Goal: Information Seeking & Learning: Learn about a topic

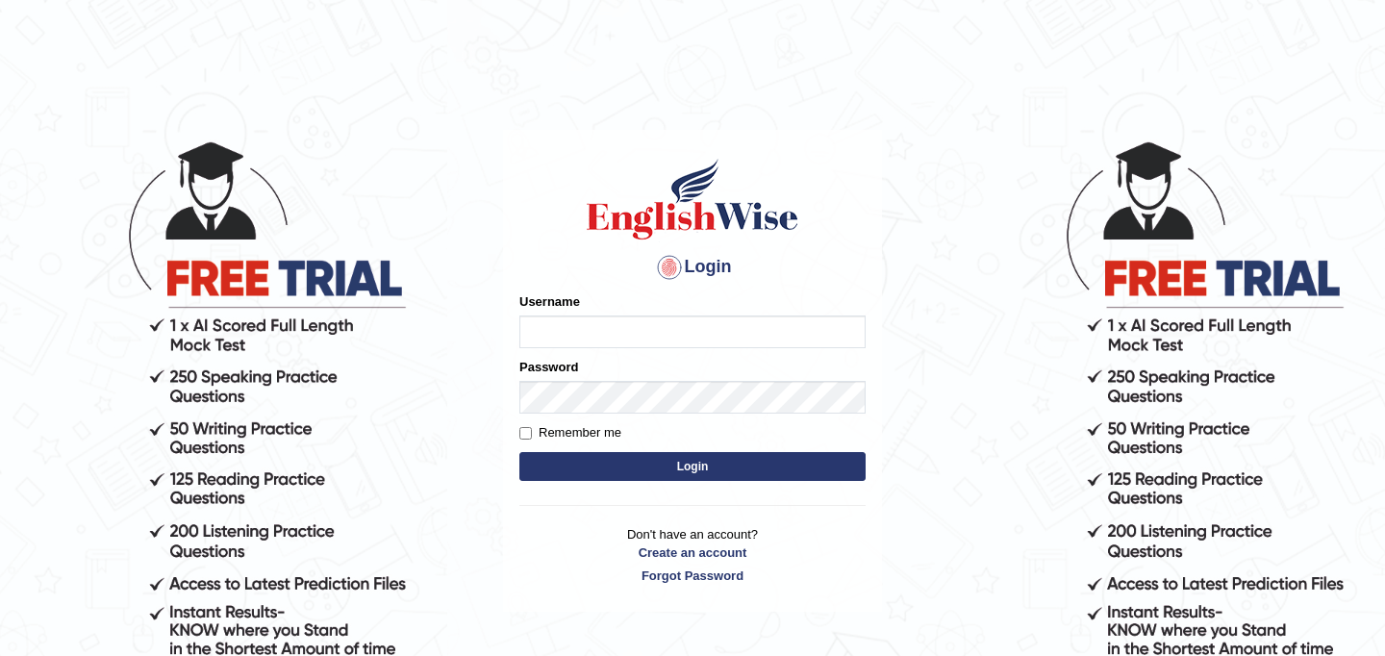
type input "najakter"
click at [670, 463] on button "Login" at bounding box center [692, 466] width 346 height 29
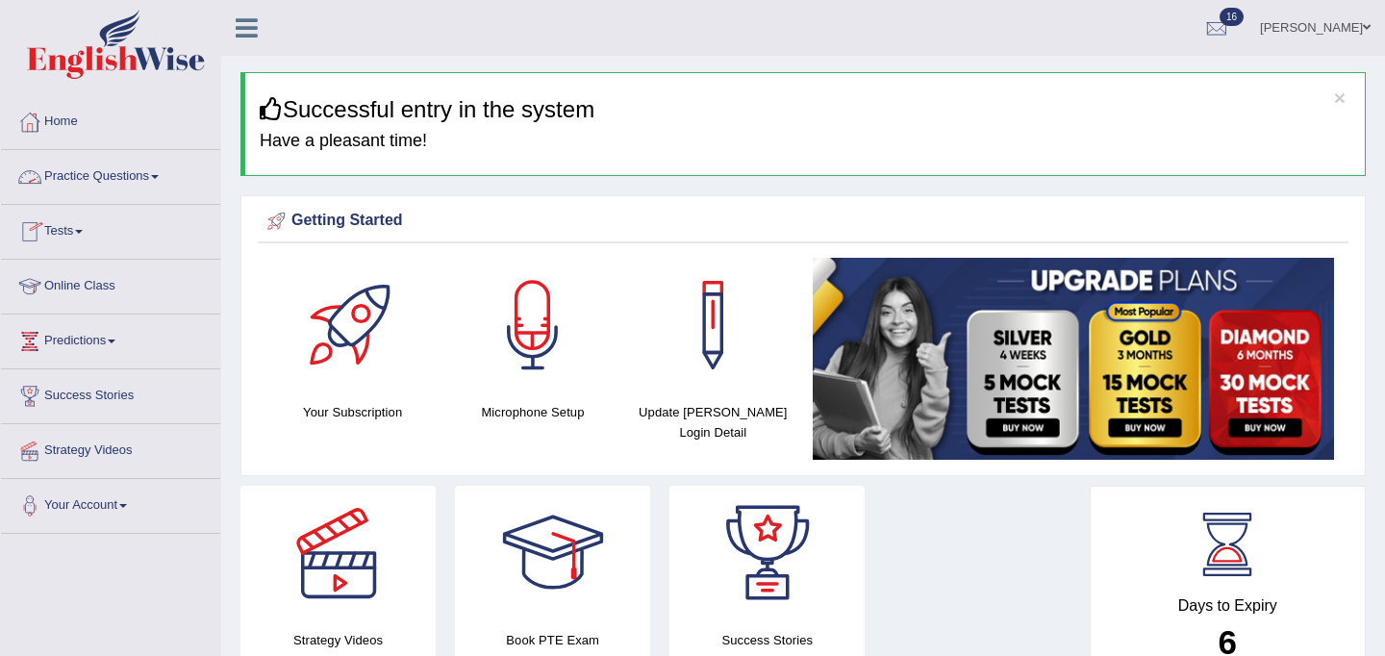
click at [84, 178] on link "Practice Questions" at bounding box center [110, 174] width 219 height 48
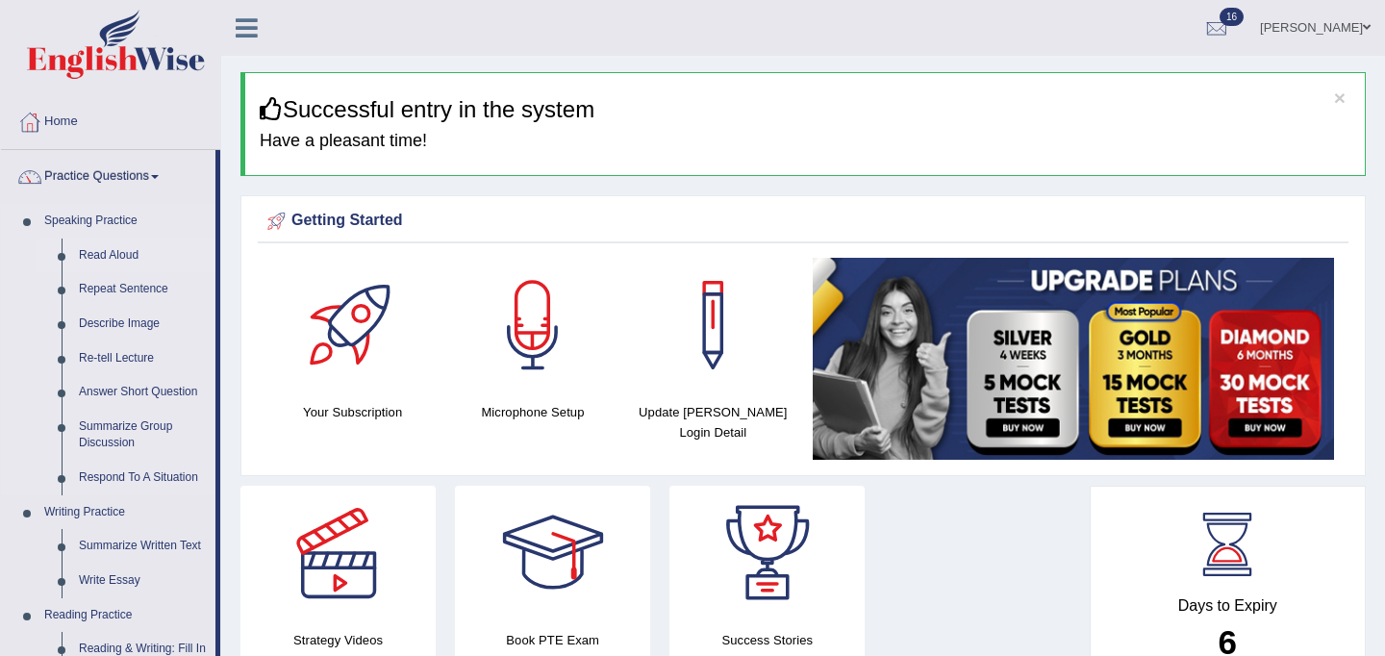
click at [115, 255] on link "Read Aloud" at bounding box center [142, 256] width 145 height 35
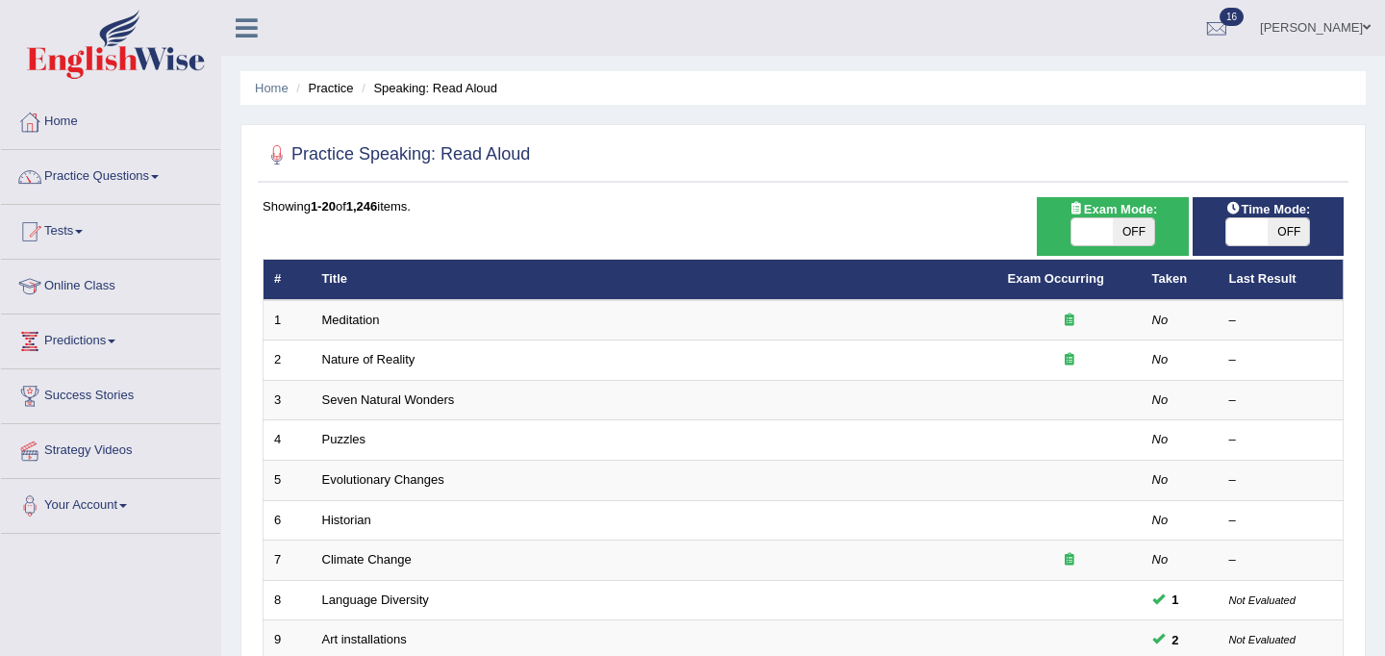
click at [1108, 231] on span at bounding box center [1091, 231] width 41 height 27
checkbox input "true"
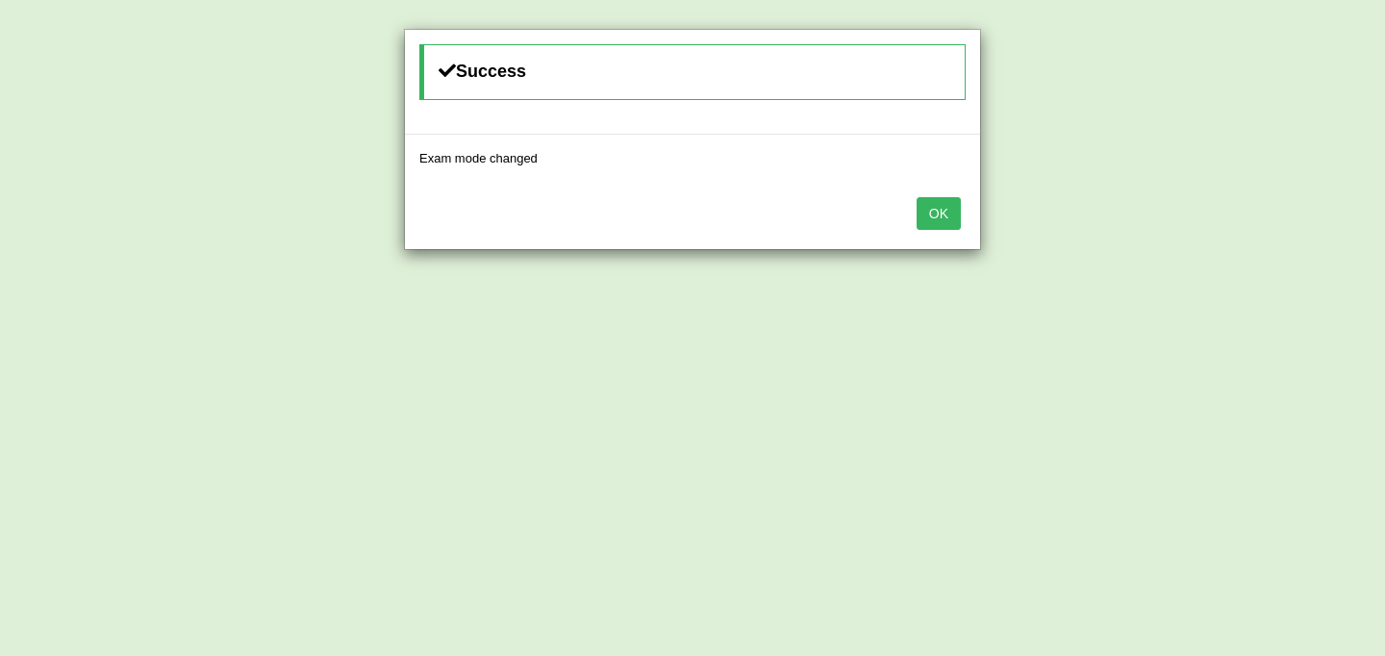
click at [926, 213] on button "OK" at bounding box center [939, 213] width 44 height 33
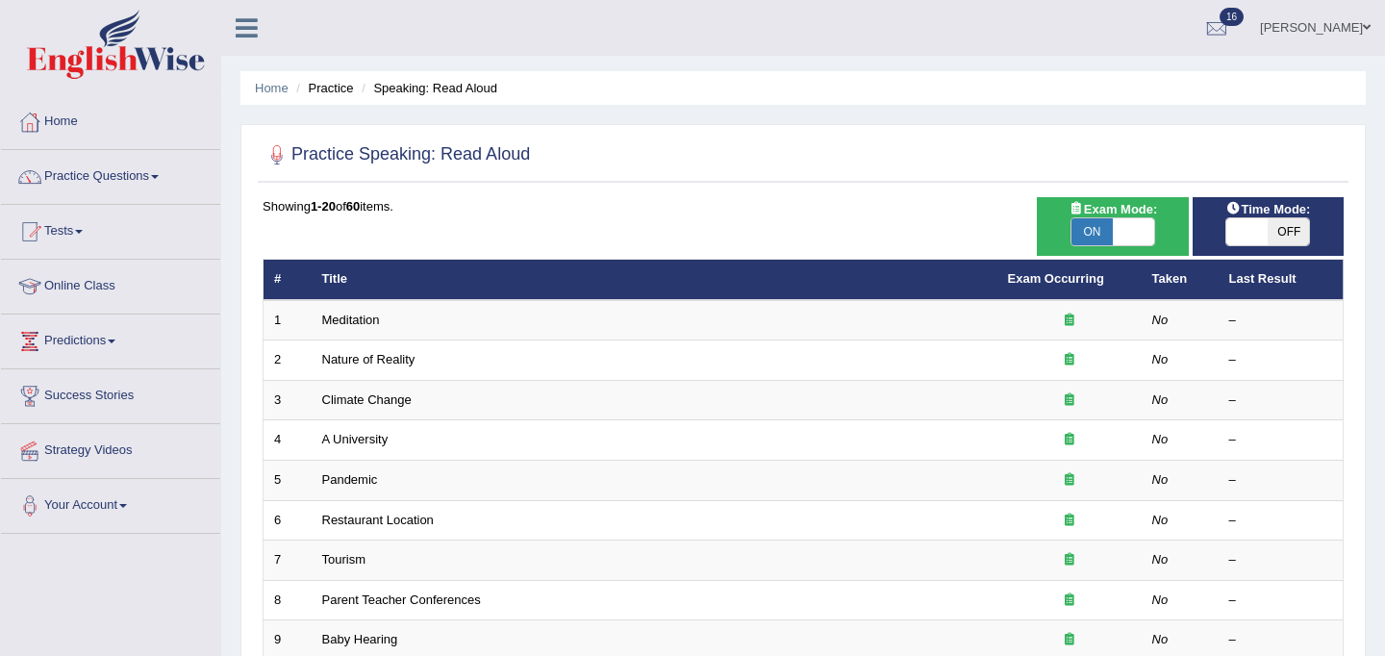
click at [1245, 229] on span at bounding box center [1246, 231] width 41 height 27
click at [1246, 242] on span at bounding box center [1246, 231] width 41 height 27
checkbox input "true"
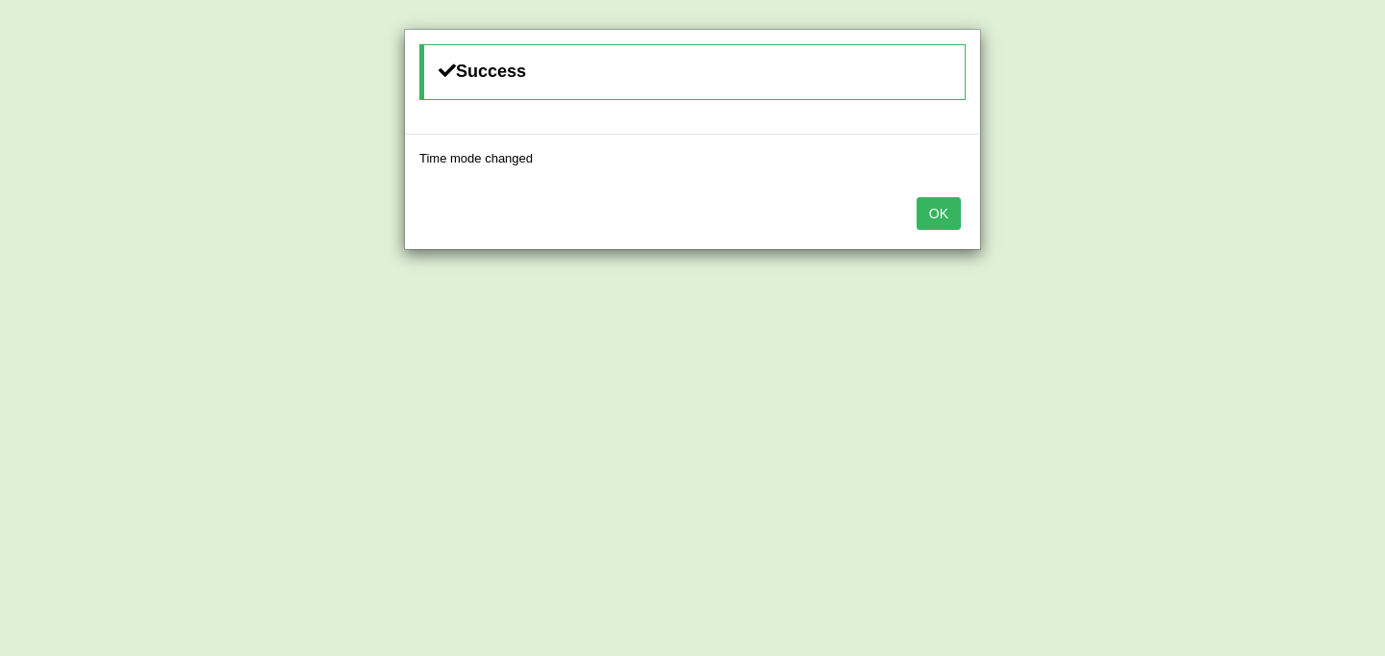
click at [953, 213] on button "OK" at bounding box center [939, 213] width 44 height 33
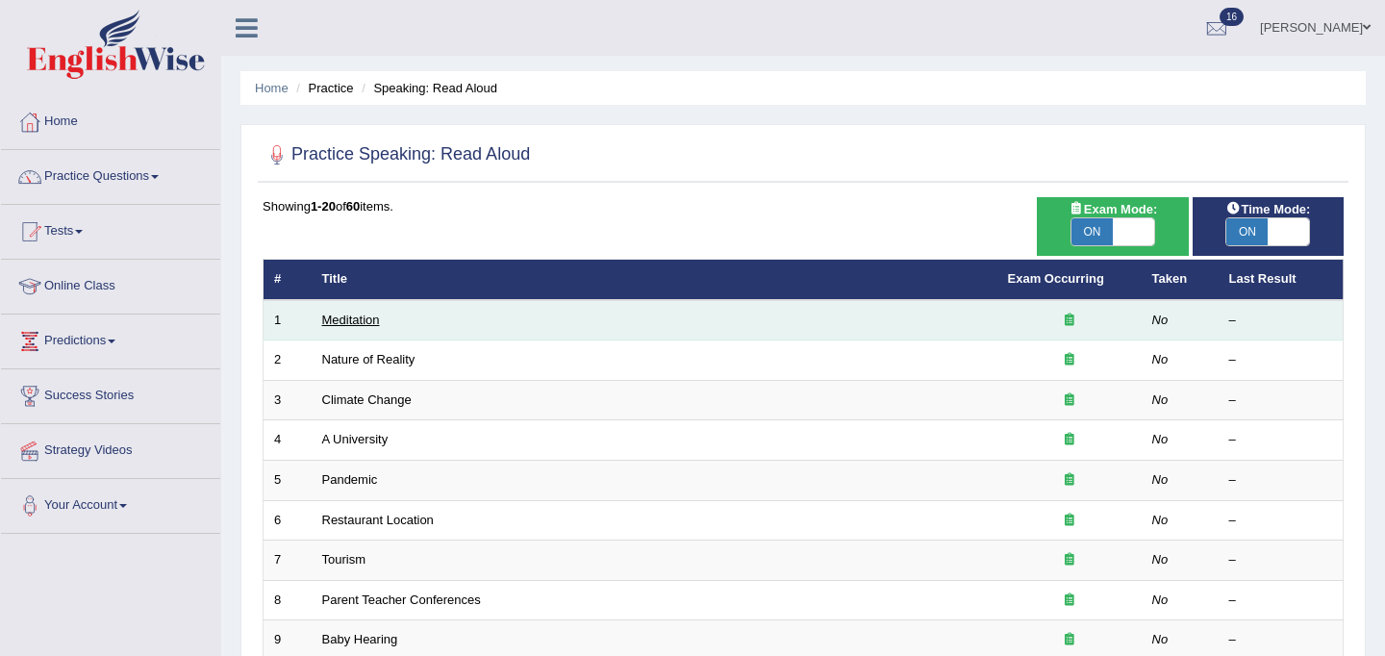
click at [352, 315] on link "Meditation" at bounding box center [351, 320] width 58 height 14
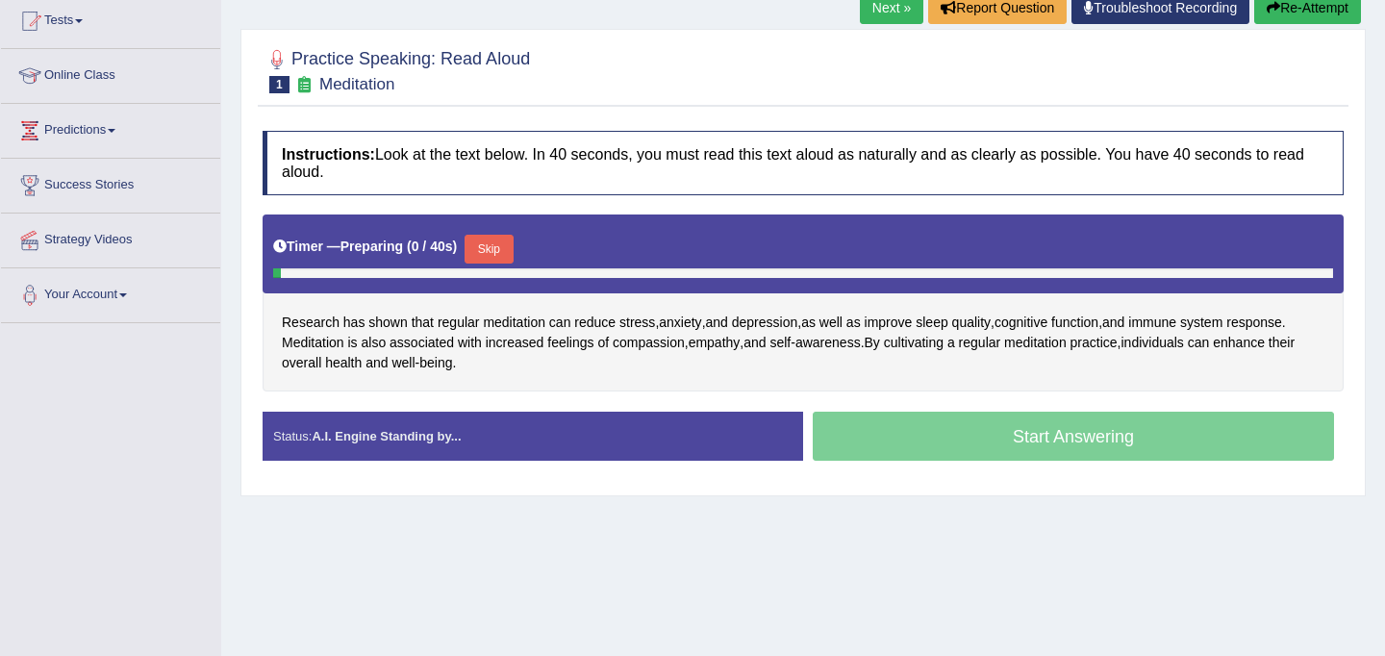
scroll to position [215, 0]
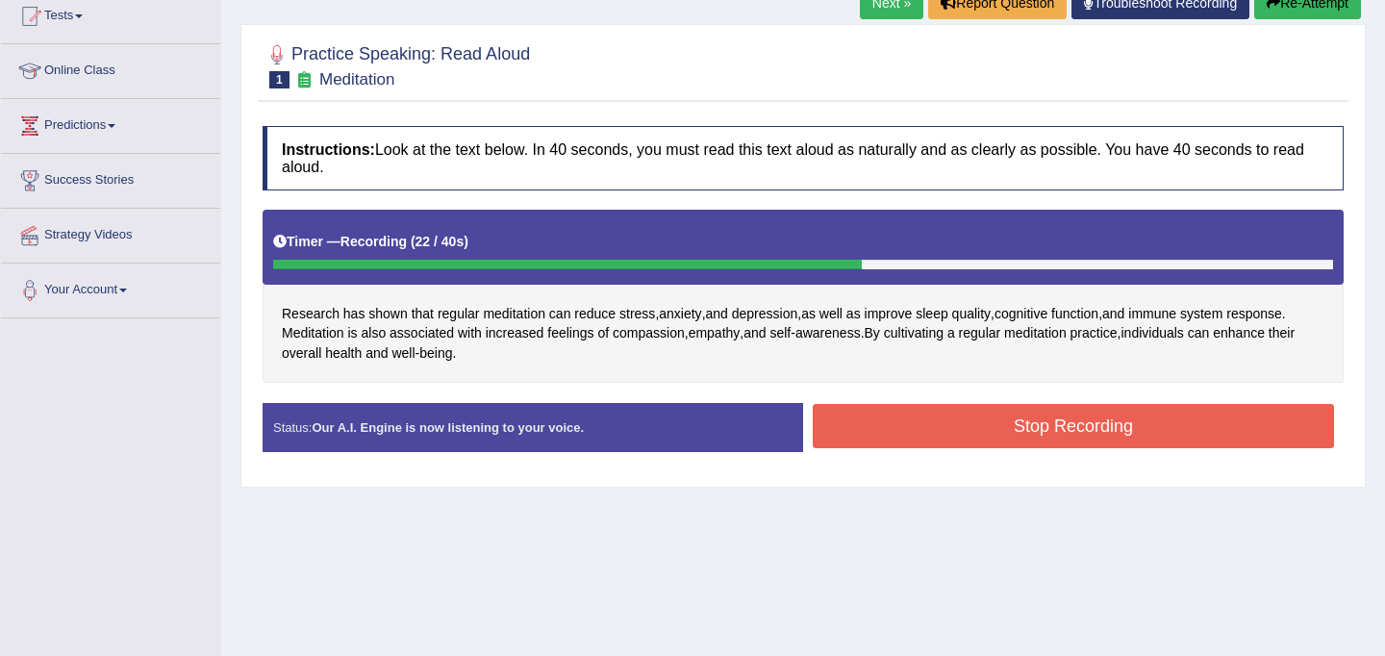
click at [862, 417] on button "Stop Recording" at bounding box center [1073, 426] width 521 height 44
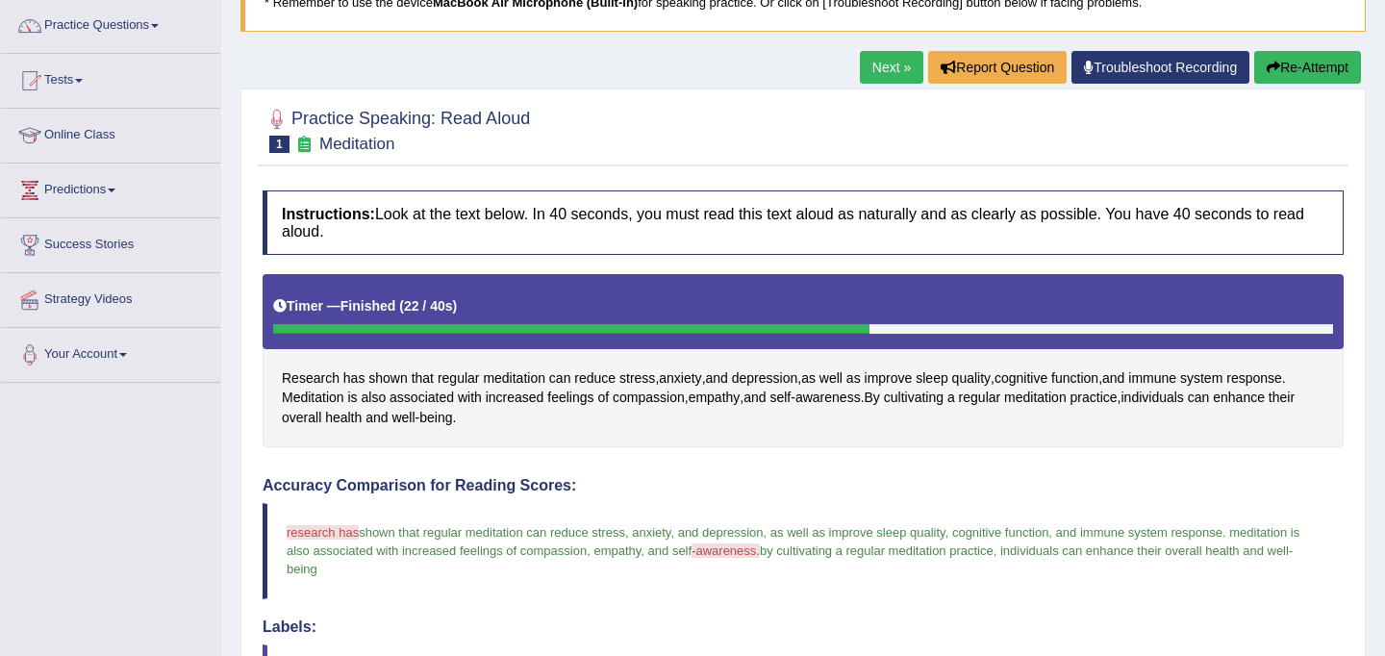
scroll to position [146, 0]
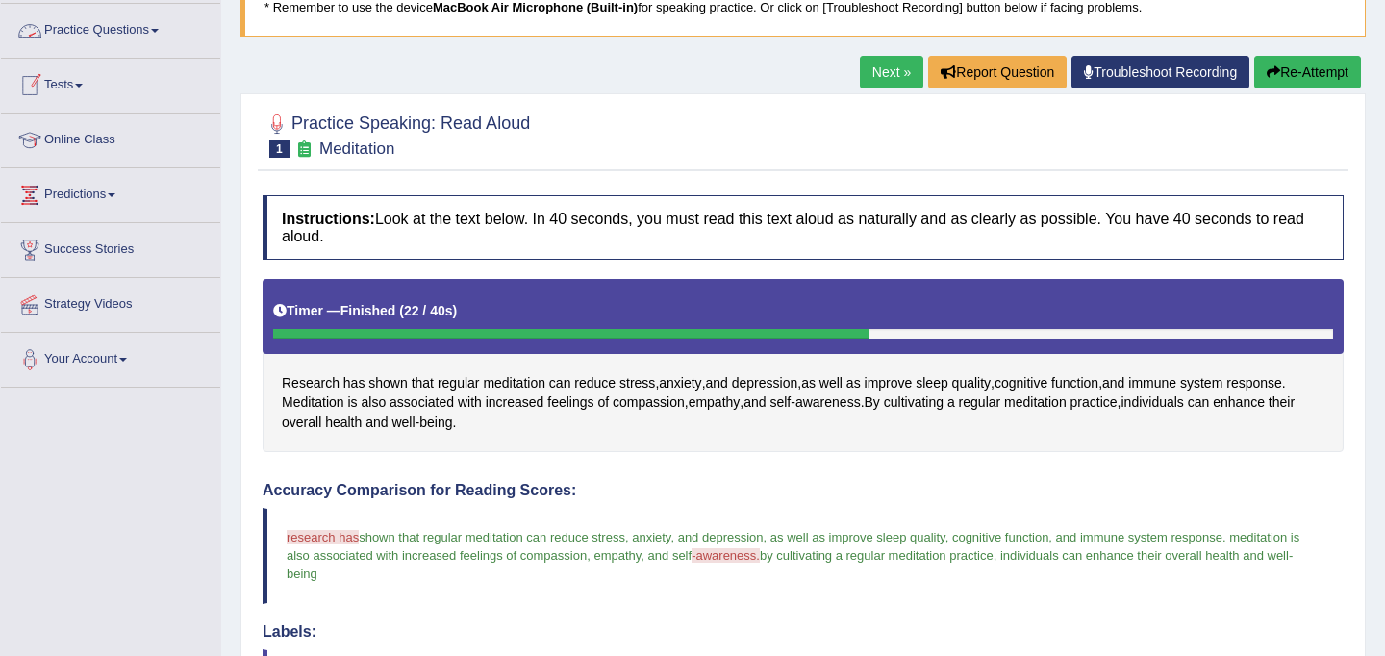
click at [95, 27] on link "Practice Questions" at bounding box center [110, 28] width 219 height 48
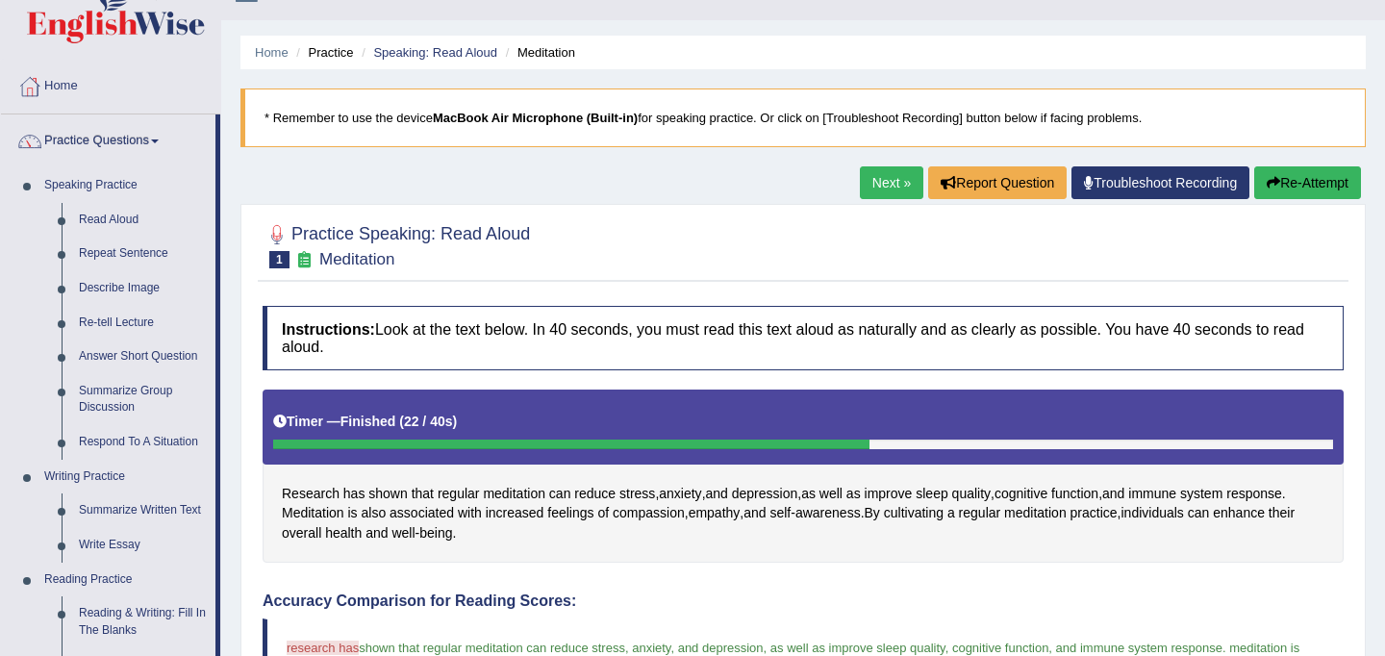
scroll to position [0, 0]
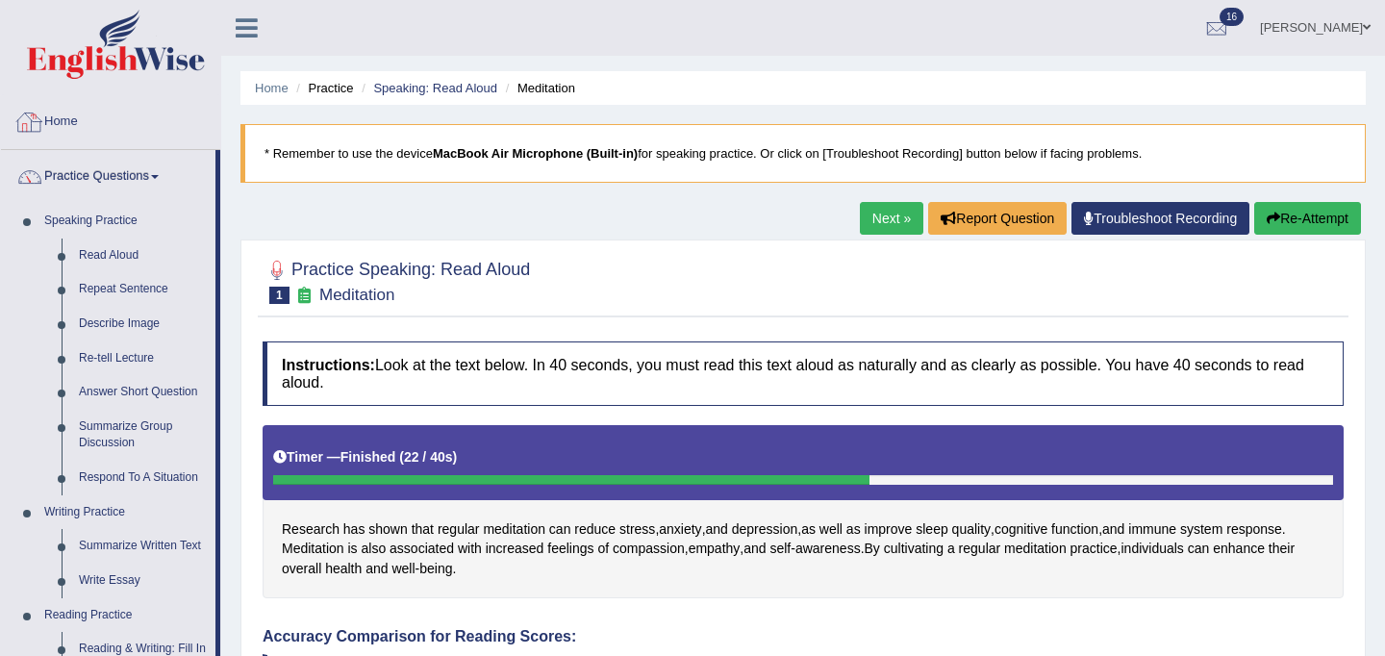
click at [67, 119] on link "Home" at bounding box center [110, 119] width 219 height 48
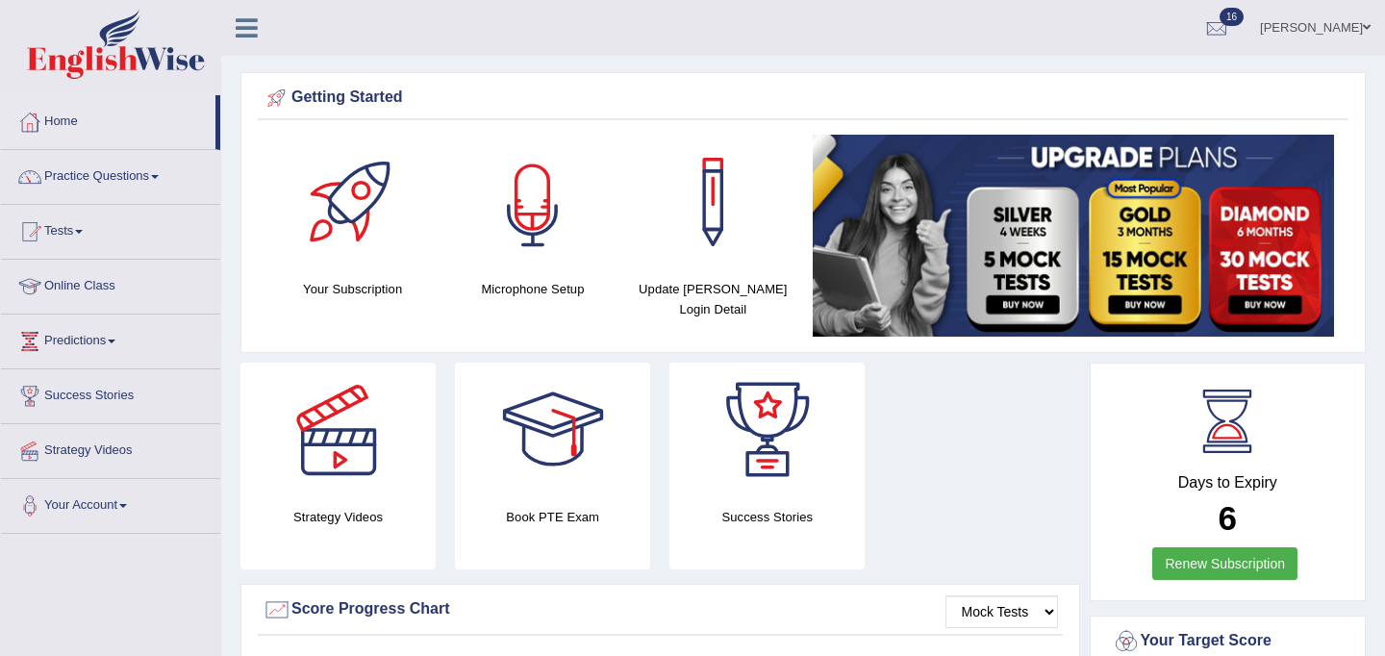
click at [534, 209] on div at bounding box center [532, 202] width 135 height 135
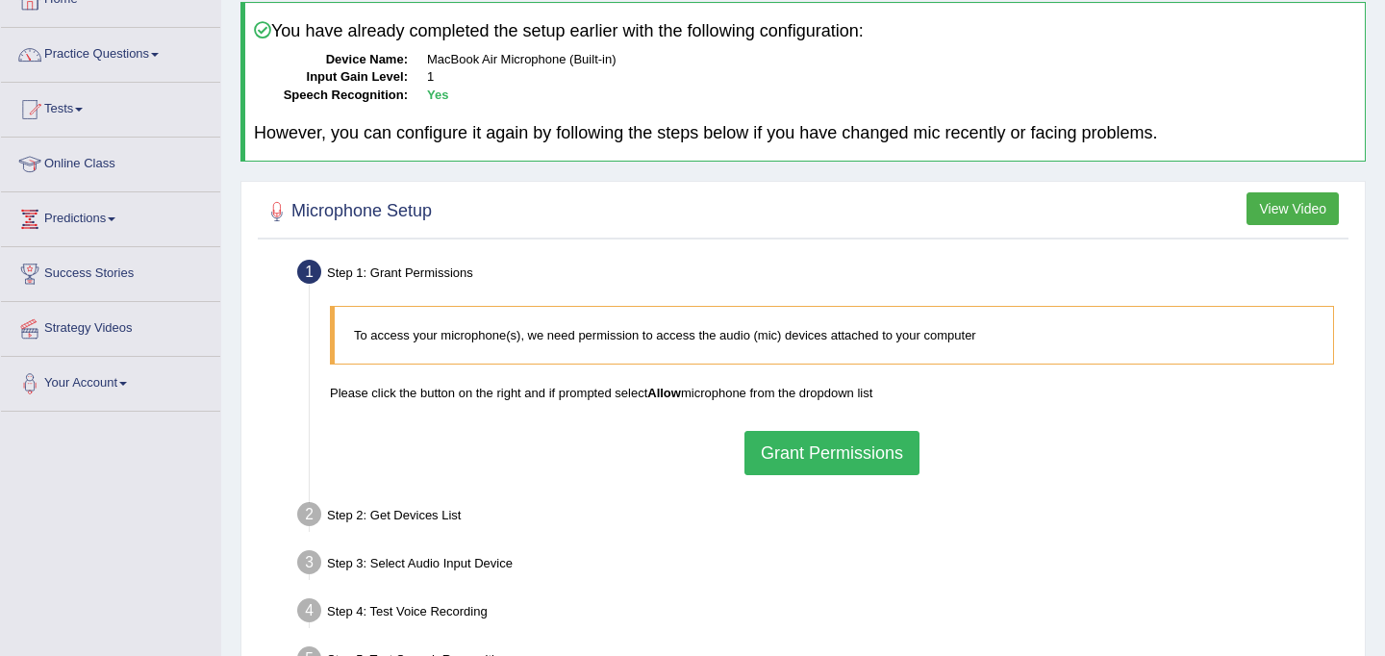
scroll to position [154, 0]
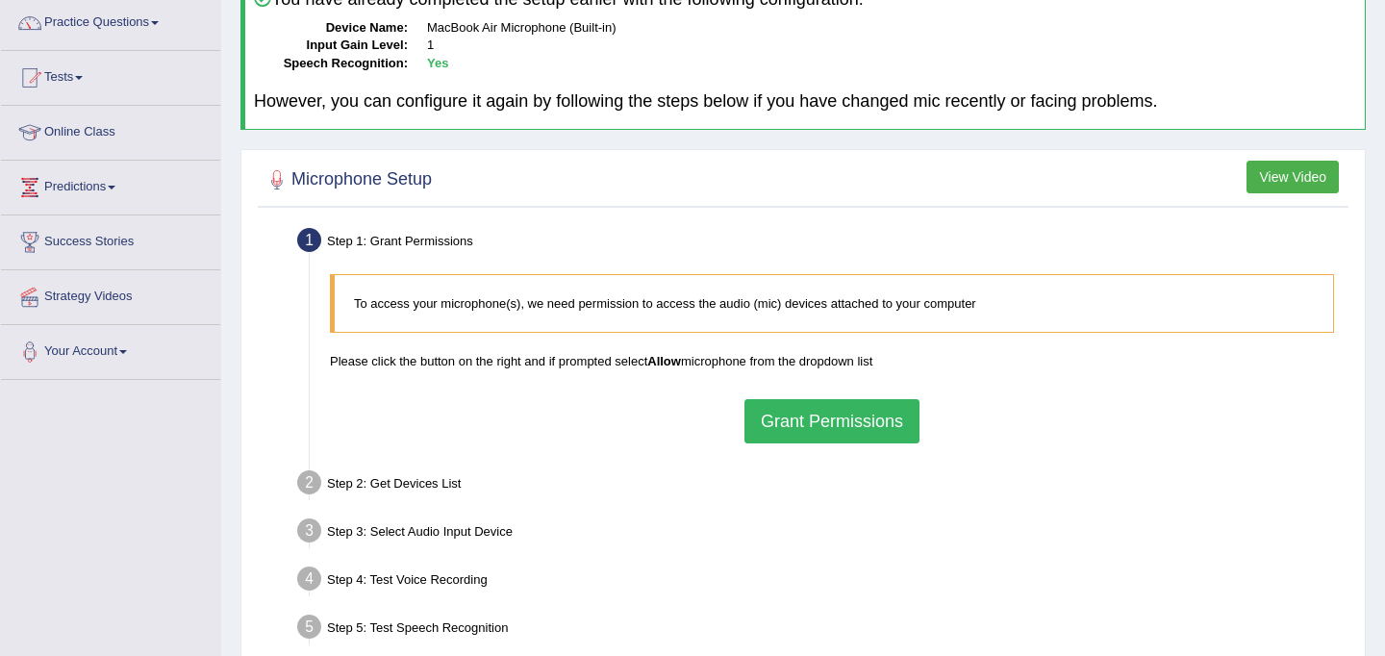
click at [815, 424] on button "Grant Permissions" at bounding box center [831, 421] width 175 height 44
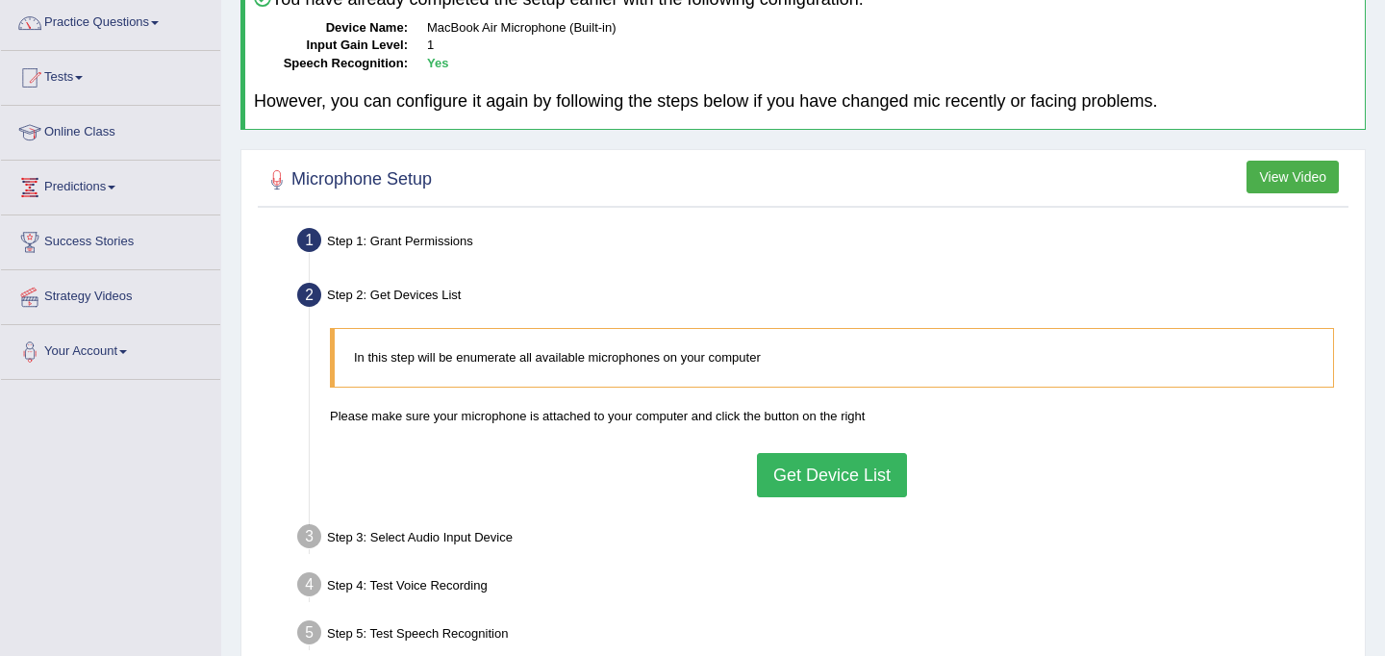
click at [818, 475] on button "Get Device List" at bounding box center [832, 475] width 150 height 44
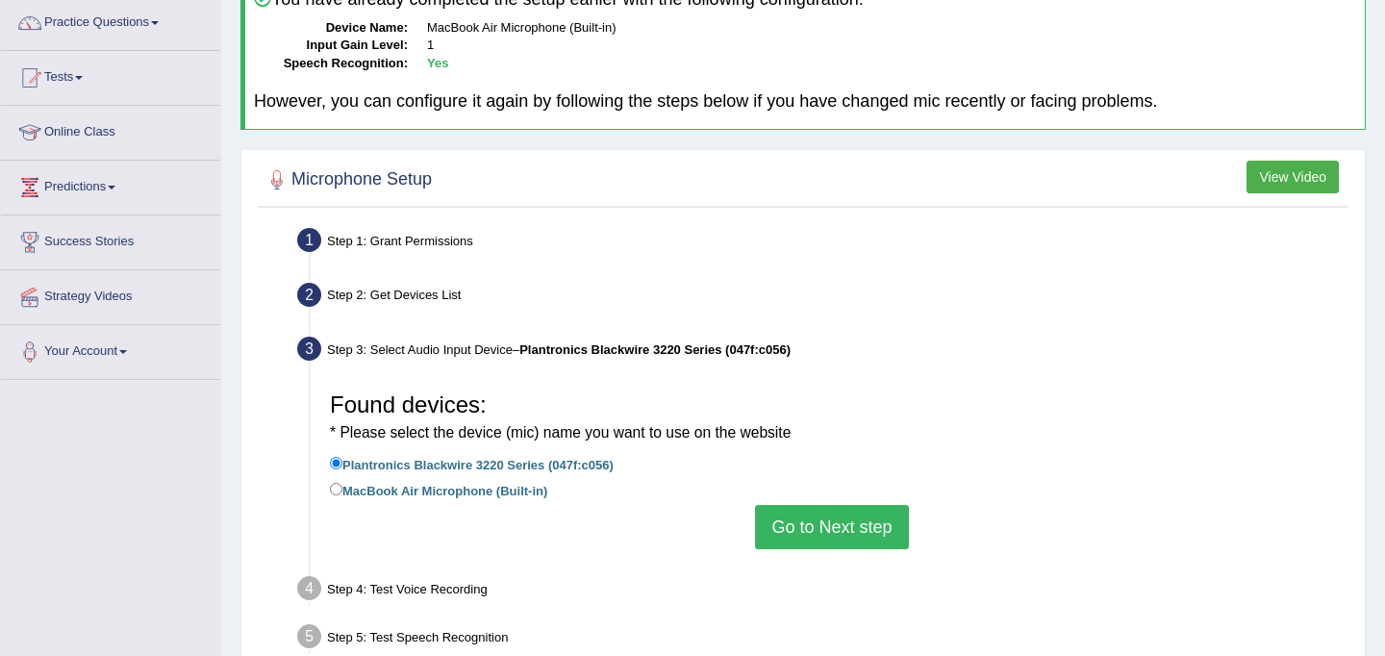
click at [820, 527] on button "Go to Next step" at bounding box center [831, 527] width 153 height 44
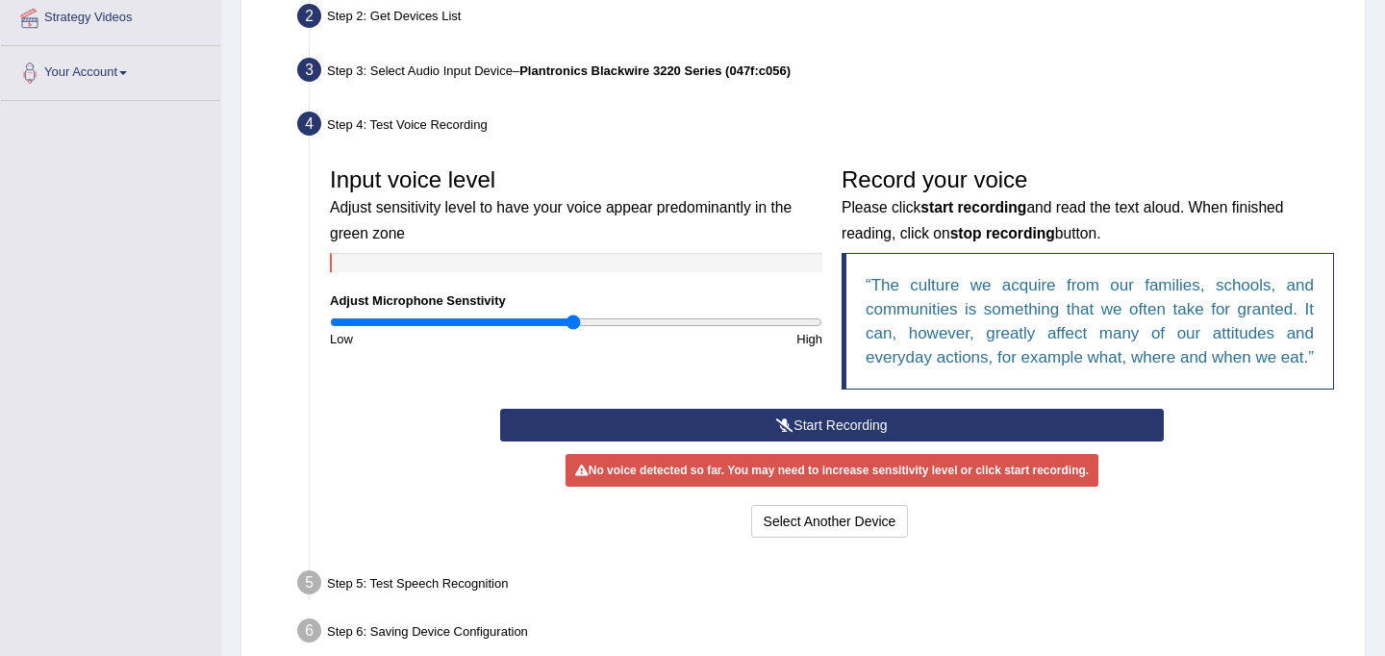
scroll to position [436, 0]
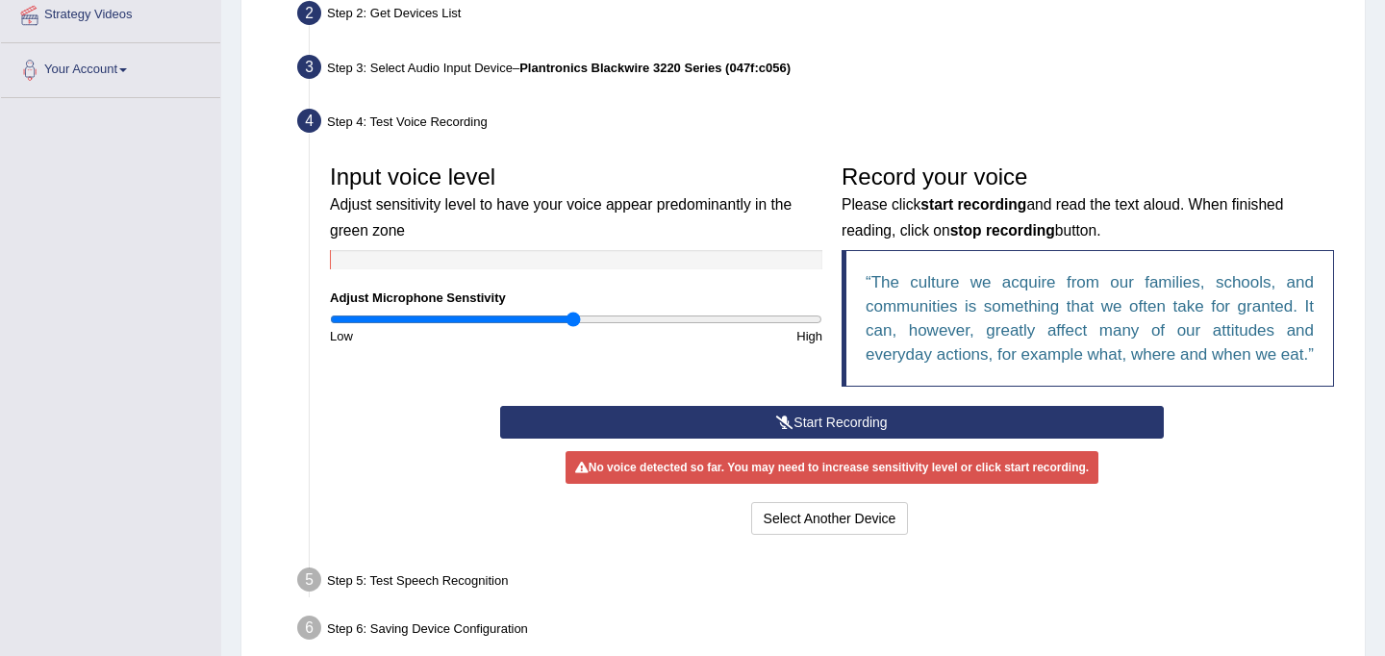
click at [801, 439] on button "Start Recording" at bounding box center [831, 422] width 663 height 33
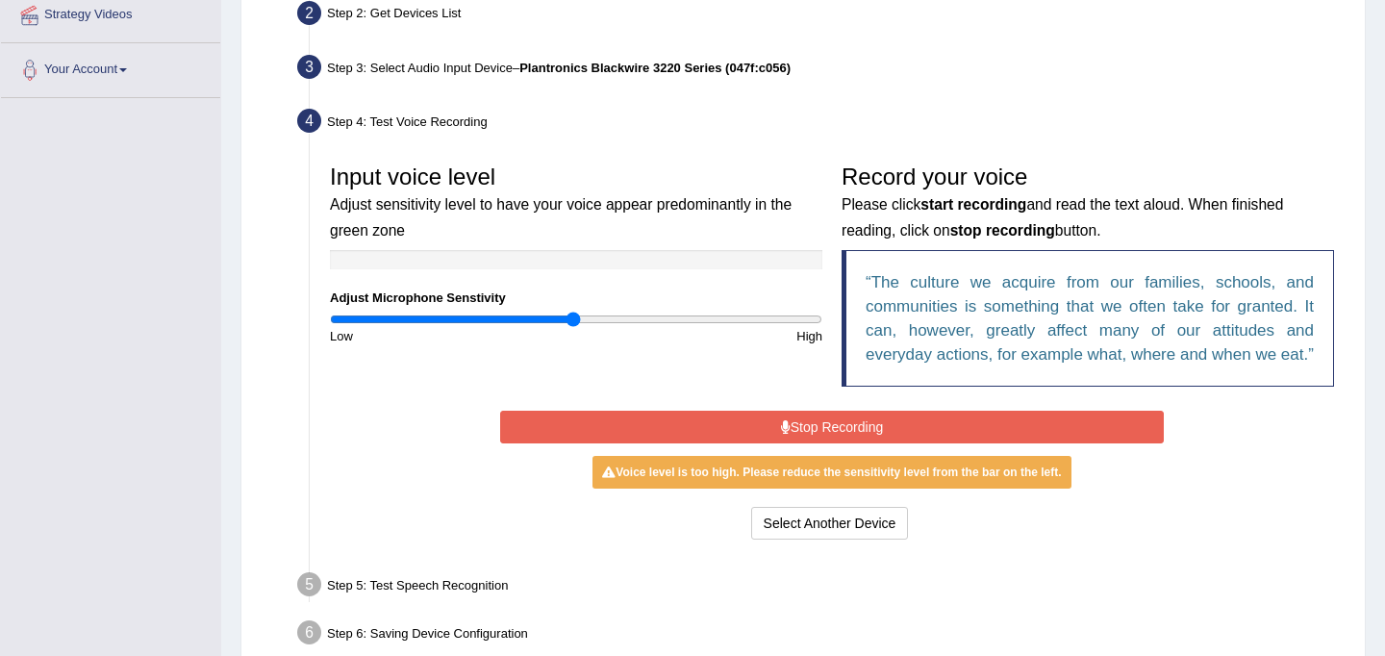
click at [825, 443] on button "Stop Recording" at bounding box center [831, 427] width 663 height 33
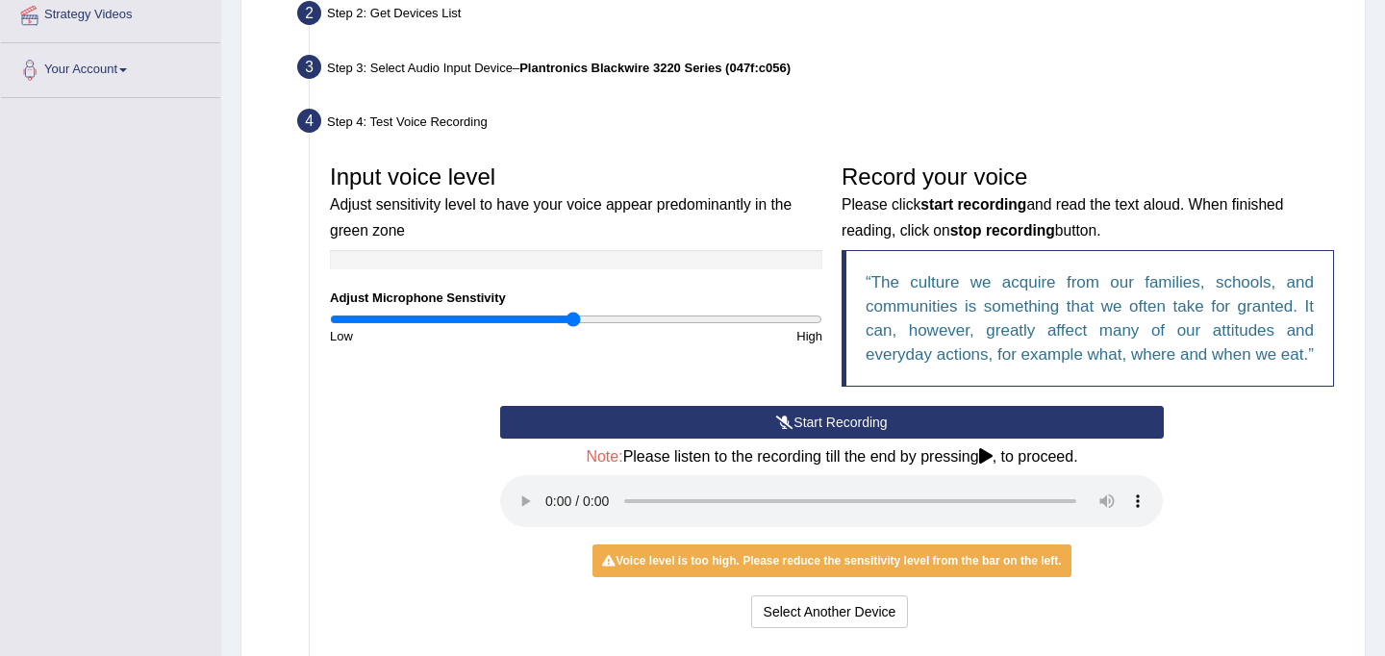
click at [759, 439] on button "Start Recording" at bounding box center [831, 422] width 663 height 33
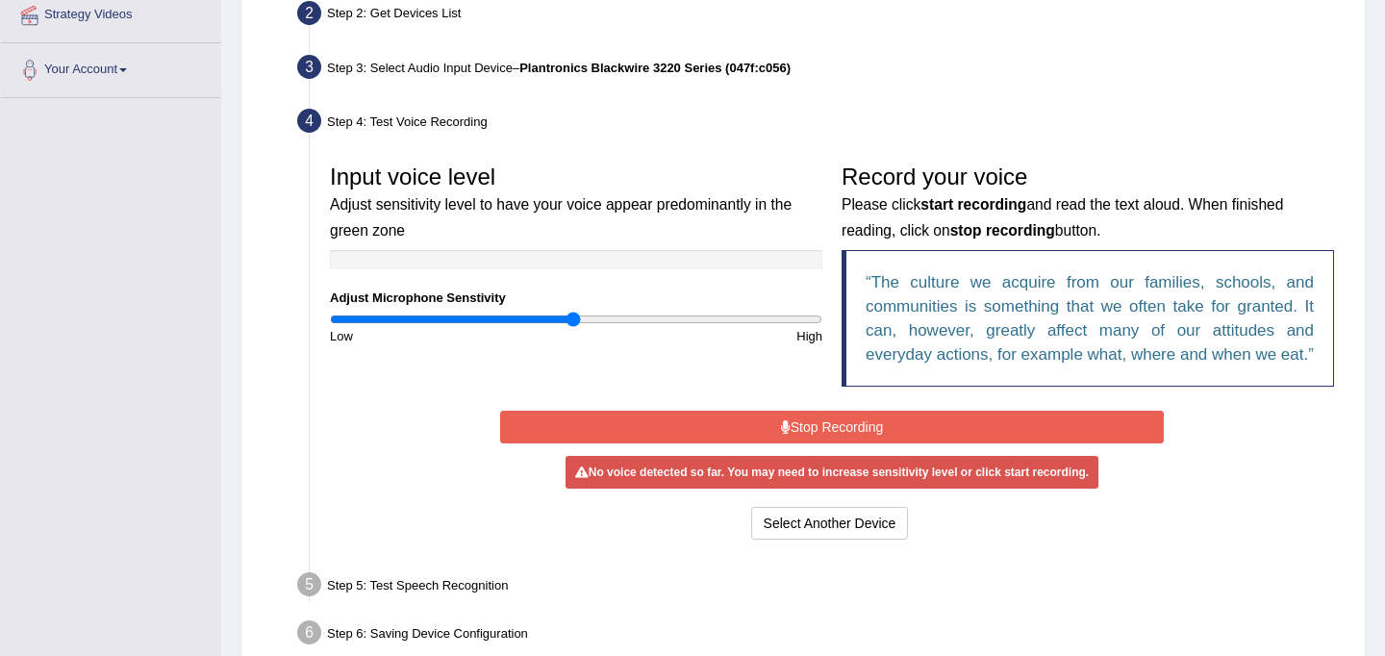
click at [774, 443] on button "Stop Recording" at bounding box center [831, 427] width 663 height 33
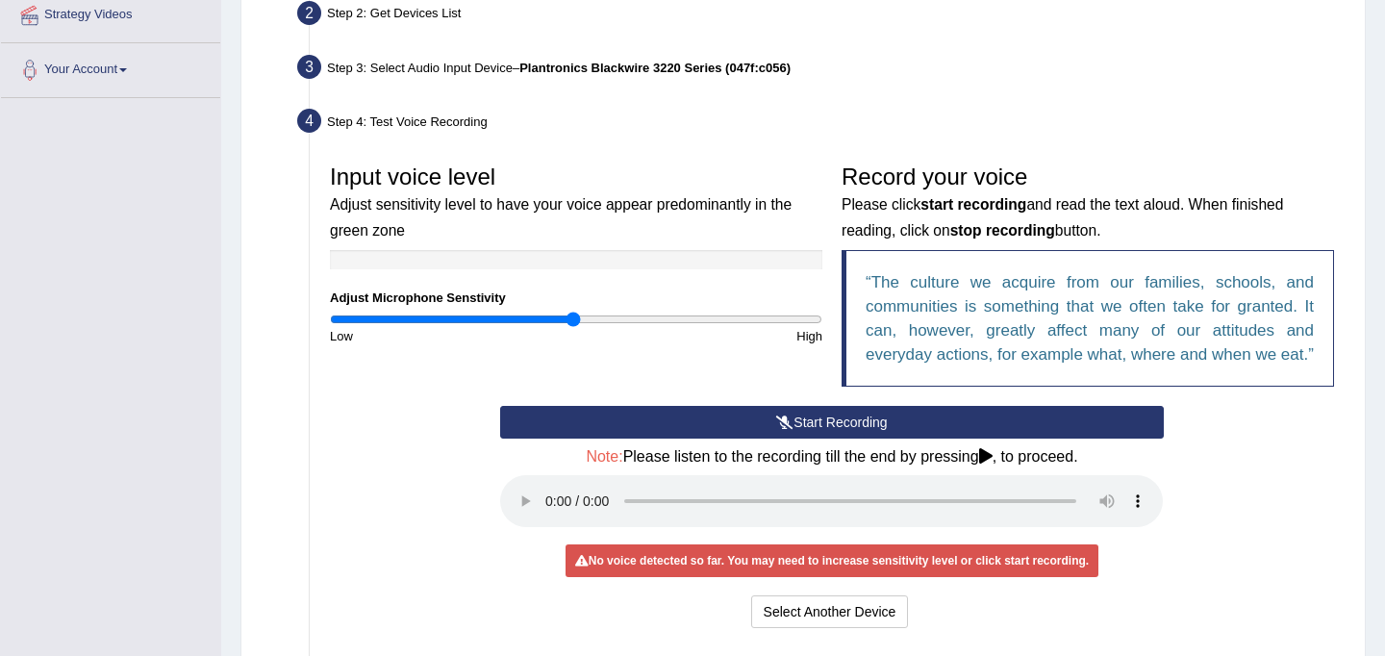
click at [790, 429] on icon at bounding box center [784, 421] width 17 height 13
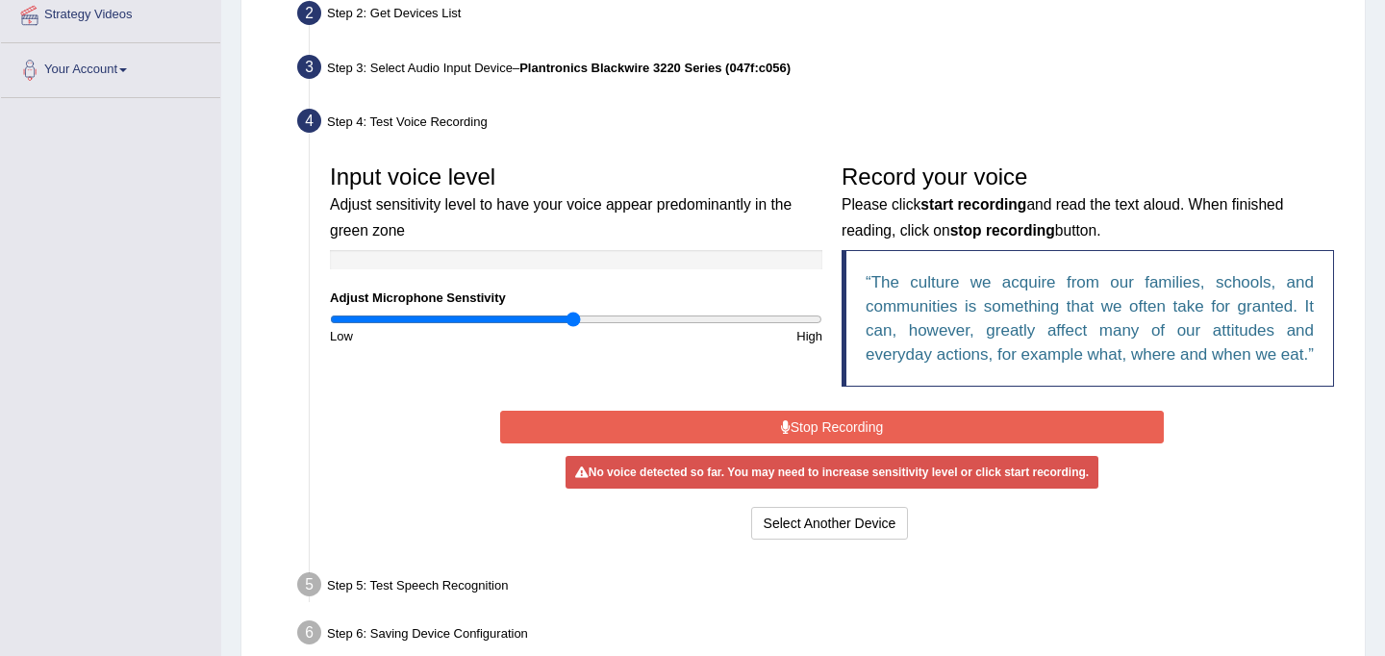
click at [749, 489] on div "No voice detected so far. You may need to increase sensitivity level or click s…" at bounding box center [832, 472] width 533 height 33
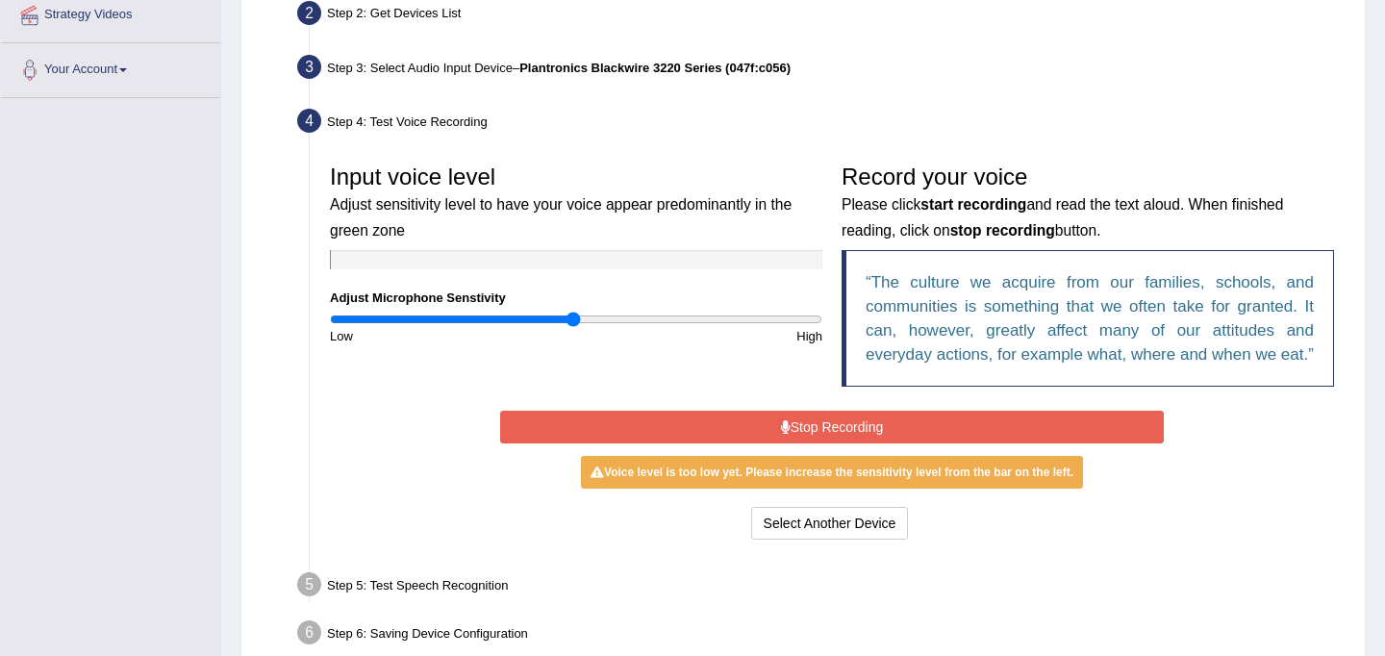
click at [1162, 544] on div "Select Another Device Voice is ok. Go to Next step" at bounding box center [831, 526] width 663 height 38
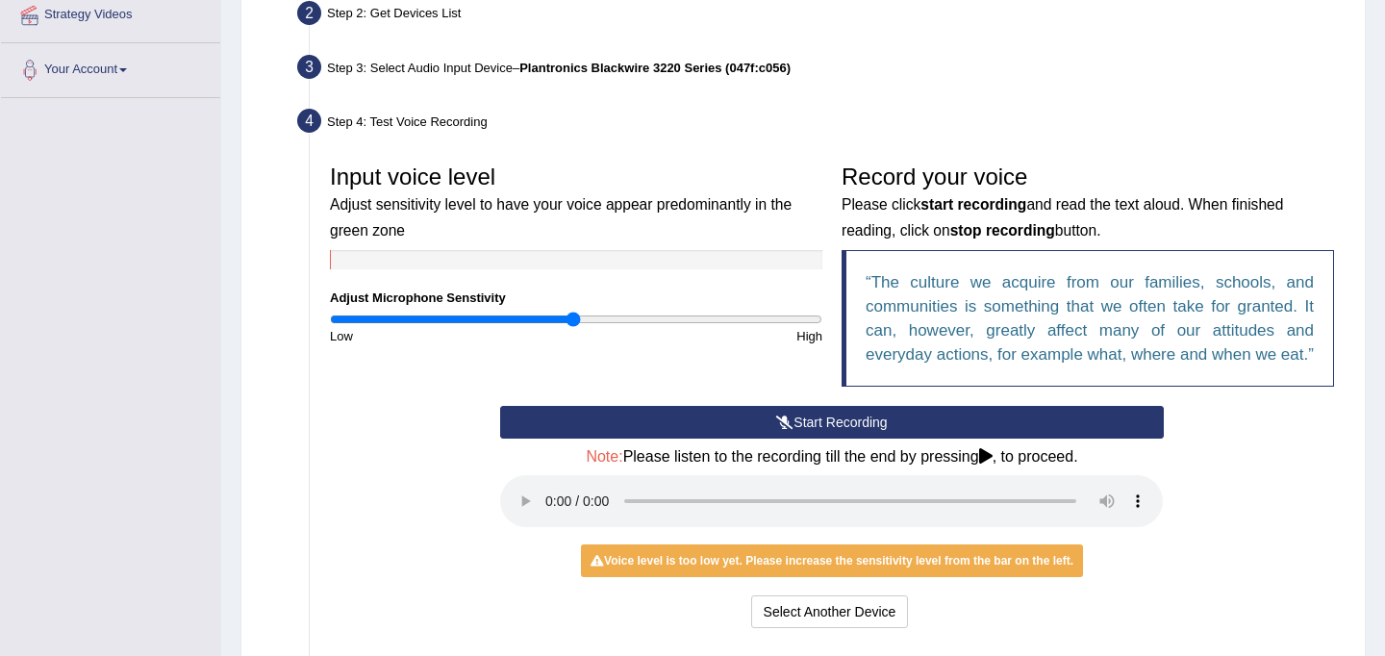
click at [1202, 103] on div "Step 4: Test Voice Recording" at bounding box center [823, 124] width 1068 height 42
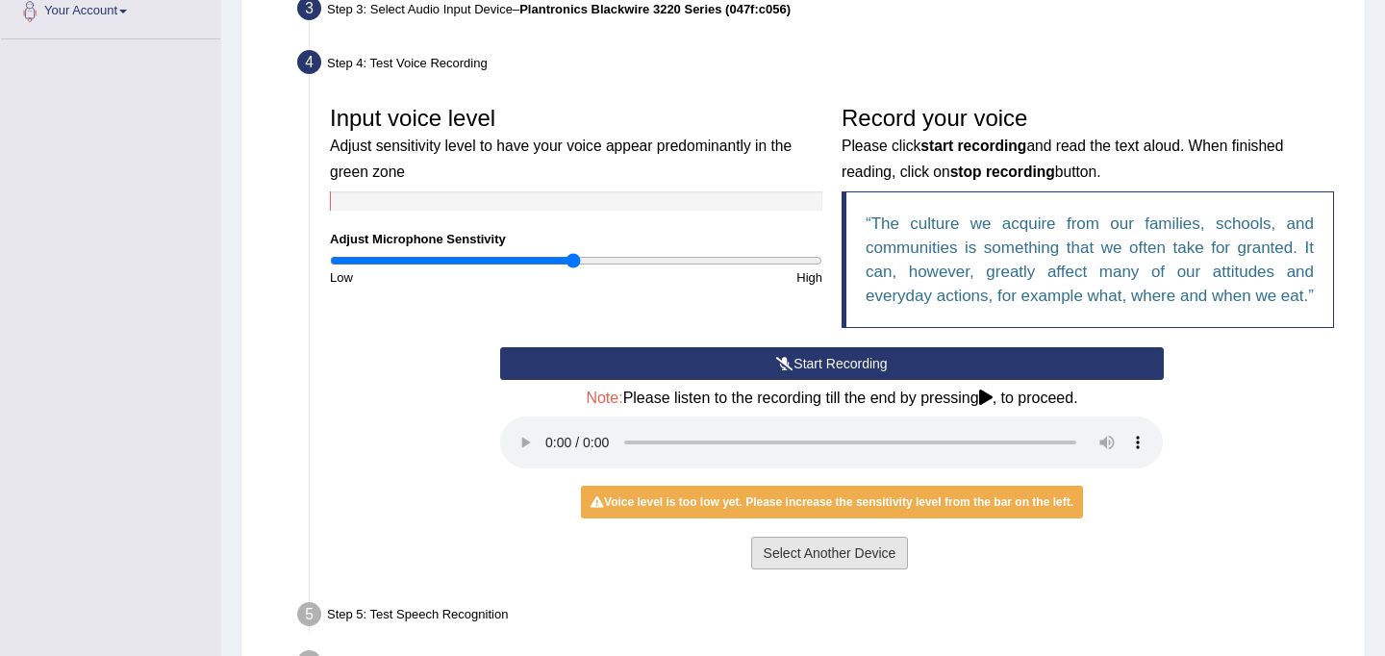
click at [817, 569] on button "Select Another Device" at bounding box center [830, 553] width 158 height 33
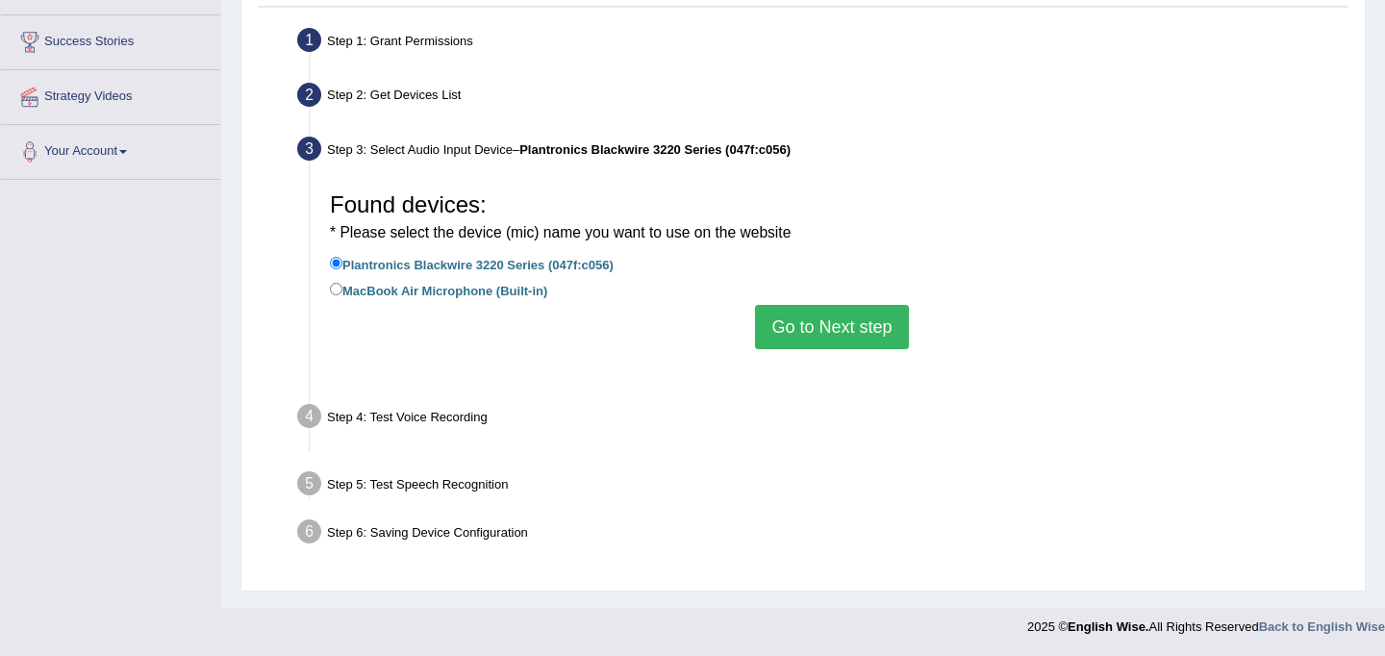
scroll to position [354, 0]
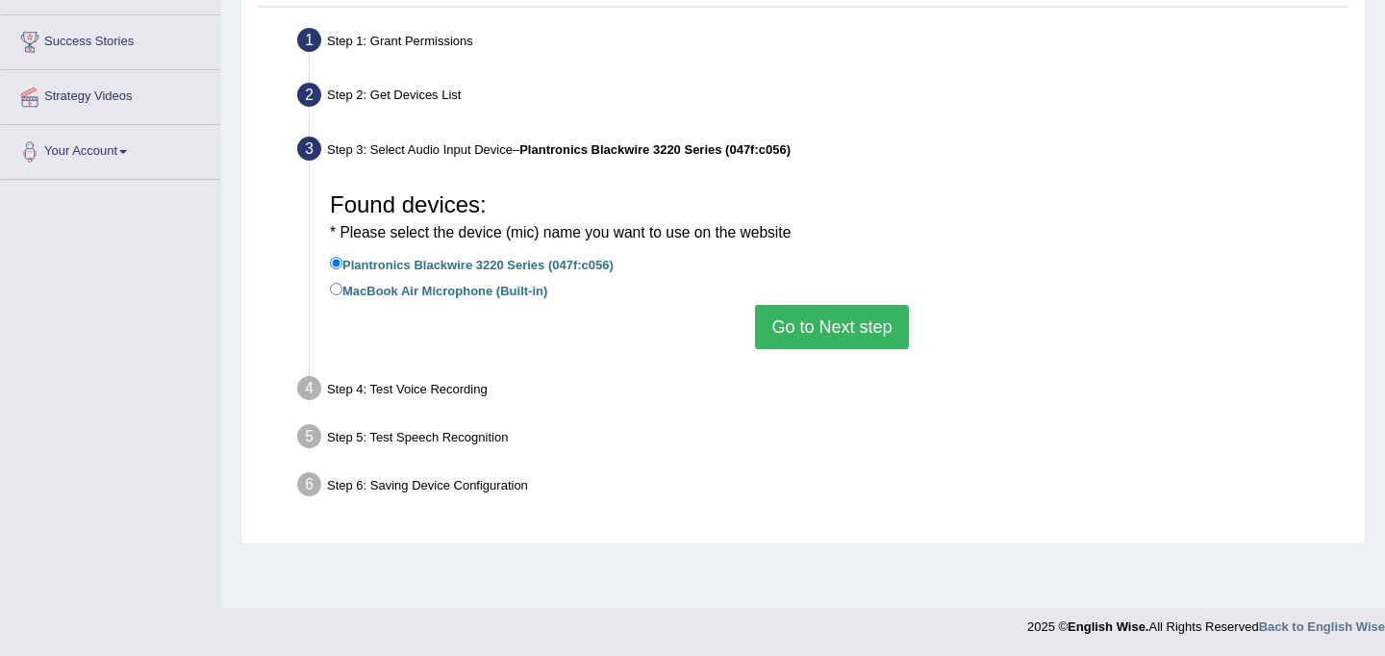
click at [810, 331] on button "Go to Next step" at bounding box center [831, 327] width 153 height 44
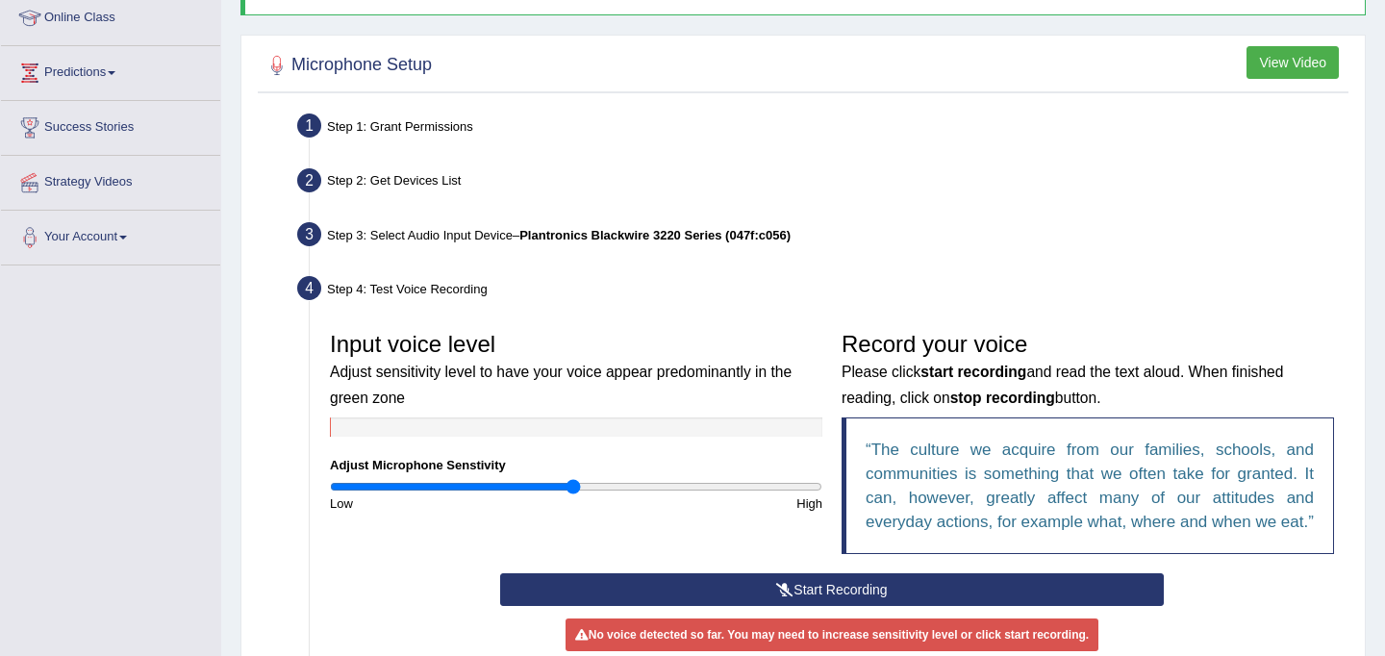
scroll to position [266, 0]
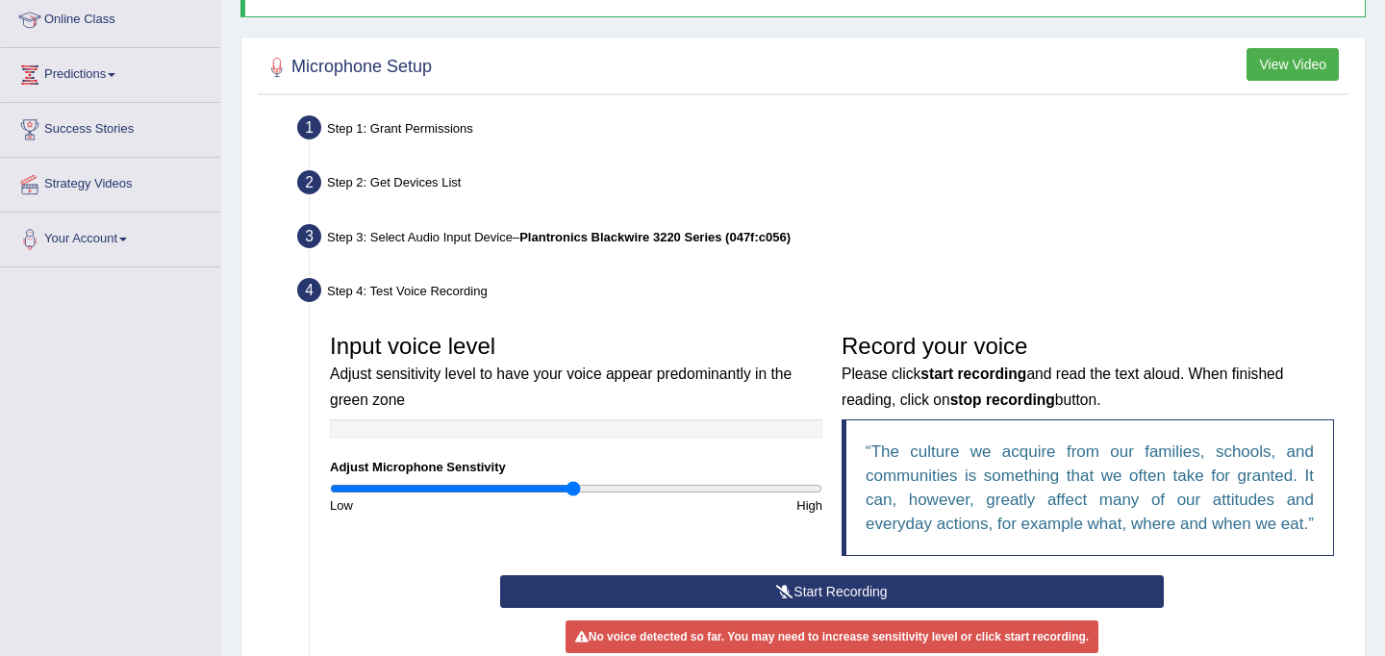
click at [434, 181] on div "Step 2: Get Devices List" at bounding box center [823, 185] width 1068 height 42
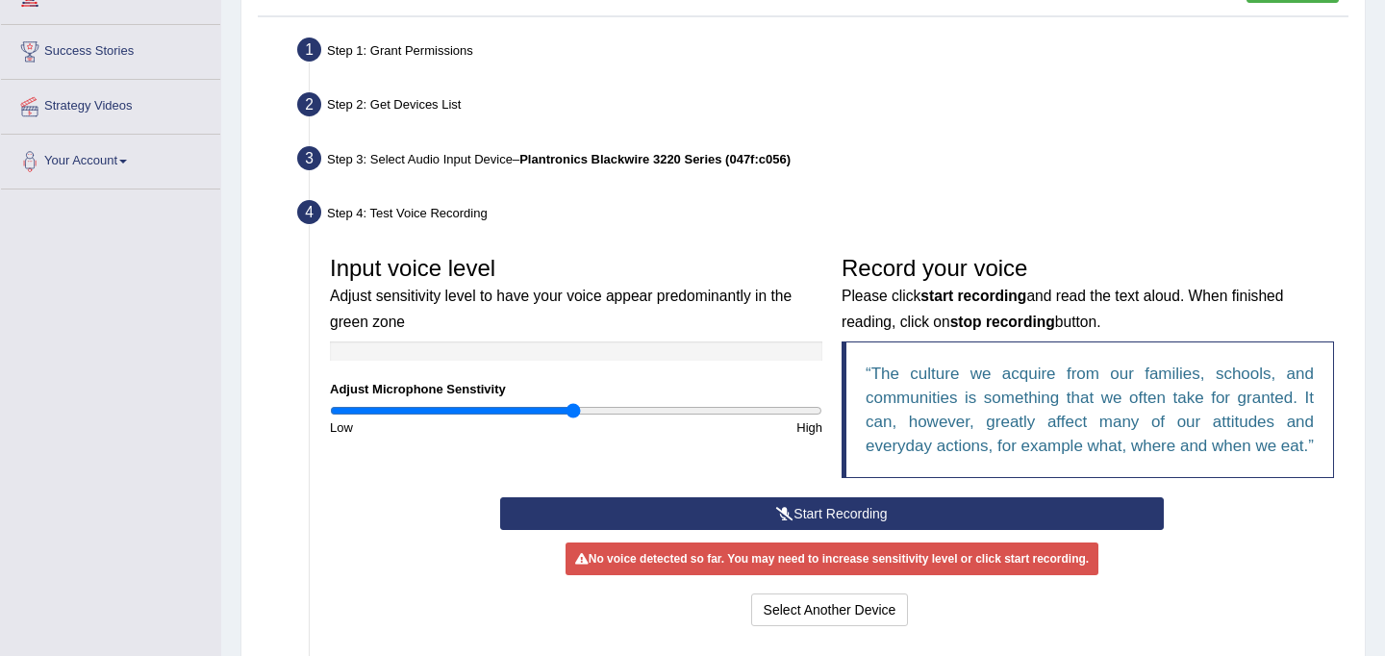
scroll to position [354, 0]
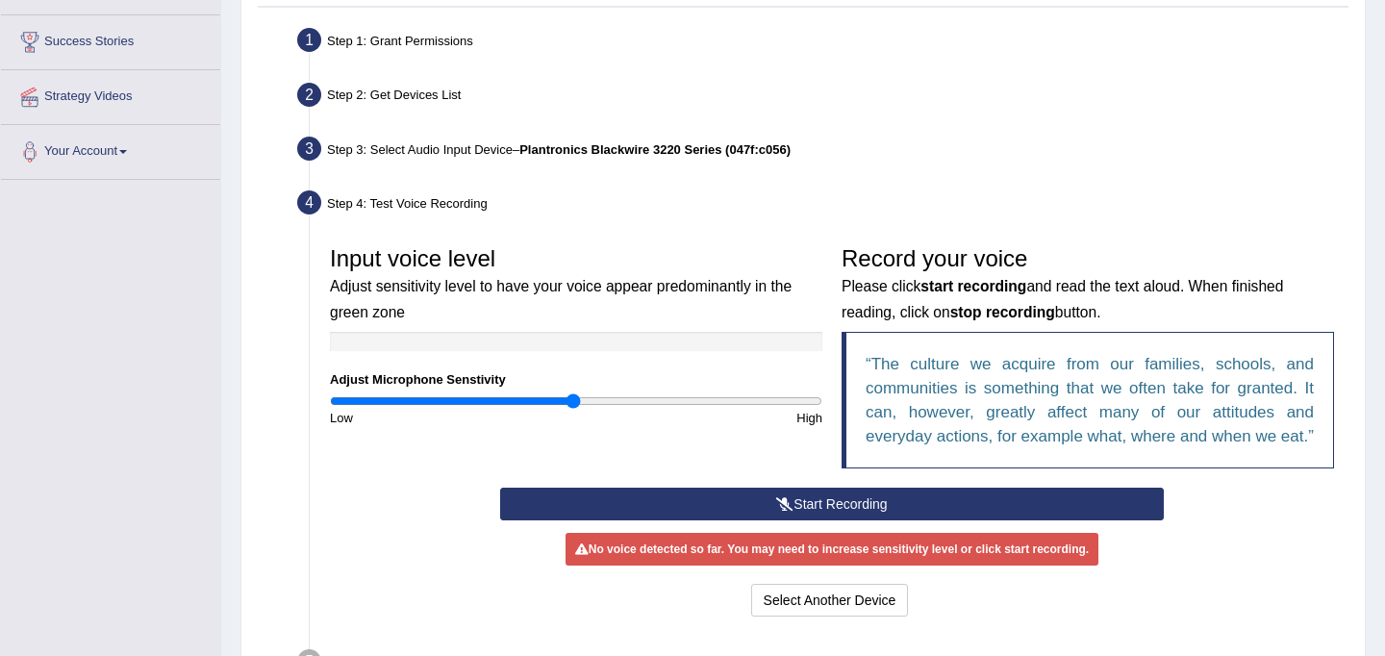
click at [822, 520] on button "Start Recording" at bounding box center [831, 504] width 663 height 33
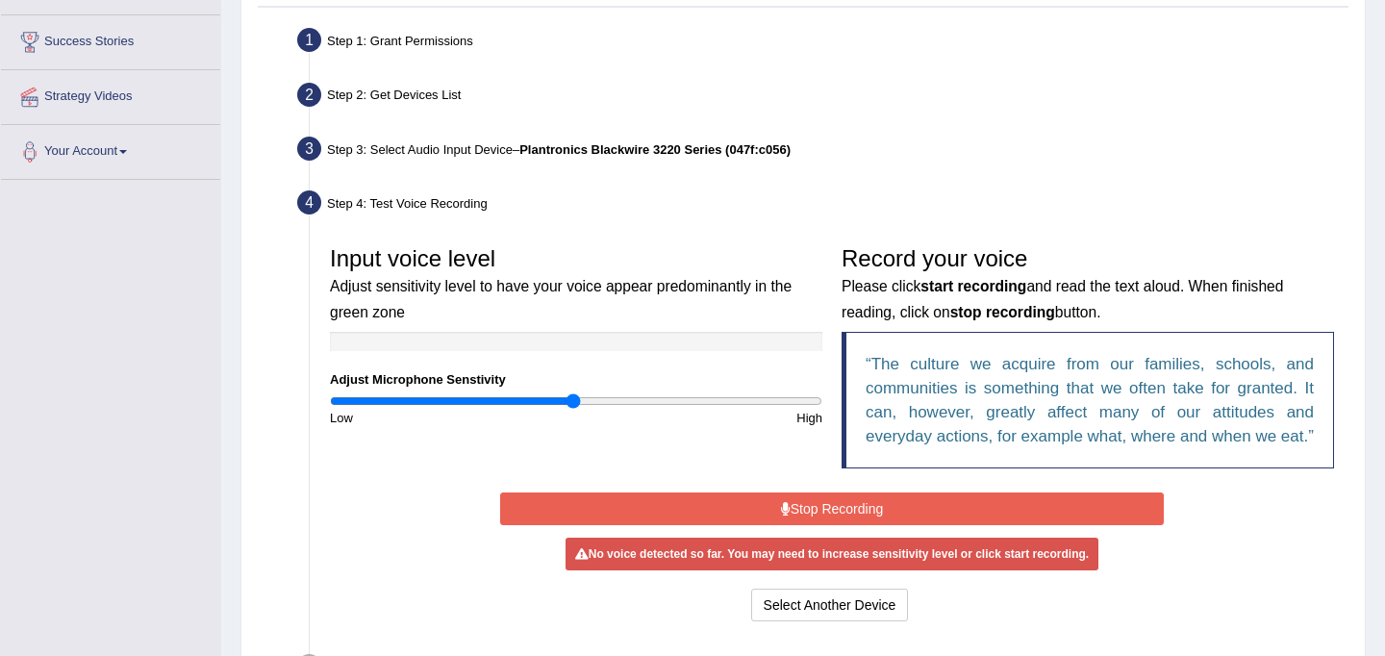
click at [846, 525] on button "Stop Recording" at bounding box center [831, 508] width 663 height 33
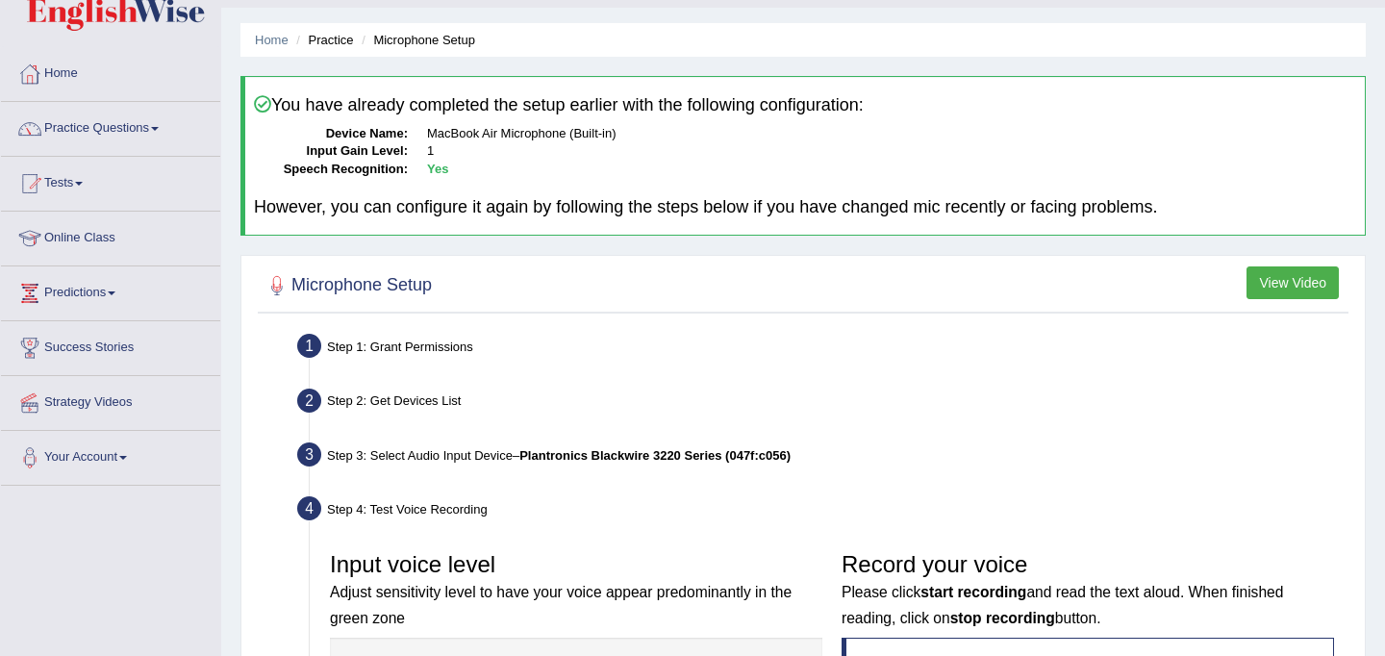
scroll to position [0, 0]
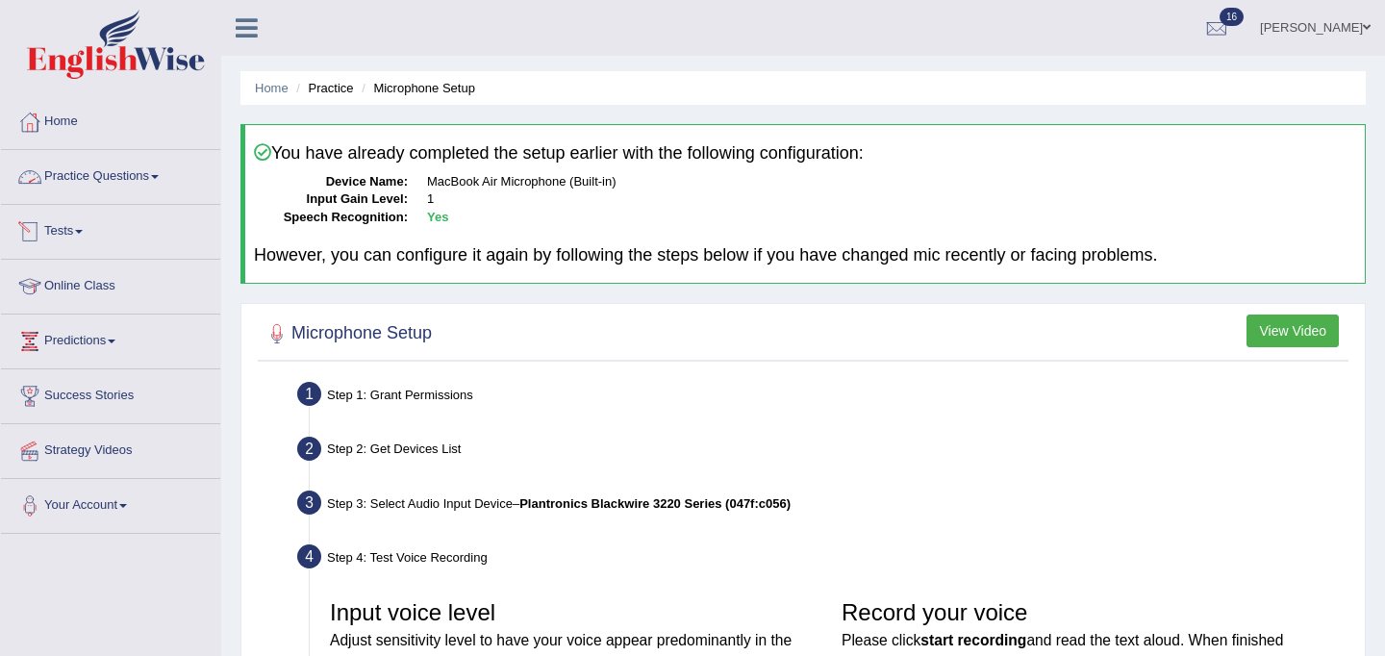
click at [70, 175] on link "Practice Questions" at bounding box center [110, 174] width 219 height 48
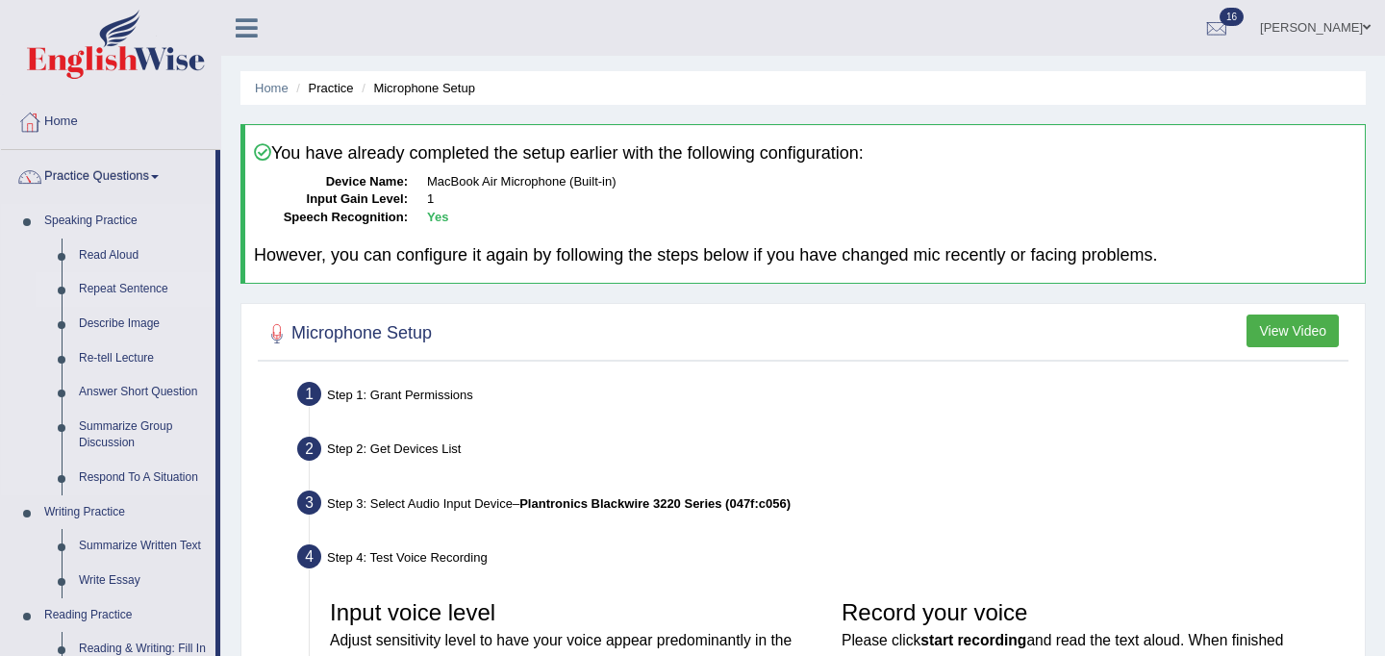
click at [118, 289] on link "Repeat Sentence" at bounding box center [142, 289] width 145 height 35
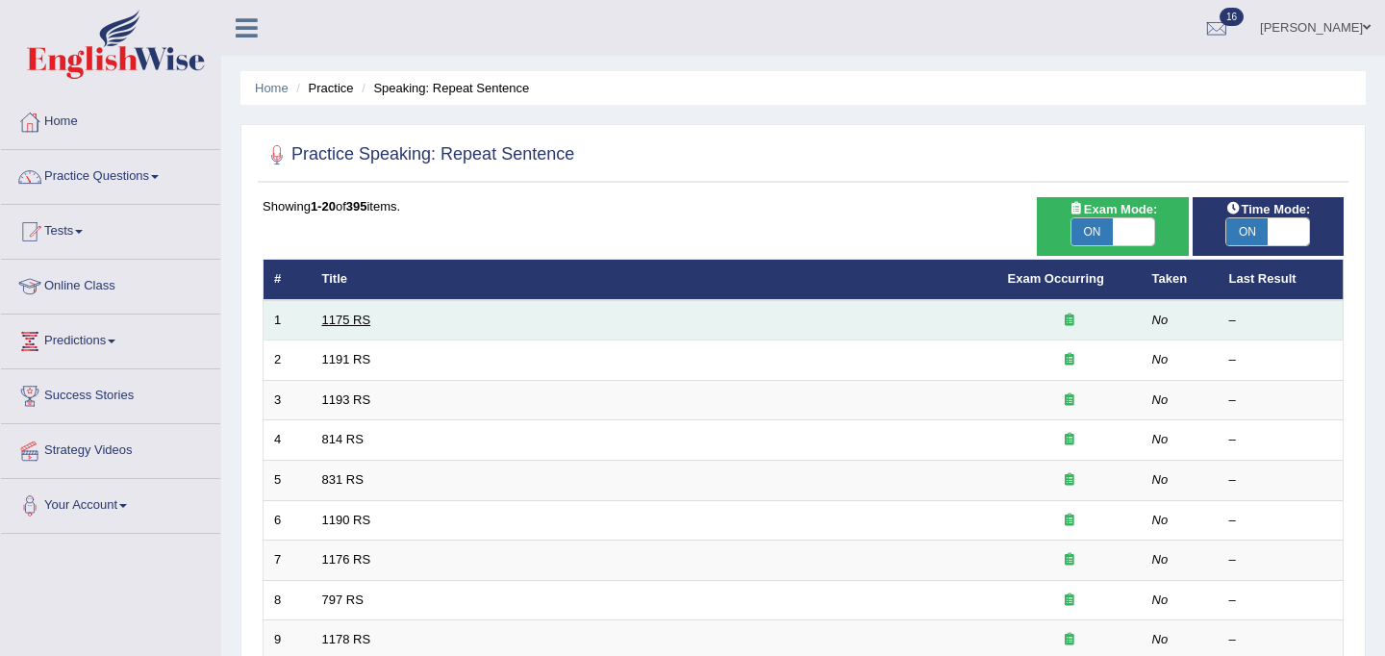
click at [340, 319] on link "1175 RS" at bounding box center [346, 320] width 49 height 14
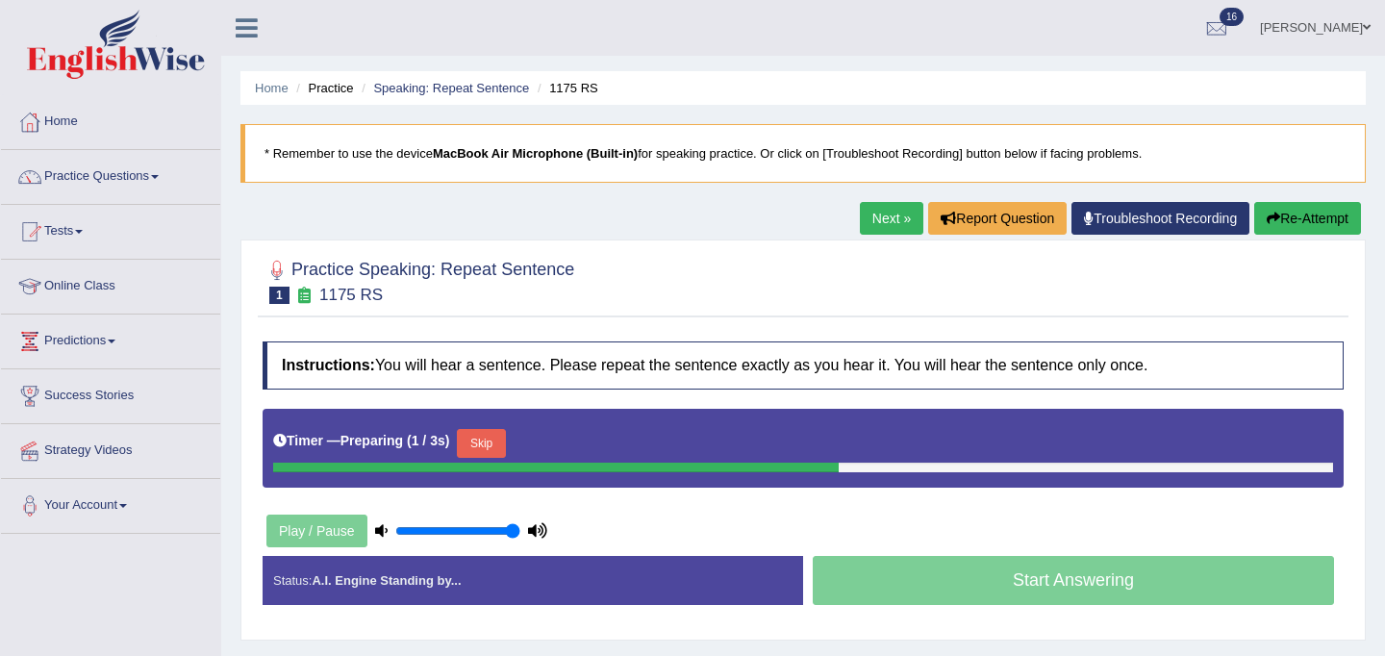
click at [479, 445] on button "Skip" at bounding box center [481, 443] width 48 height 29
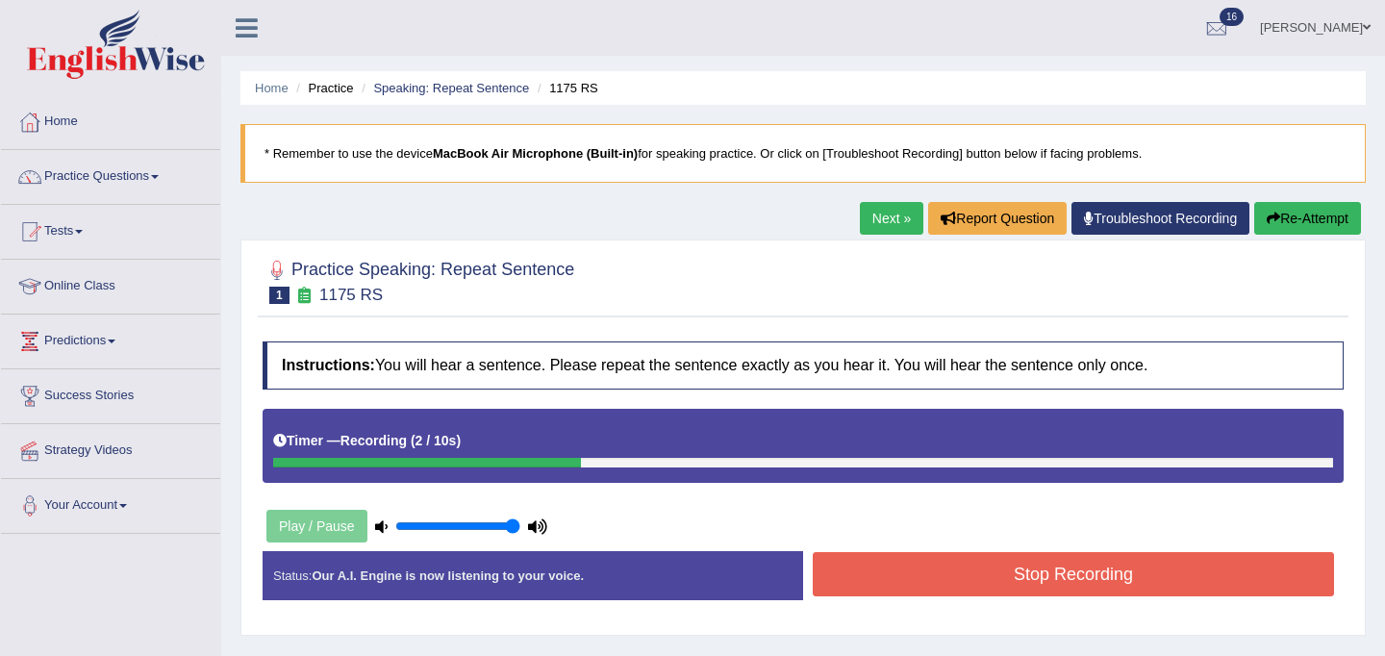
click at [929, 570] on button "Stop Recording" at bounding box center [1073, 574] width 521 height 44
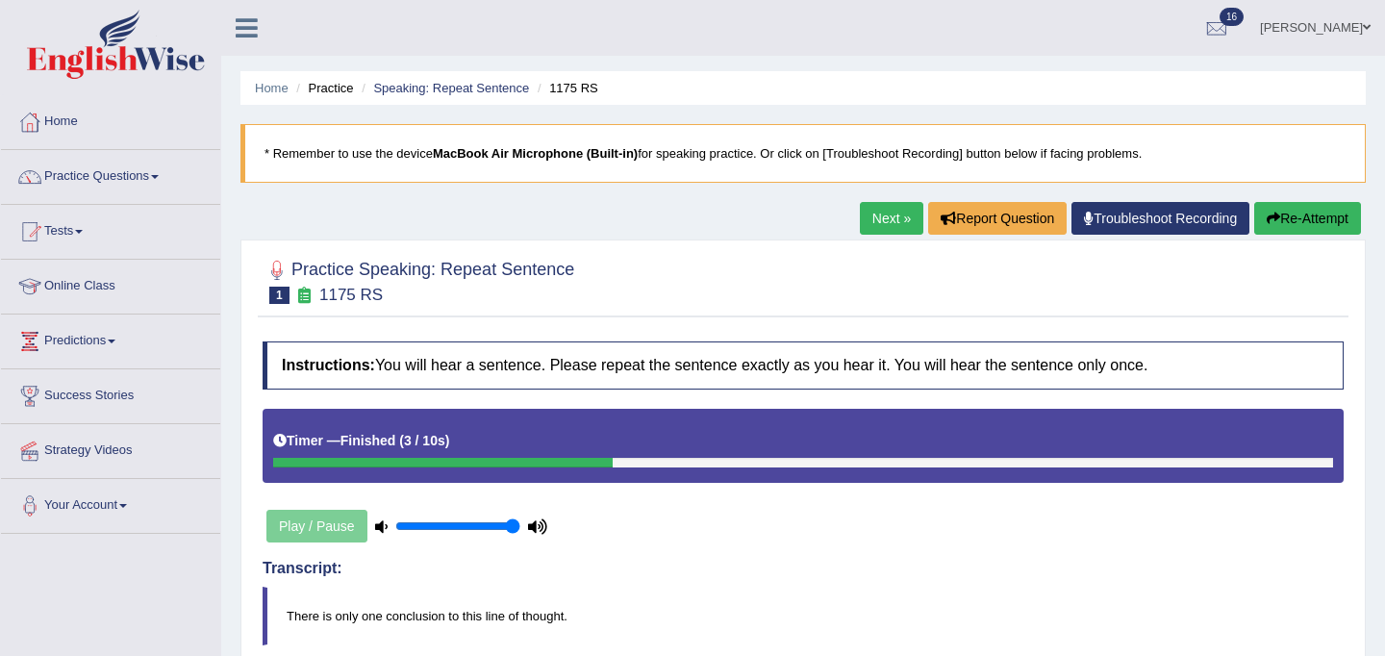
click at [876, 214] on link "Next »" at bounding box center [891, 218] width 63 height 33
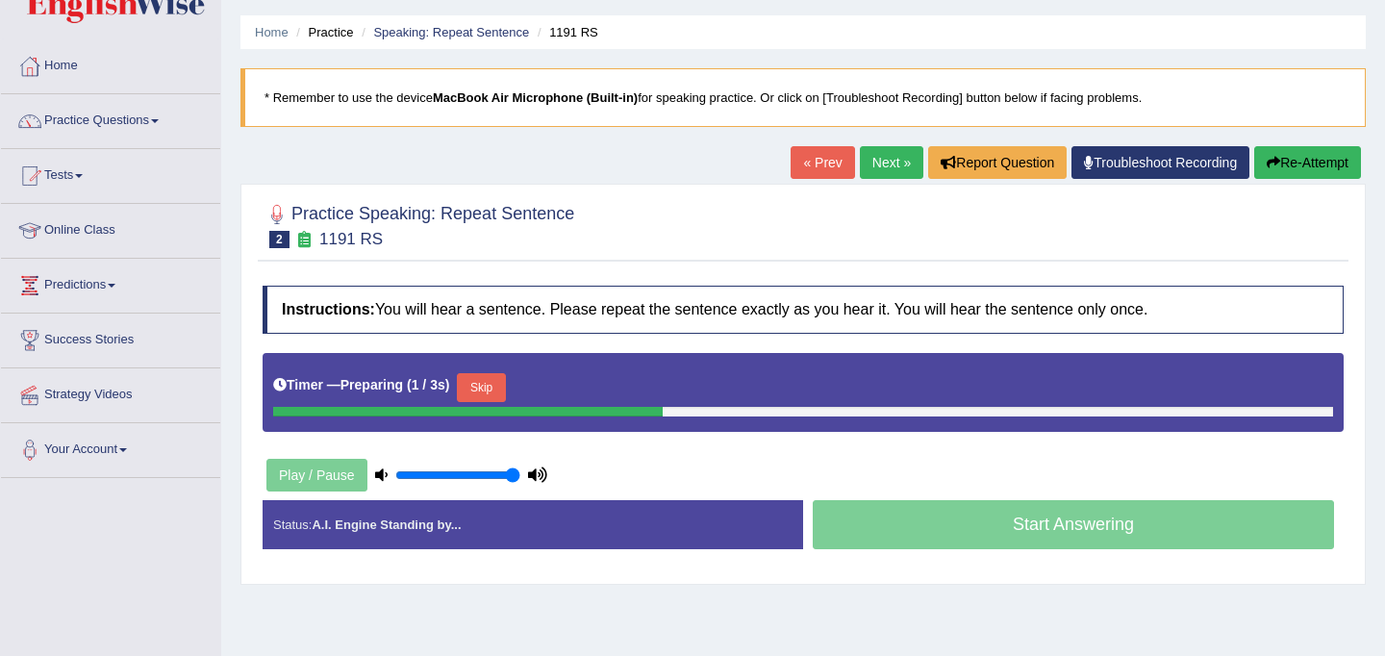
scroll to position [80, 0]
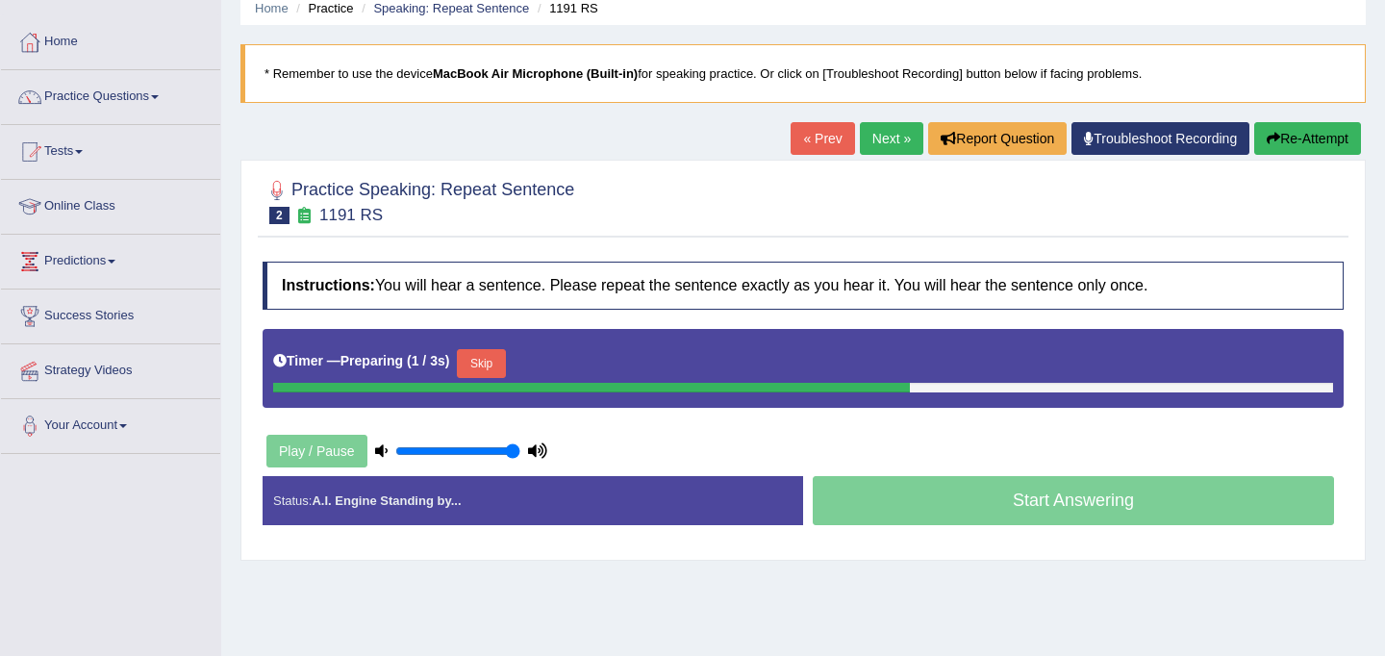
click at [495, 368] on button "Skip" at bounding box center [481, 363] width 48 height 29
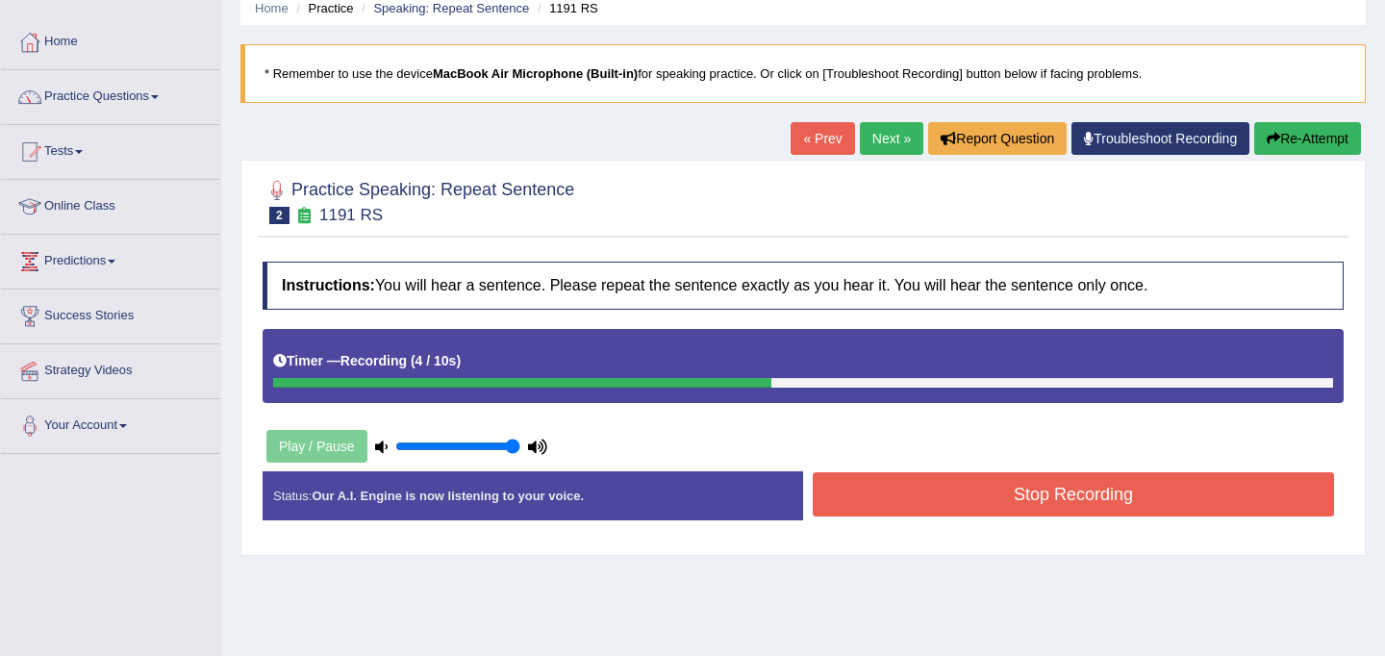
click at [917, 501] on button "Stop Recording" at bounding box center [1073, 494] width 521 height 44
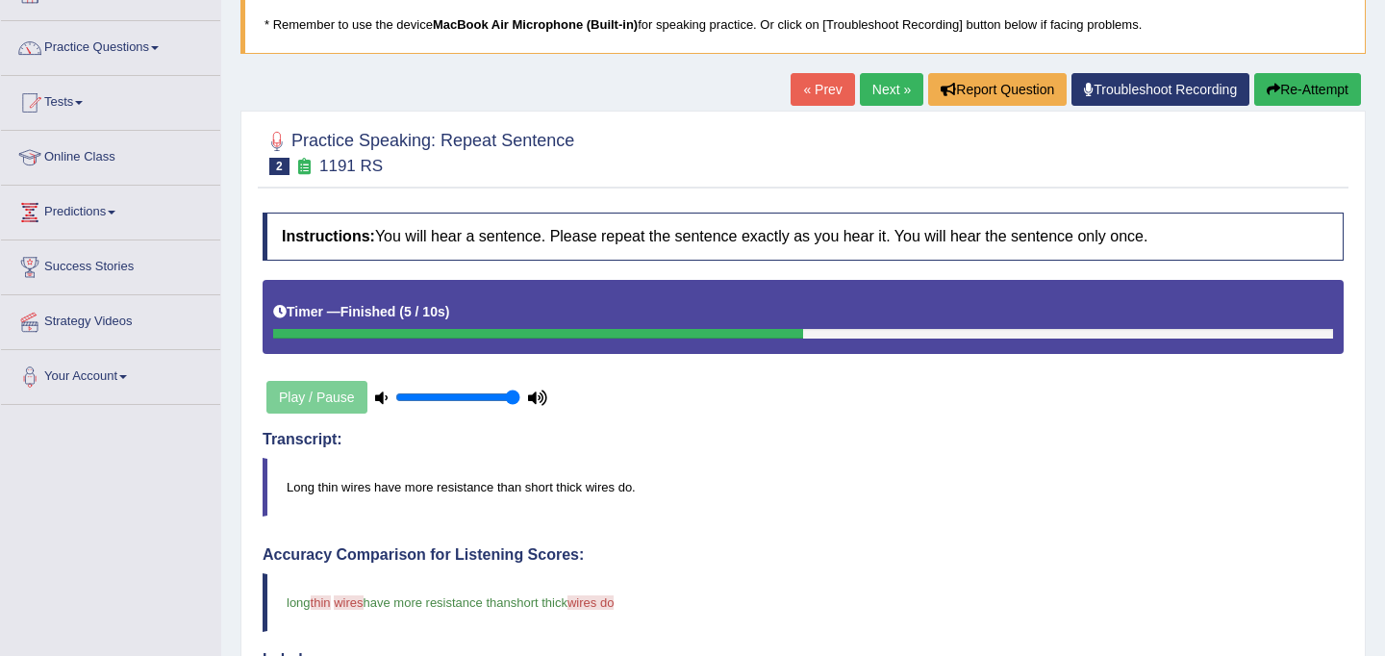
scroll to position [0, 0]
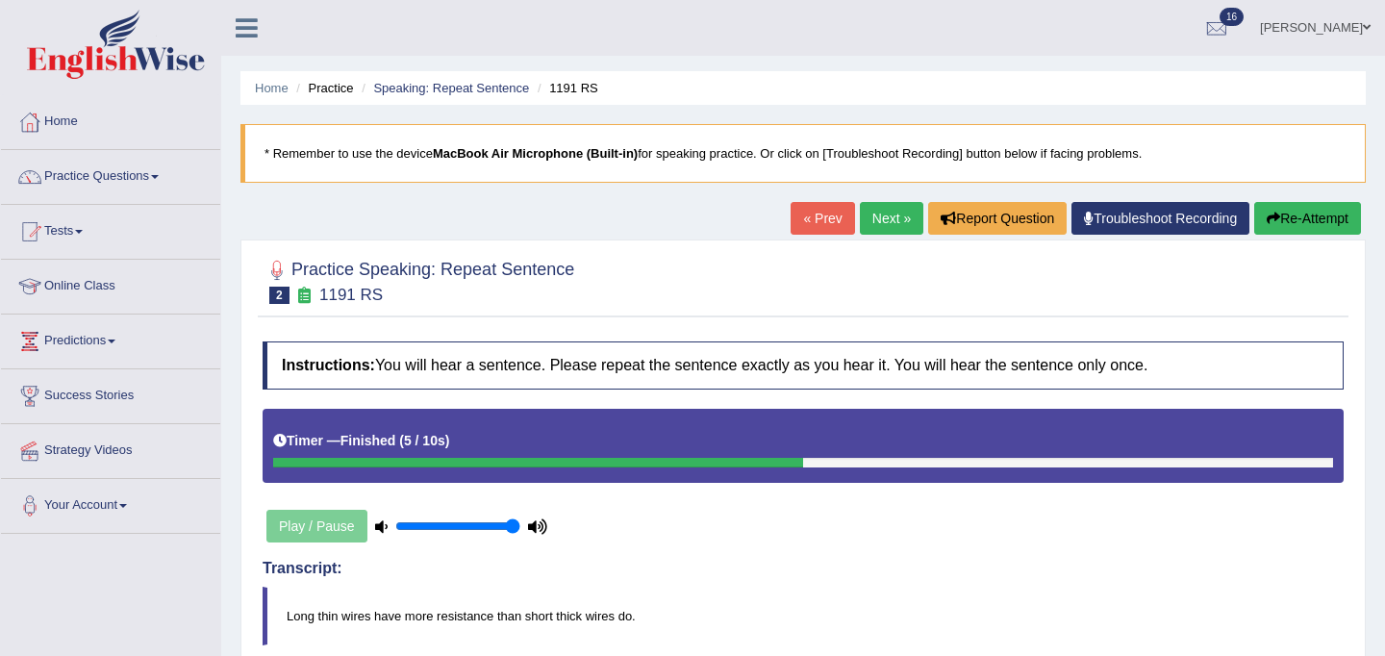
click at [871, 213] on link "Next »" at bounding box center [891, 218] width 63 height 33
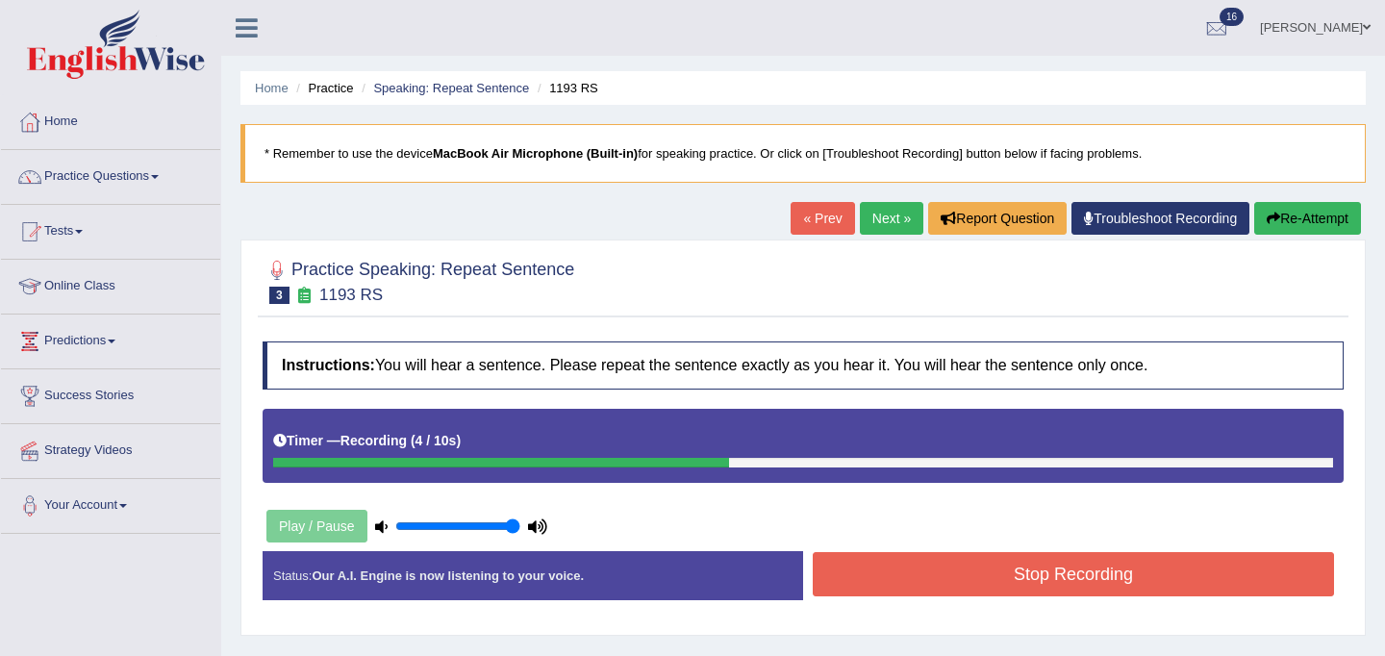
click at [985, 557] on button "Stop Recording" at bounding box center [1073, 574] width 521 height 44
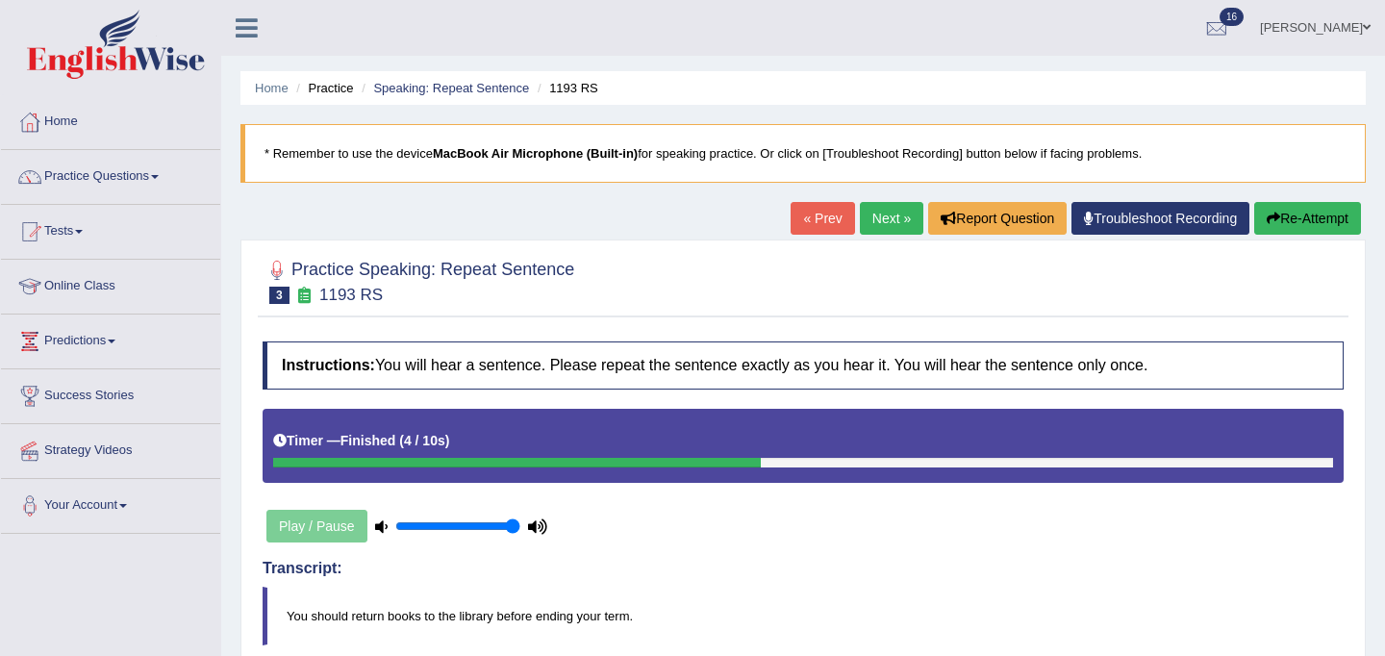
click at [79, 182] on link "Practice Questions" at bounding box center [110, 174] width 219 height 48
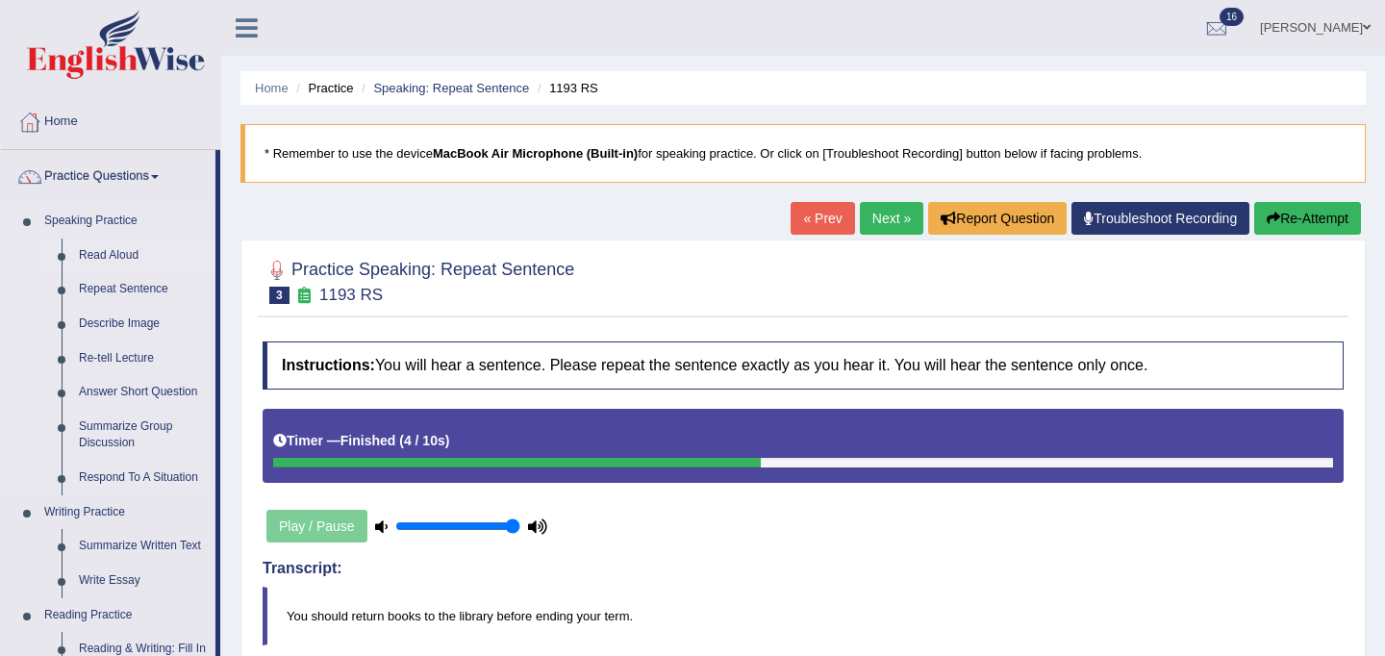
click at [105, 254] on link "Read Aloud" at bounding box center [142, 256] width 145 height 35
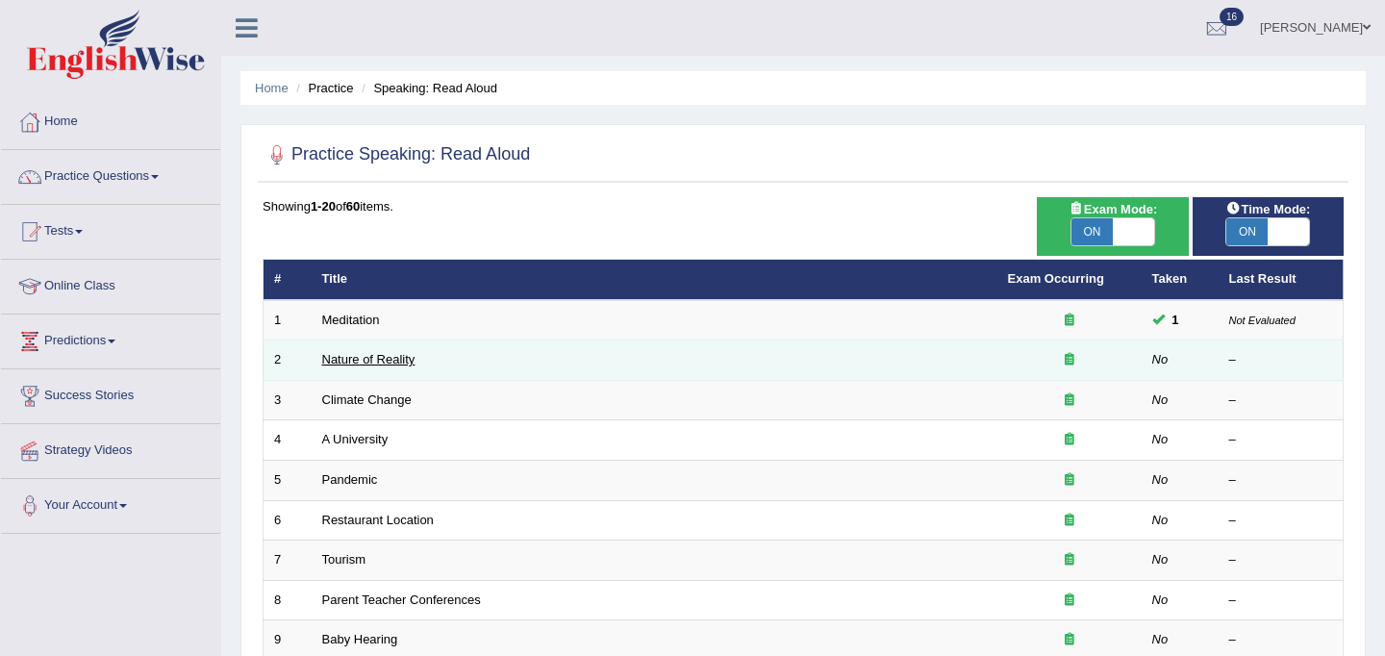
click at [381, 359] on link "Nature of Reality" at bounding box center [368, 359] width 93 height 14
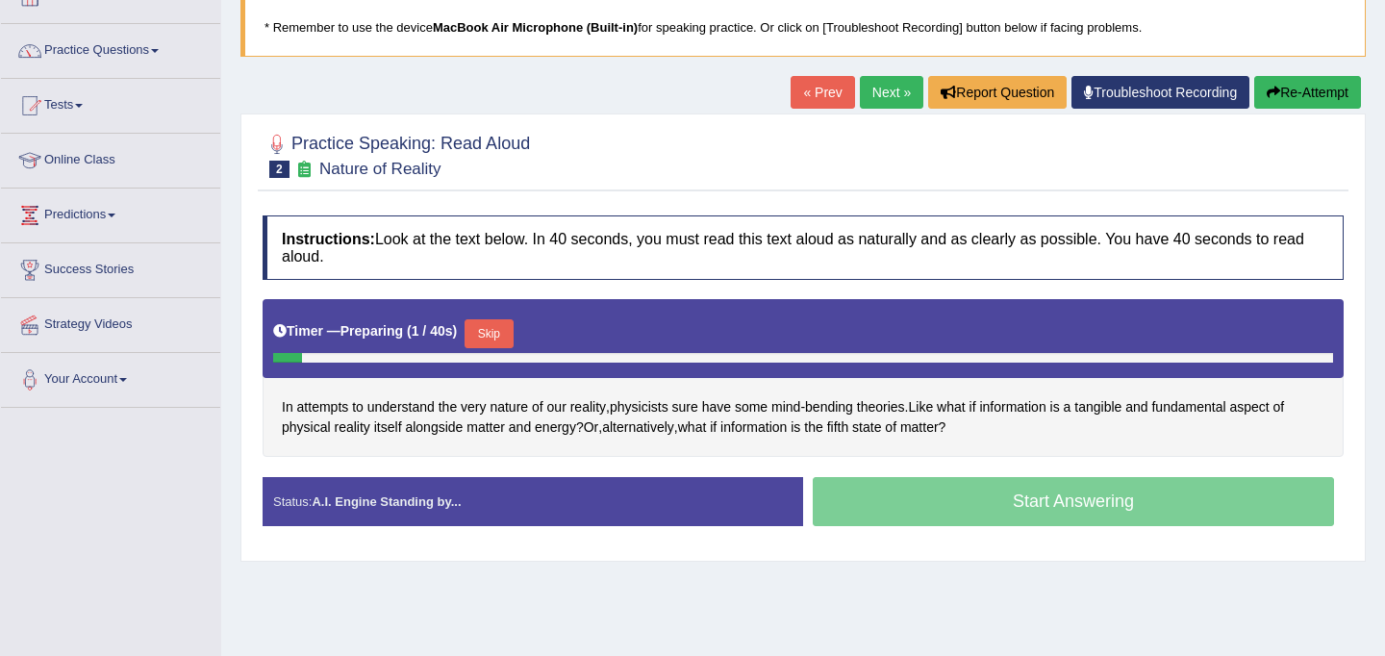
scroll to position [134, 0]
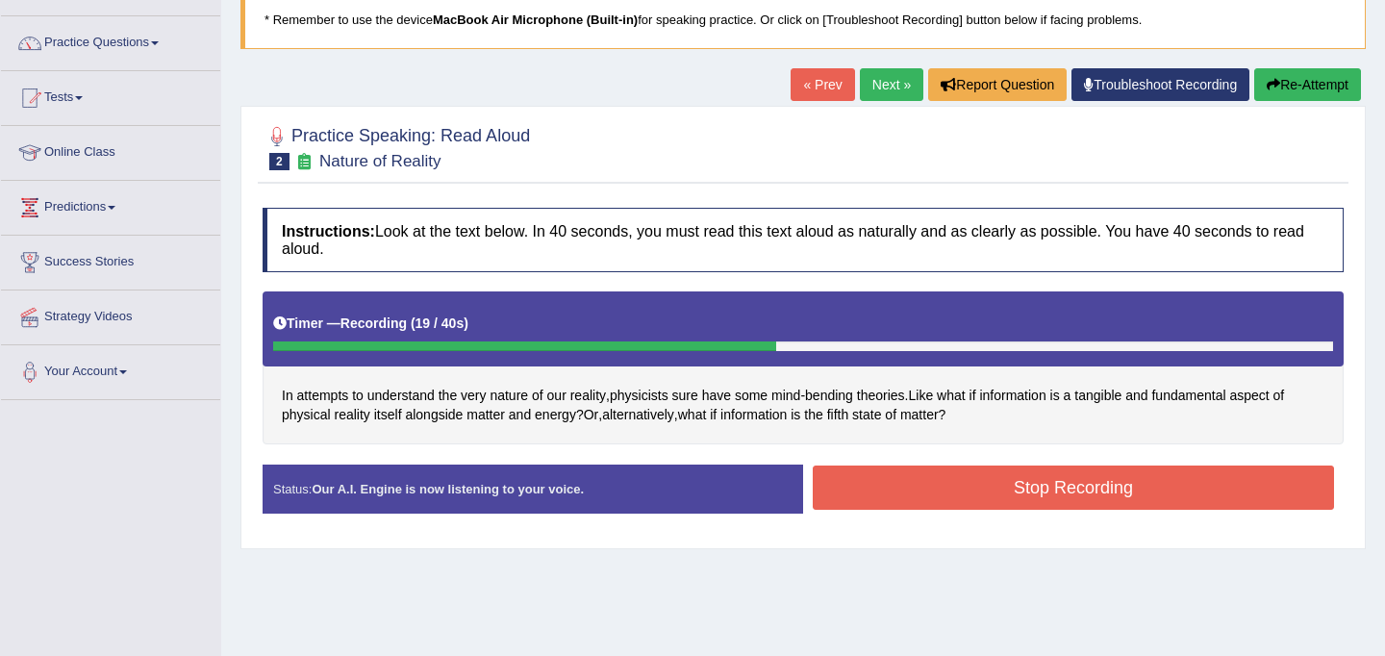
click at [963, 484] on button "Stop Recording" at bounding box center [1073, 487] width 521 height 44
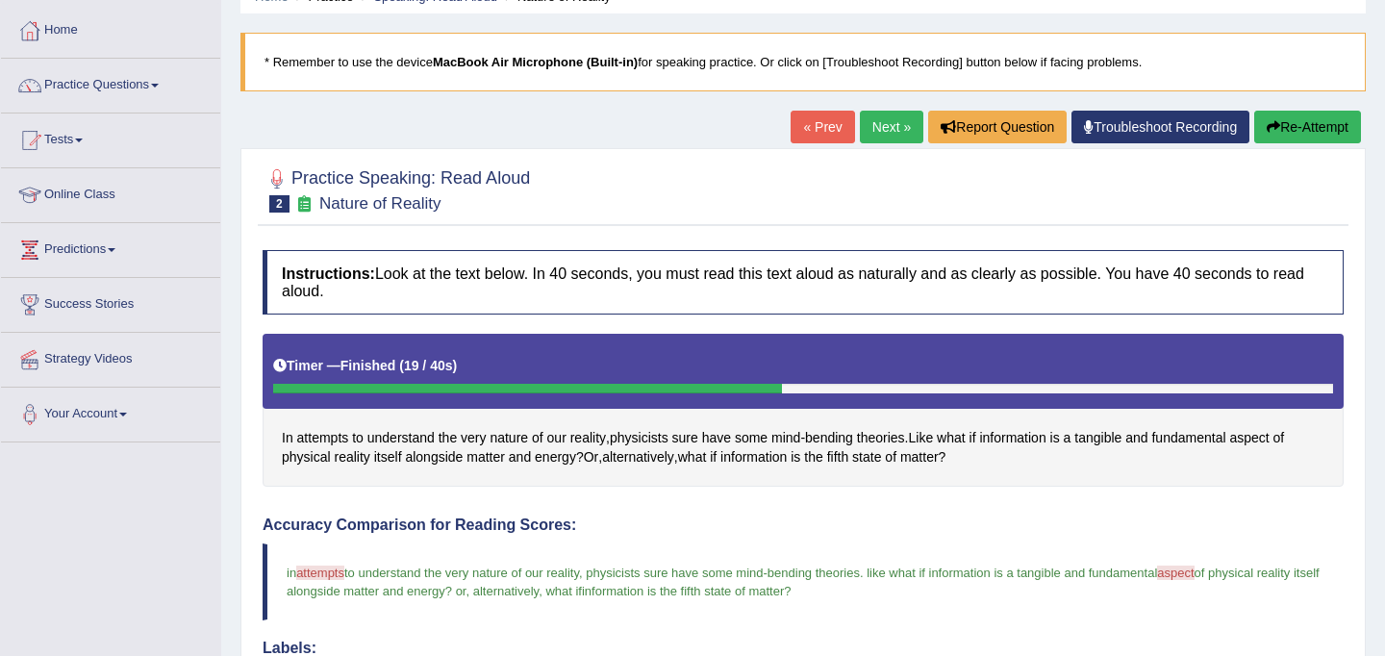
scroll to position [86, 0]
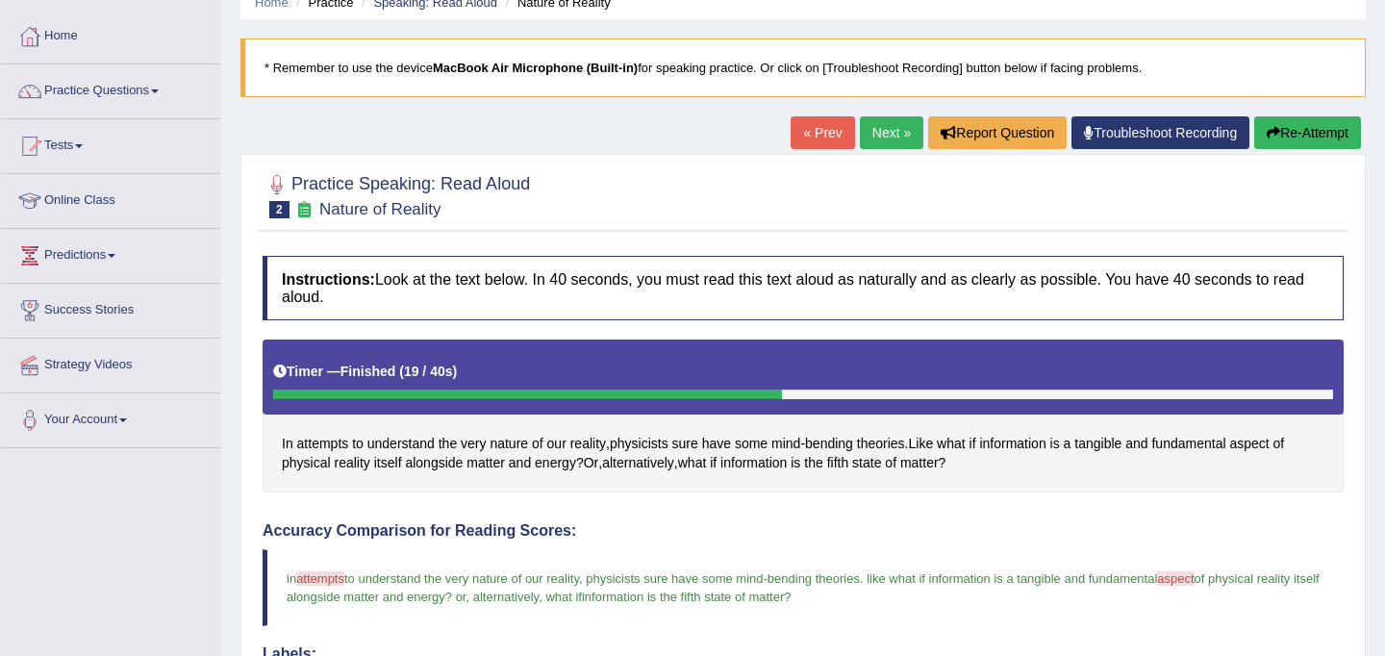
click at [886, 137] on link "Next »" at bounding box center [891, 132] width 63 height 33
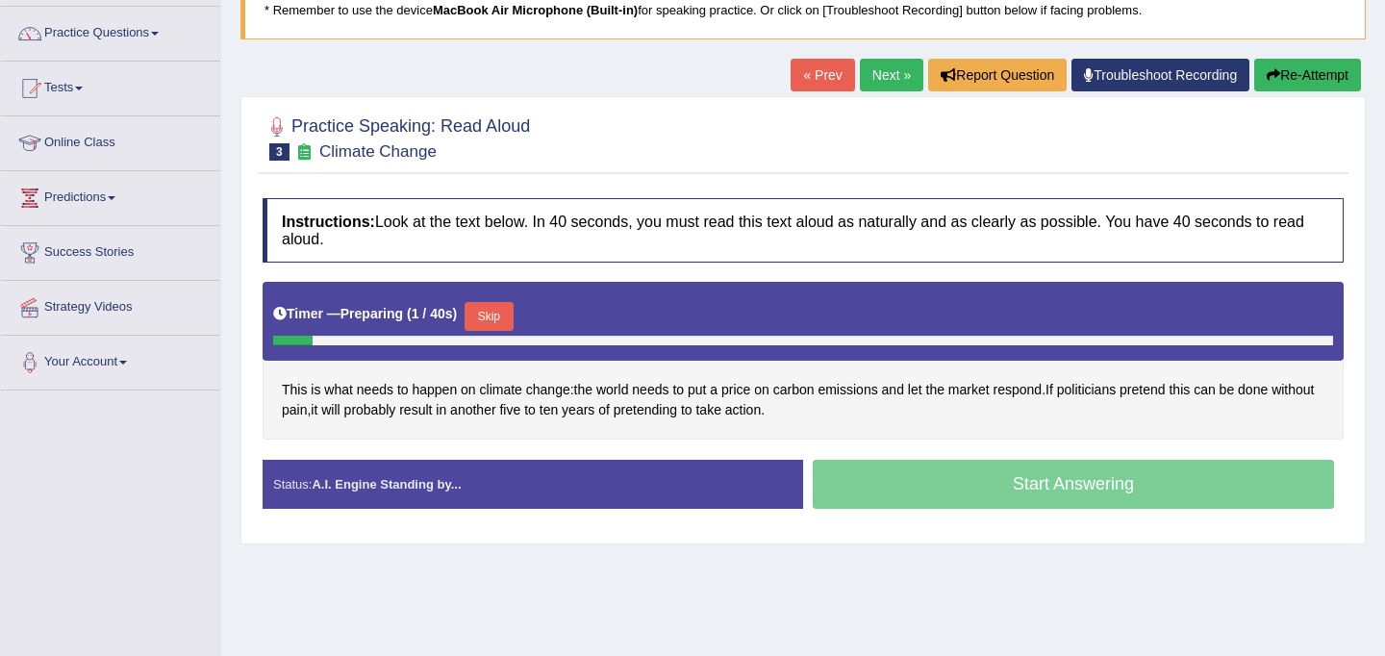
scroll to position [144, 0]
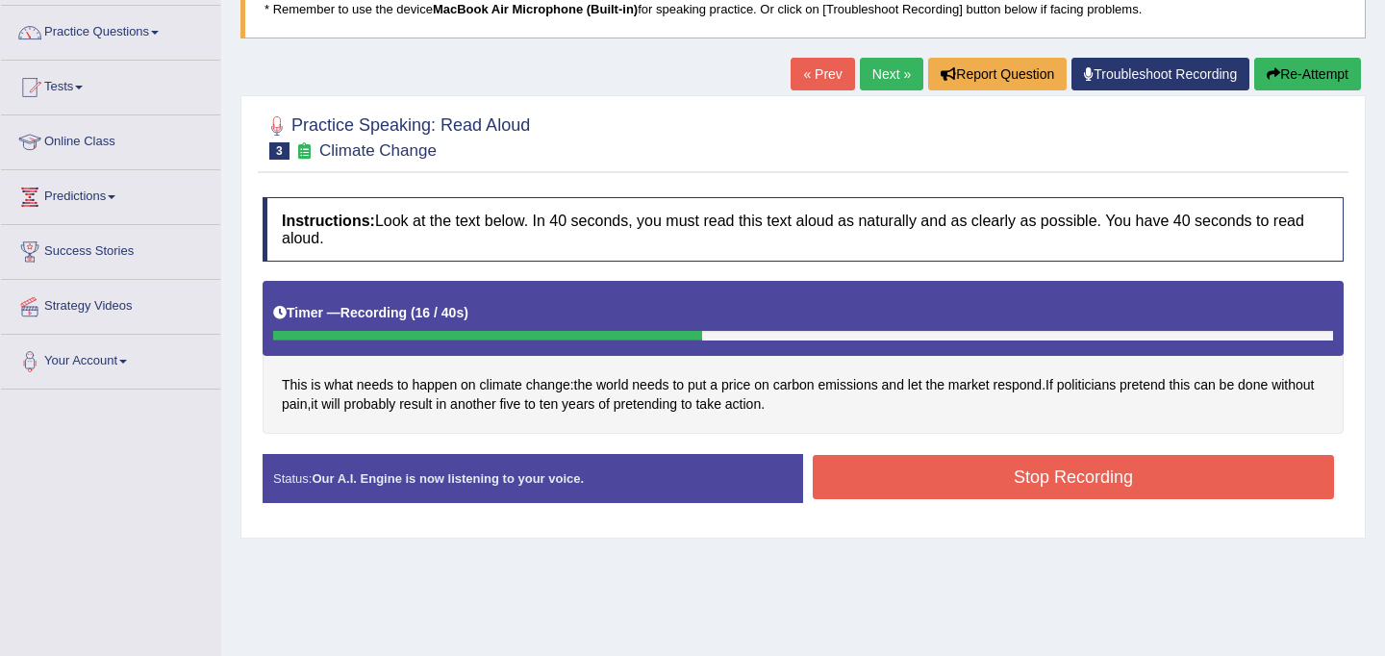
click at [956, 476] on button "Stop Recording" at bounding box center [1073, 477] width 521 height 44
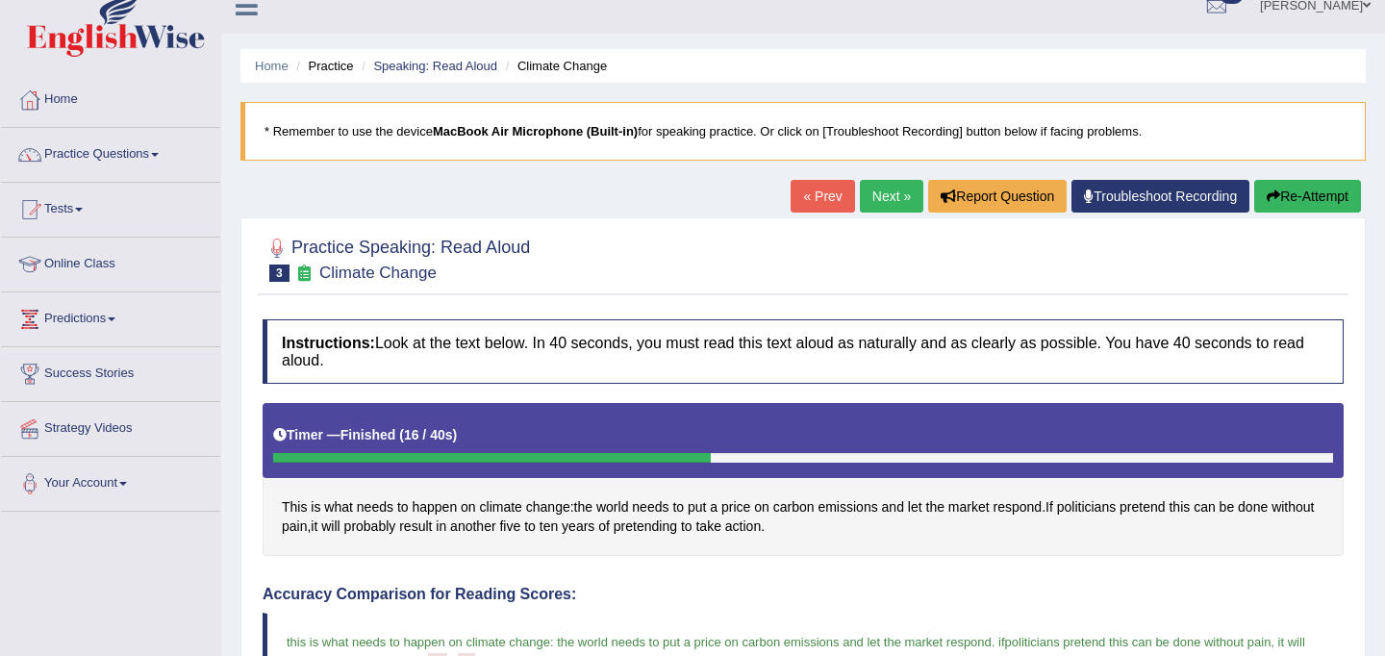
scroll to position [0, 0]
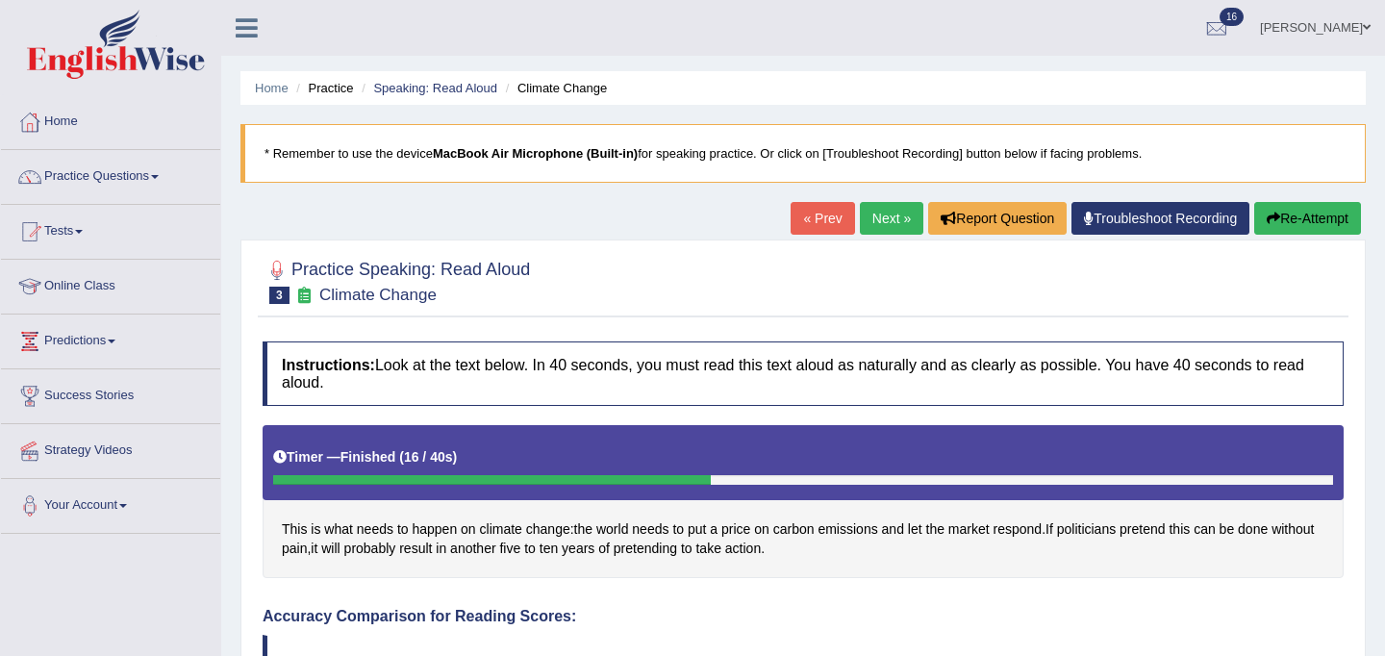
click at [890, 223] on link "Next »" at bounding box center [891, 218] width 63 height 33
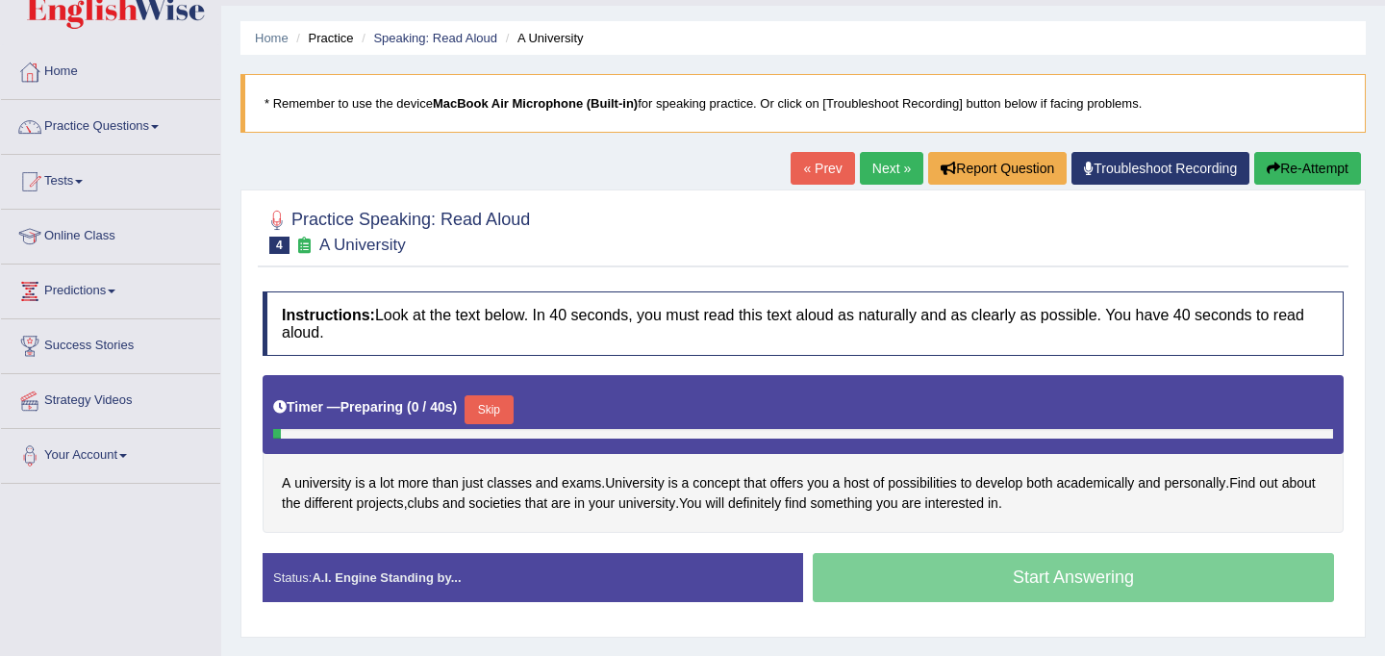
scroll to position [65, 0]
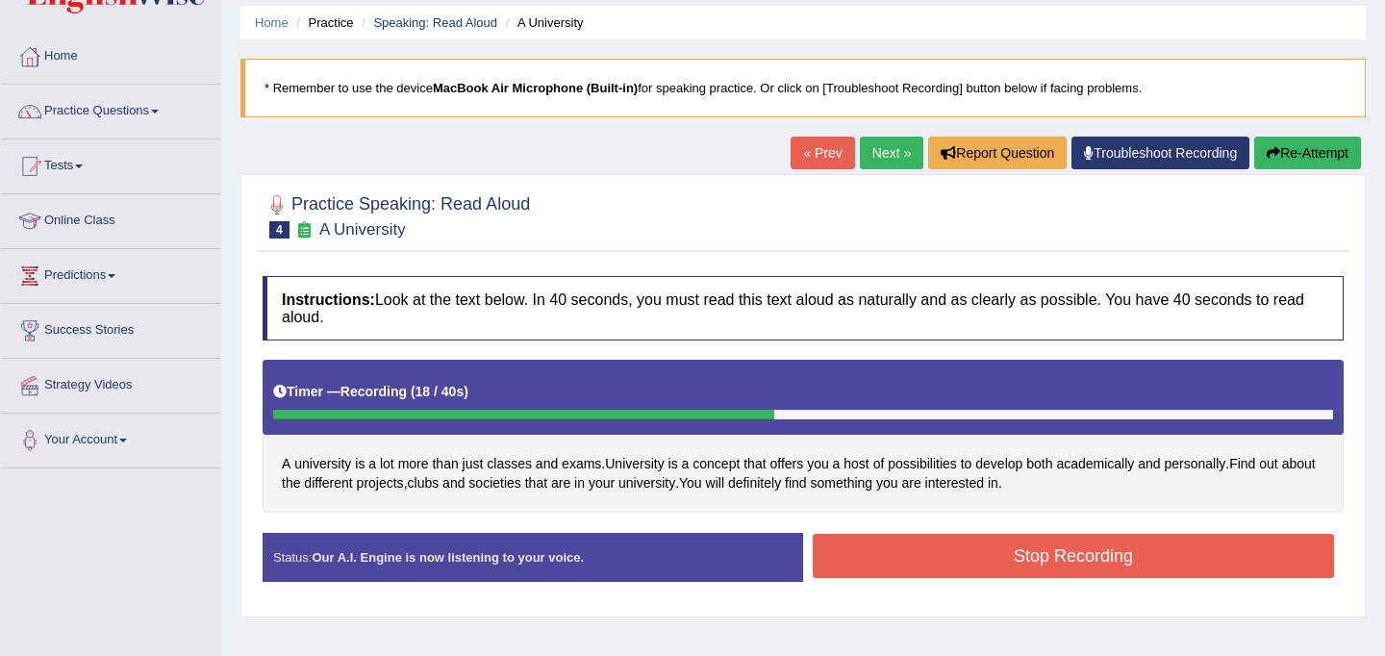
click at [952, 548] on button "Stop Recording" at bounding box center [1073, 556] width 521 height 44
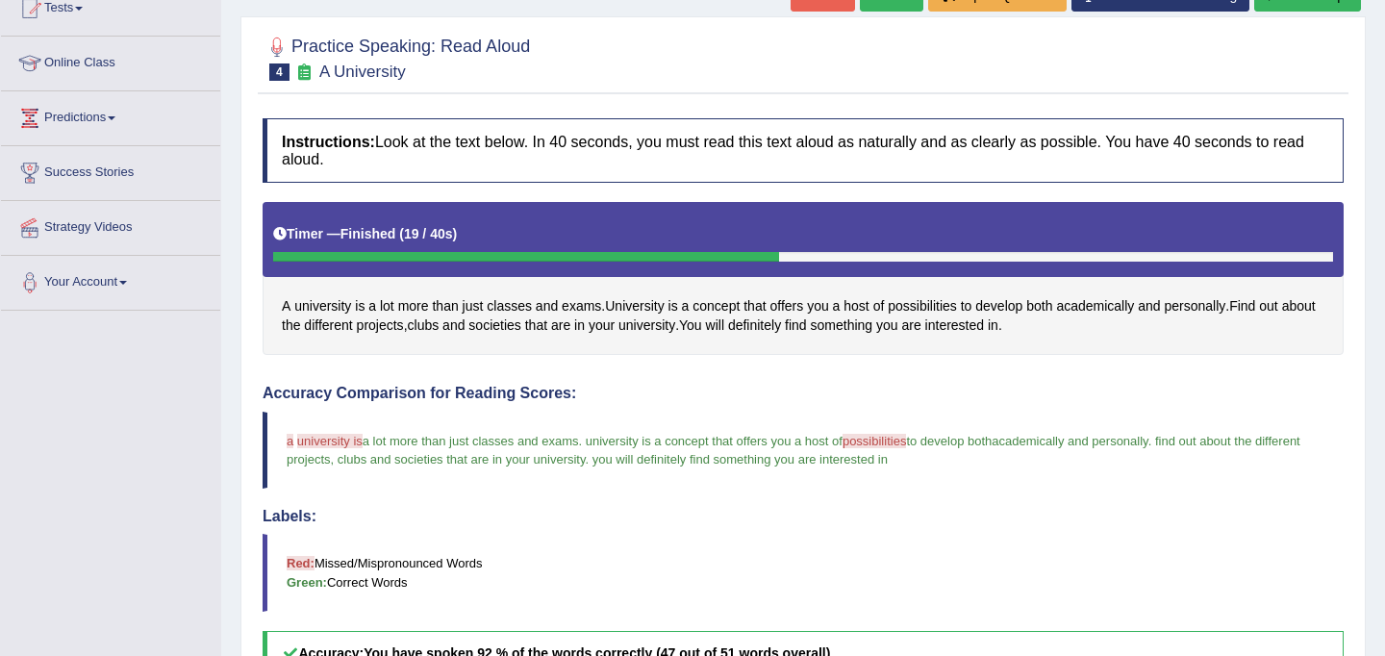
scroll to position [189, 0]
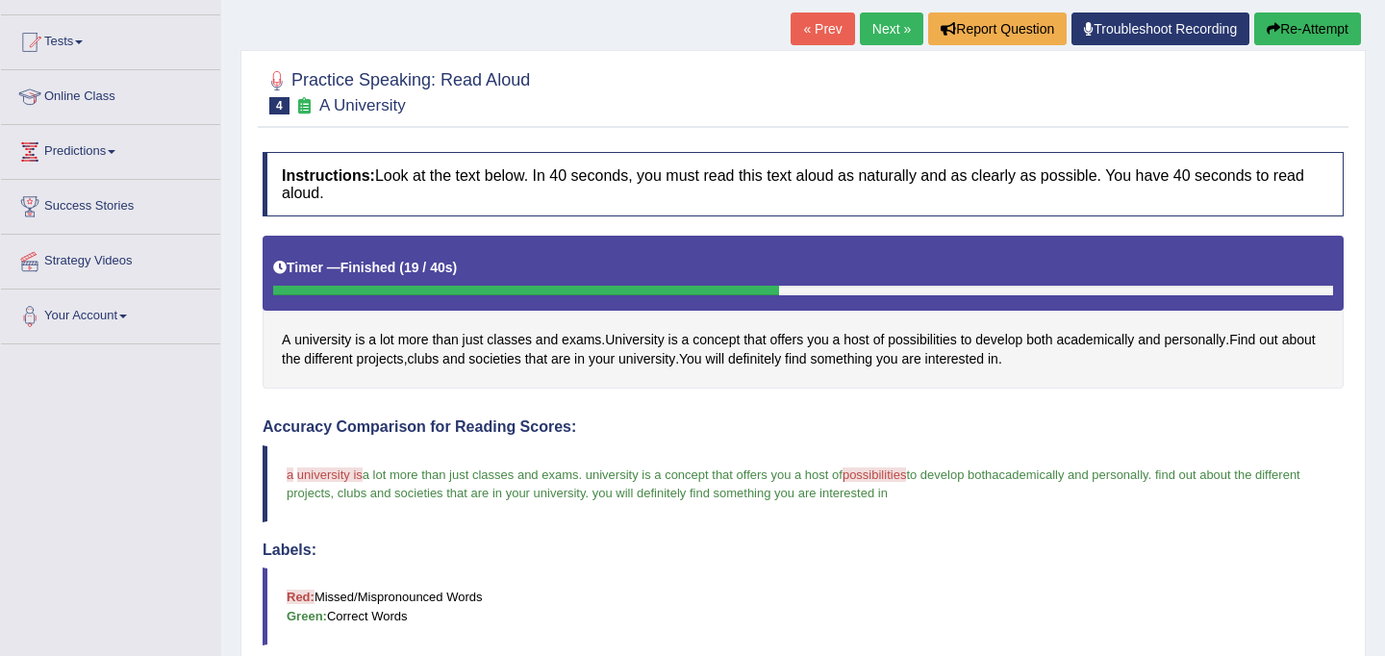
click at [882, 24] on link "Next »" at bounding box center [891, 29] width 63 height 33
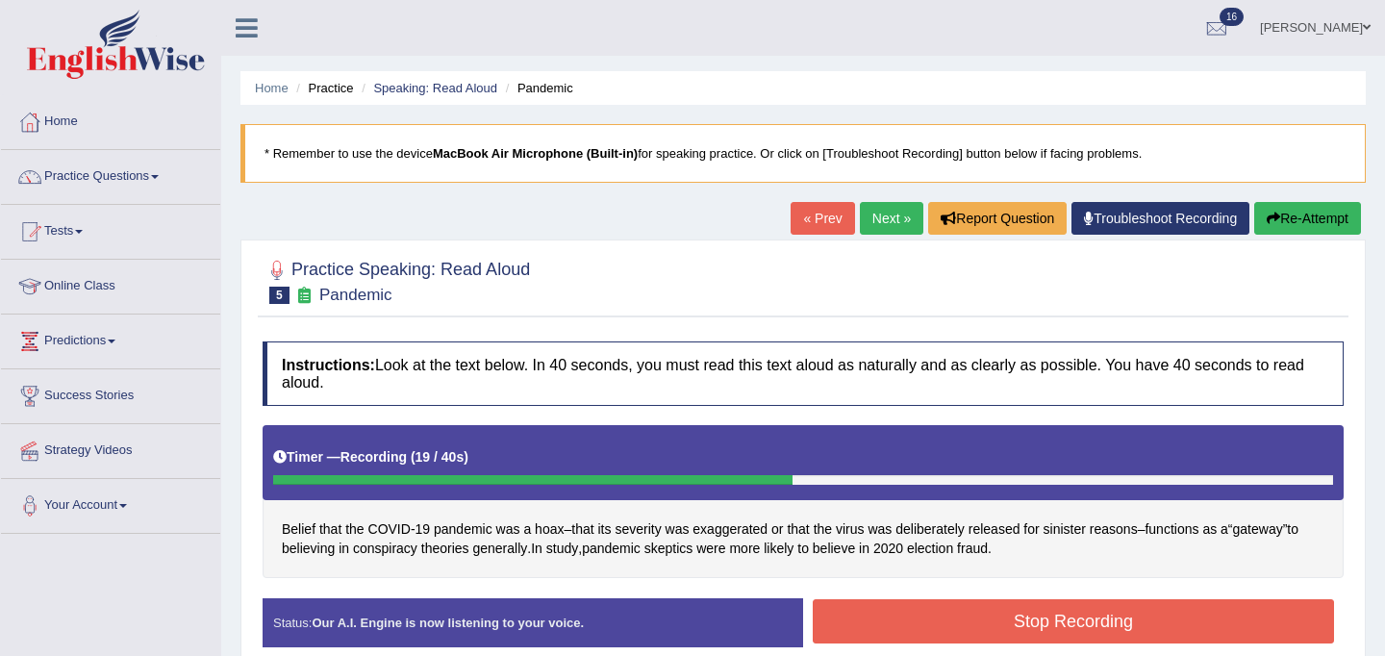
click at [1013, 617] on button "Stop Recording" at bounding box center [1073, 621] width 521 height 44
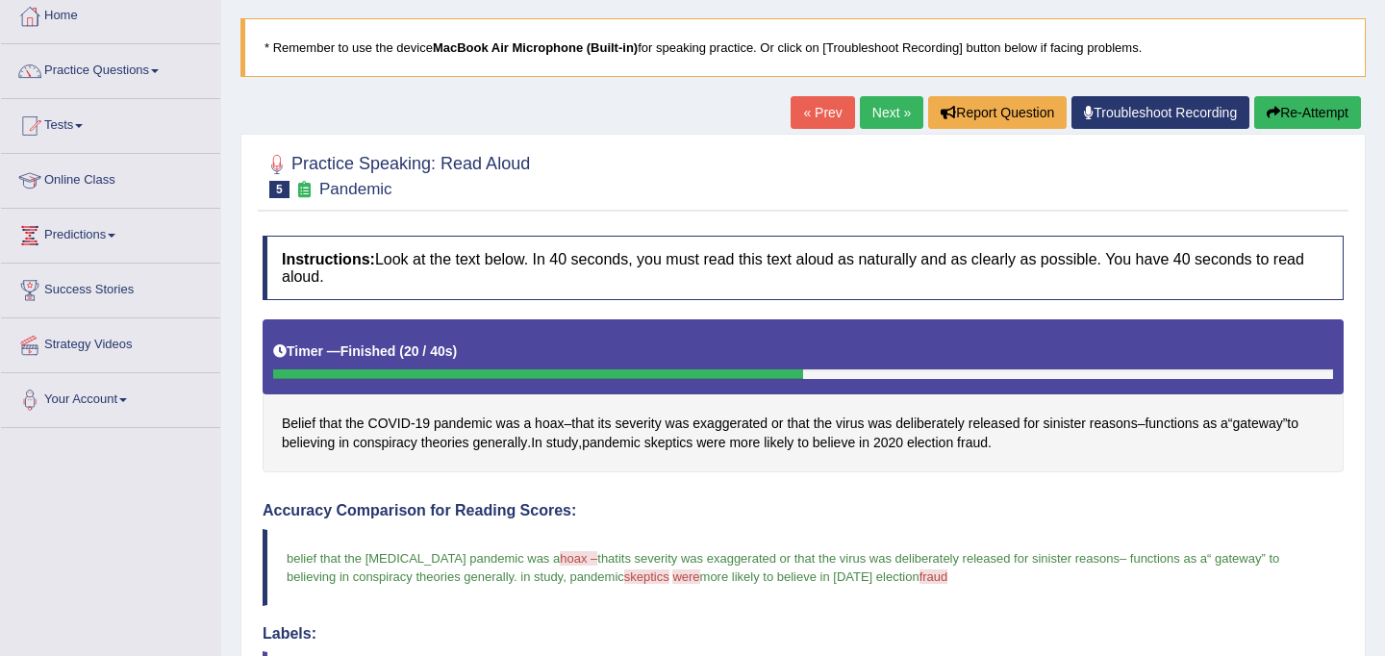
scroll to position [87, 0]
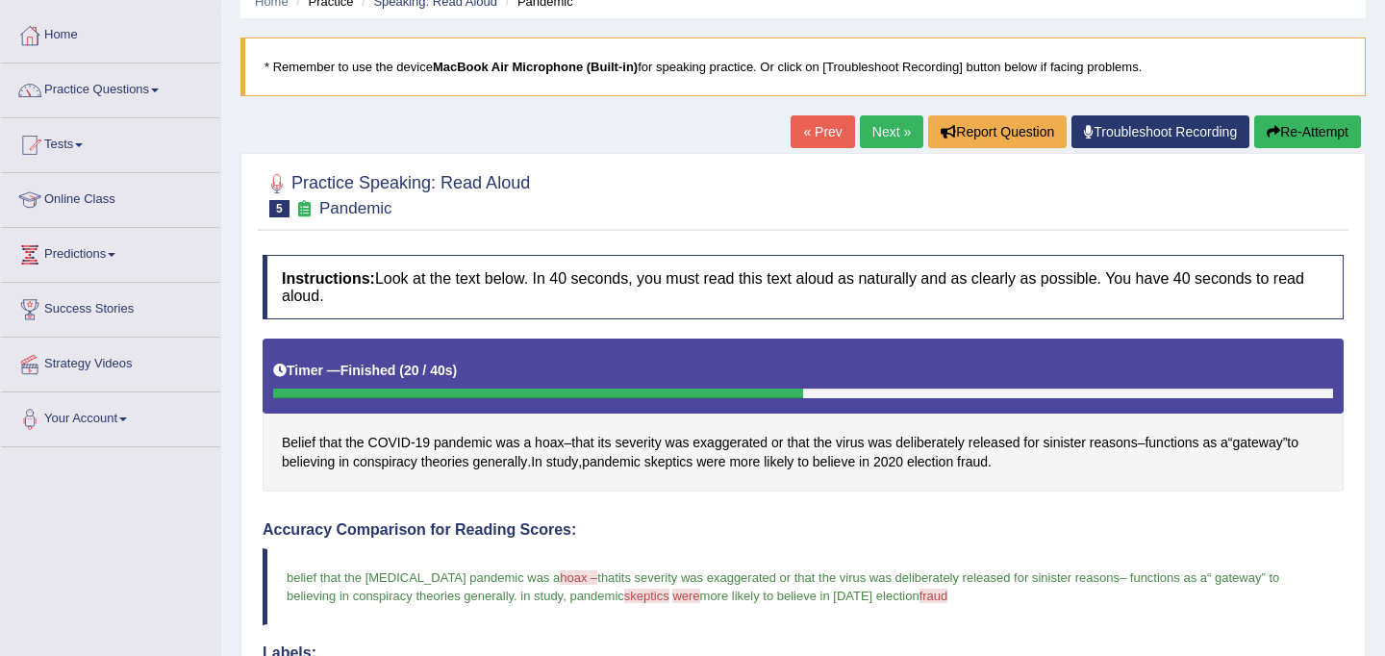
click at [868, 143] on link "Next »" at bounding box center [891, 131] width 63 height 33
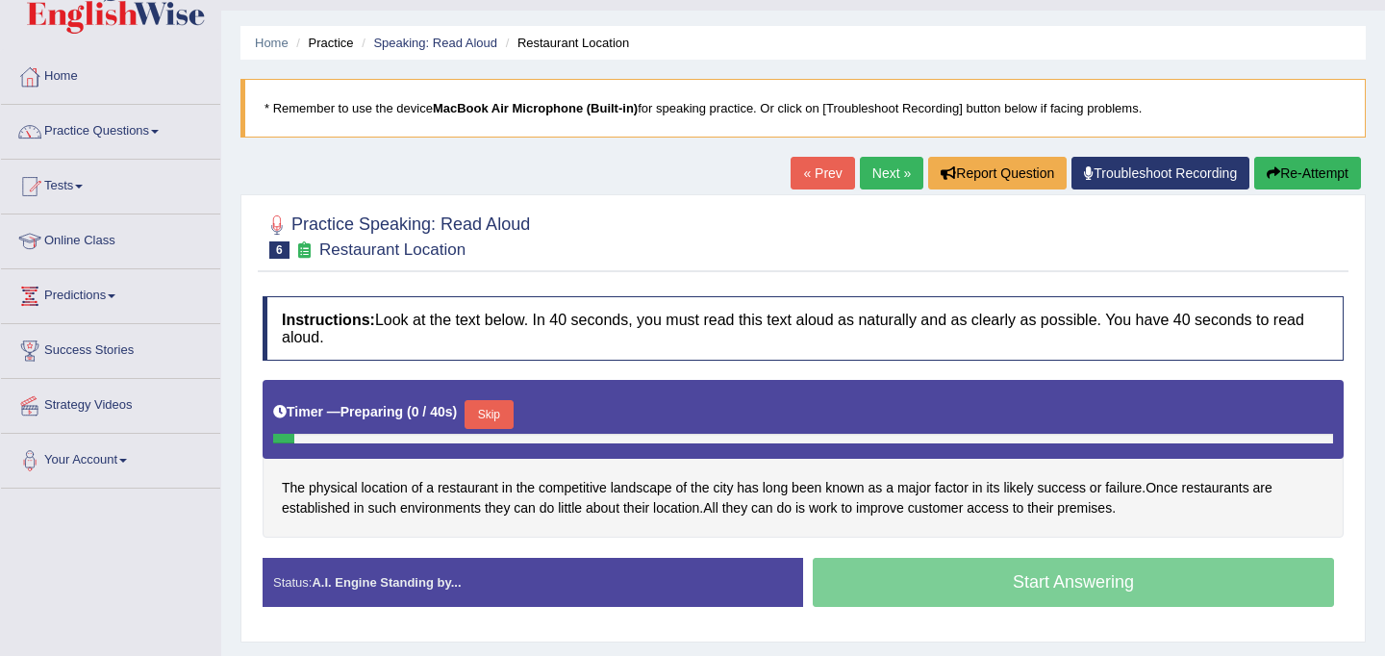
scroll to position [62, 0]
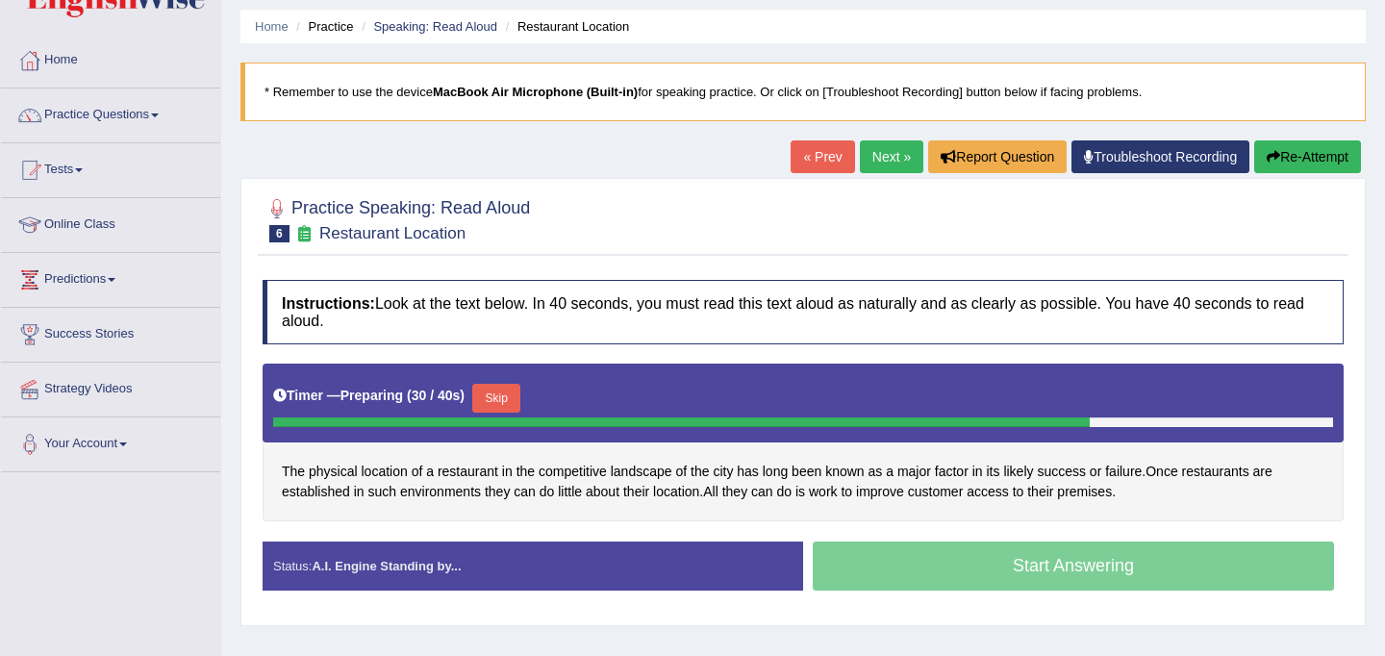
click at [512, 398] on button "Skip" at bounding box center [496, 398] width 48 height 29
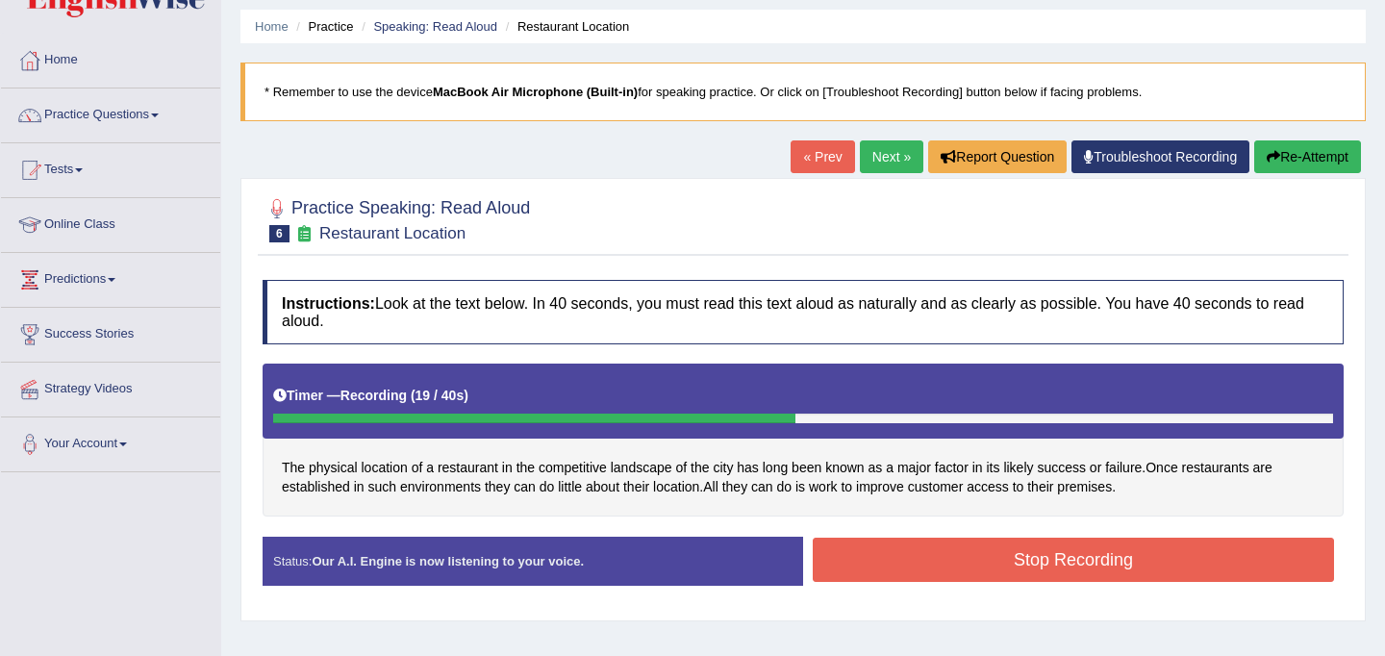
click at [918, 559] on button "Stop Recording" at bounding box center [1073, 560] width 521 height 44
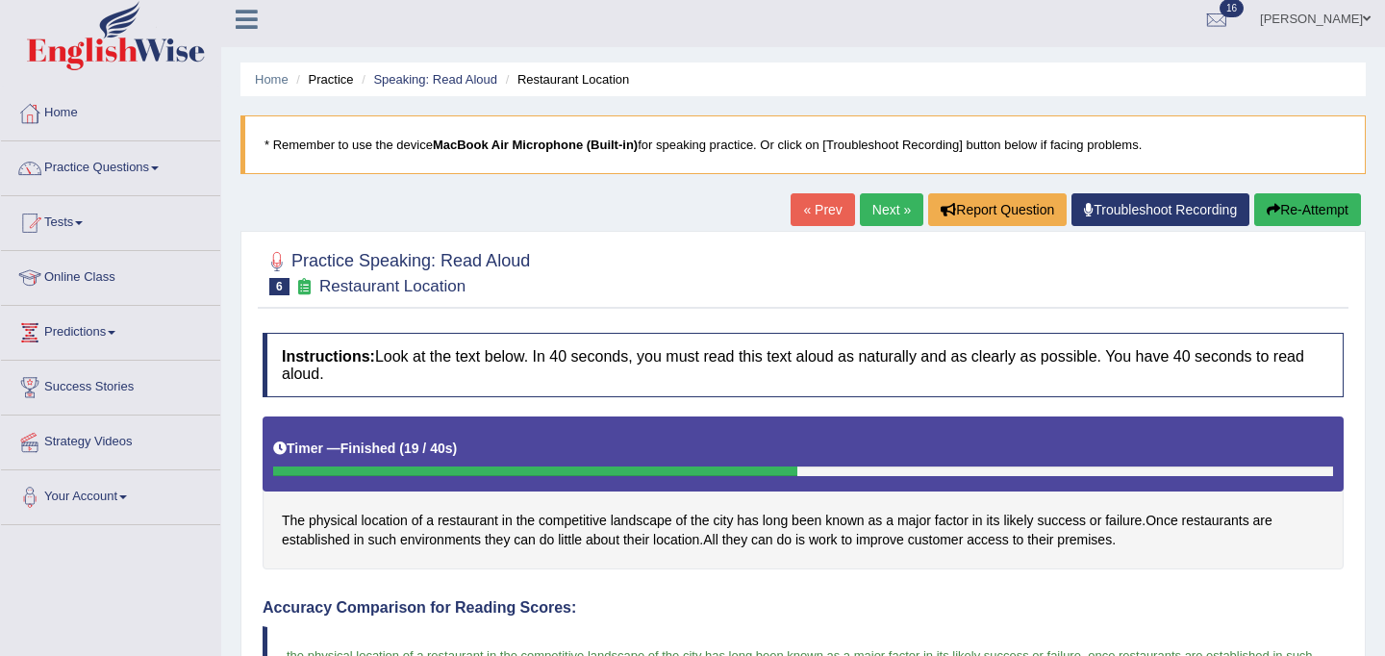
scroll to position [0, 0]
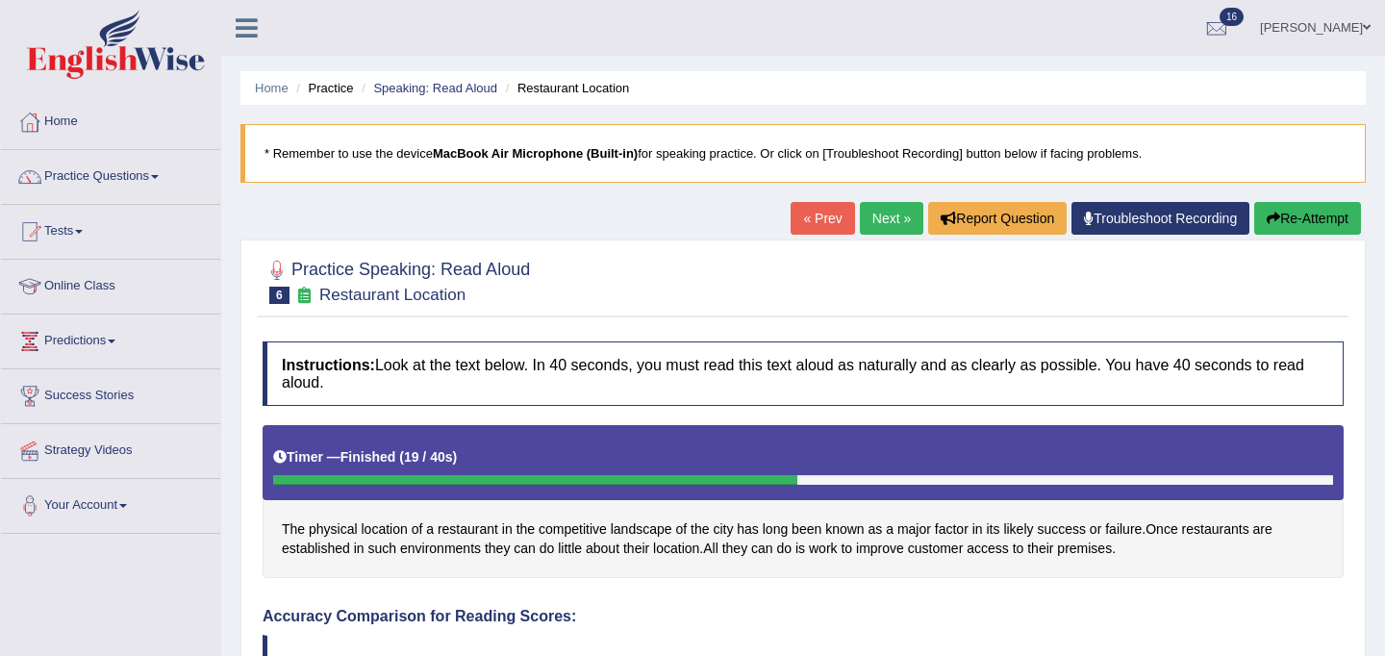
click at [884, 219] on link "Next »" at bounding box center [891, 218] width 63 height 33
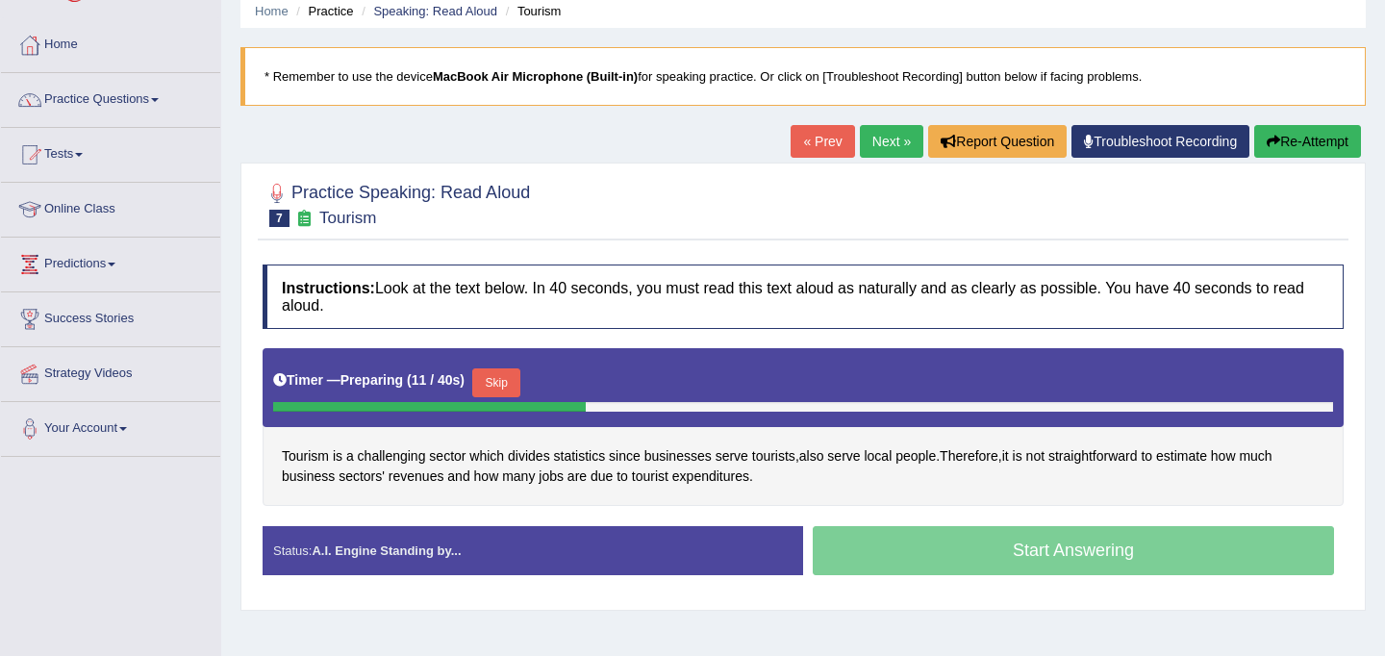
scroll to position [81, 0]
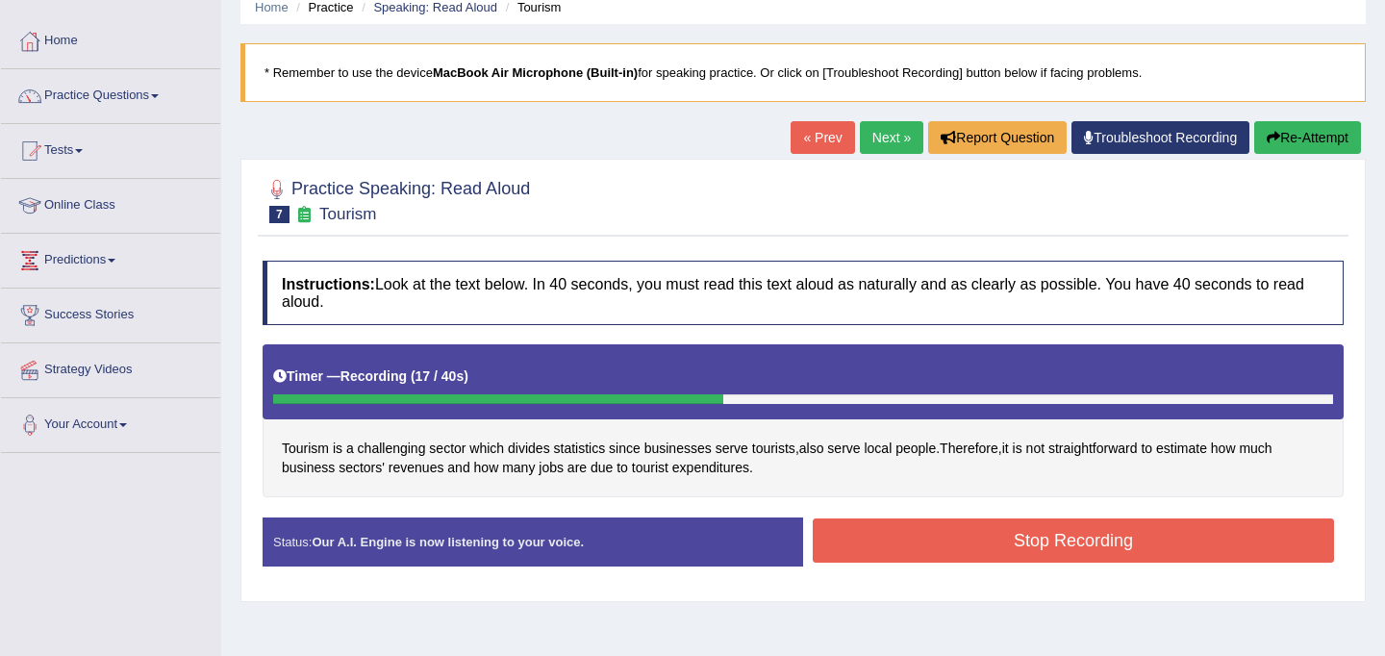
click at [981, 541] on button "Stop Recording" at bounding box center [1073, 540] width 521 height 44
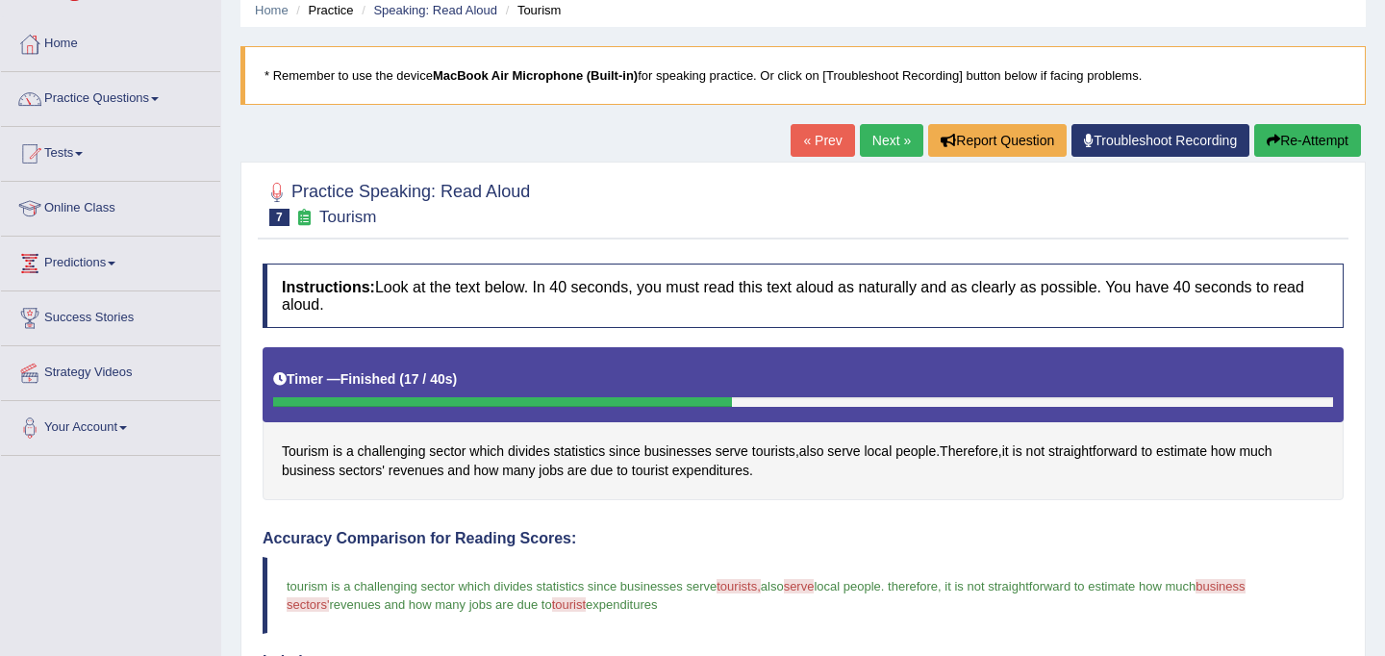
scroll to position [0, 0]
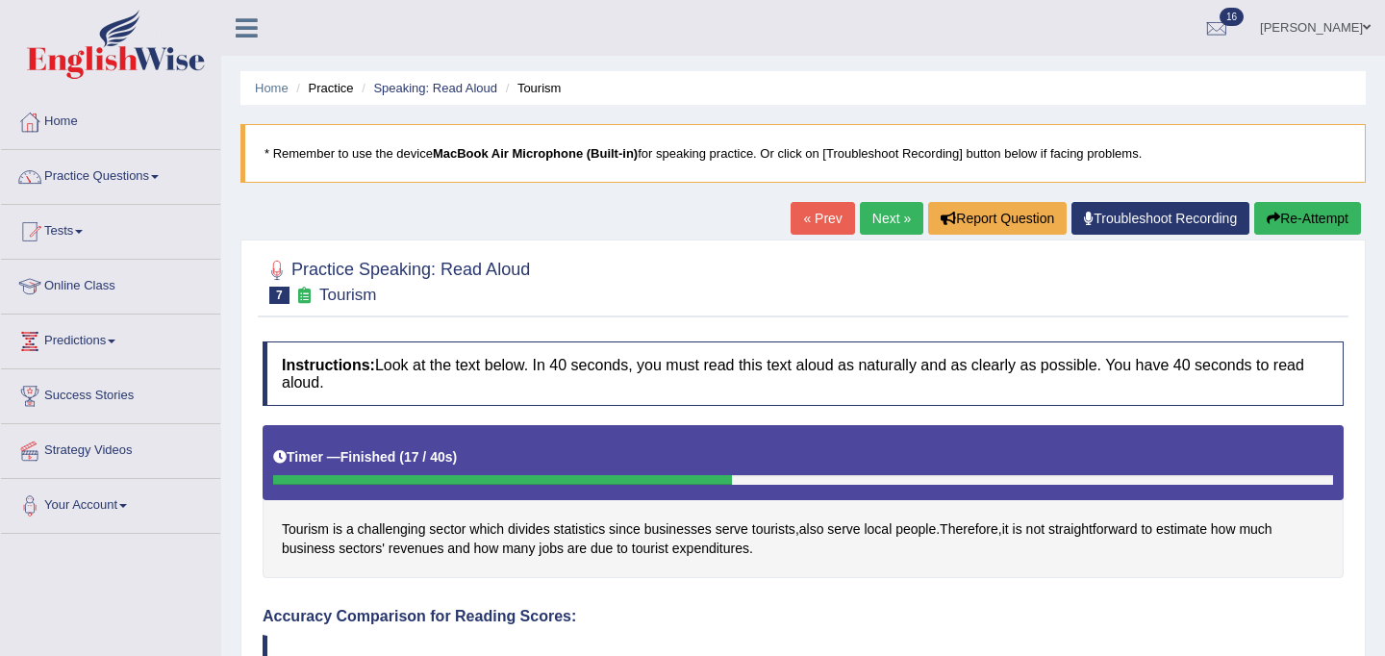
click at [872, 216] on link "Next »" at bounding box center [891, 218] width 63 height 33
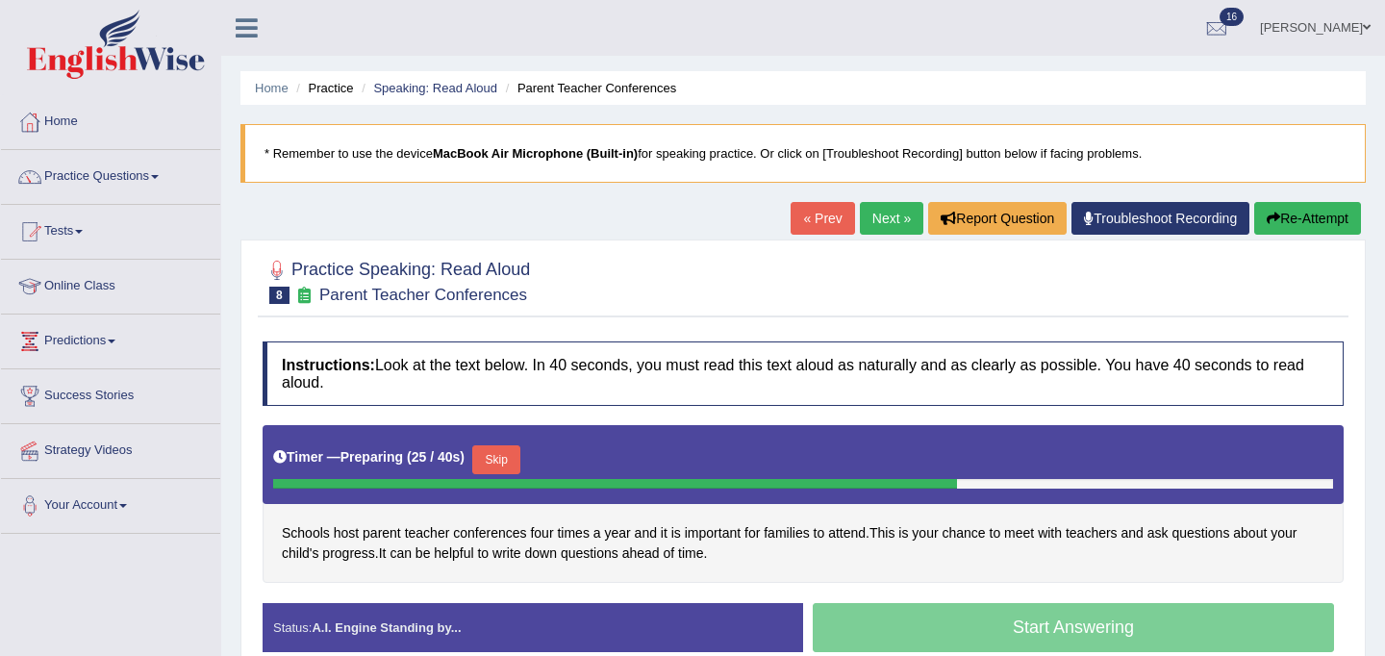
click at [510, 465] on button "Skip" at bounding box center [496, 459] width 48 height 29
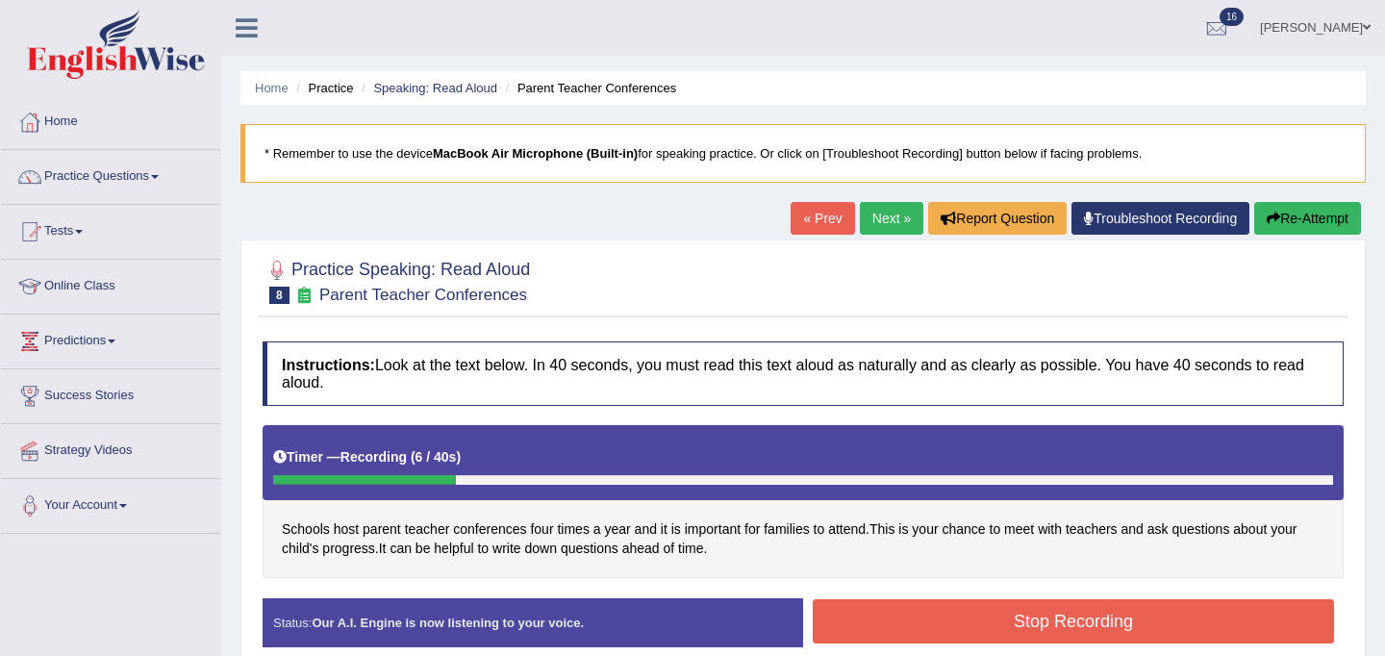
click at [1305, 219] on button "Re-Attempt" at bounding box center [1307, 218] width 107 height 33
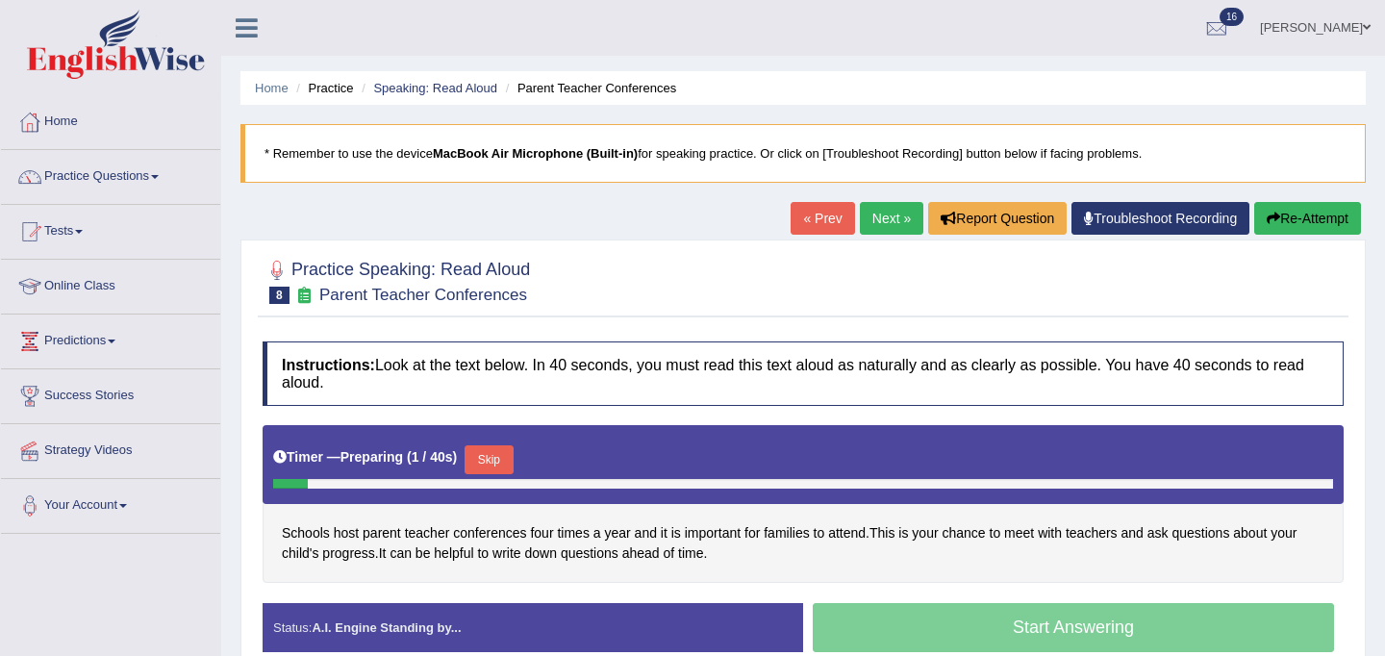
click at [495, 458] on button "Skip" at bounding box center [489, 459] width 48 height 29
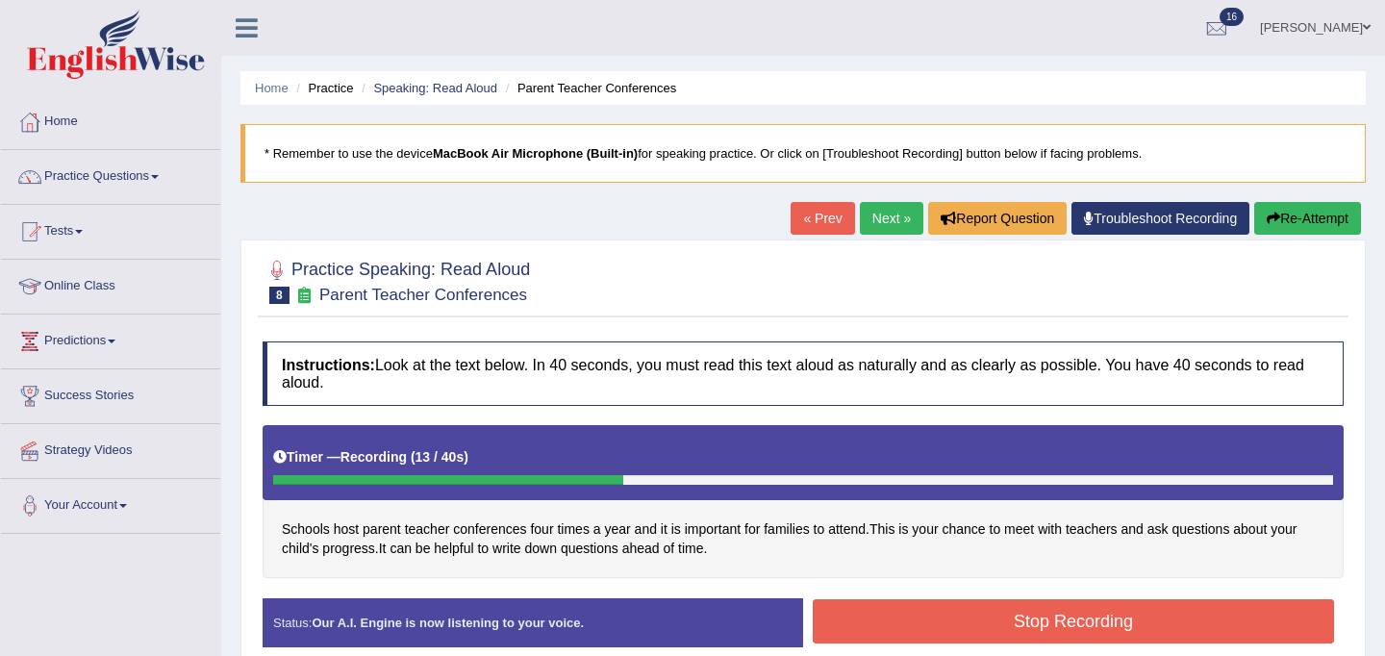
click at [936, 618] on button "Stop Recording" at bounding box center [1073, 621] width 521 height 44
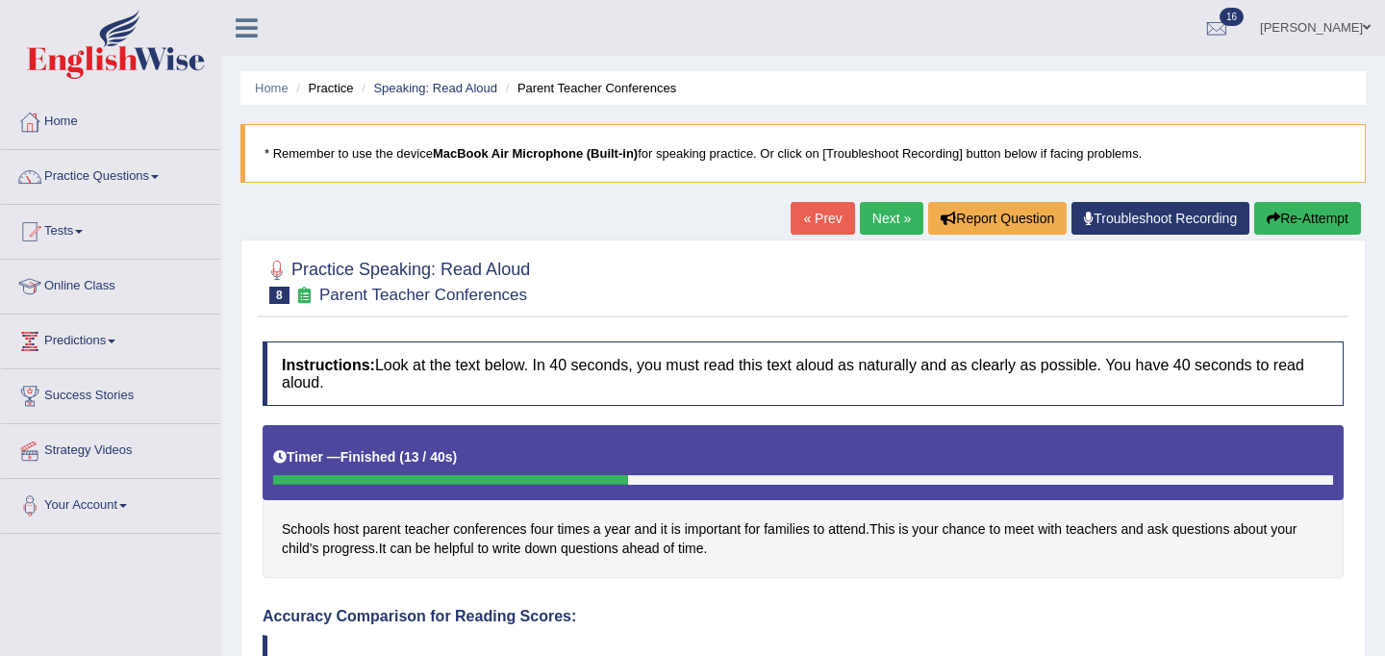
click at [882, 217] on link "Next »" at bounding box center [891, 218] width 63 height 33
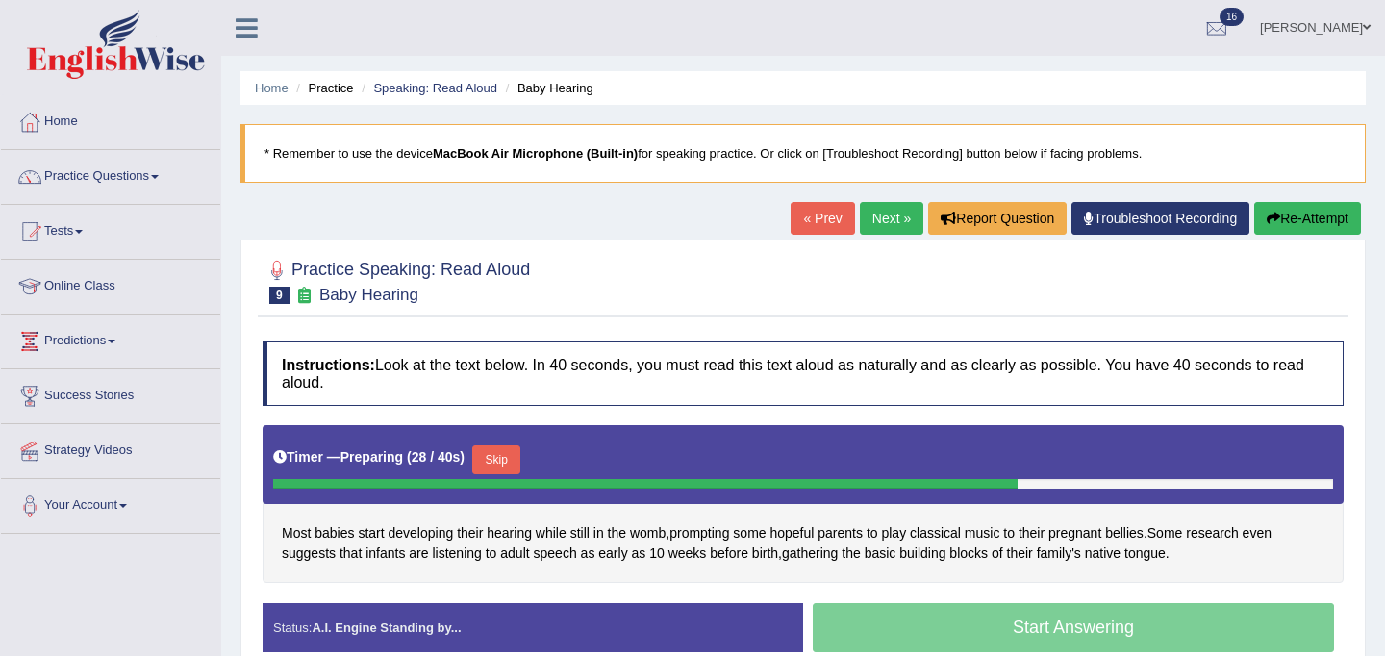
click at [504, 465] on button "Skip" at bounding box center [496, 459] width 48 height 29
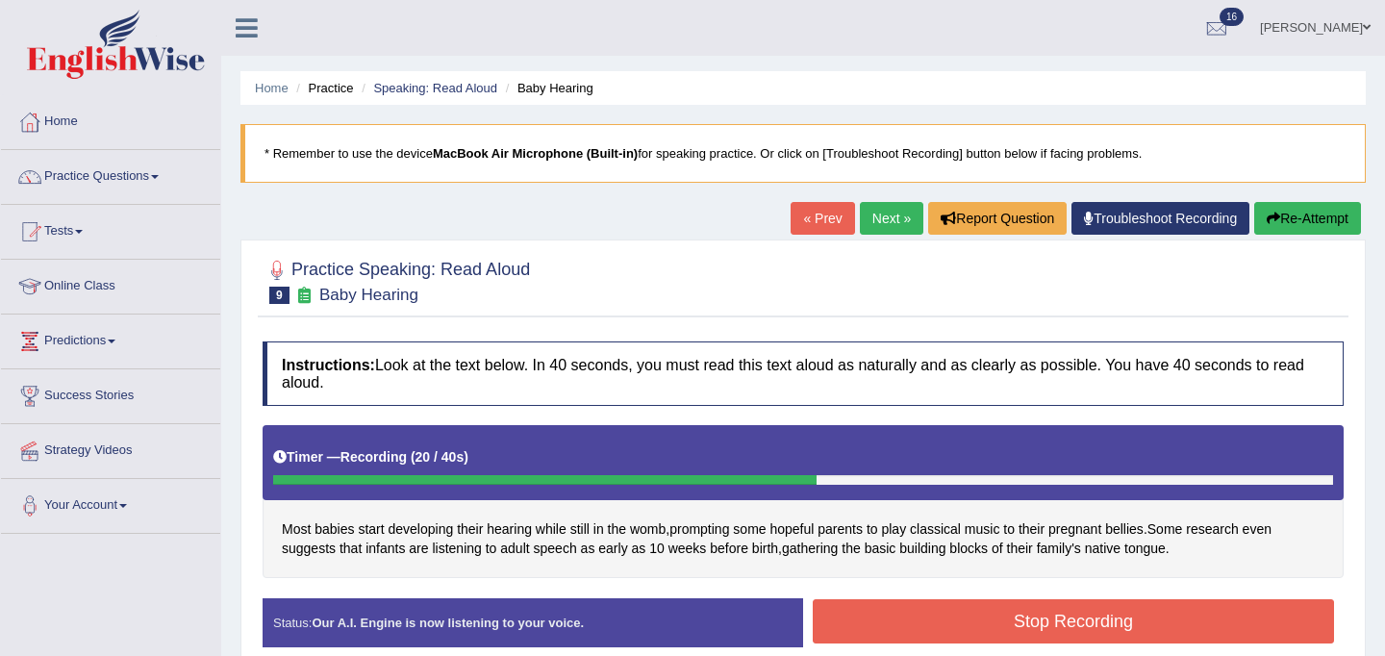
click at [1039, 612] on button "Stop Recording" at bounding box center [1073, 621] width 521 height 44
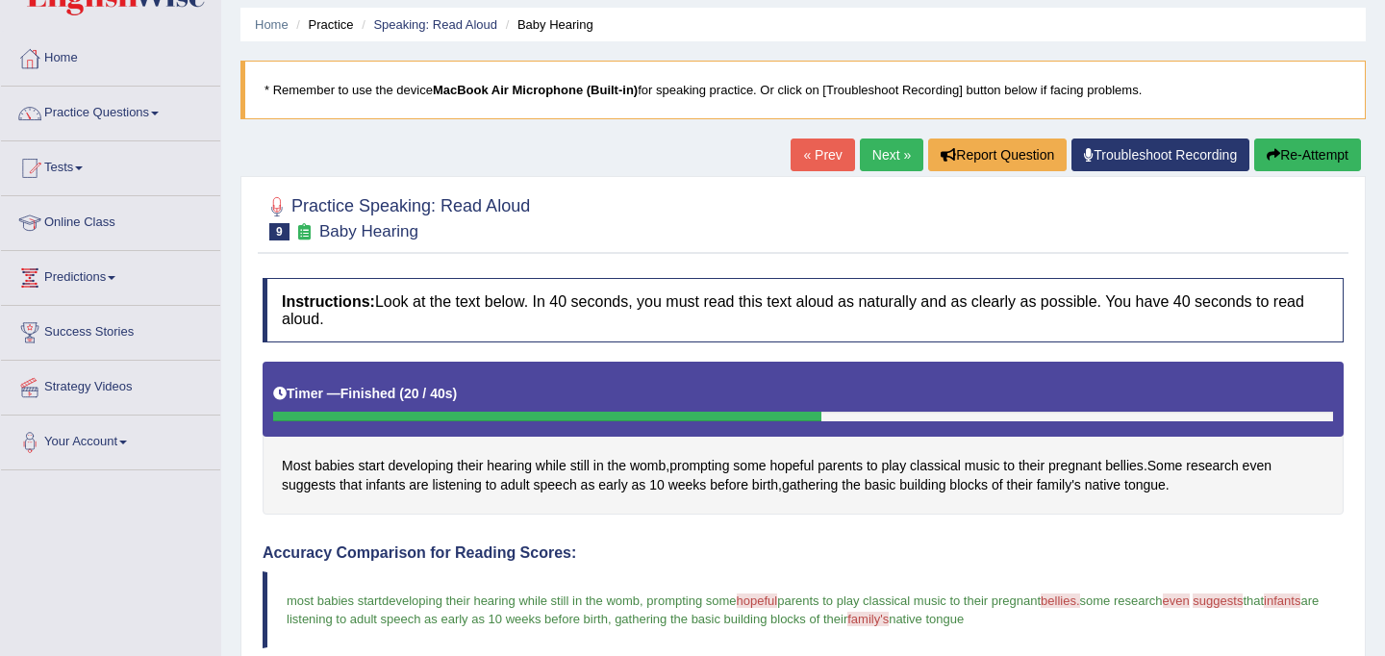
scroll to position [47, 0]
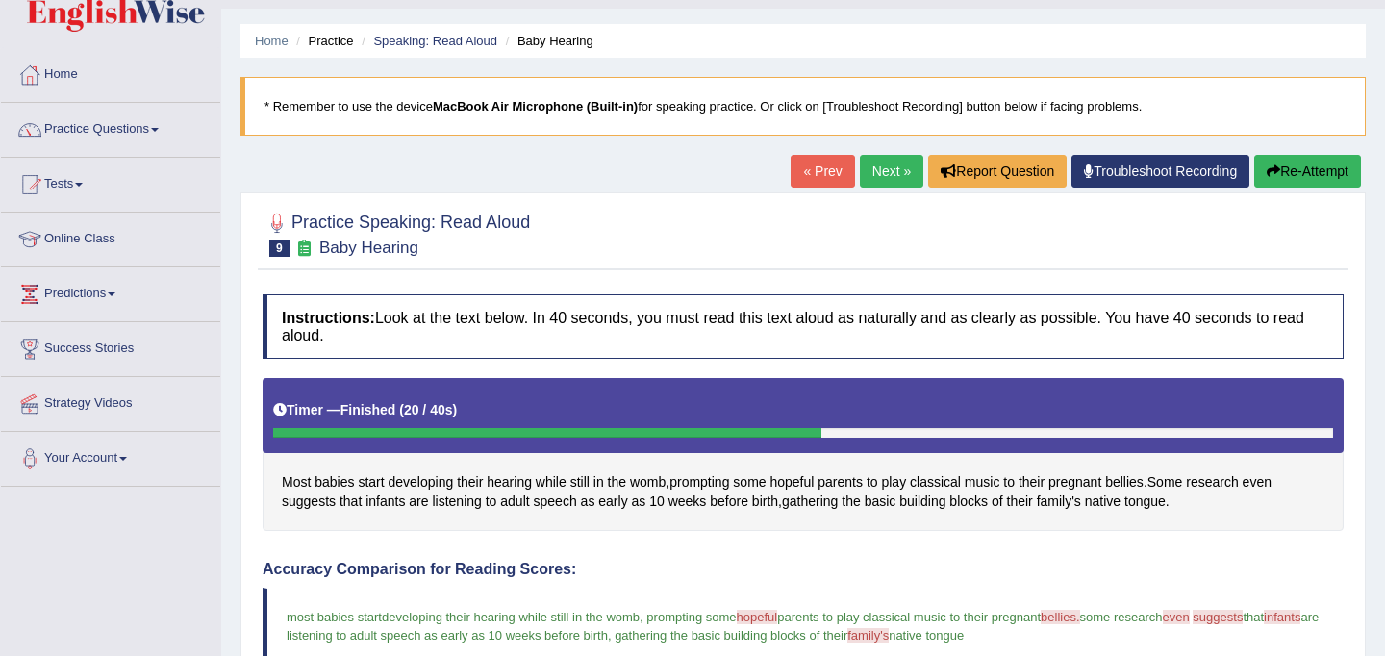
click at [885, 169] on link "Next »" at bounding box center [891, 171] width 63 height 33
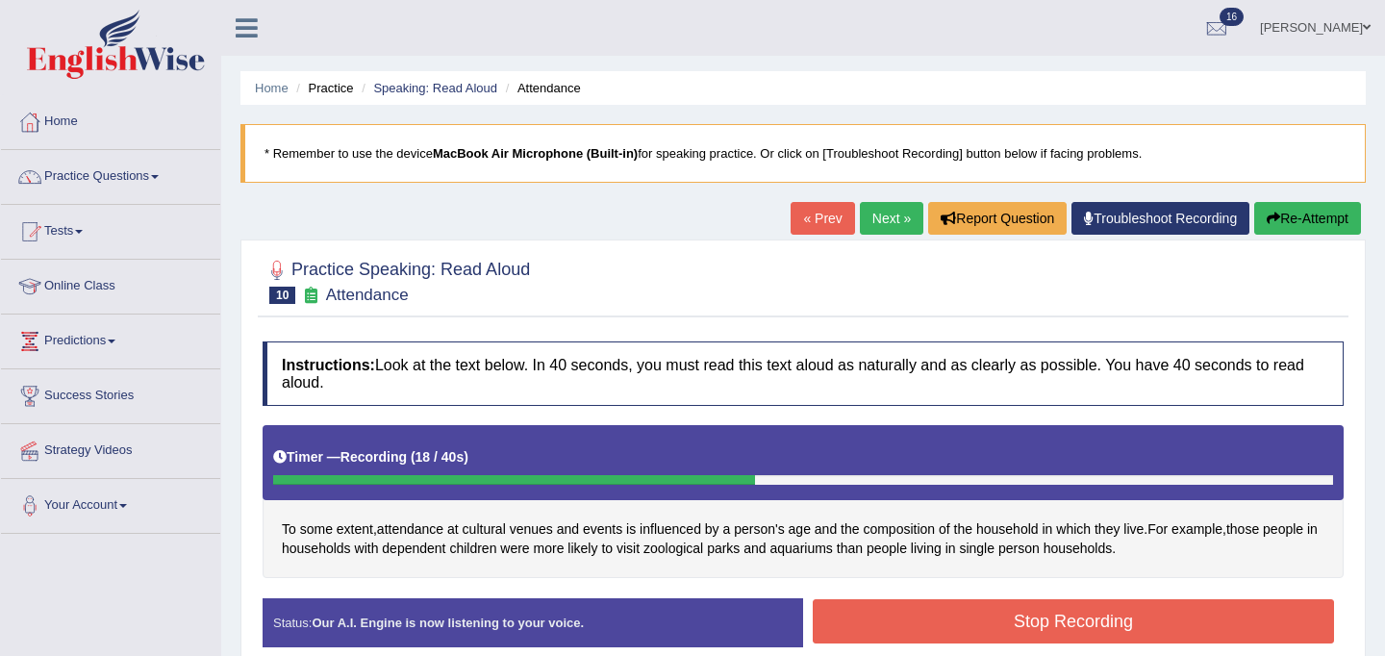
click at [987, 624] on button "Stop Recording" at bounding box center [1073, 621] width 521 height 44
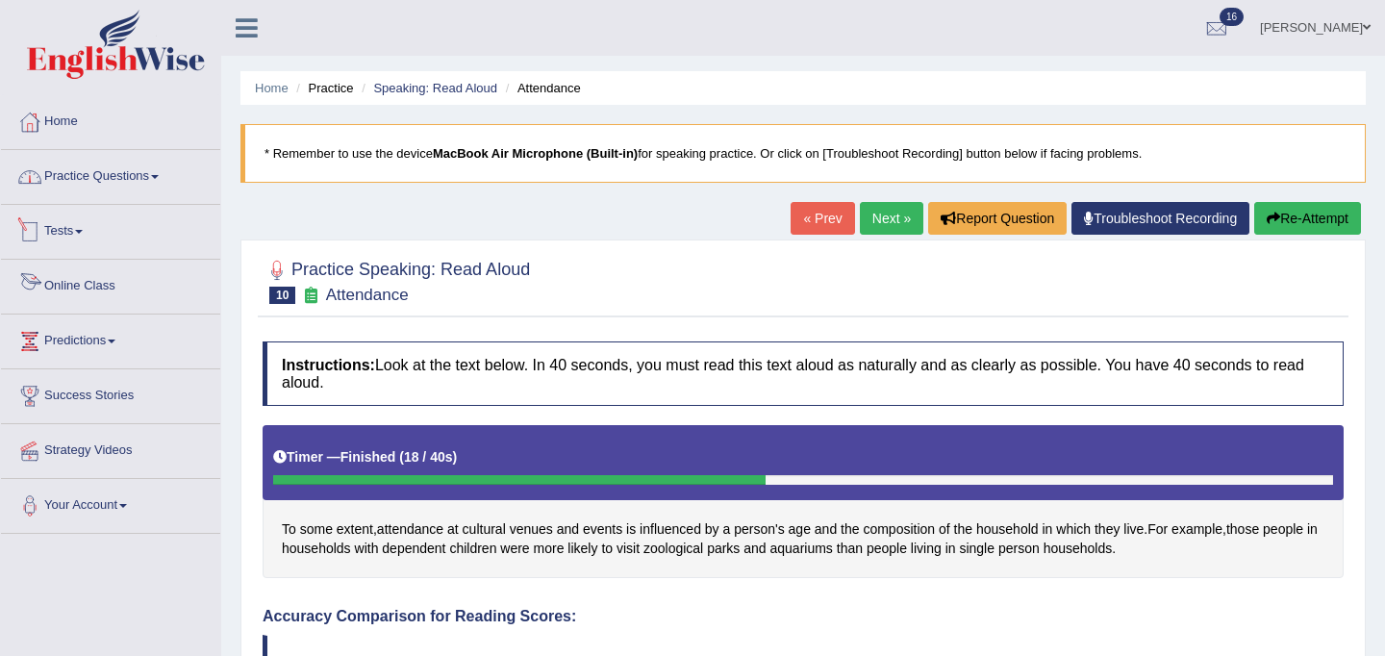
click at [82, 173] on link "Practice Questions" at bounding box center [110, 174] width 219 height 48
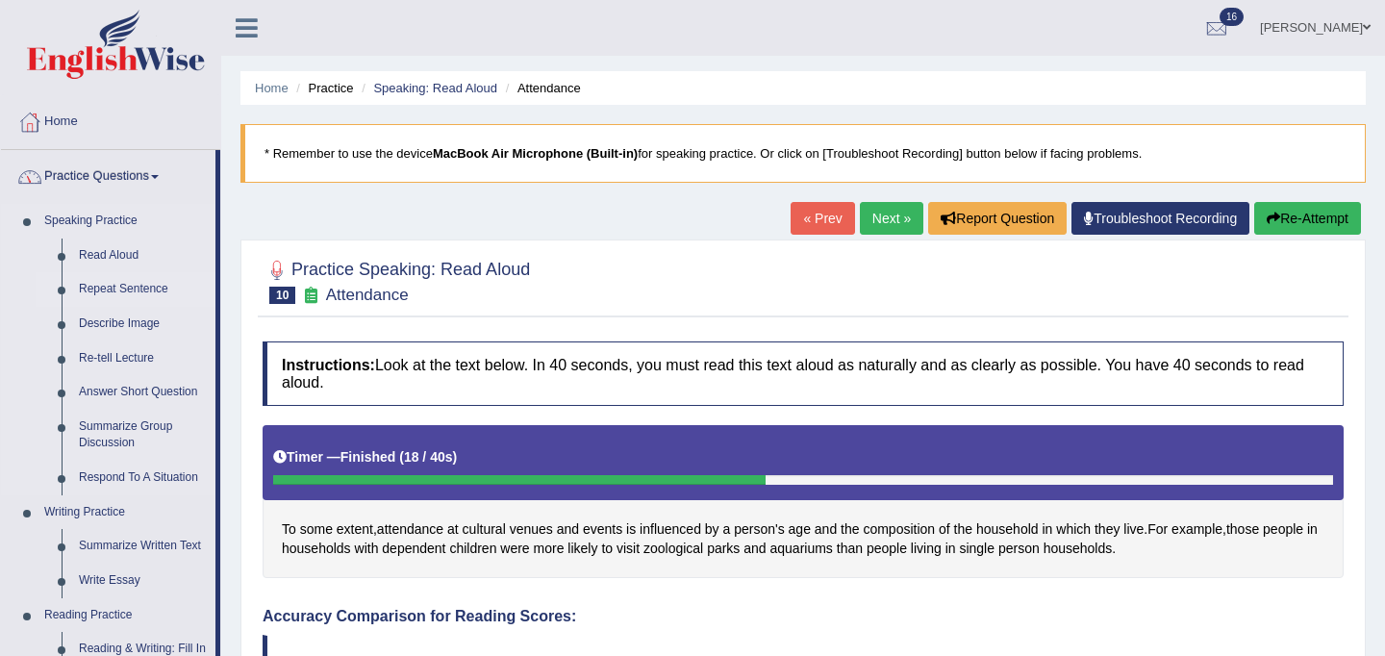
click at [111, 289] on link "Repeat Sentence" at bounding box center [142, 289] width 145 height 35
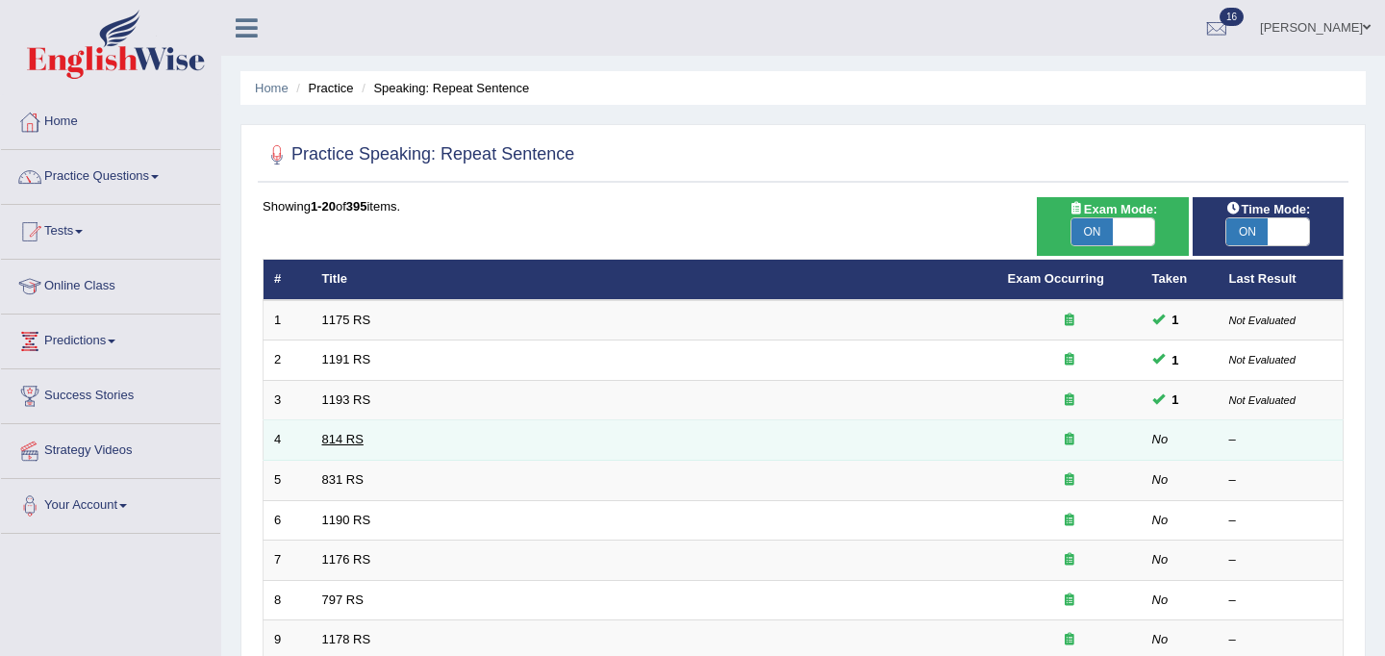
click at [346, 440] on link "814 RS" at bounding box center [342, 439] width 41 height 14
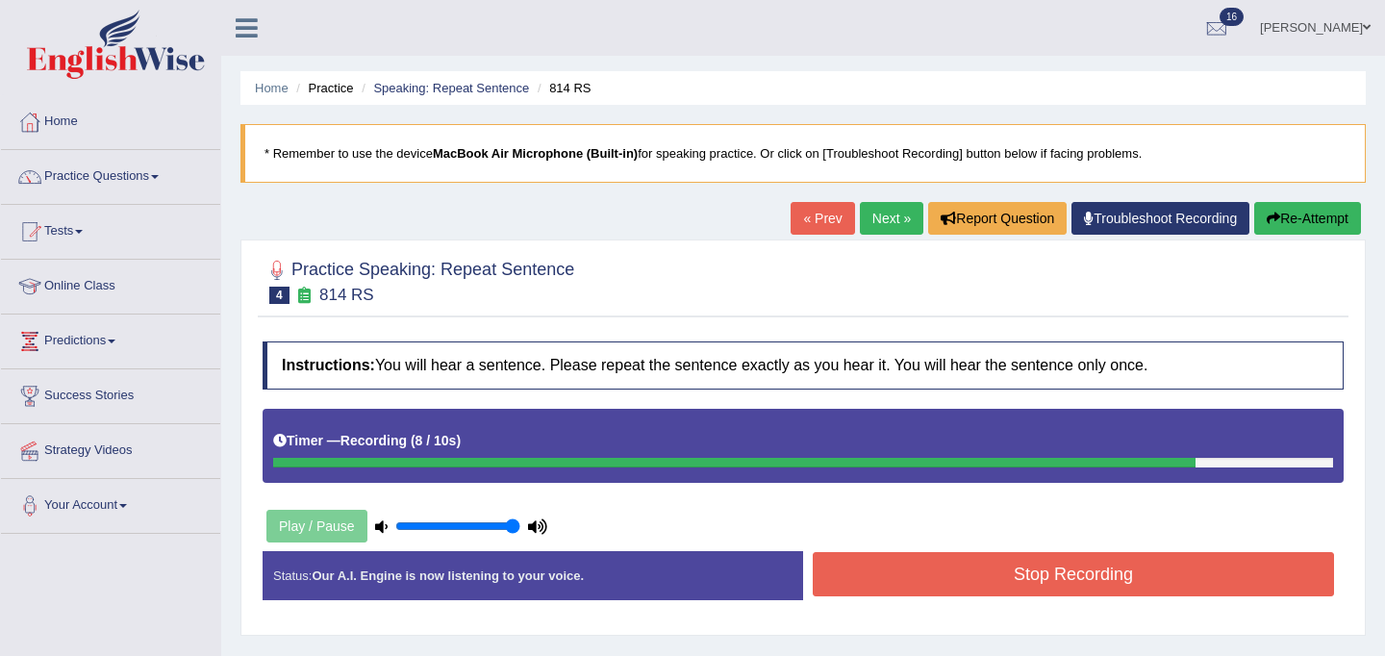
click at [977, 591] on button "Stop Recording" at bounding box center [1073, 574] width 521 height 44
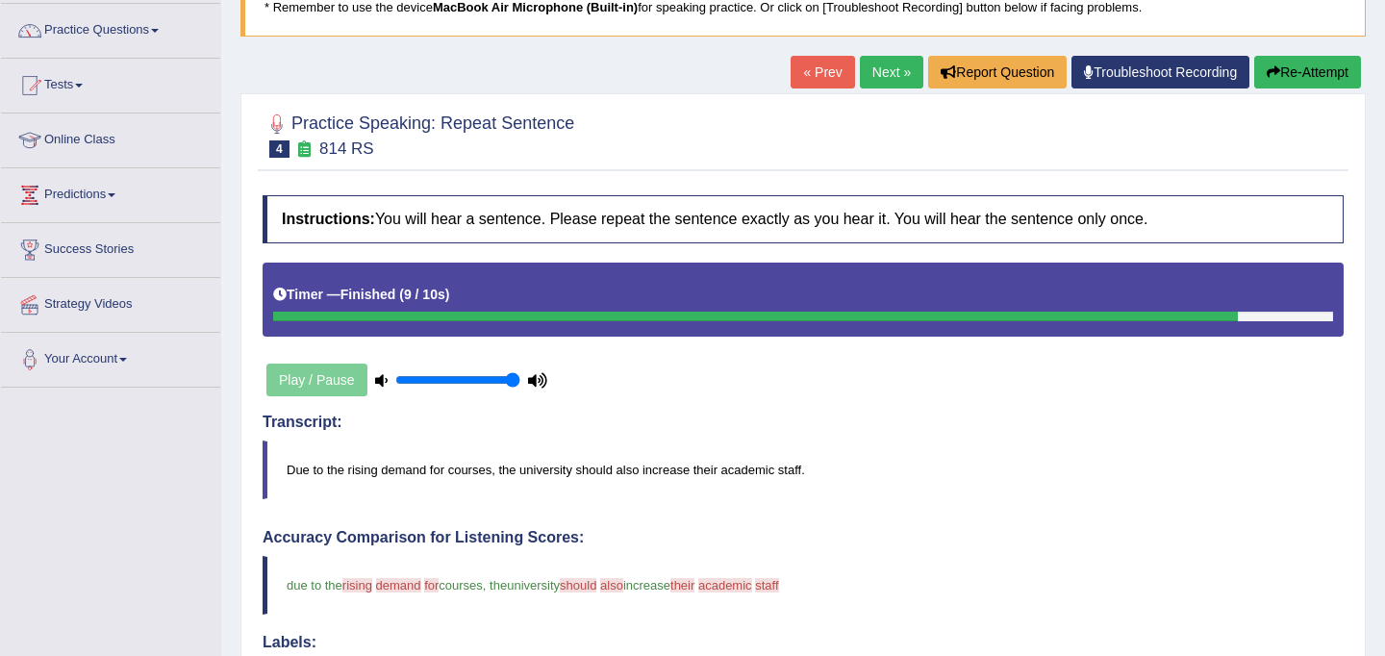
scroll to position [141, 0]
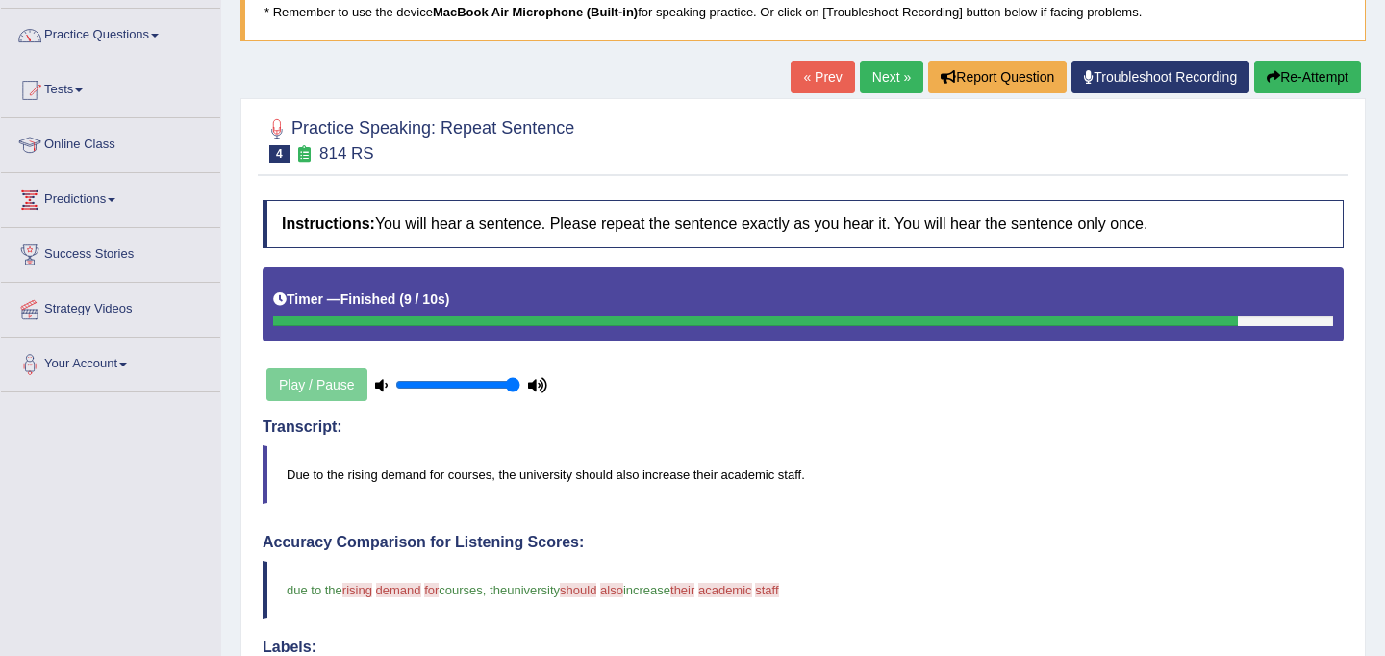
click at [877, 70] on link "Next »" at bounding box center [891, 77] width 63 height 33
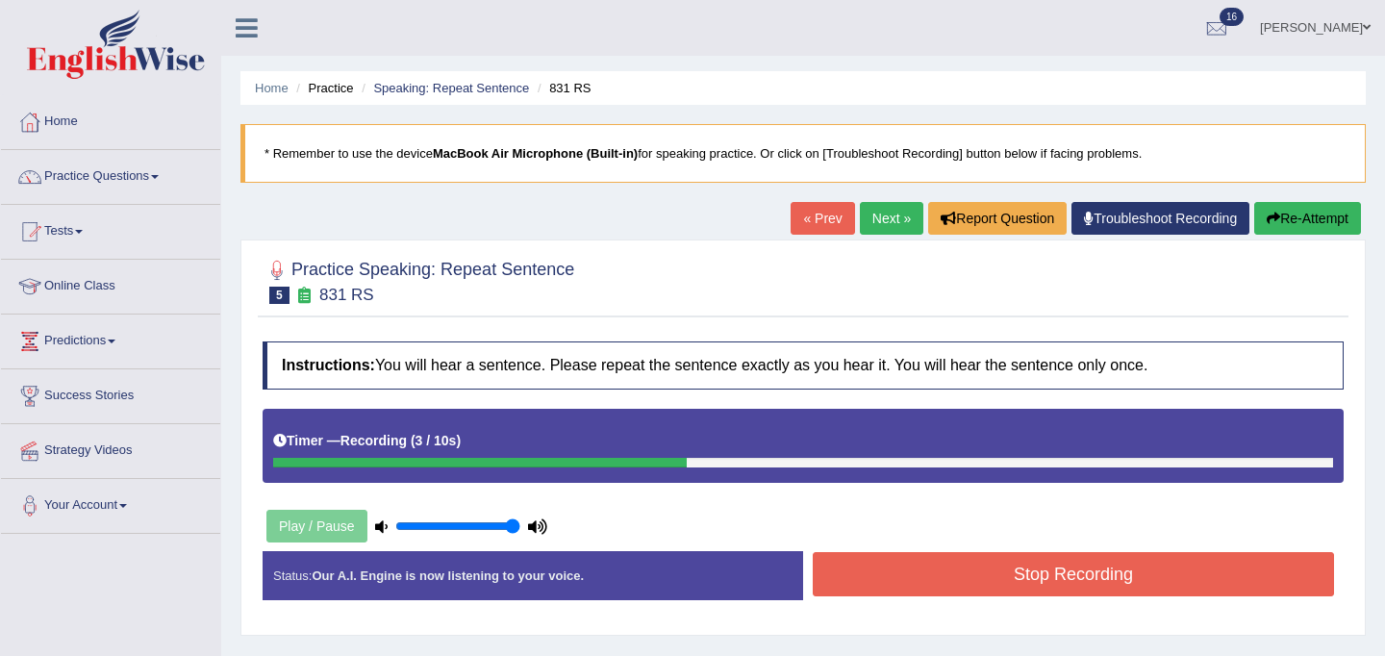
click at [931, 577] on button "Stop Recording" at bounding box center [1073, 574] width 521 height 44
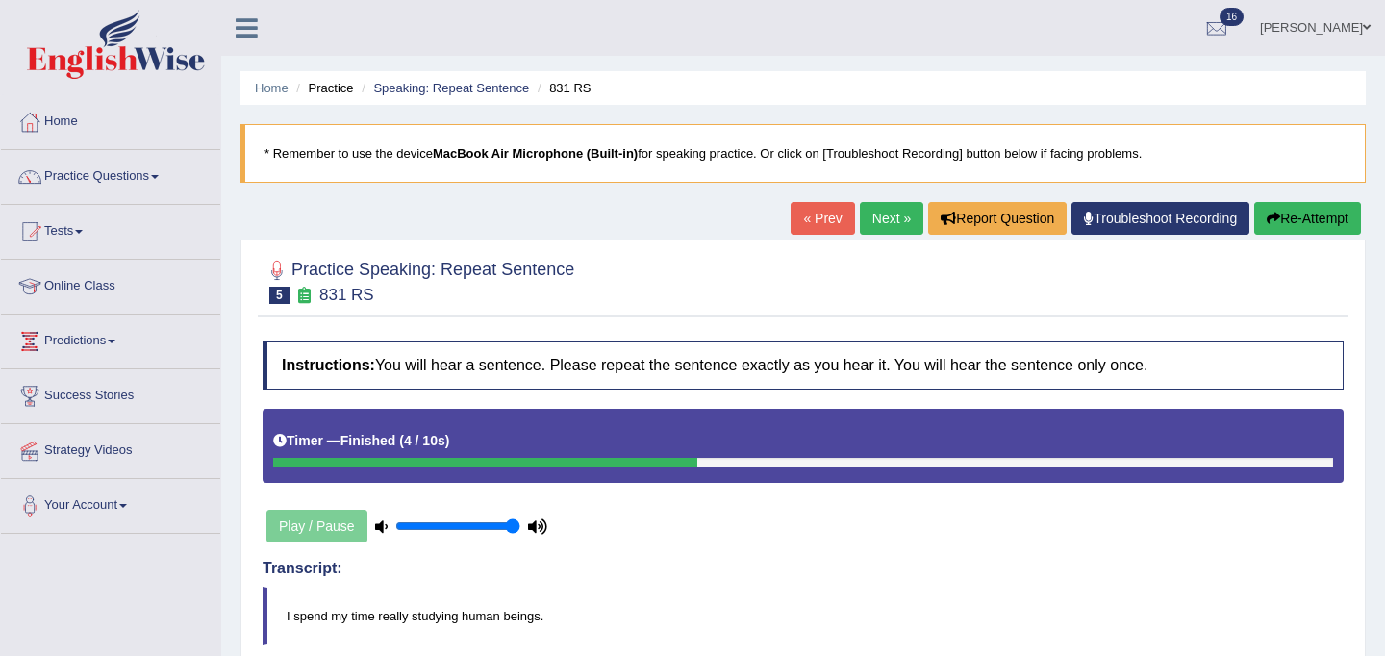
click at [874, 207] on link "Next »" at bounding box center [891, 218] width 63 height 33
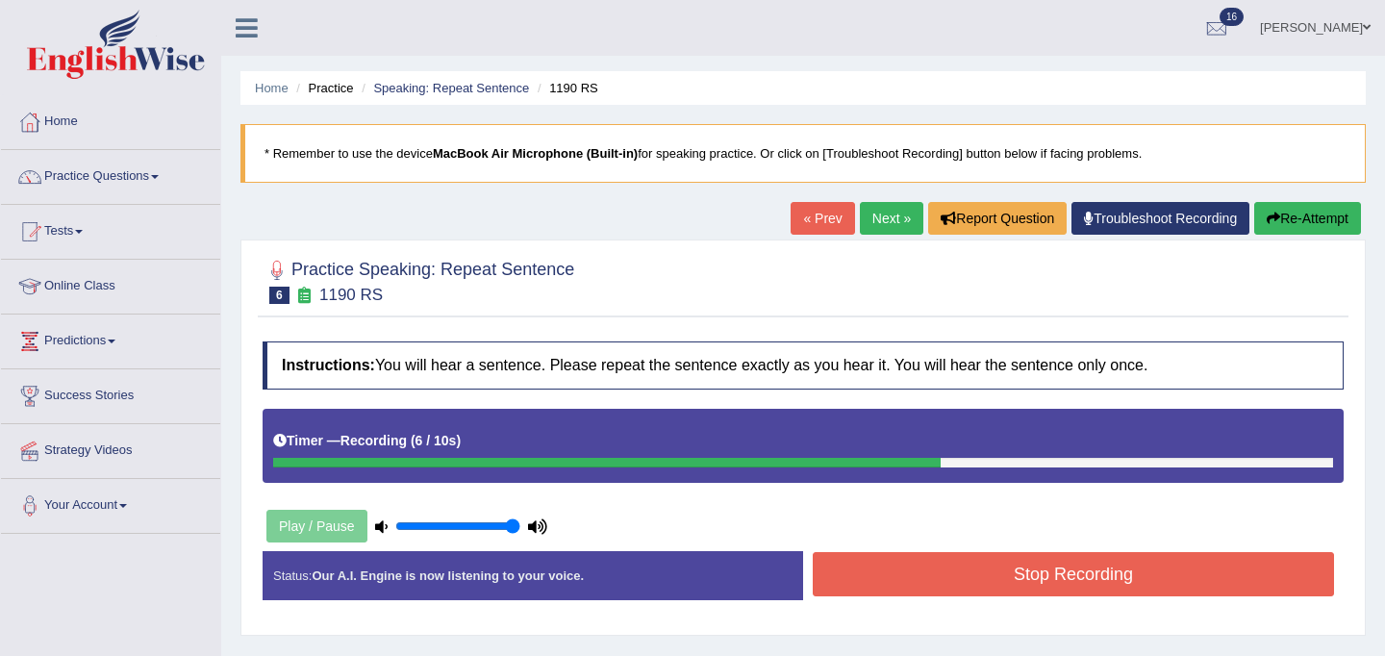
click at [926, 554] on button "Stop Recording" at bounding box center [1073, 574] width 521 height 44
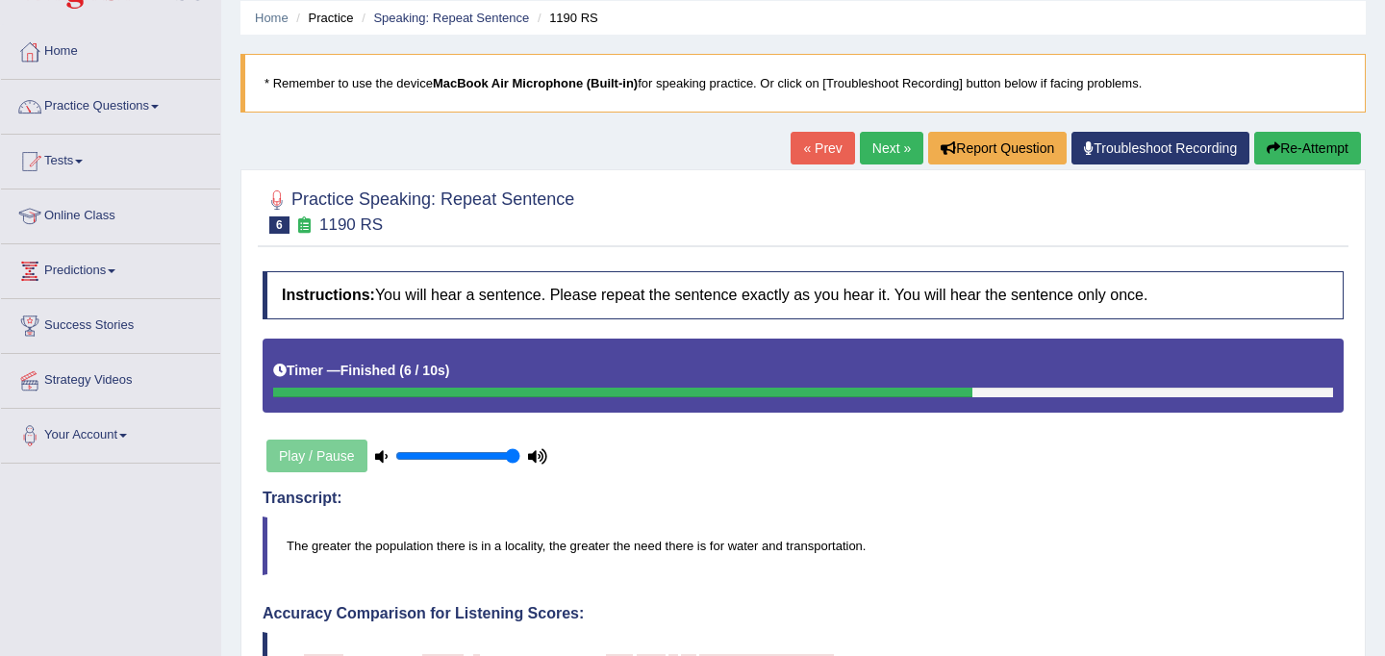
scroll to position [66, 0]
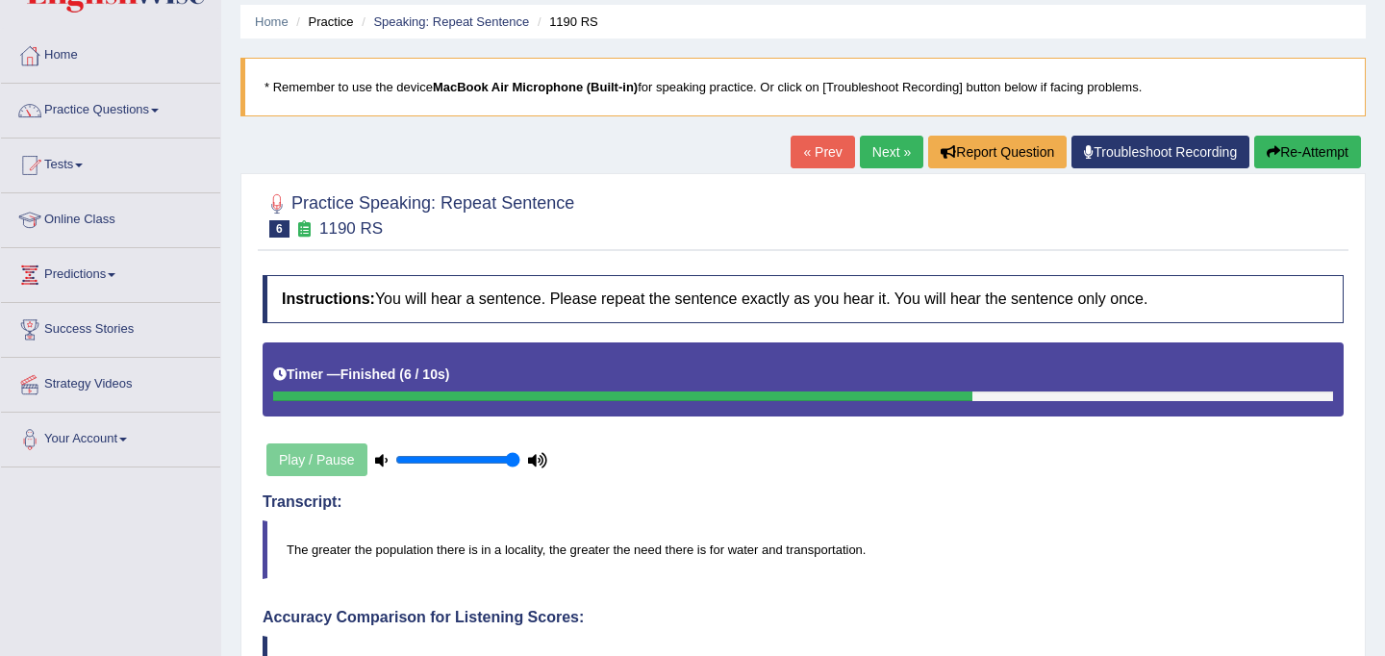
click at [1284, 162] on button "Re-Attempt" at bounding box center [1307, 152] width 107 height 33
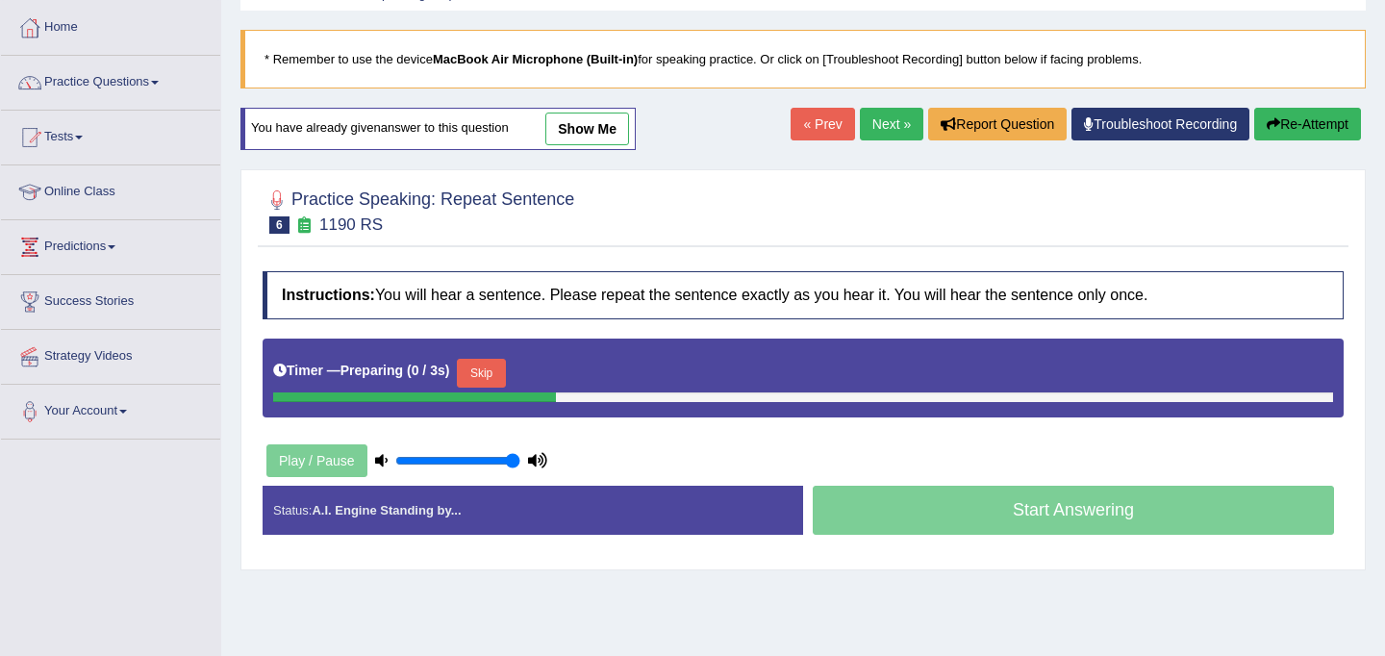
scroll to position [101, 0]
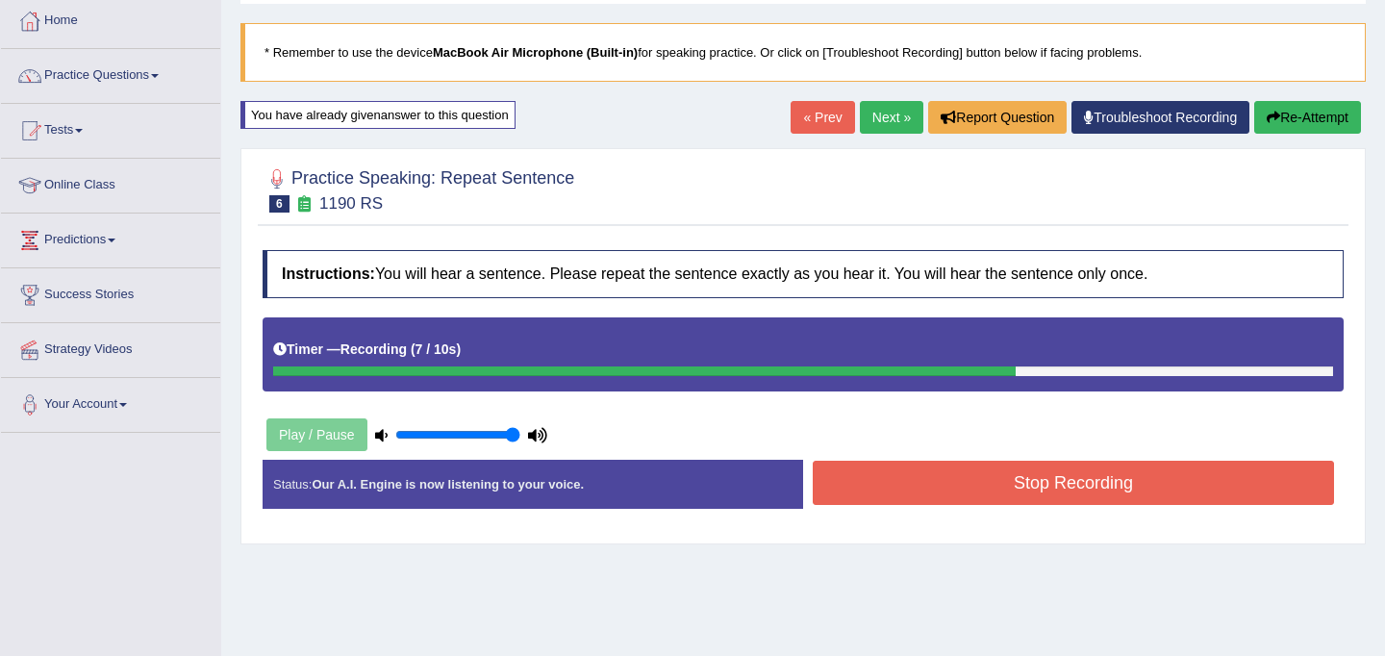
click at [952, 496] on button "Stop Recording" at bounding box center [1073, 483] width 521 height 44
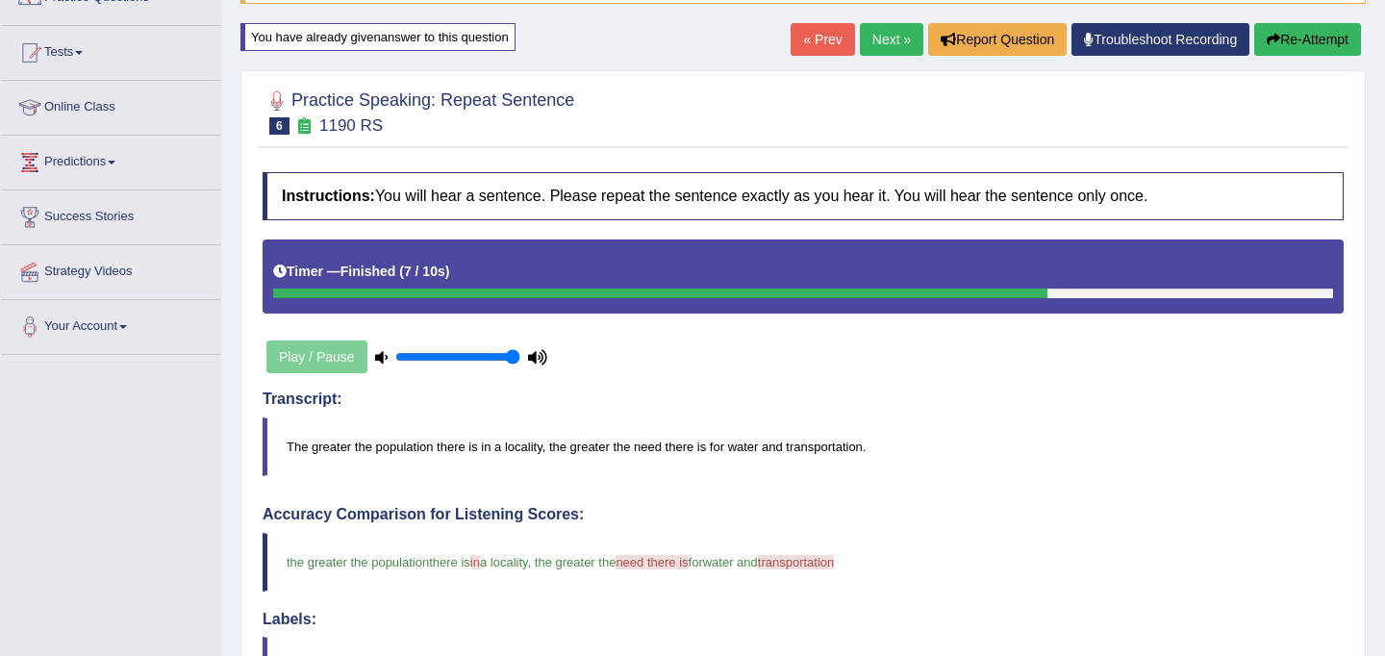
scroll to position [0, 0]
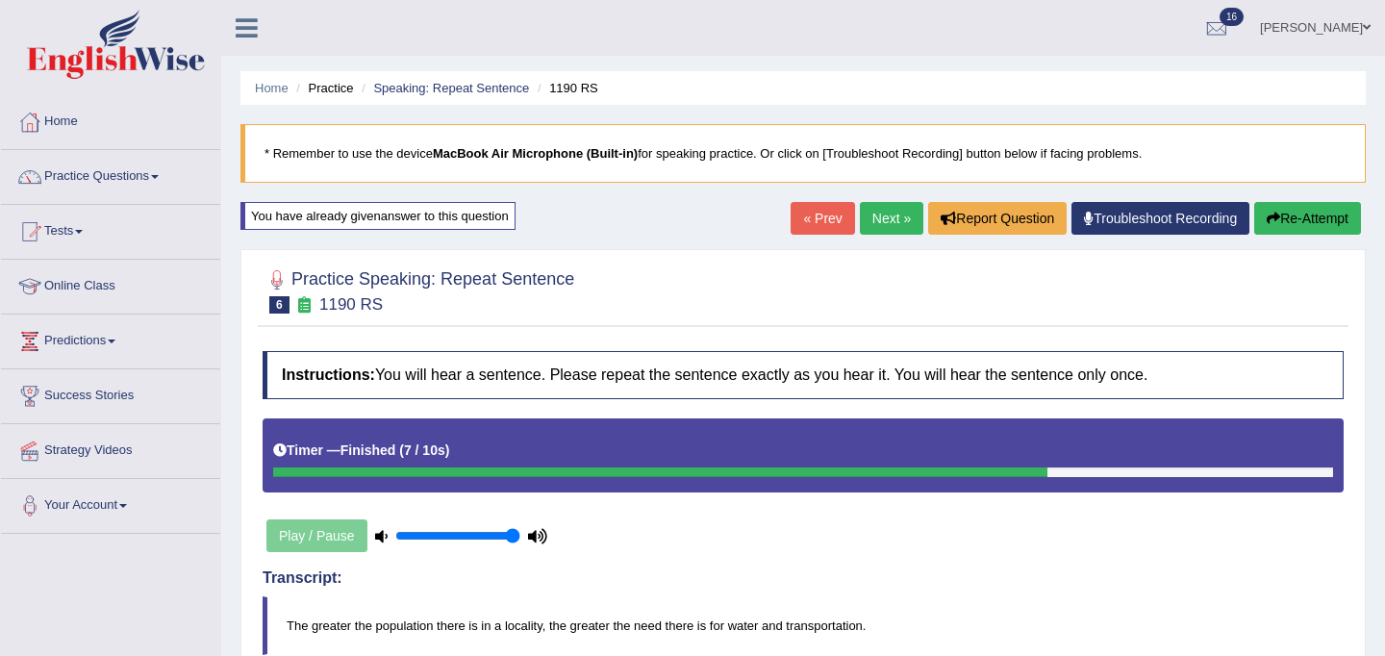
click at [880, 218] on link "Next »" at bounding box center [891, 218] width 63 height 33
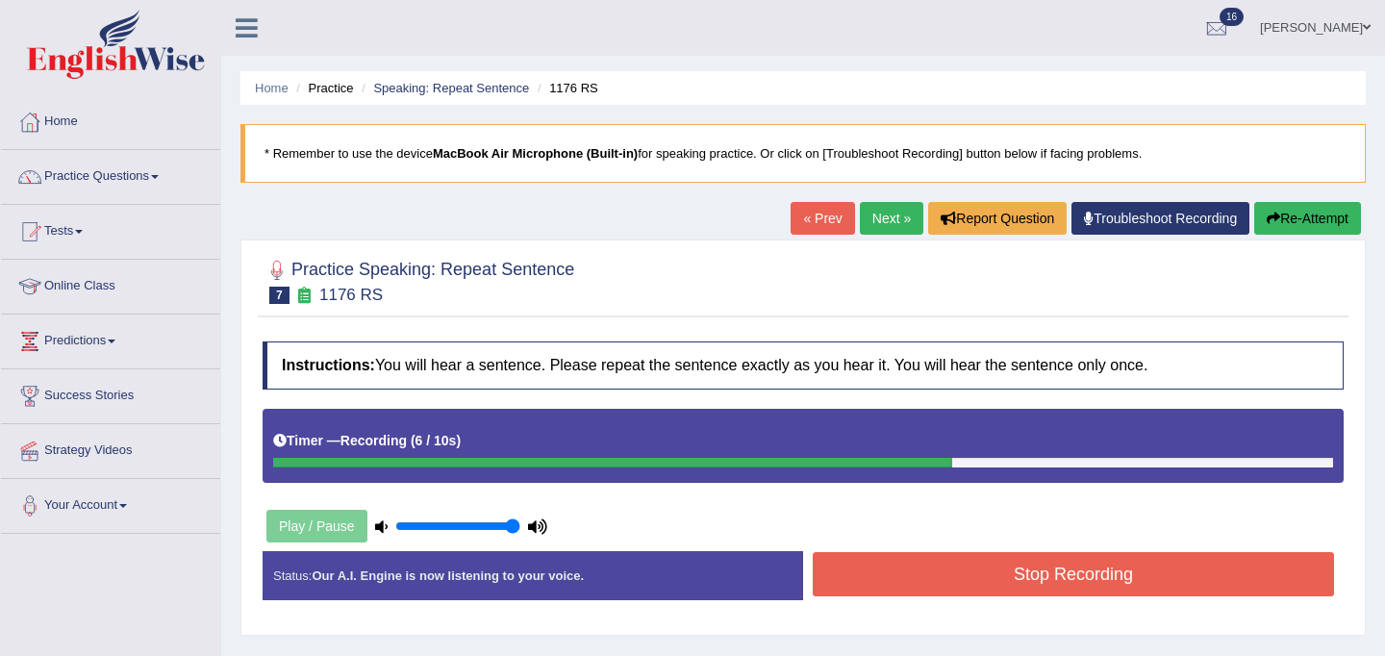
click at [926, 565] on button "Stop Recording" at bounding box center [1073, 574] width 521 height 44
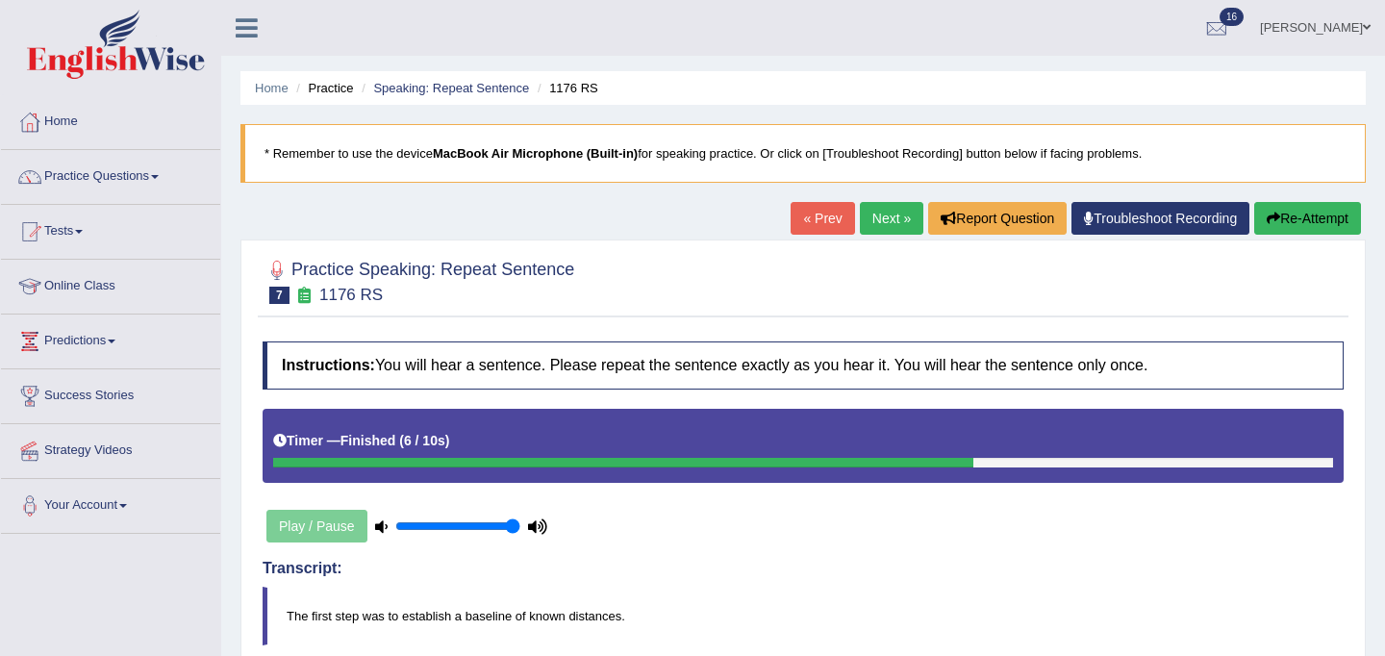
click at [1318, 213] on button "Re-Attempt" at bounding box center [1307, 218] width 107 height 33
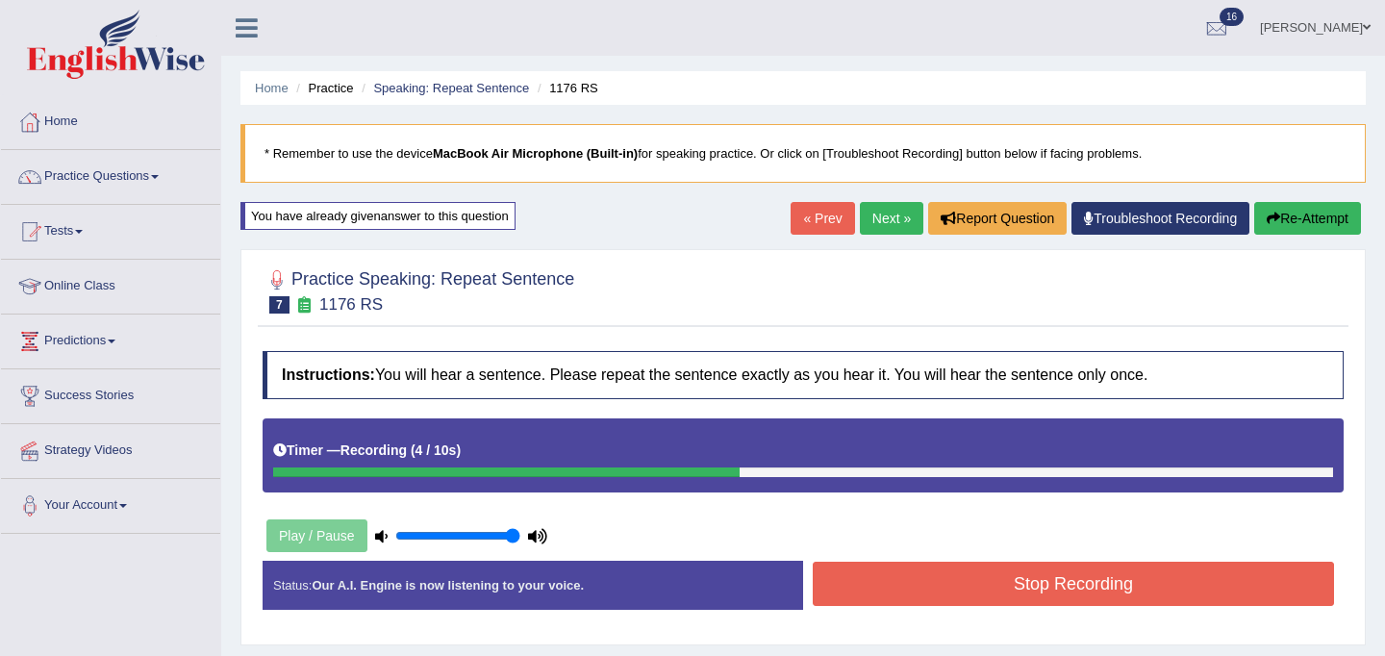
click at [909, 575] on button "Stop Recording" at bounding box center [1073, 584] width 521 height 44
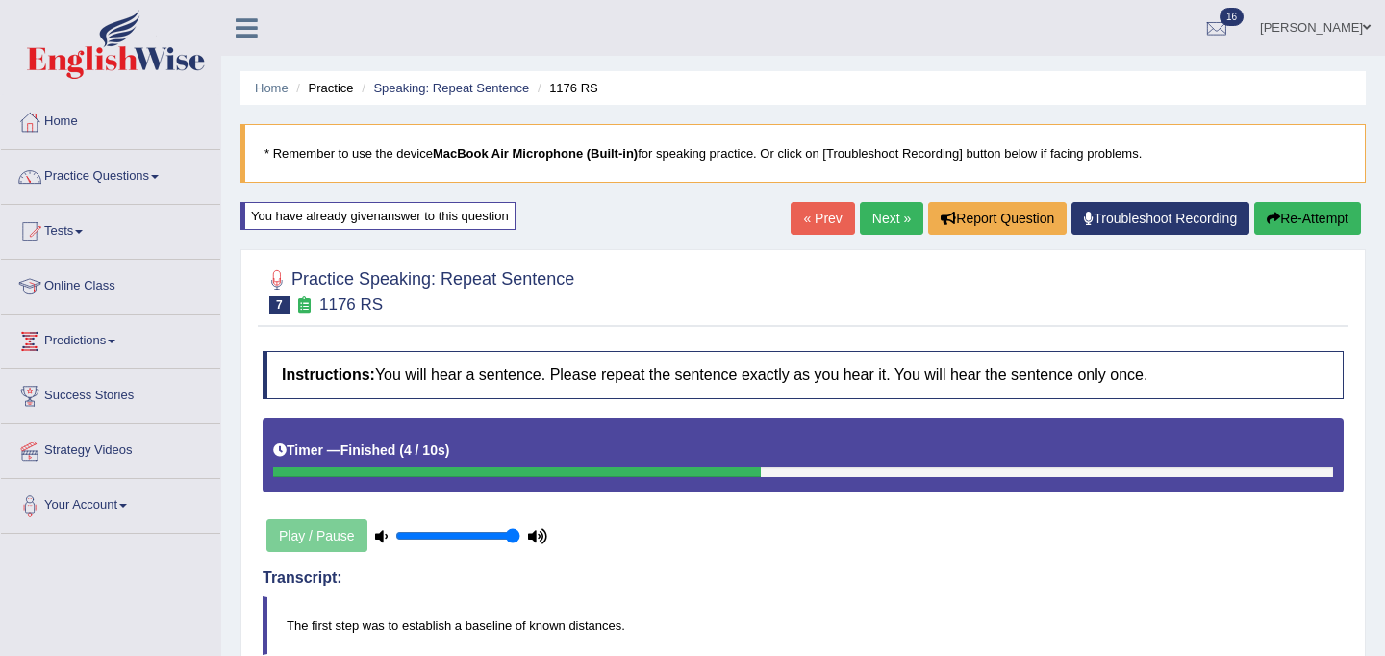
click at [878, 221] on link "Next »" at bounding box center [891, 218] width 63 height 33
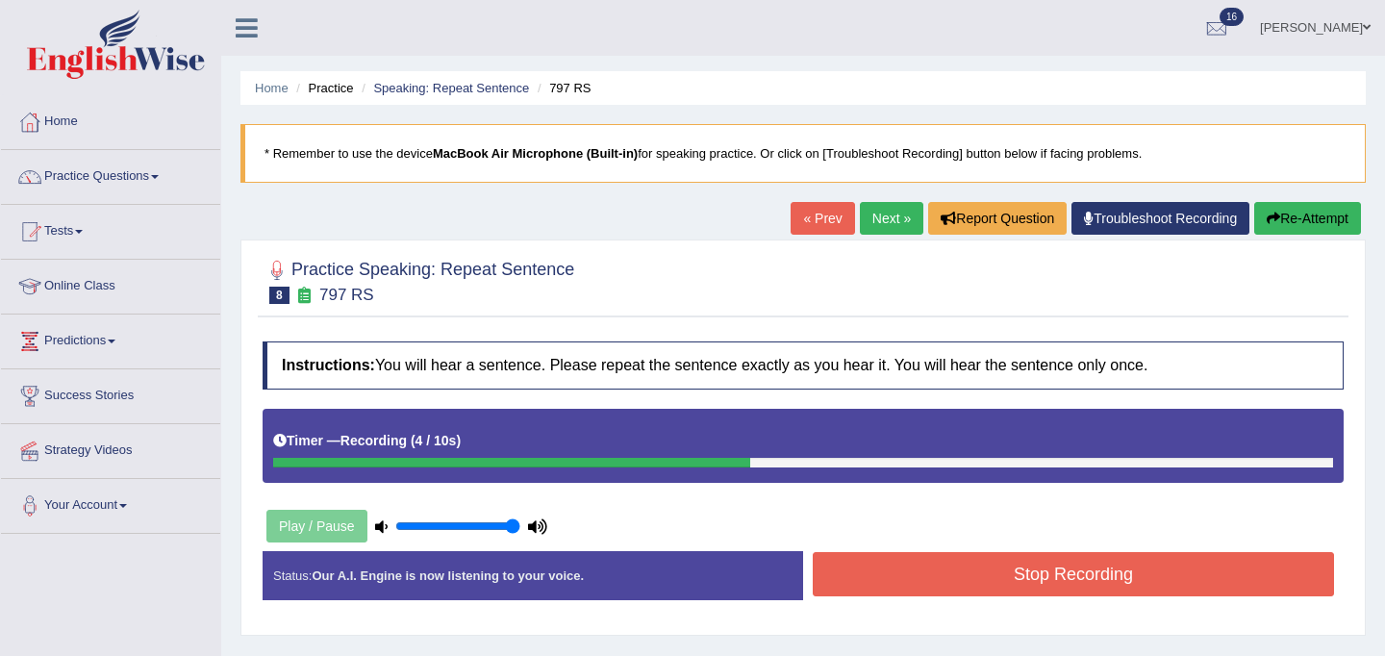
click at [991, 571] on button "Stop Recording" at bounding box center [1073, 574] width 521 height 44
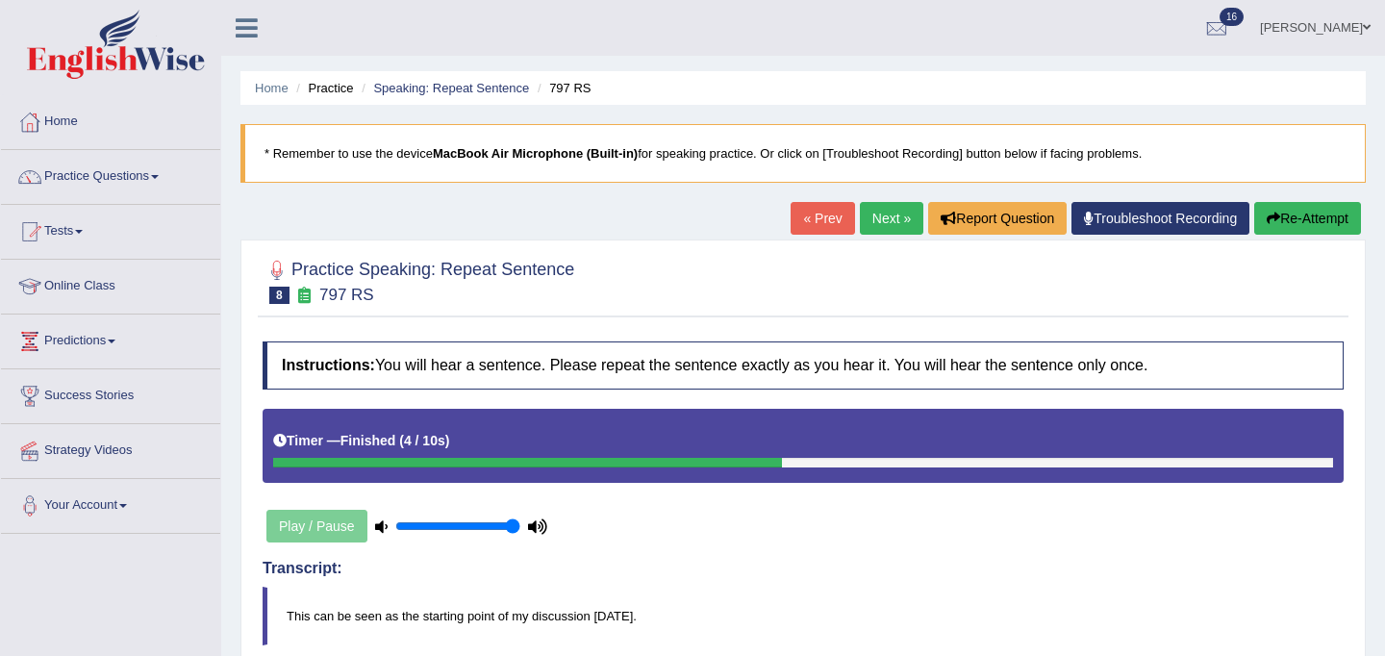
click at [881, 213] on link "Next »" at bounding box center [891, 218] width 63 height 33
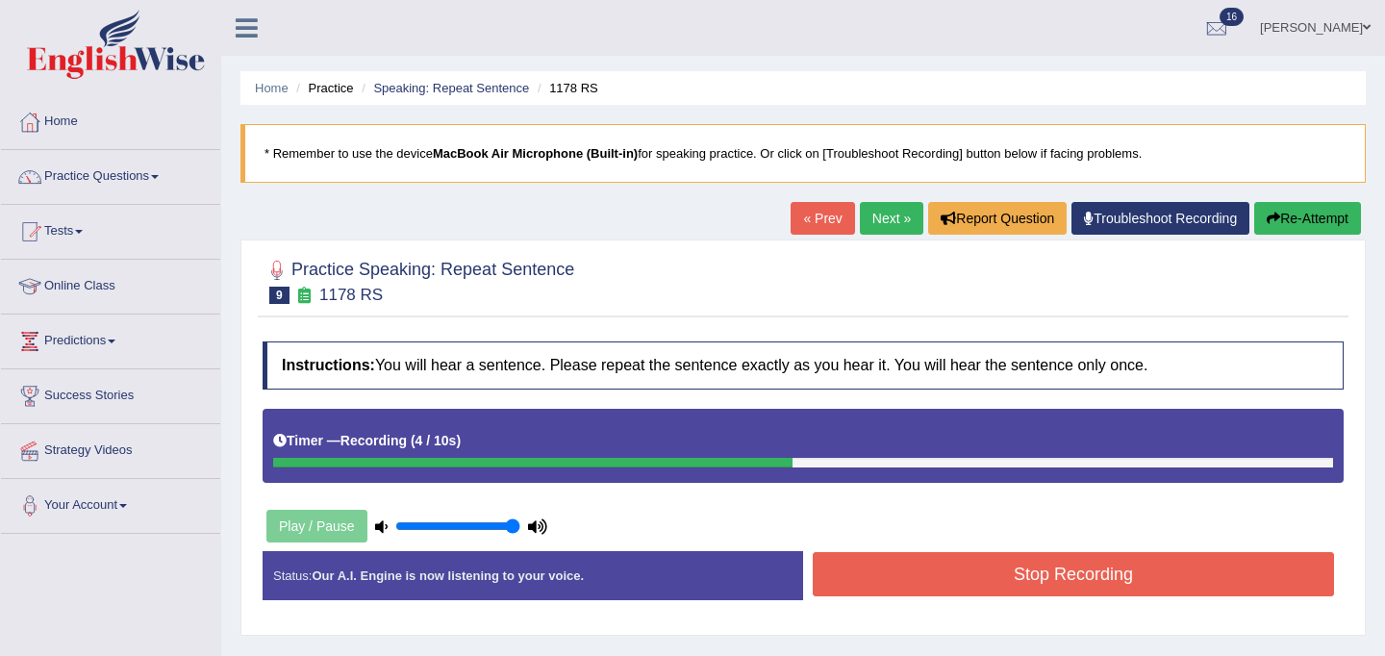
click at [968, 571] on button "Stop Recording" at bounding box center [1073, 574] width 521 height 44
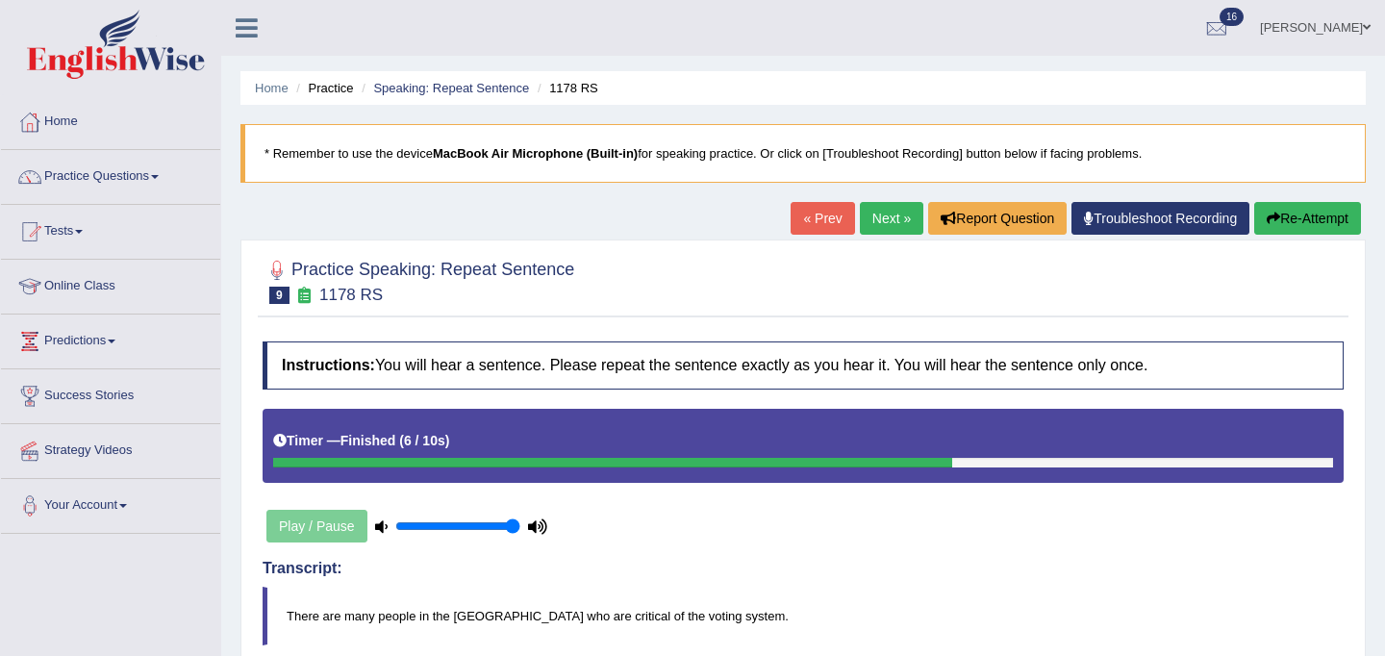
click at [871, 227] on link "Next »" at bounding box center [891, 218] width 63 height 33
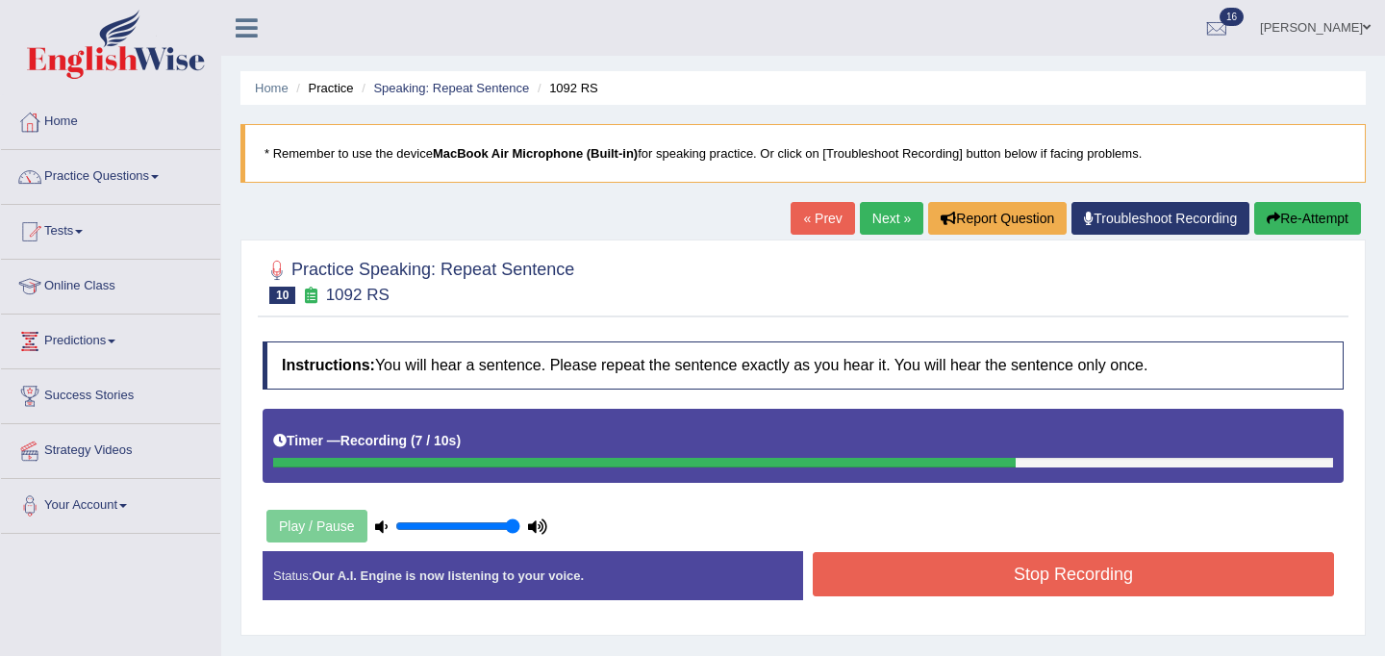
click at [1024, 569] on button "Stop Recording" at bounding box center [1073, 574] width 521 height 44
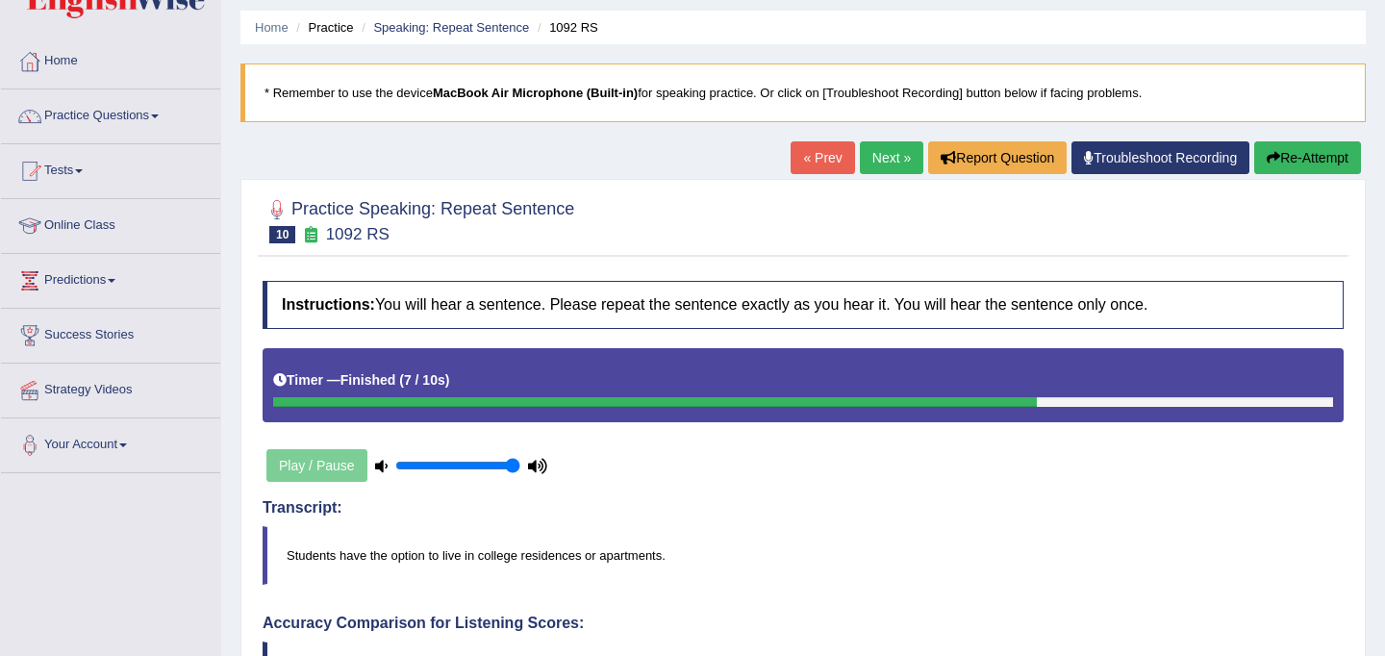
scroll to position [35, 0]
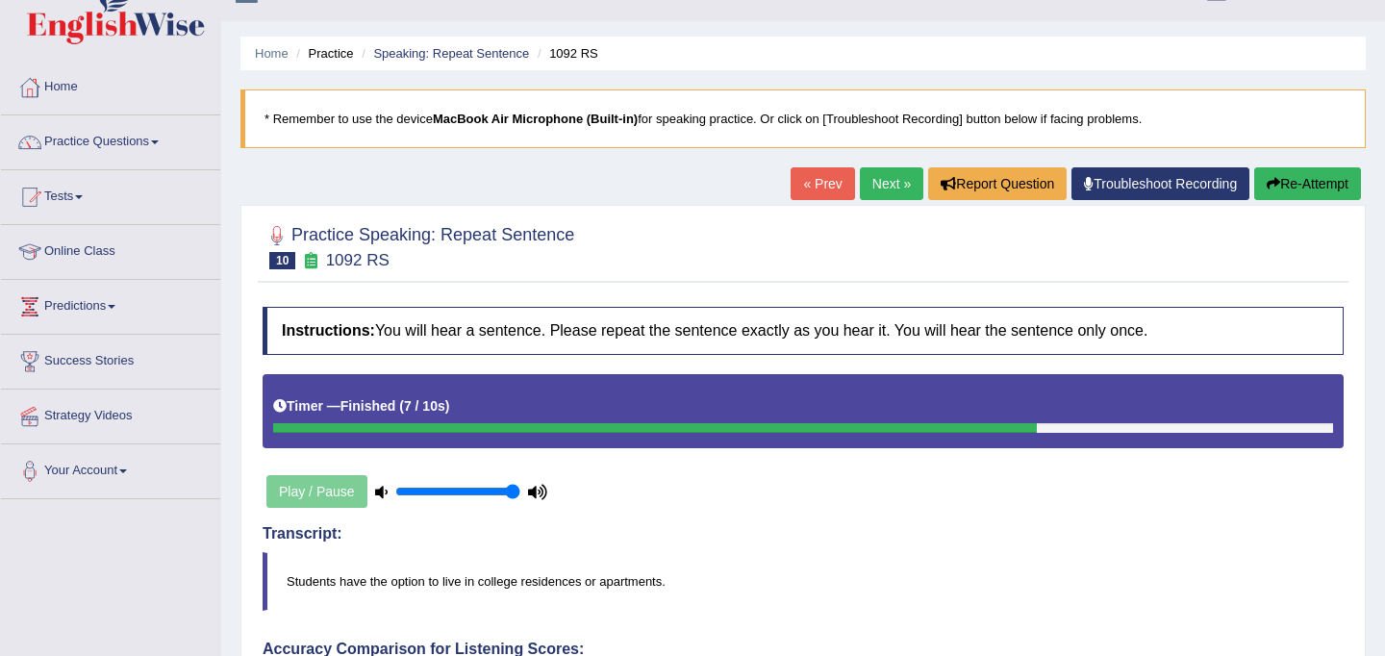
click at [874, 176] on link "Next »" at bounding box center [891, 183] width 63 height 33
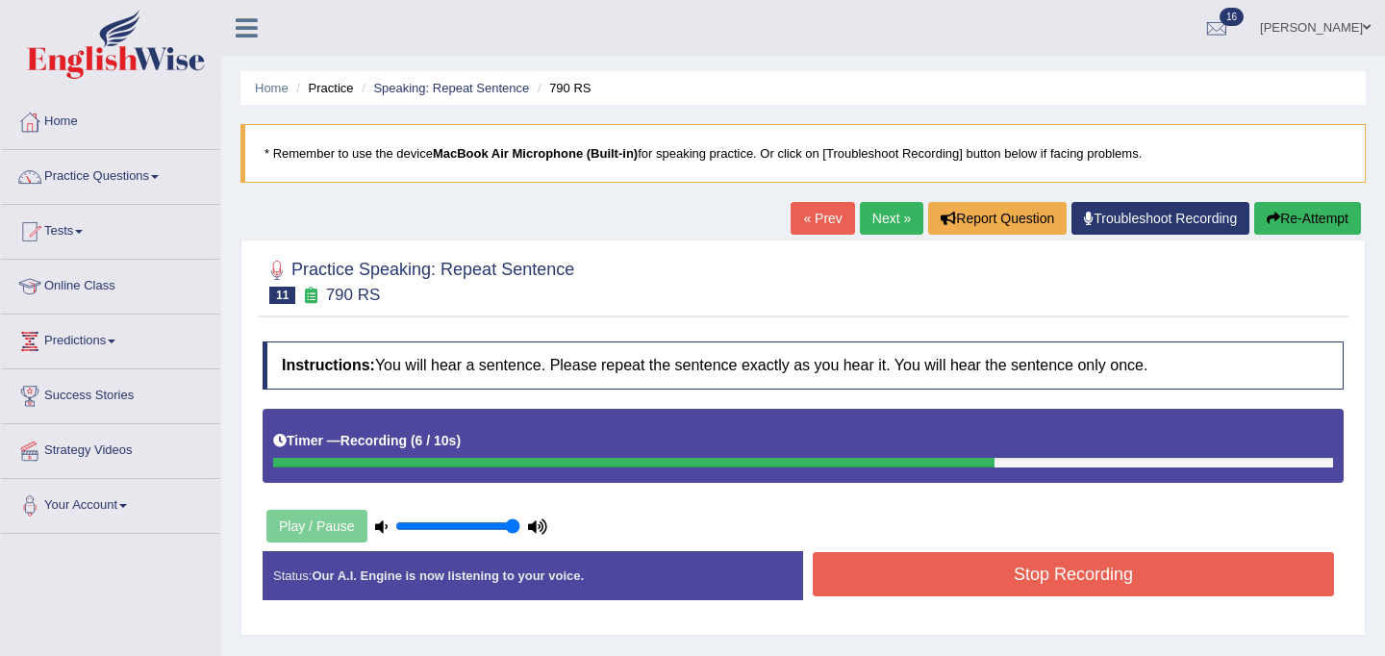
click at [976, 569] on button "Stop Recording" at bounding box center [1073, 574] width 521 height 44
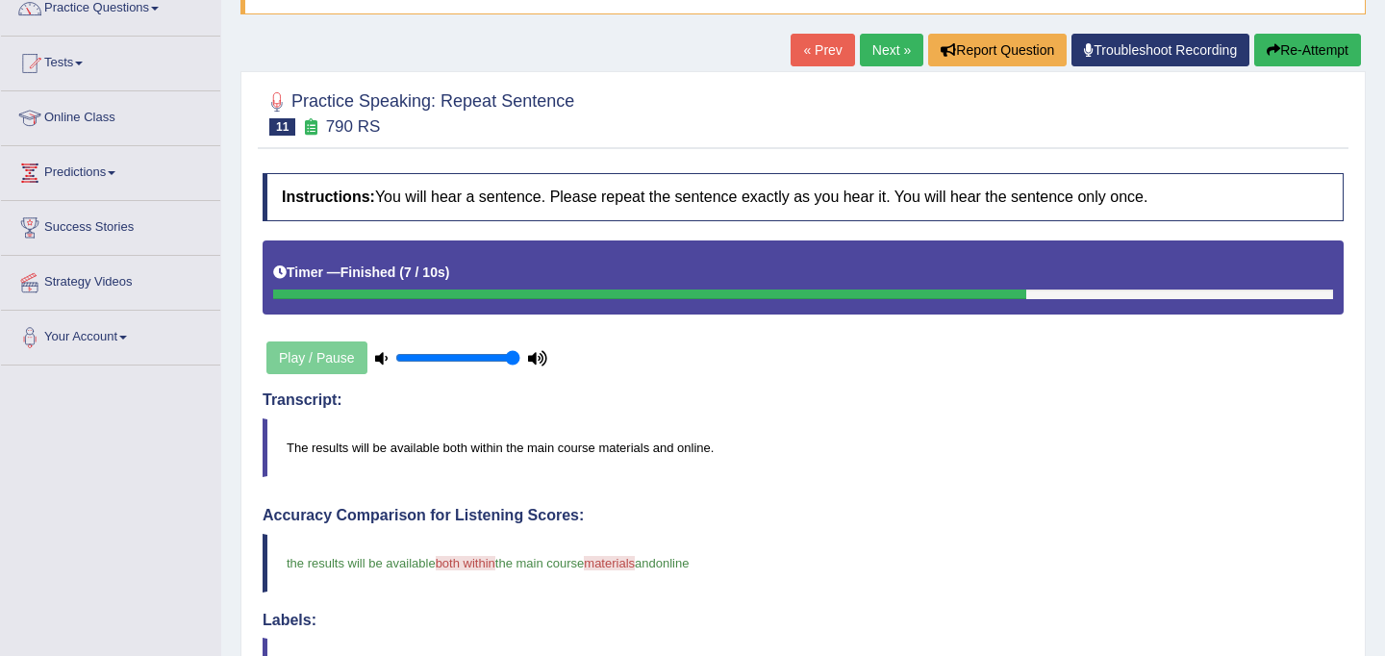
scroll to position [164, 0]
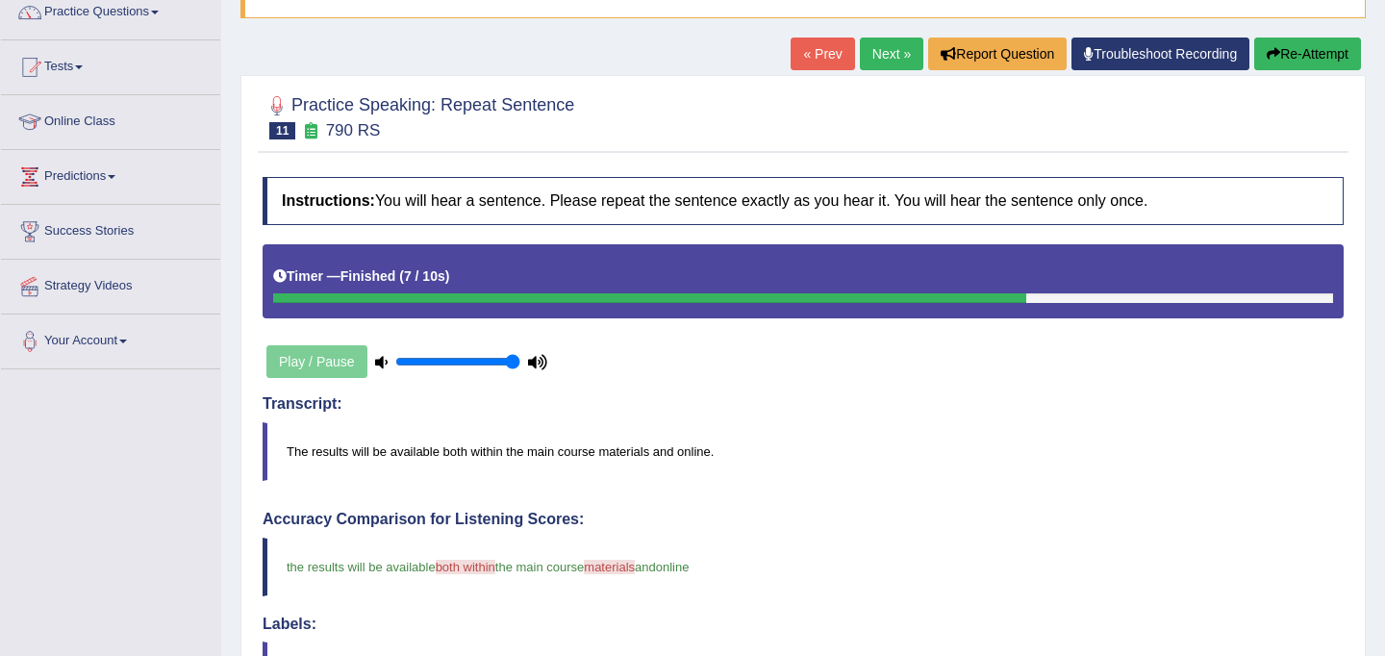
click at [865, 57] on link "Next »" at bounding box center [891, 54] width 63 height 33
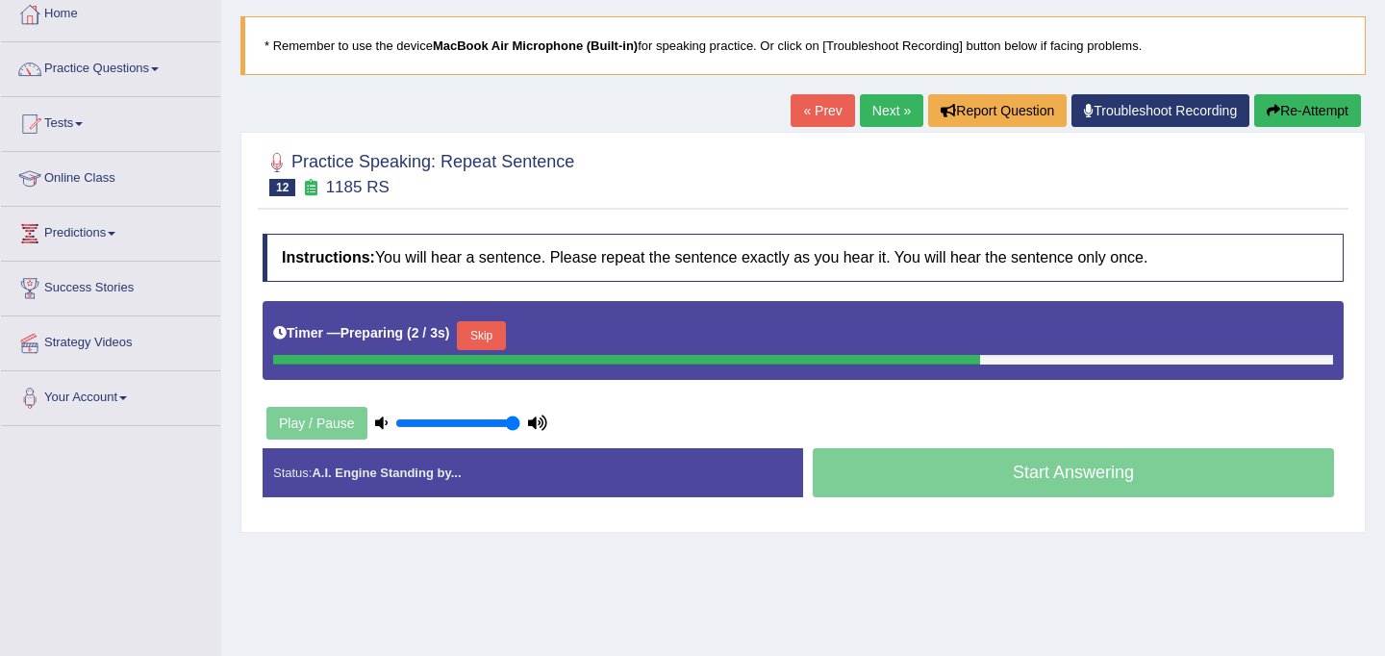
scroll to position [120, 0]
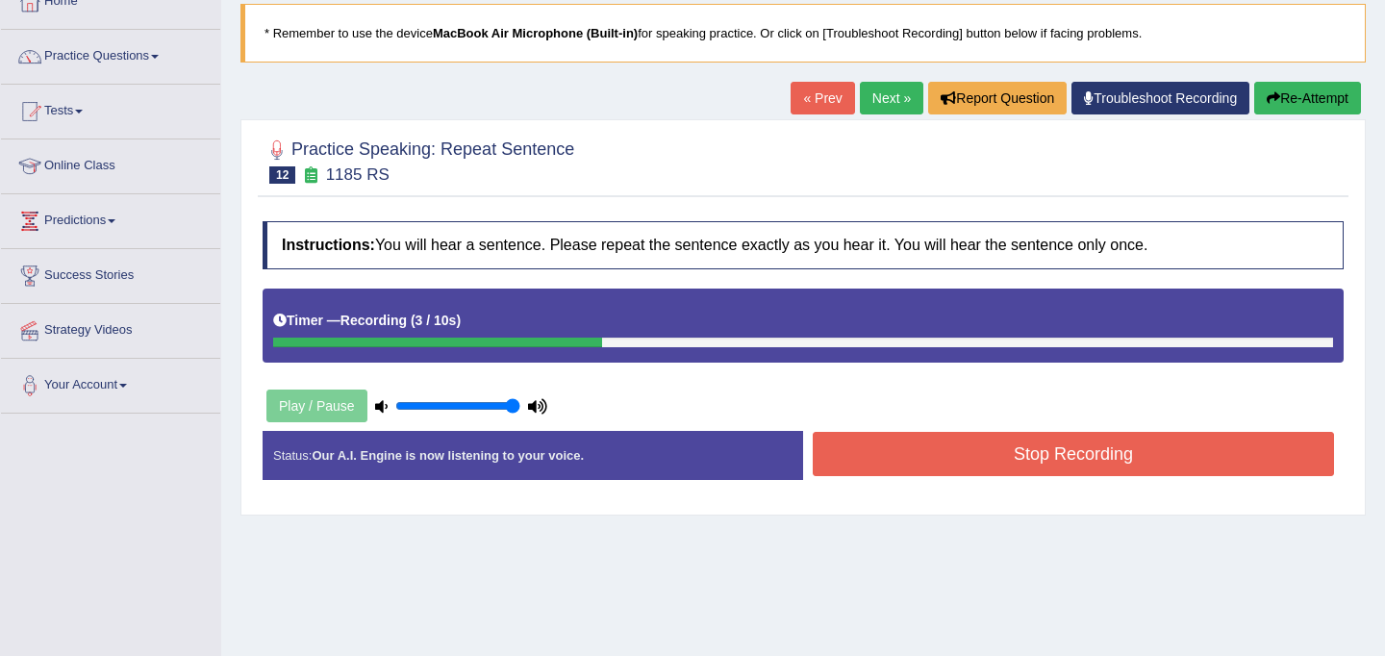
click at [935, 461] on button "Stop Recording" at bounding box center [1073, 454] width 521 height 44
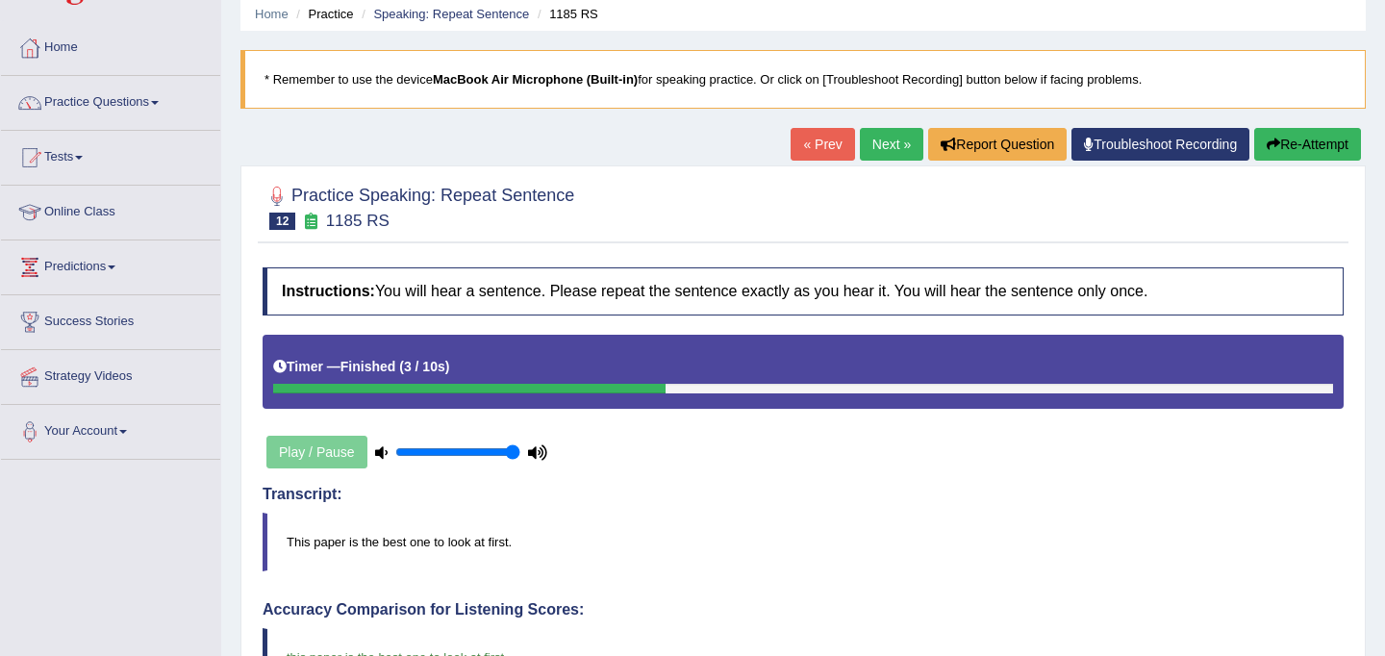
scroll to position [58, 0]
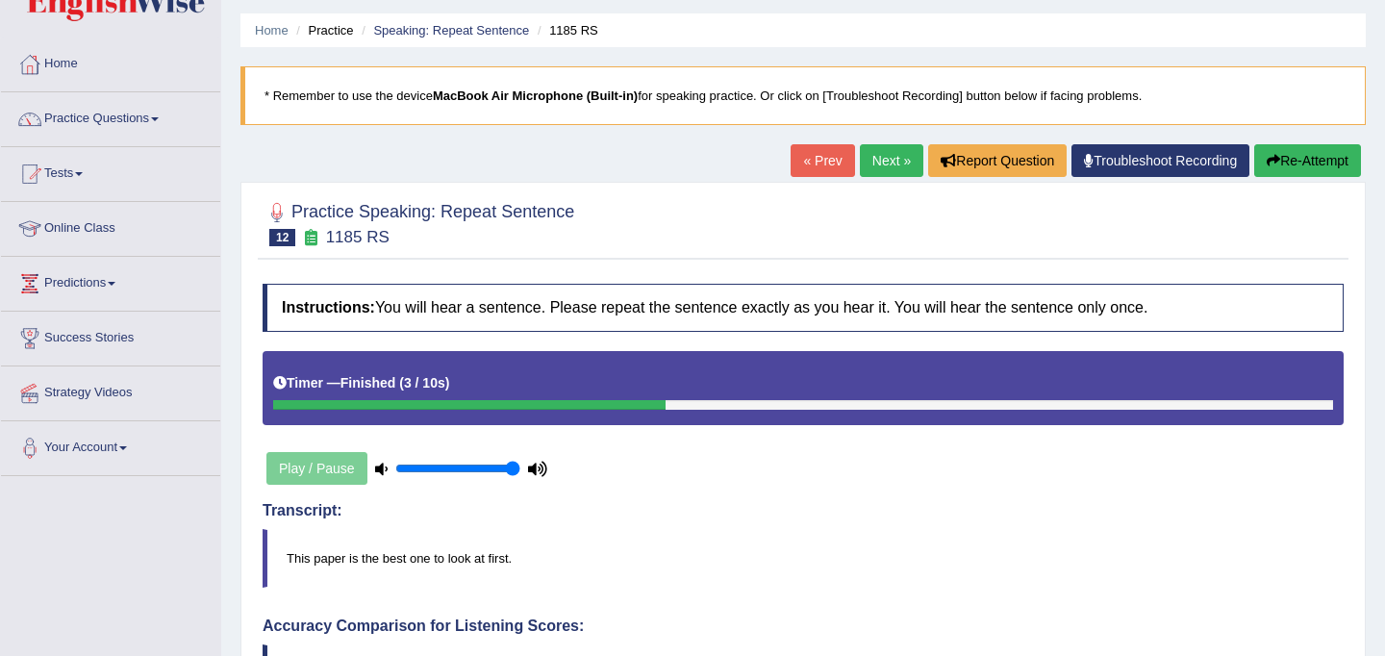
click at [899, 156] on link "Next »" at bounding box center [891, 160] width 63 height 33
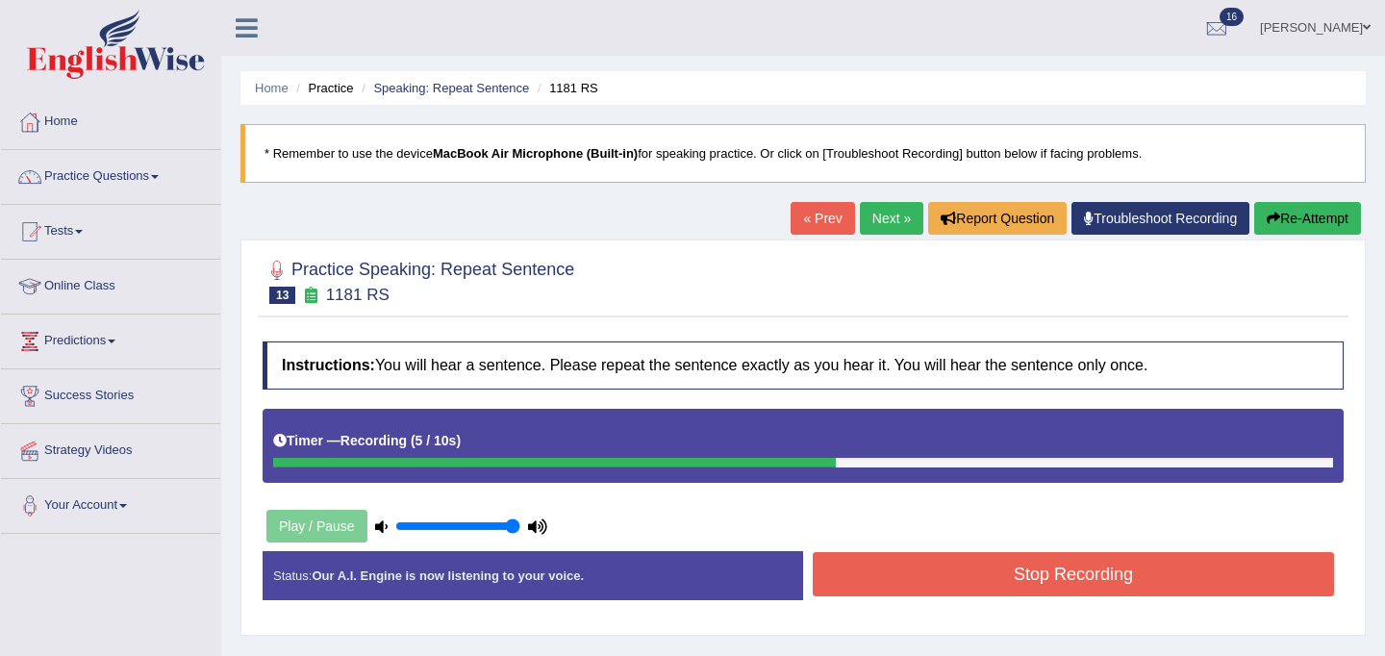
click at [876, 578] on button "Stop Recording" at bounding box center [1073, 574] width 521 height 44
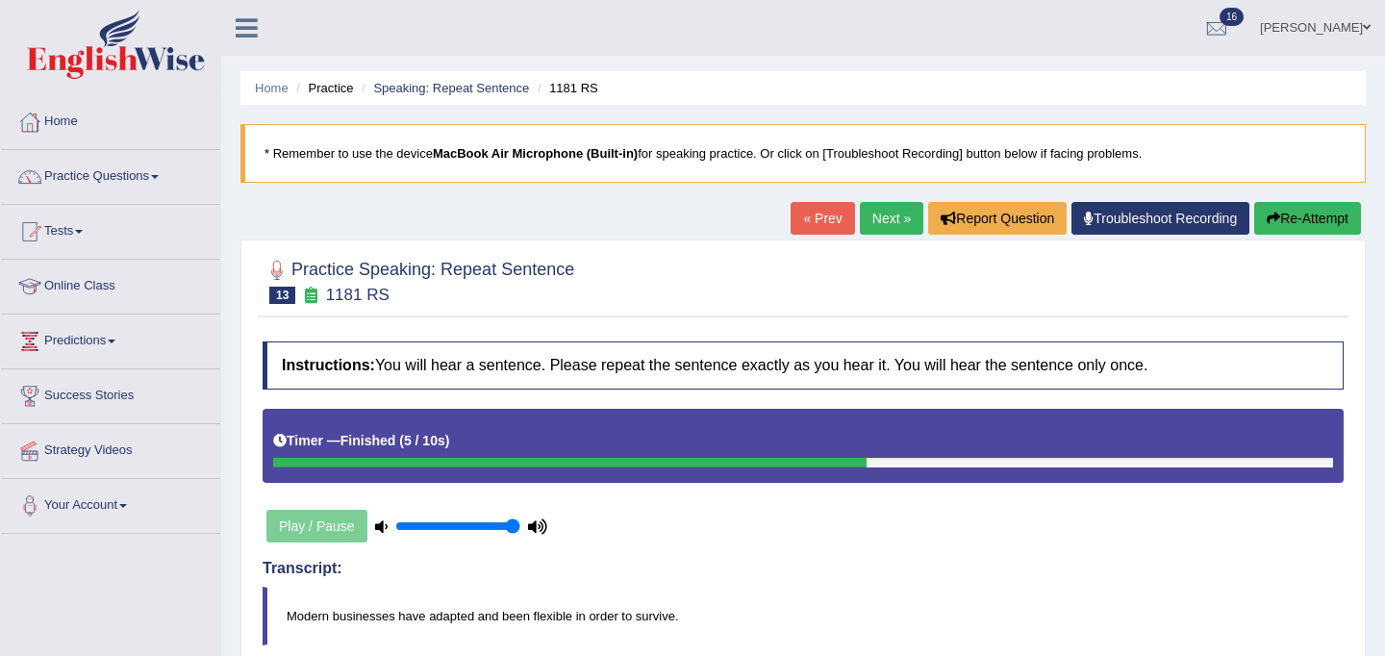
click at [1289, 224] on button "Re-Attempt" at bounding box center [1307, 218] width 107 height 33
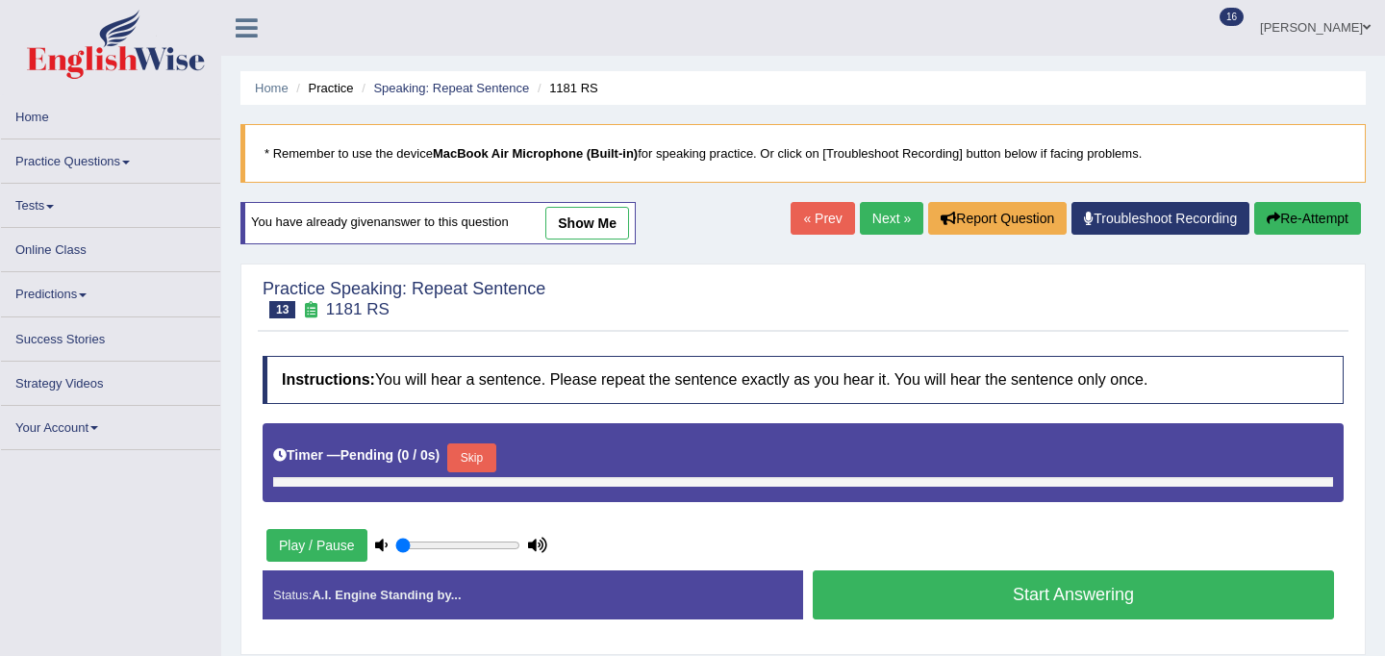
type input "1"
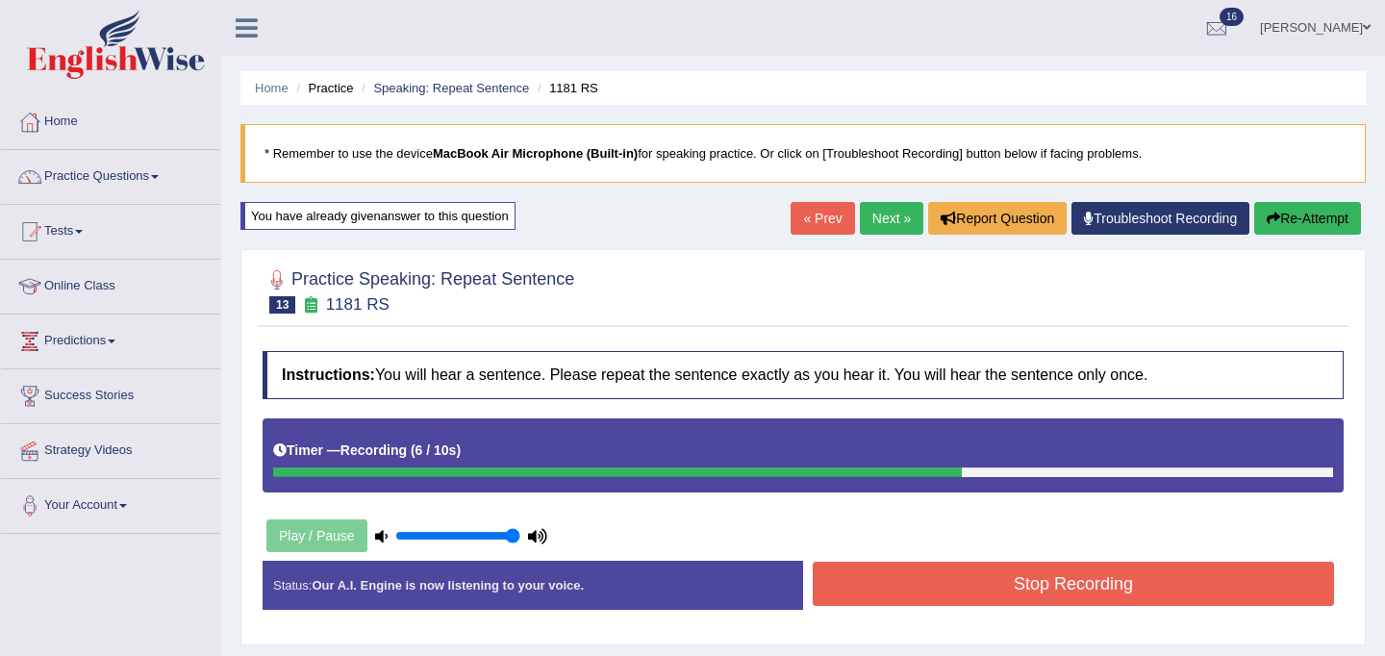
click at [1092, 581] on button "Stop Recording" at bounding box center [1073, 584] width 521 height 44
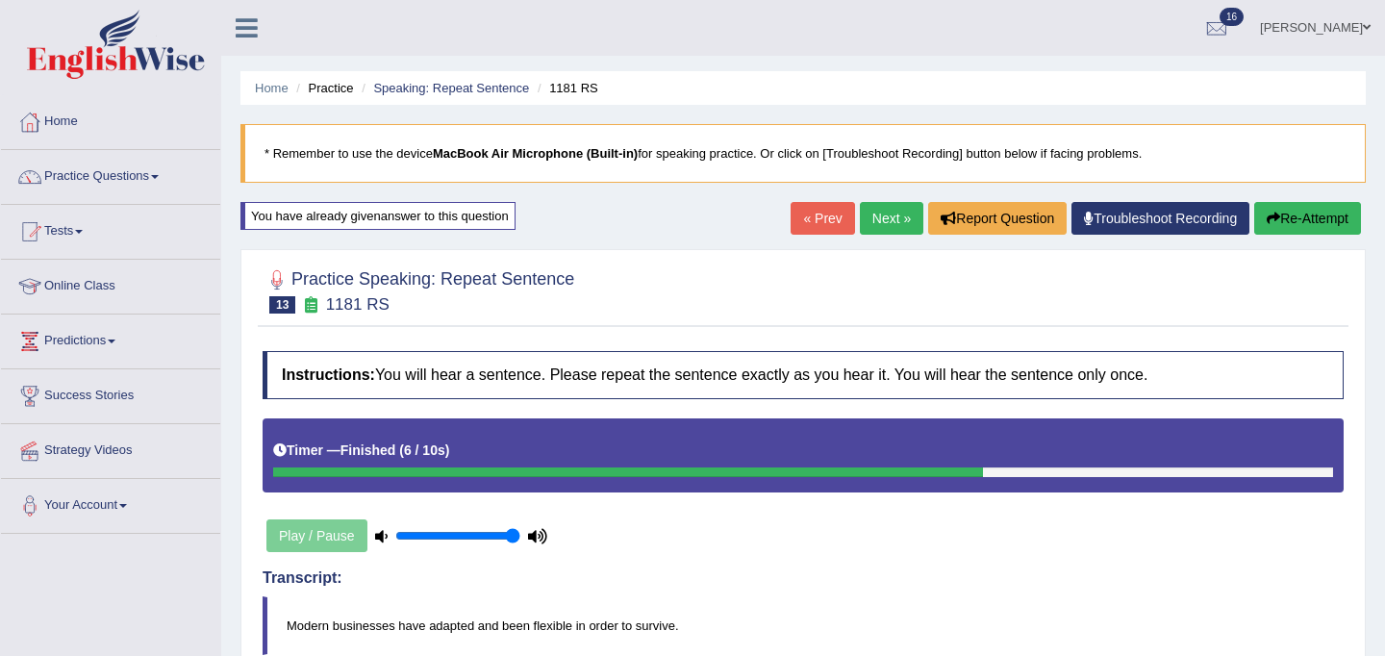
click at [883, 215] on link "Next »" at bounding box center [891, 218] width 63 height 33
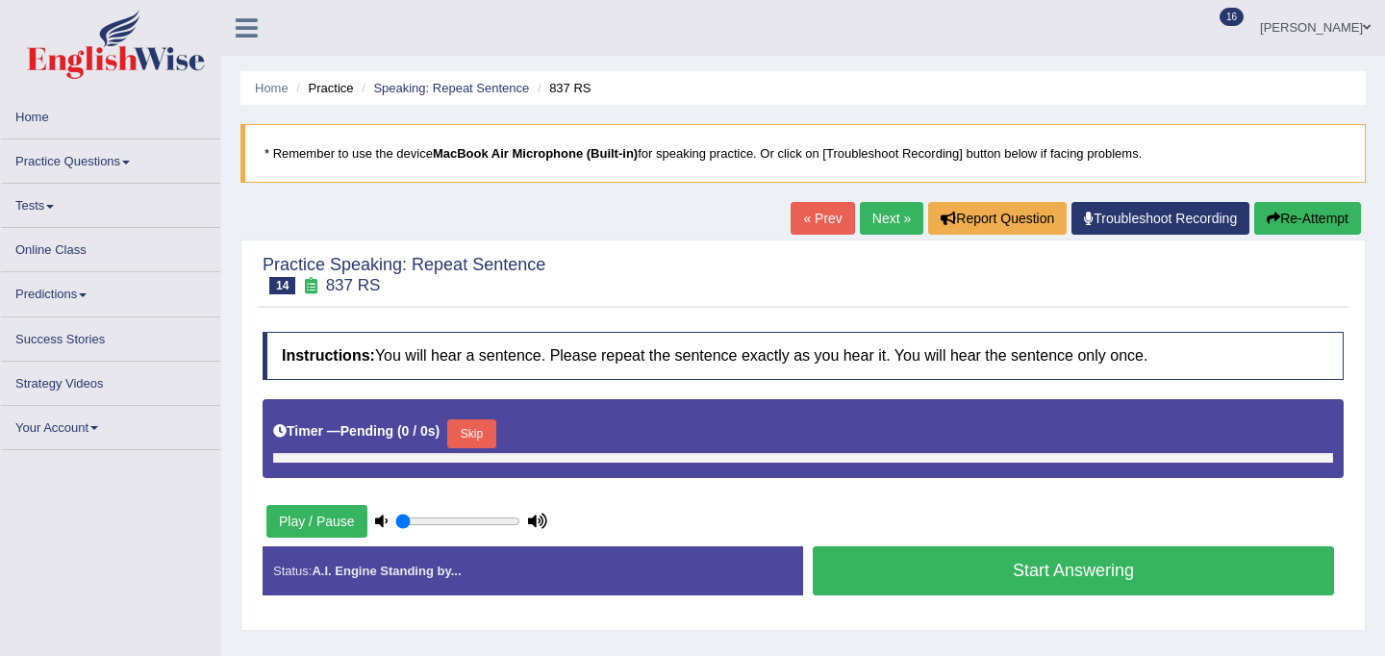
type input "1"
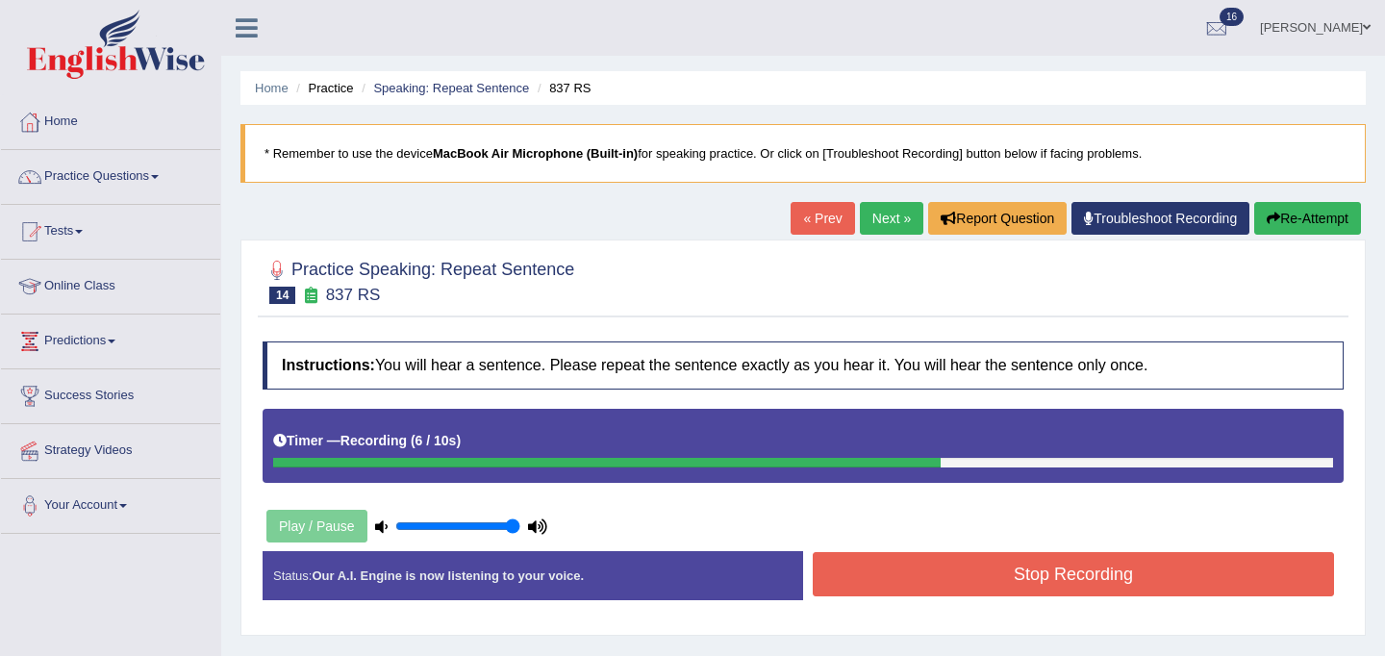
click at [903, 587] on button "Stop Recording" at bounding box center [1073, 574] width 521 height 44
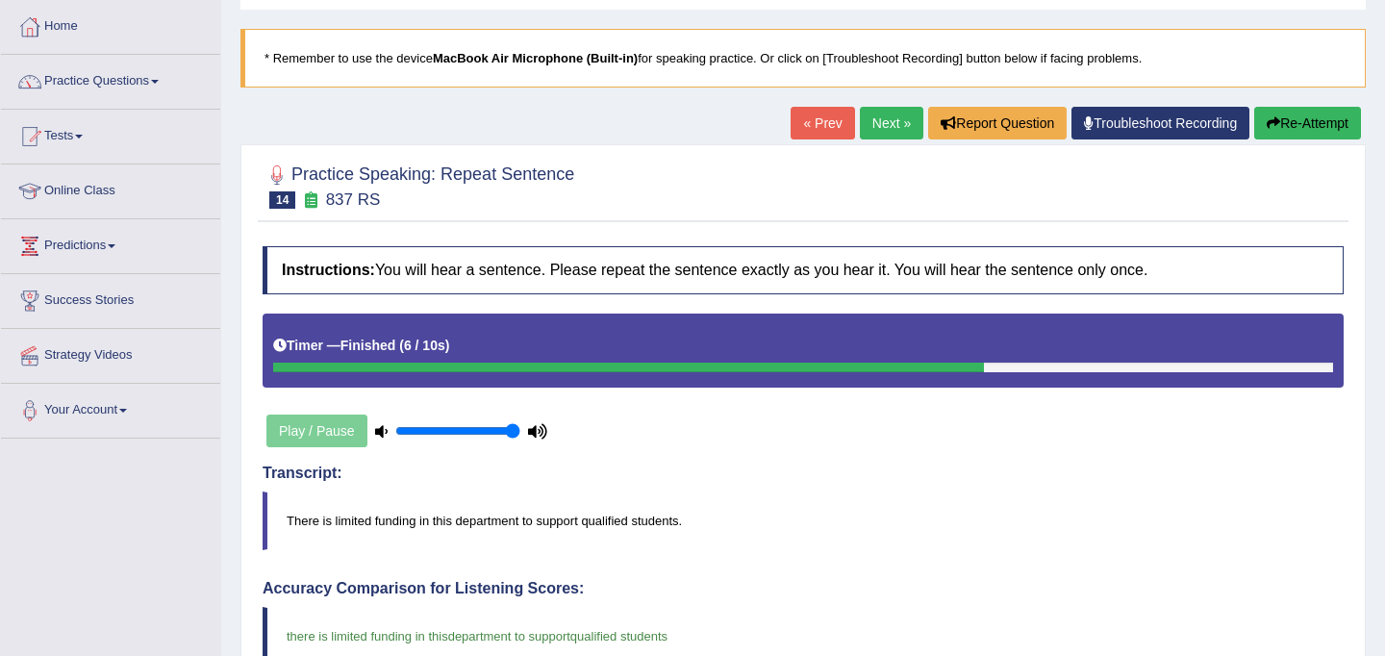
scroll to position [92, 0]
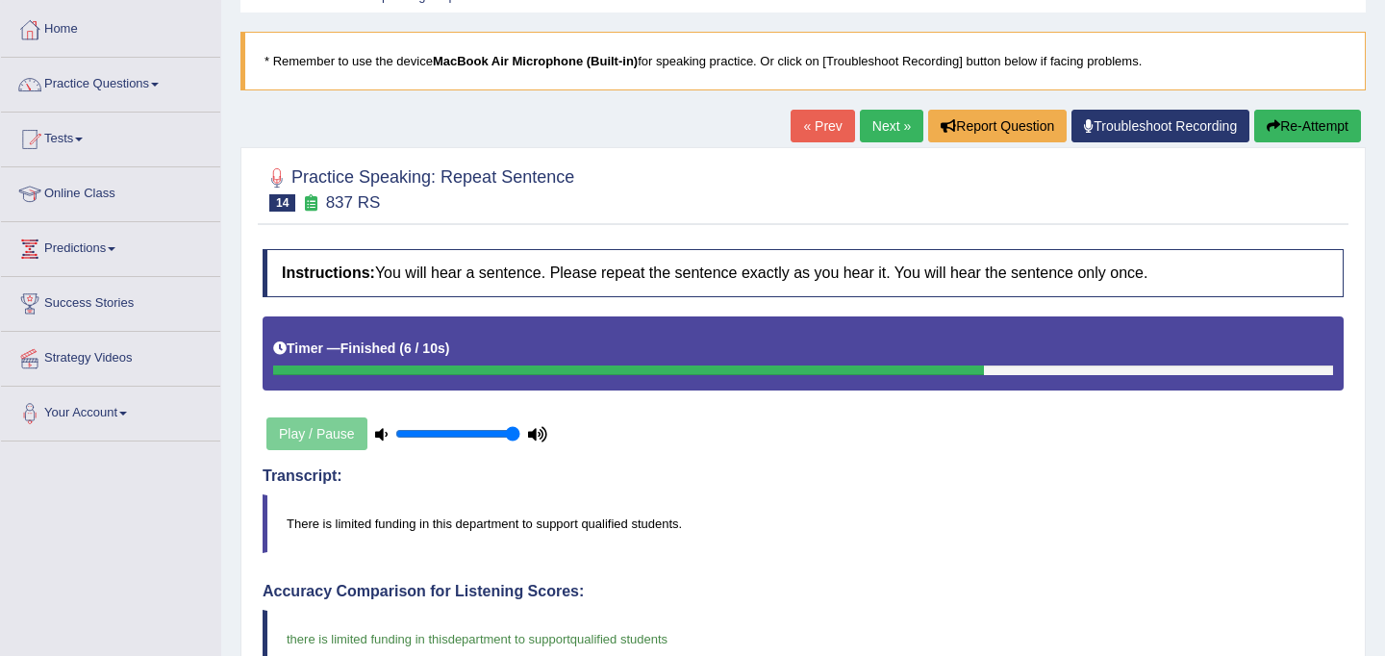
click at [863, 129] on link "Next »" at bounding box center [891, 126] width 63 height 33
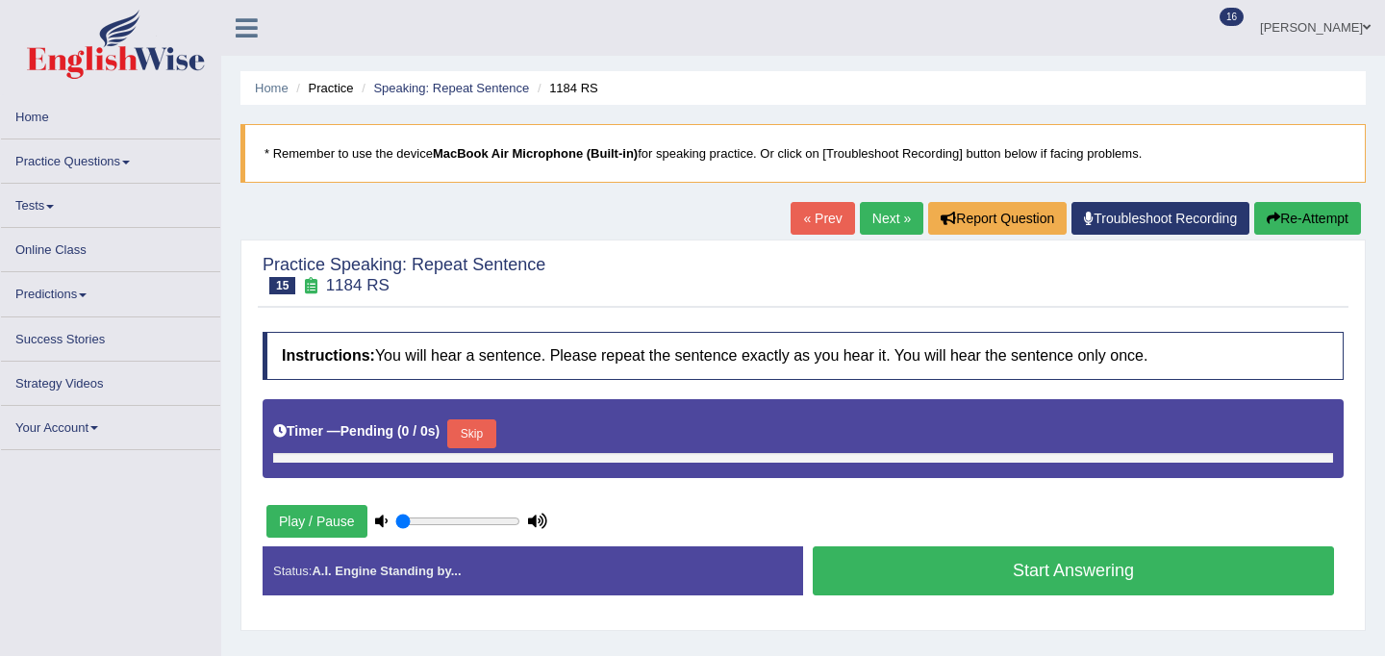
type input "1"
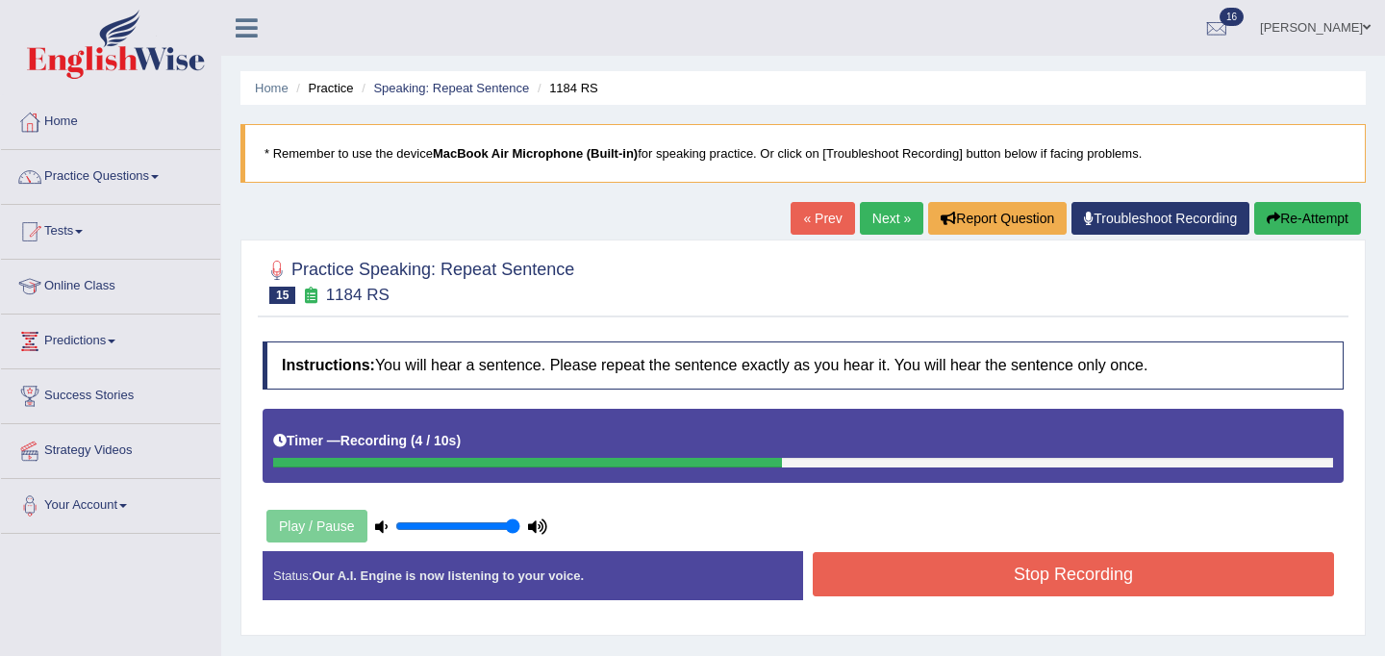
click at [1004, 578] on button "Stop Recording" at bounding box center [1073, 574] width 521 height 44
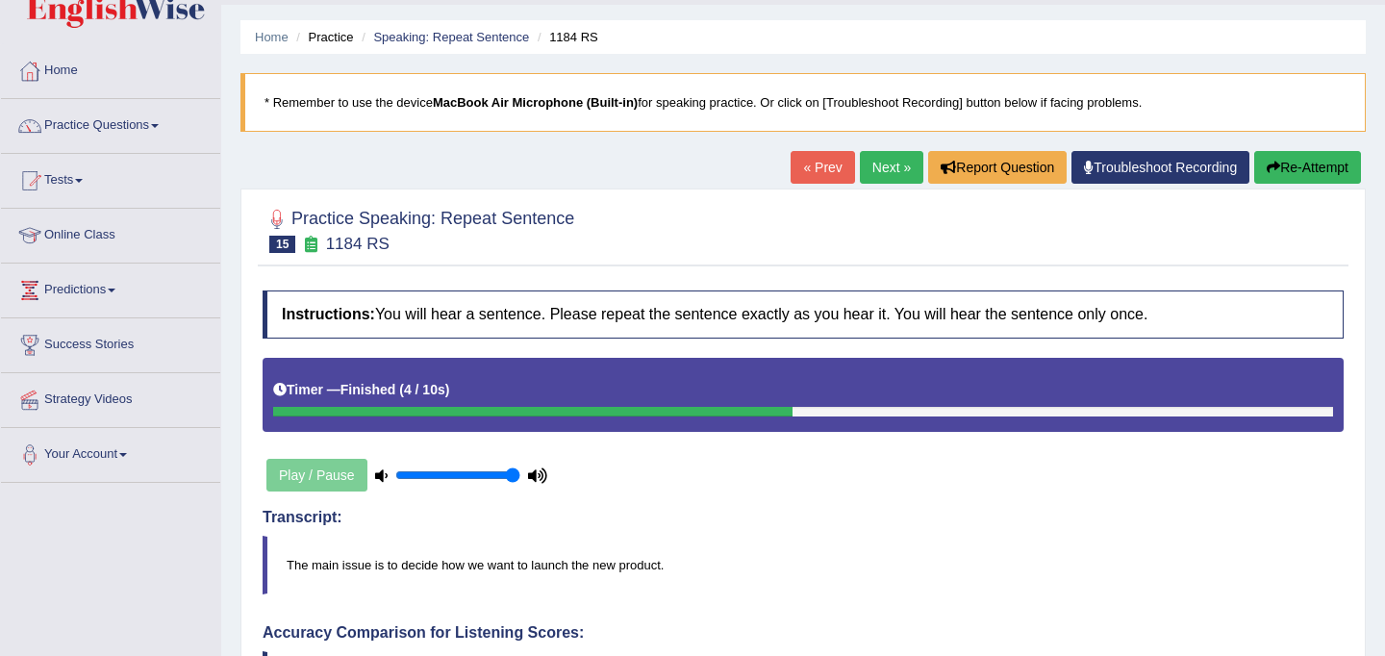
scroll to position [48, 0]
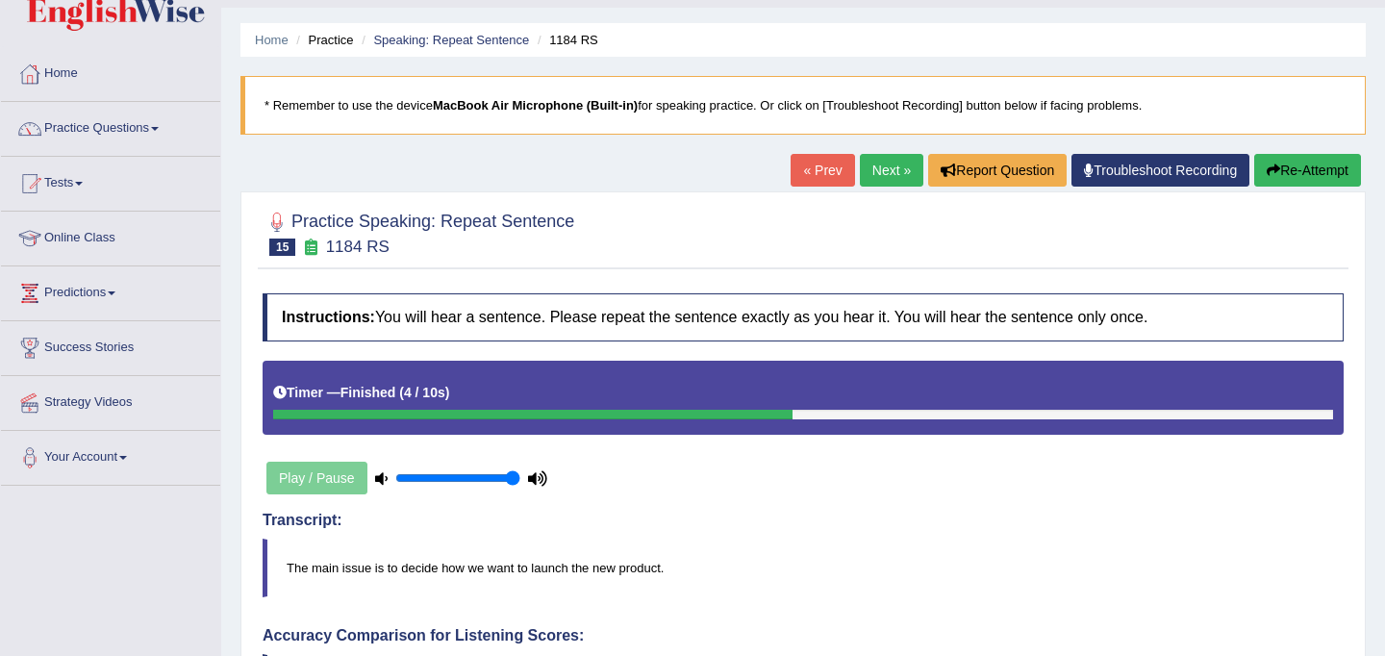
click at [882, 169] on link "Next »" at bounding box center [891, 170] width 63 height 33
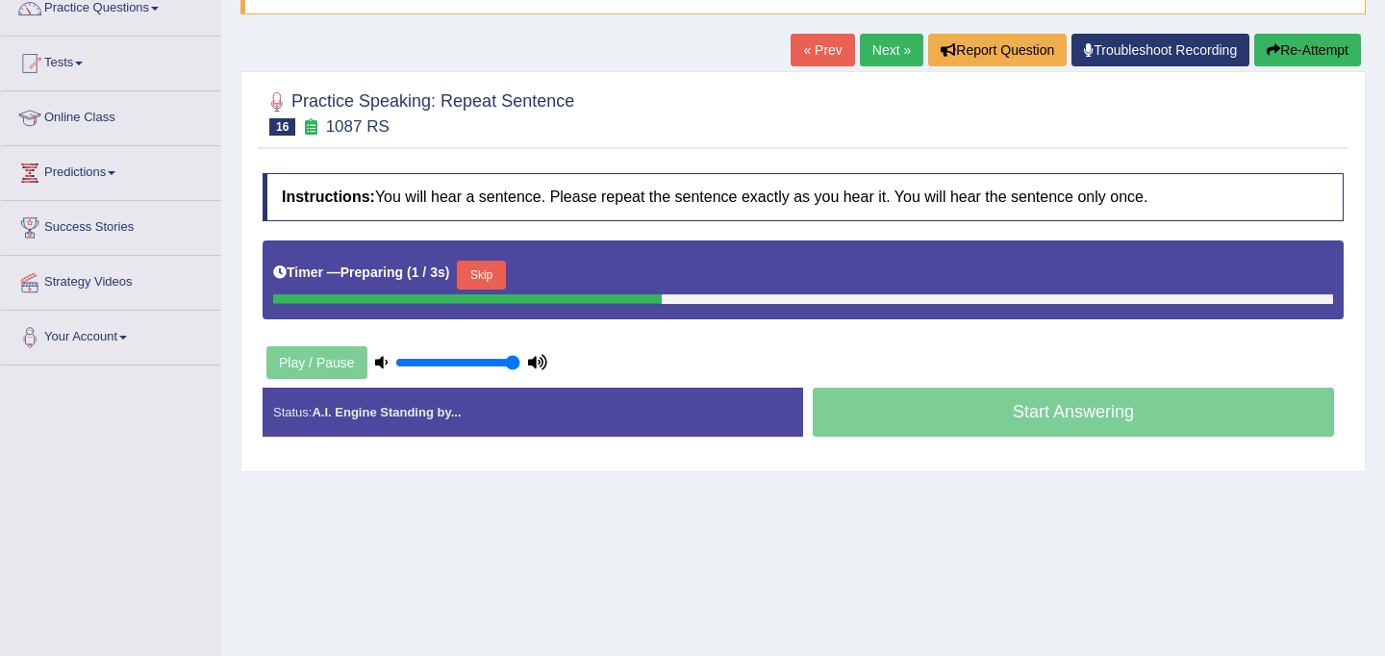
scroll to position [172, 0]
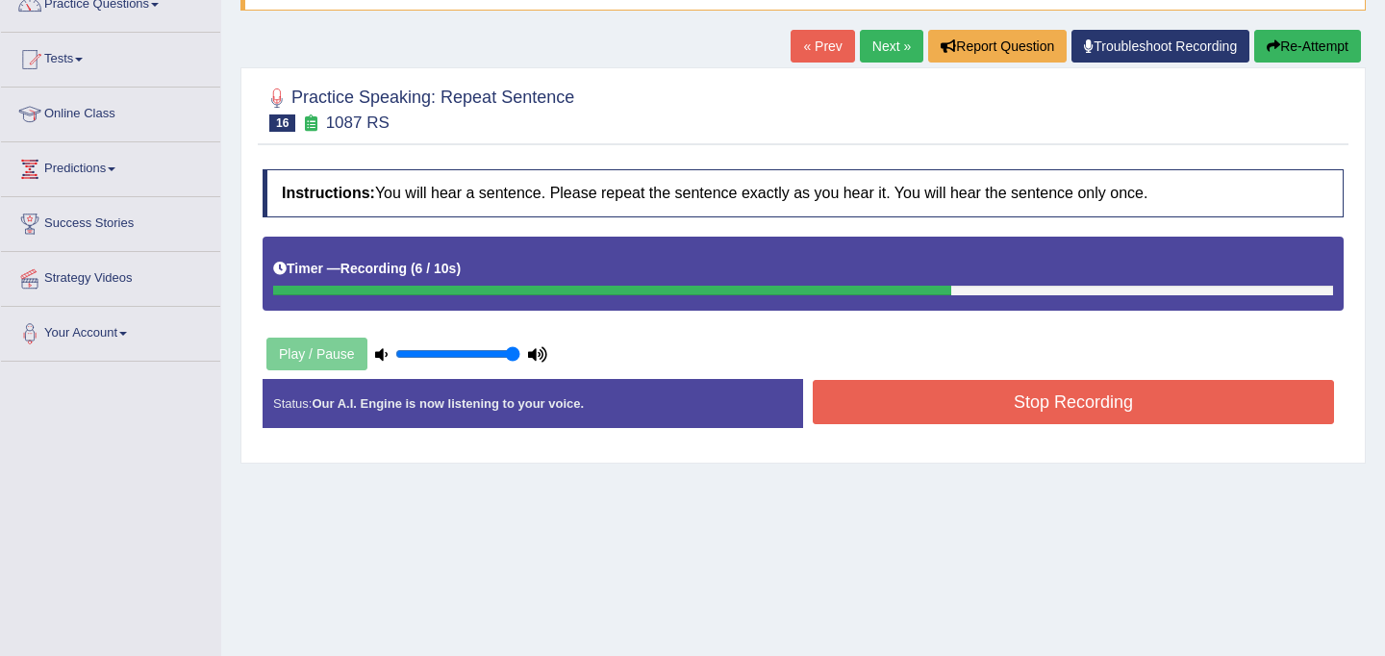
click at [988, 407] on button "Stop Recording" at bounding box center [1073, 402] width 521 height 44
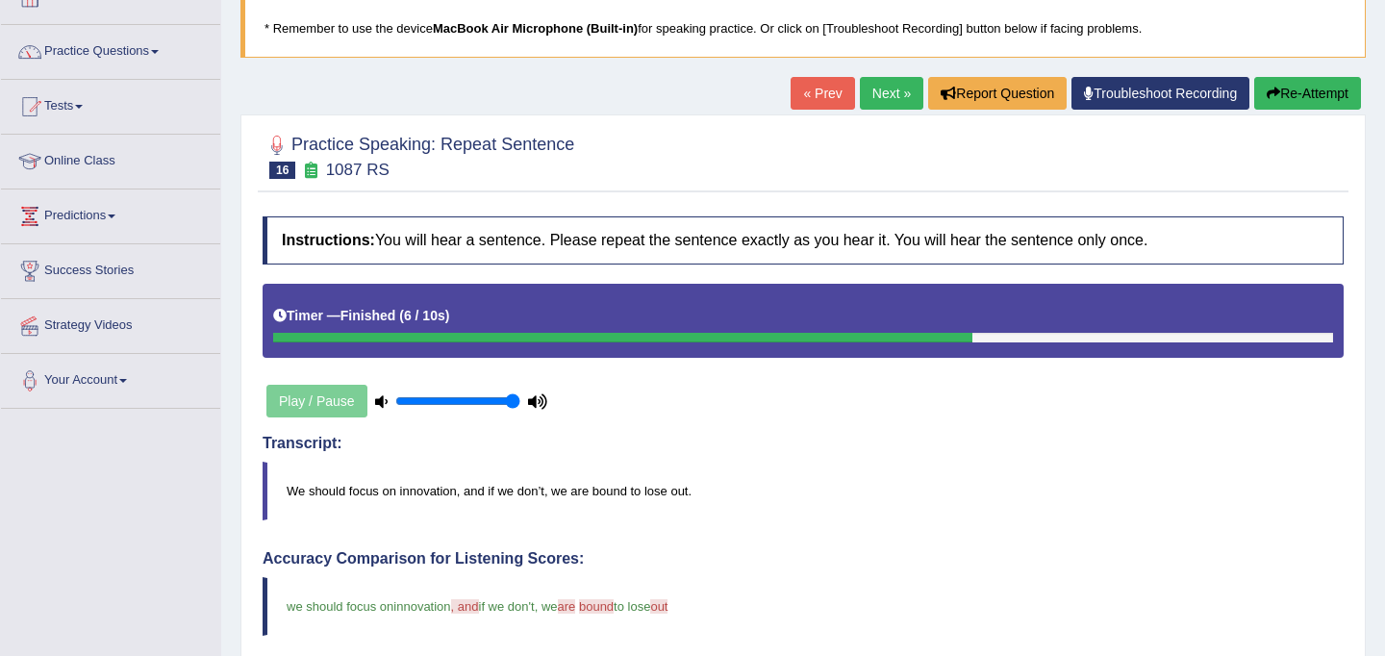
scroll to position [119, 0]
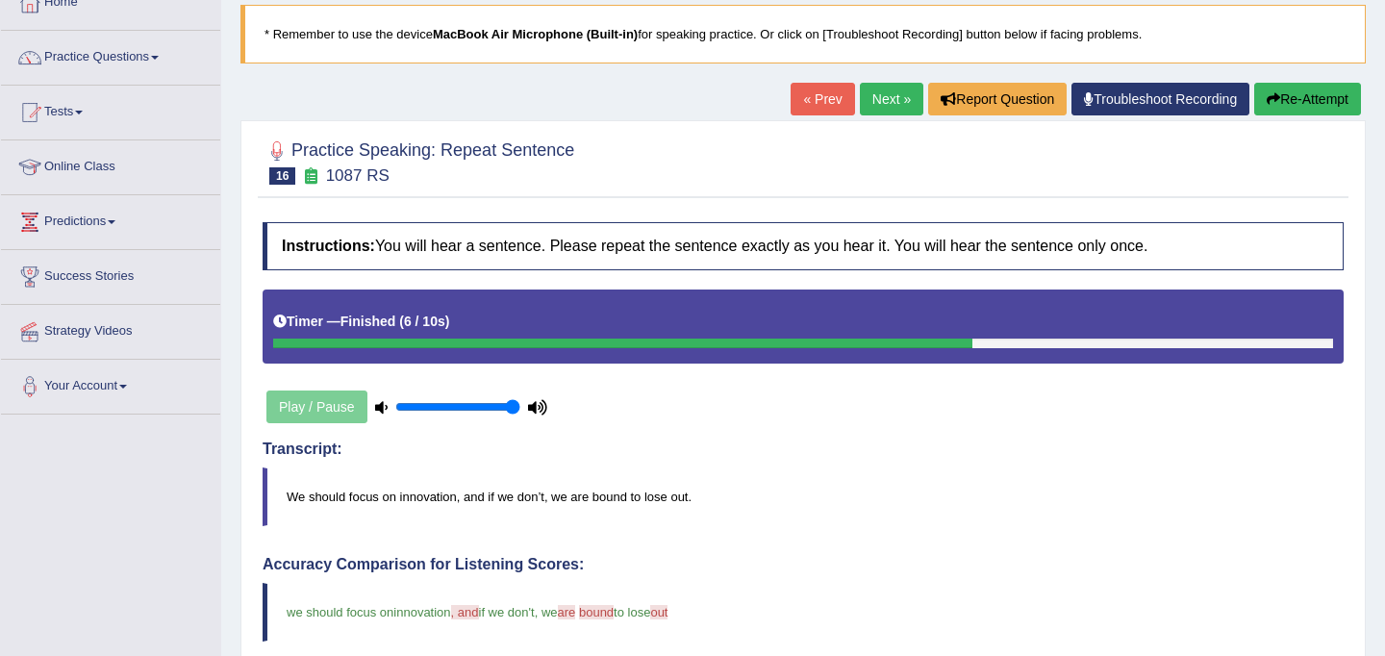
click at [880, 103] on link "Next »" at bounding box center [891, 99] width 63 height 33
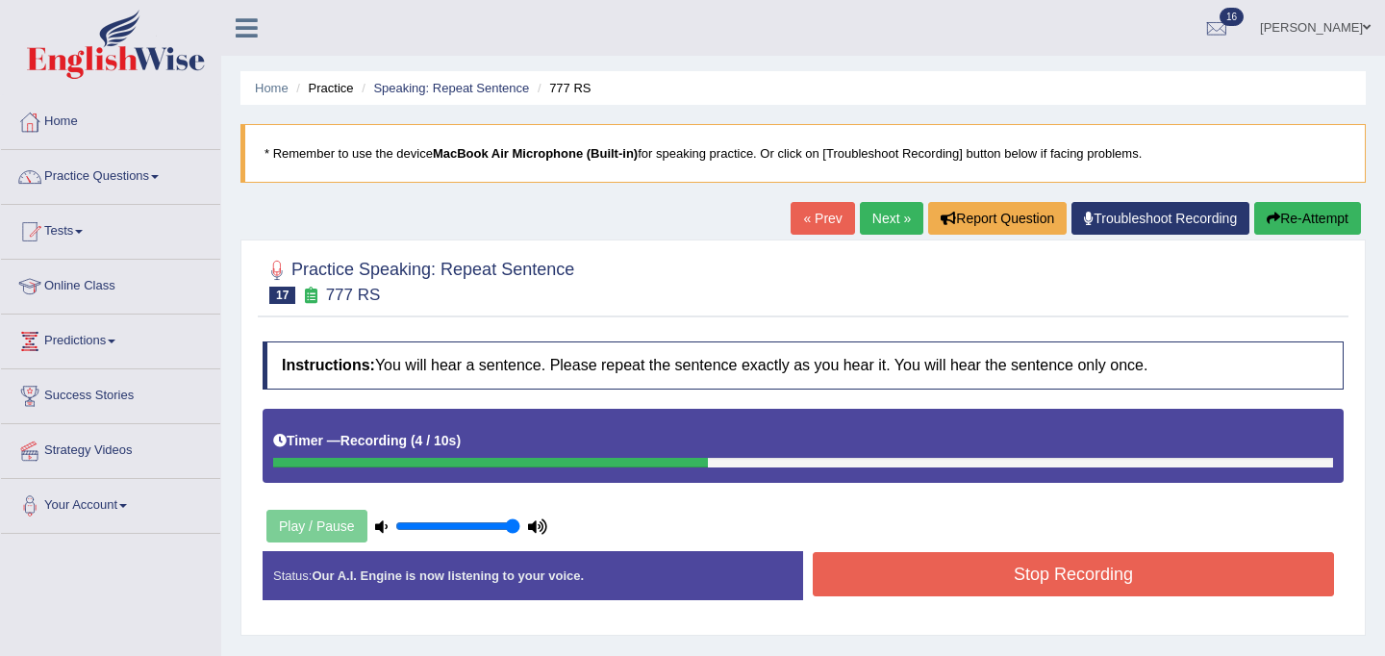
click at [912, 564] on button "Stop Recording" at bounding box center [1073, 574] width 521 height 44
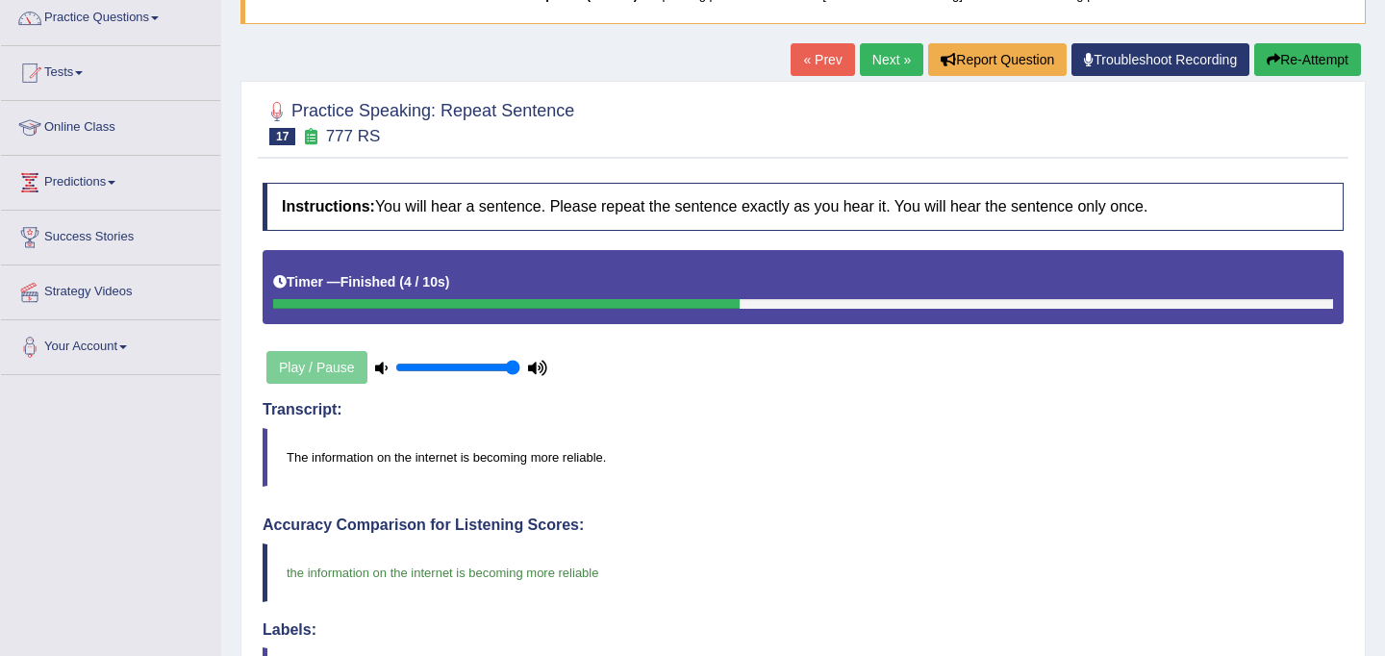
scroll to position [155, 0]
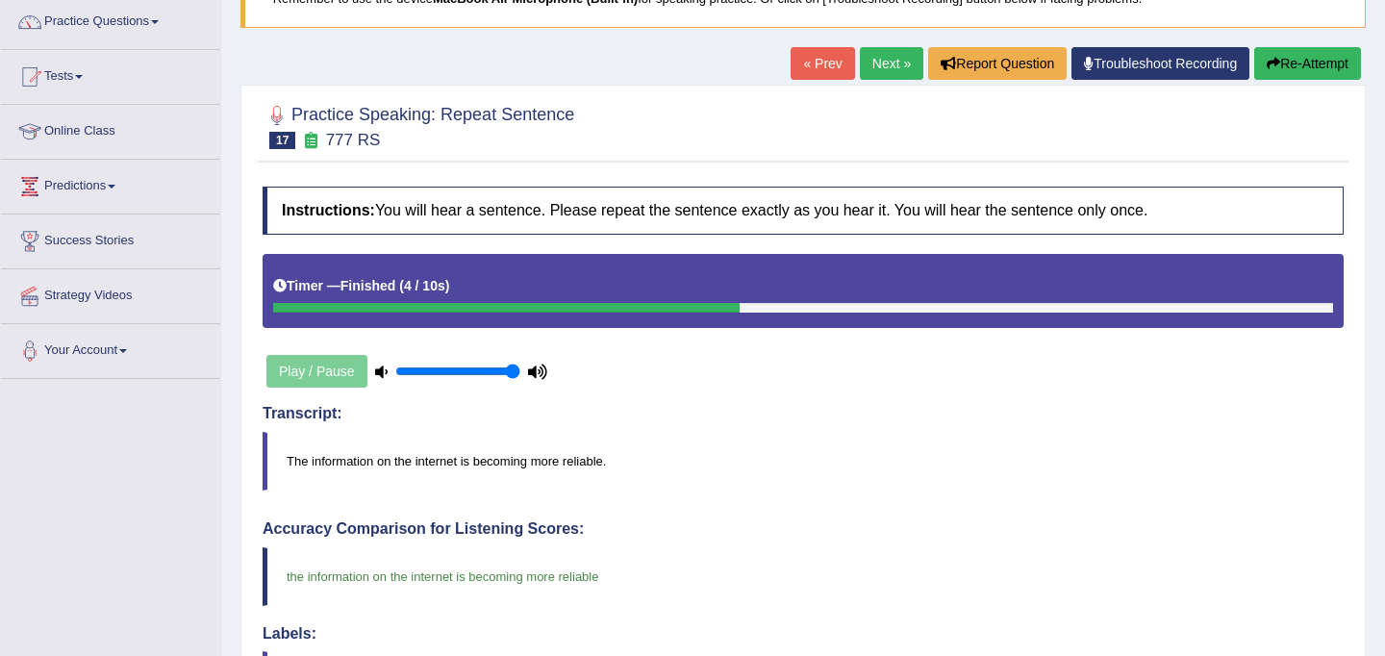
click at [883, 55] on link "Next »" at bounding box center [891, 63] width 63 height 33
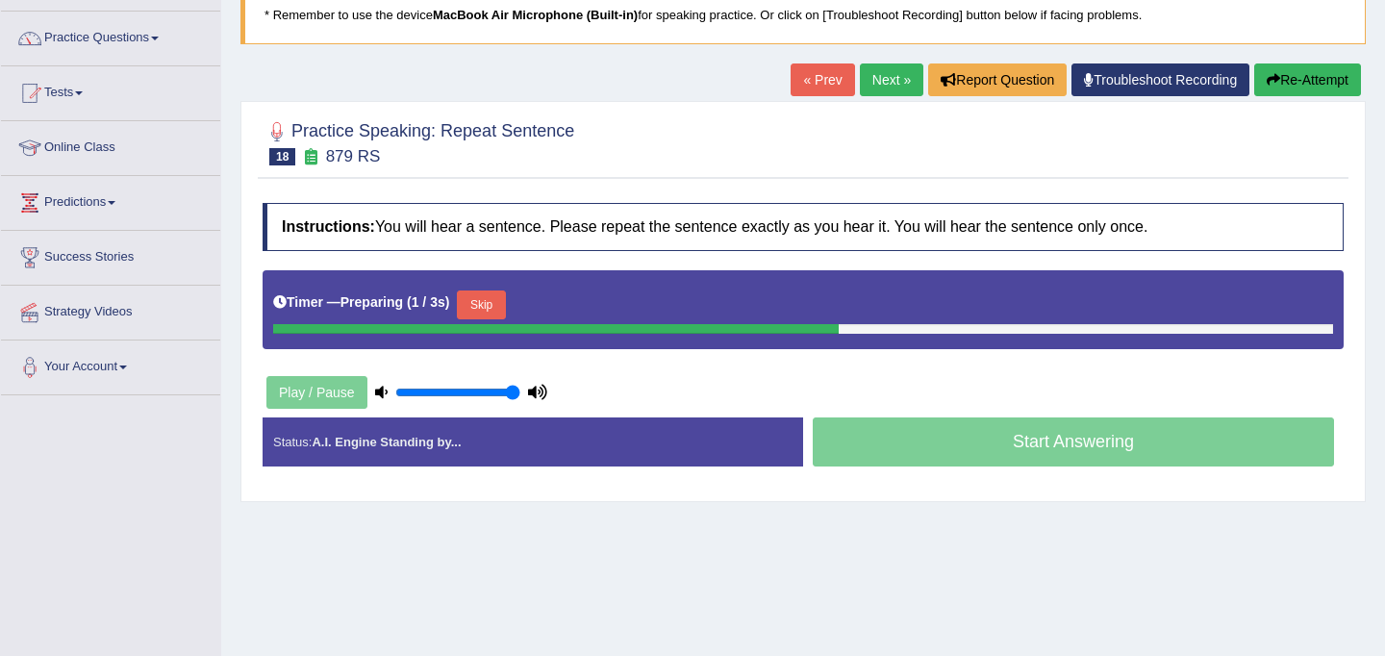
scroll to position [150, 0]
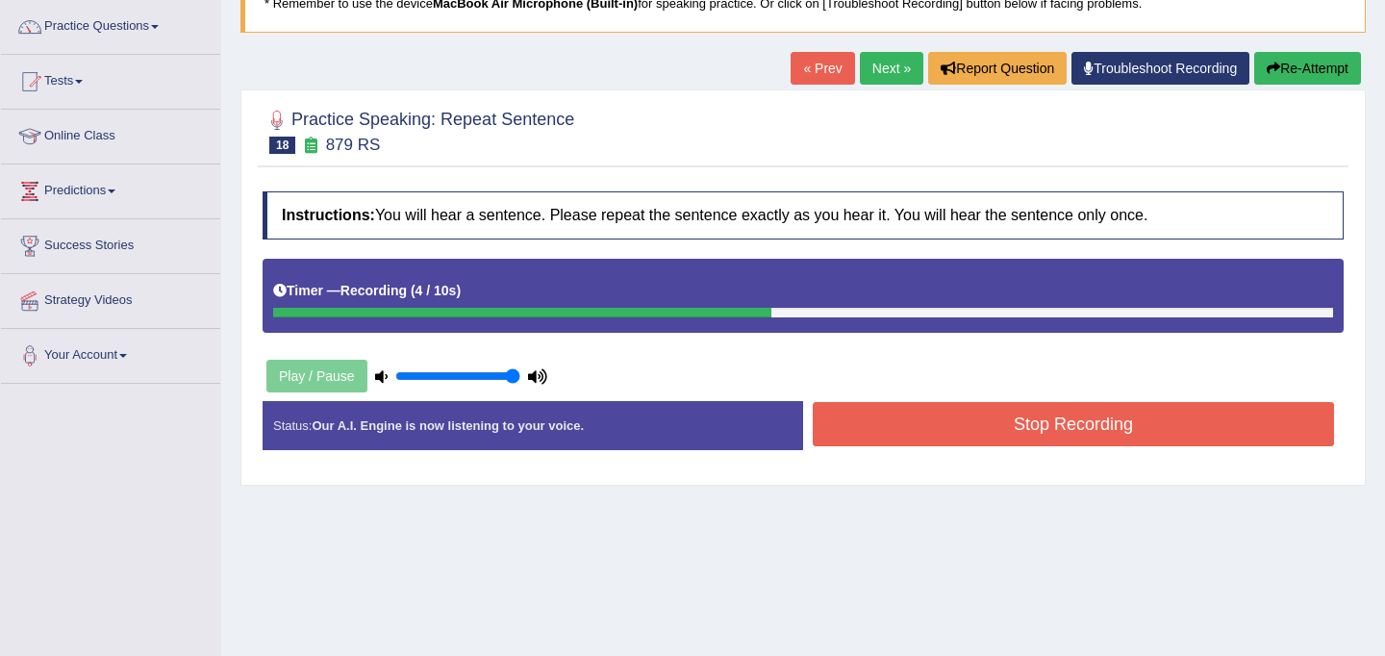
click at [893, 426] on button "Stop Recording" at bounding box center [1073, 424] width 521 height 44
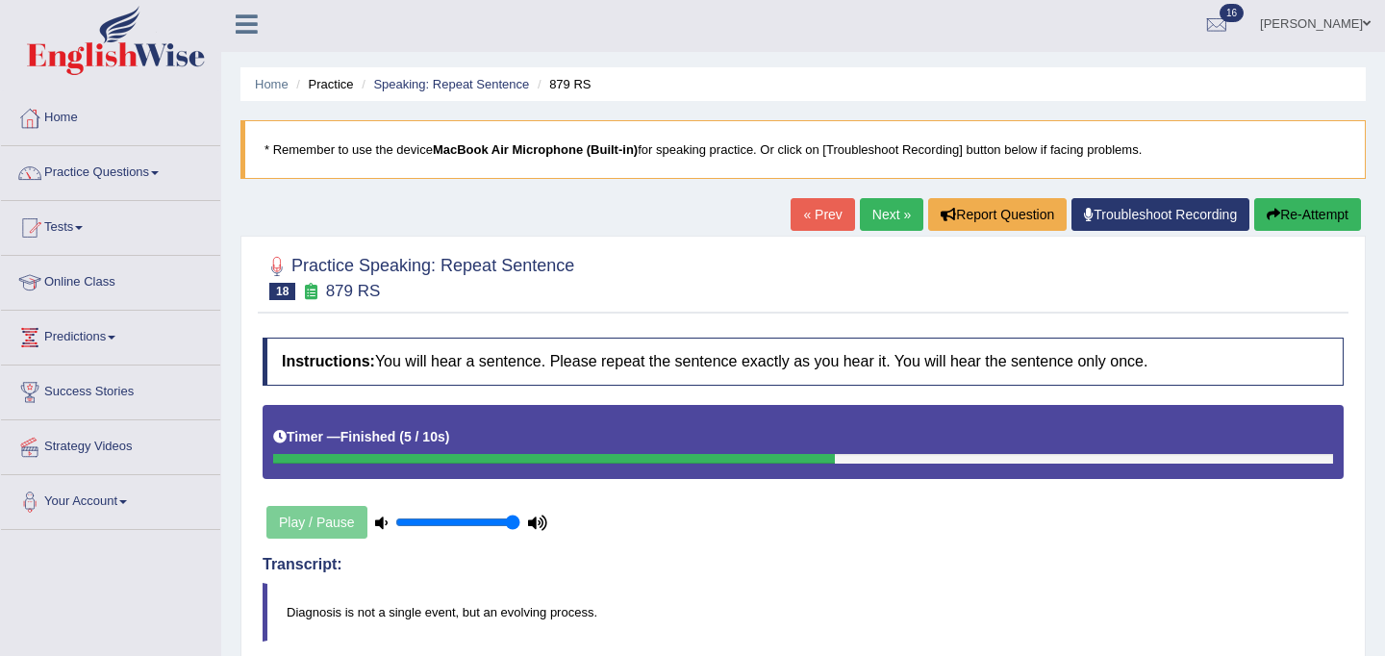
scroll to position [0, 0]
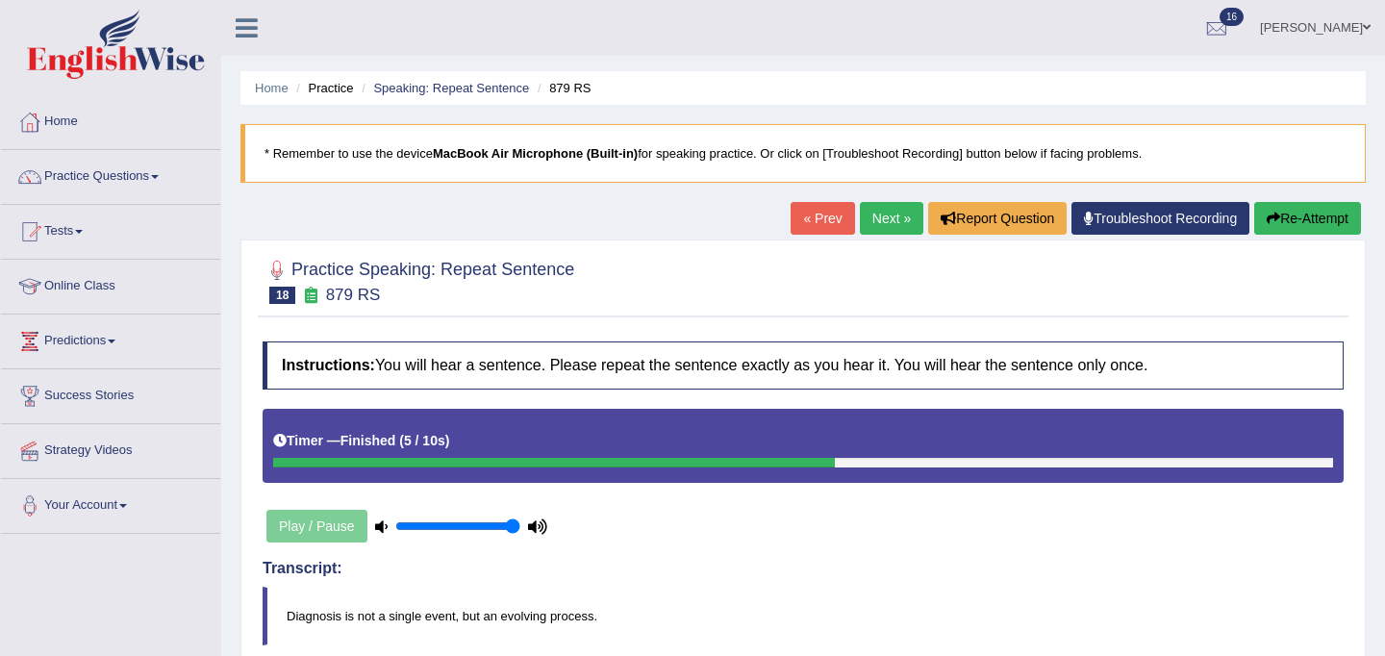
click at [873, 209] on link "Next »" at bounding box center [891, 218] width 63 height 33
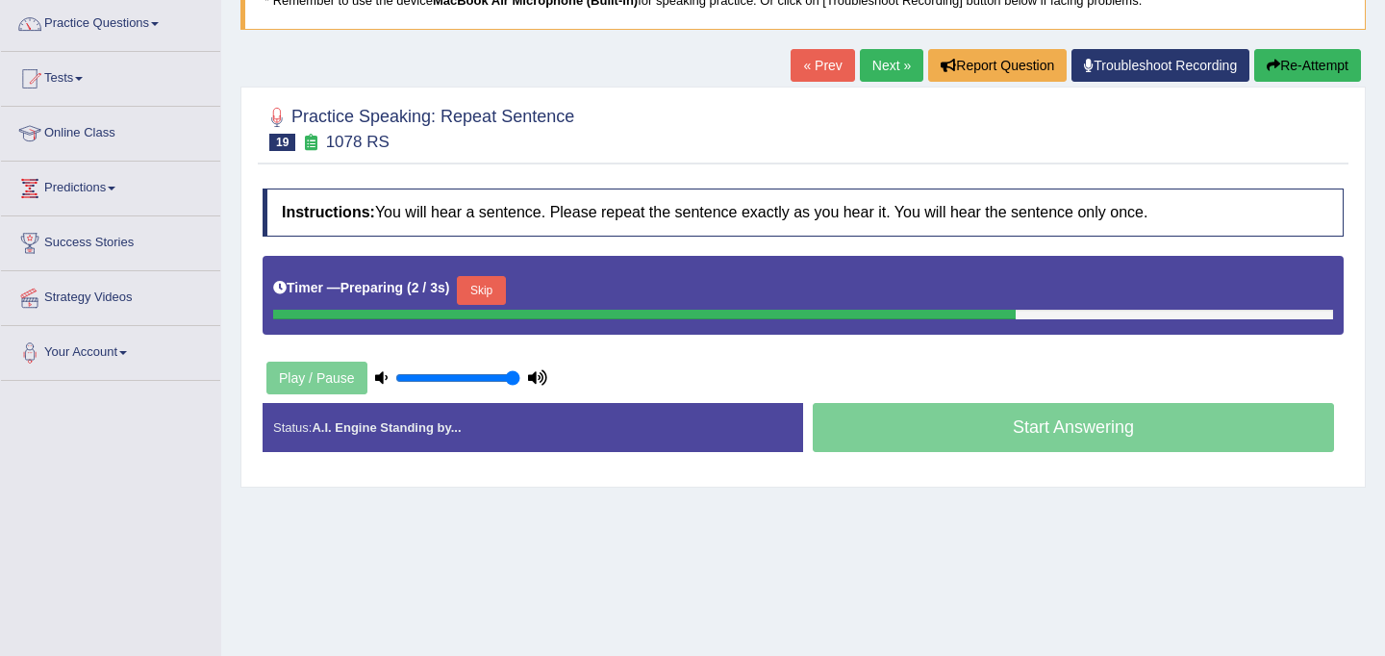
scroll to position [166, 0]
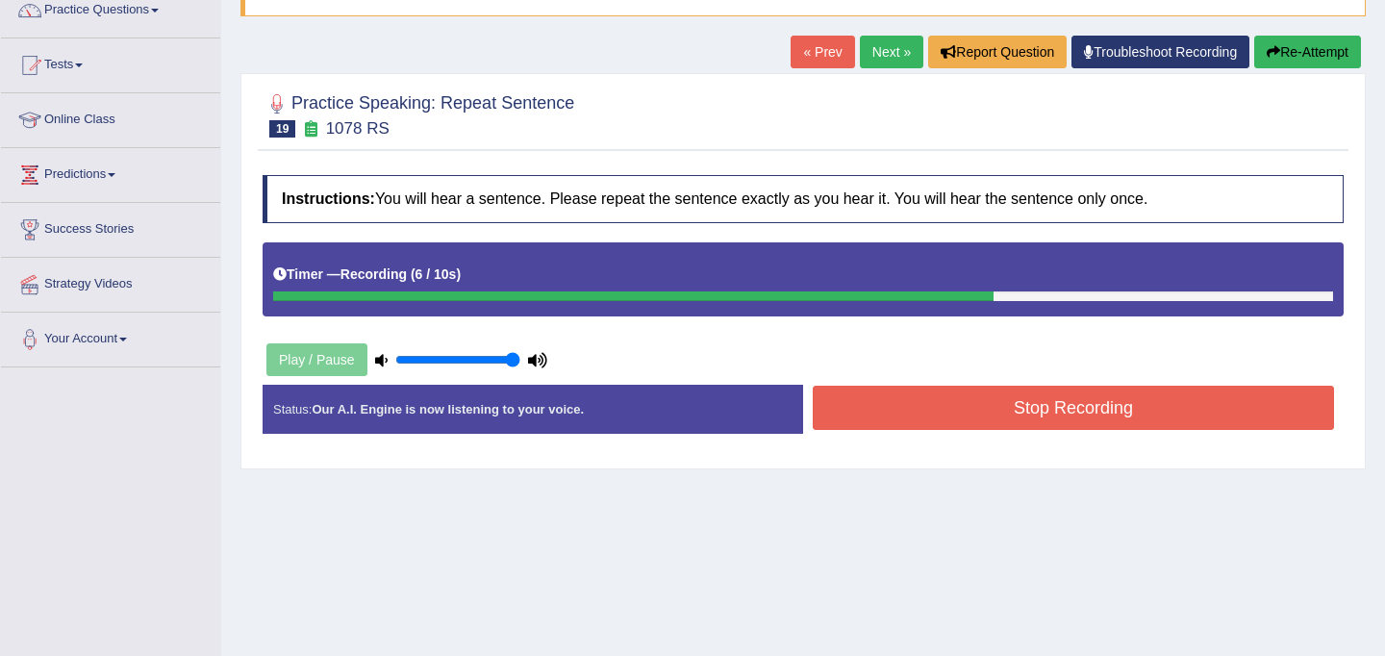
click at [962, 416] on button "Stop Recording" at bounding box center [1073, 408] width 521 height 44
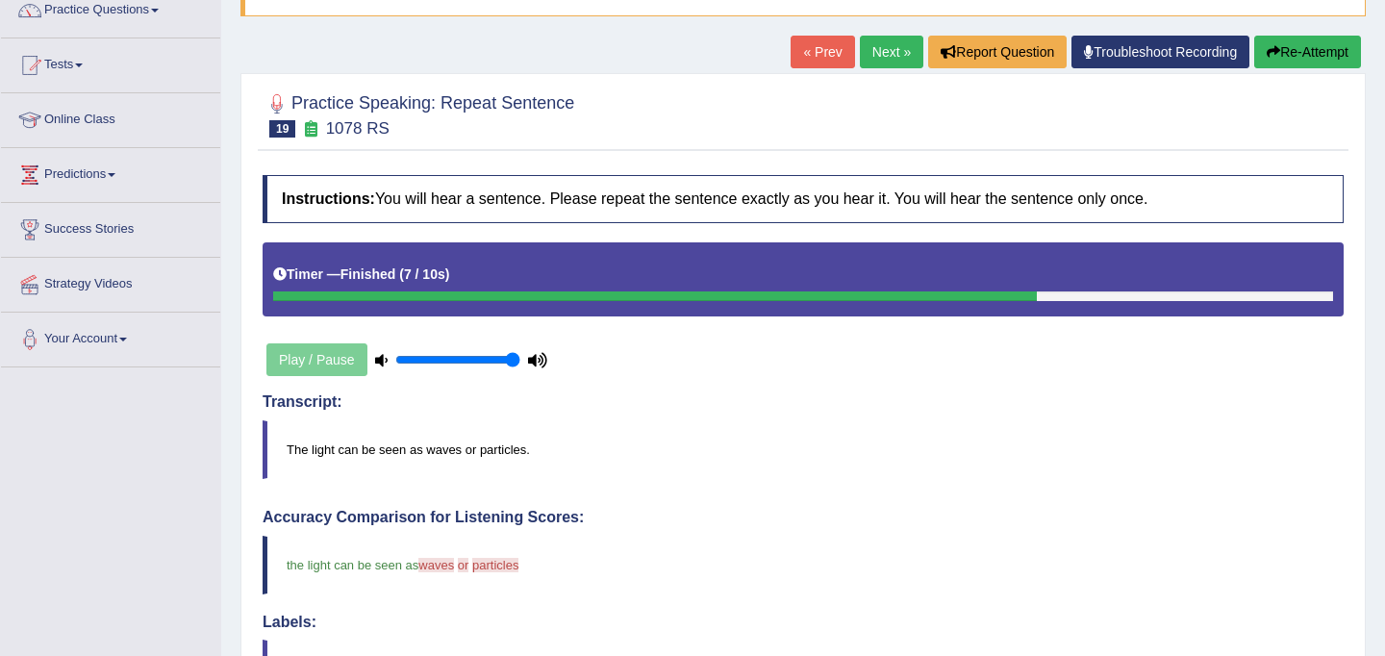
click at [1290, 52] on button "Re-Attempt" at bounding box center [1307, 52] width 107 height 33
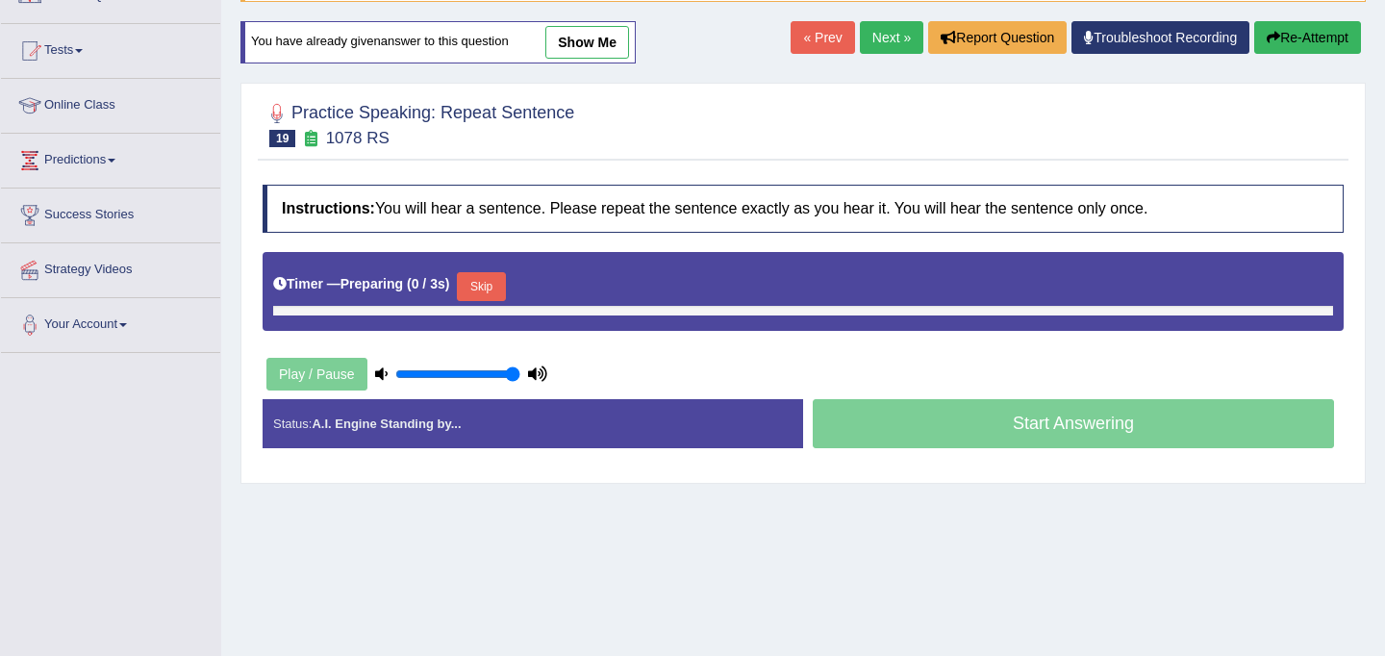
scroll to position [166, 0]
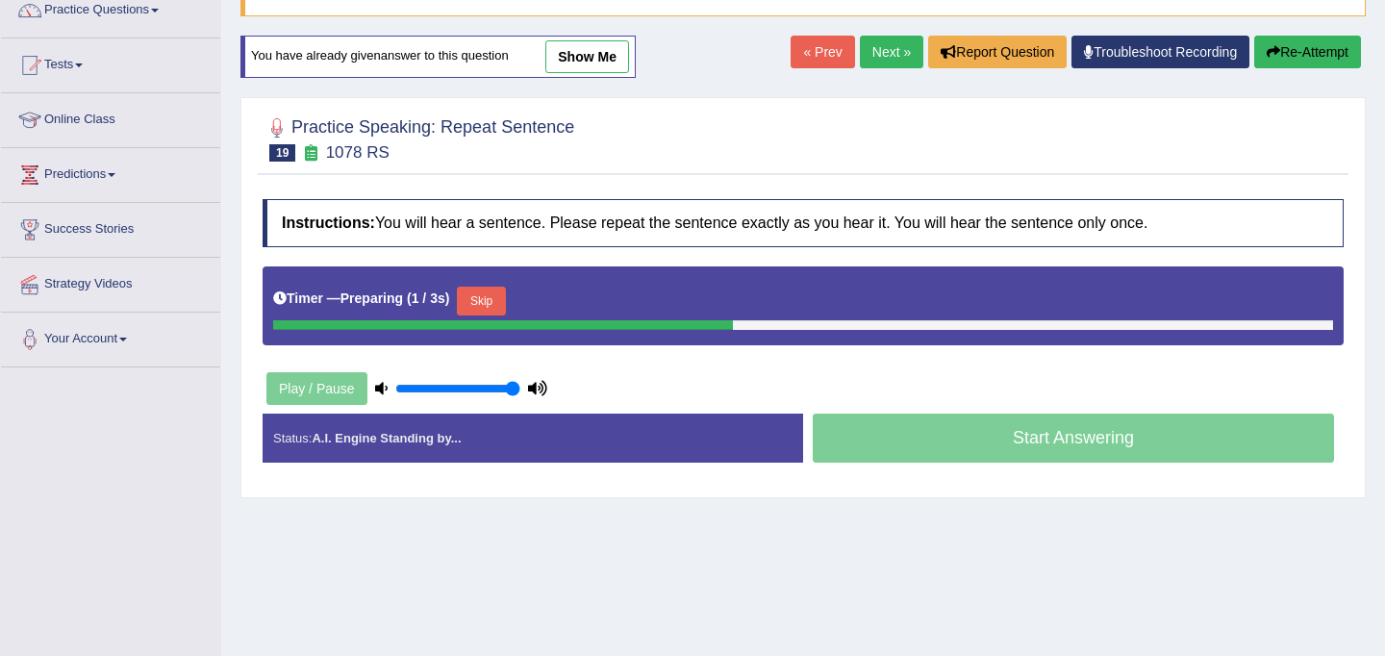
click at [486, 298] on button "Skip" at bounding box center [481, 301] width 48 height 29
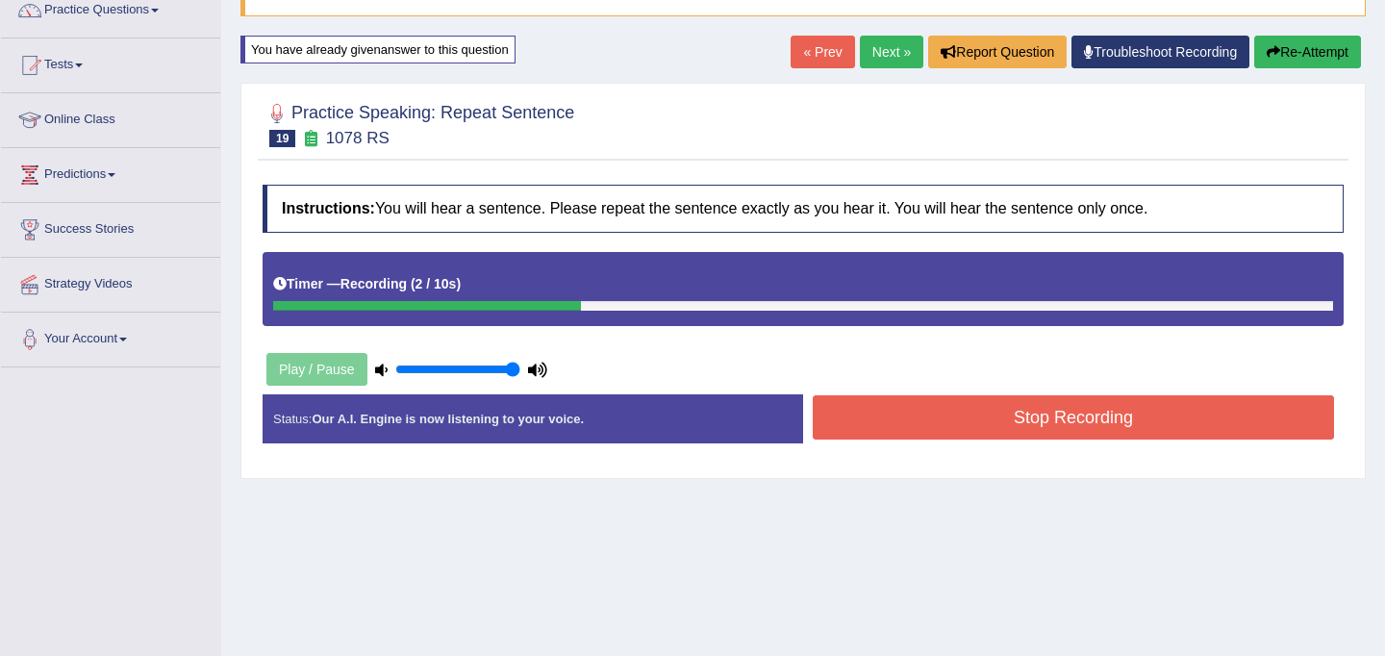
click at [912, 408] on button "Stop Recording" at bounding box center [1073, 417] width 521 height 44
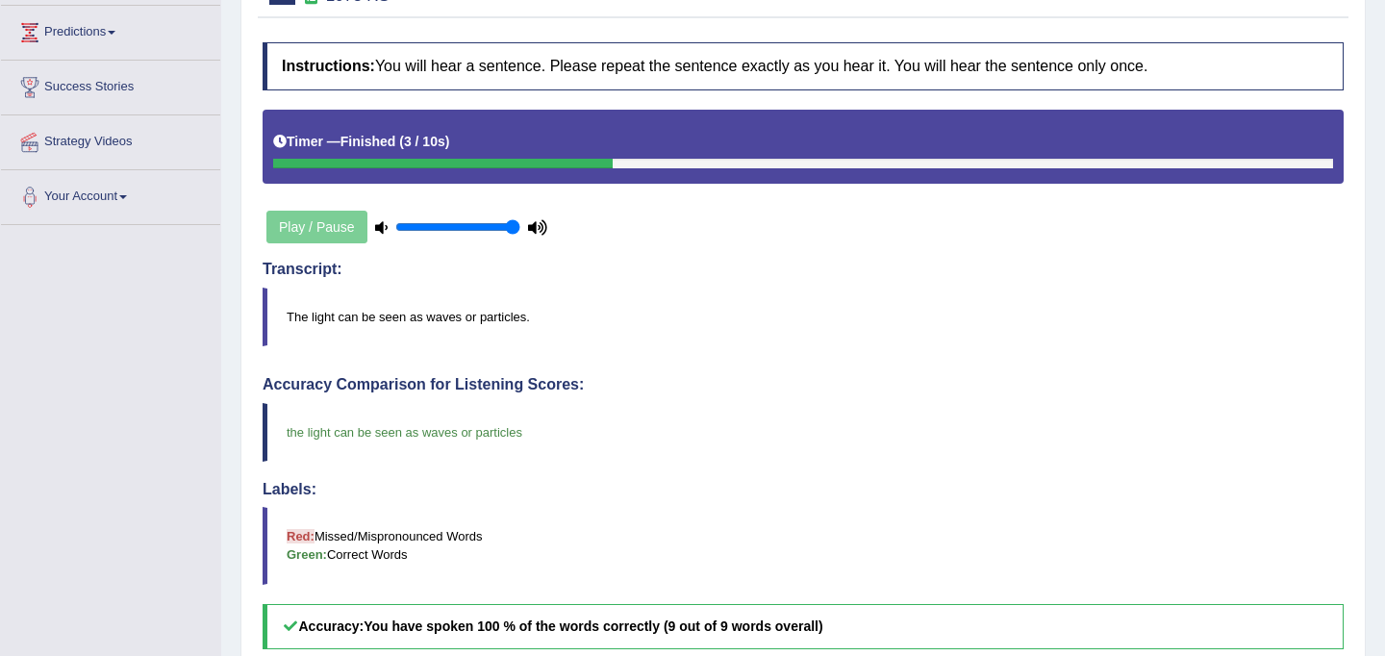
scroll to position [0, 0]
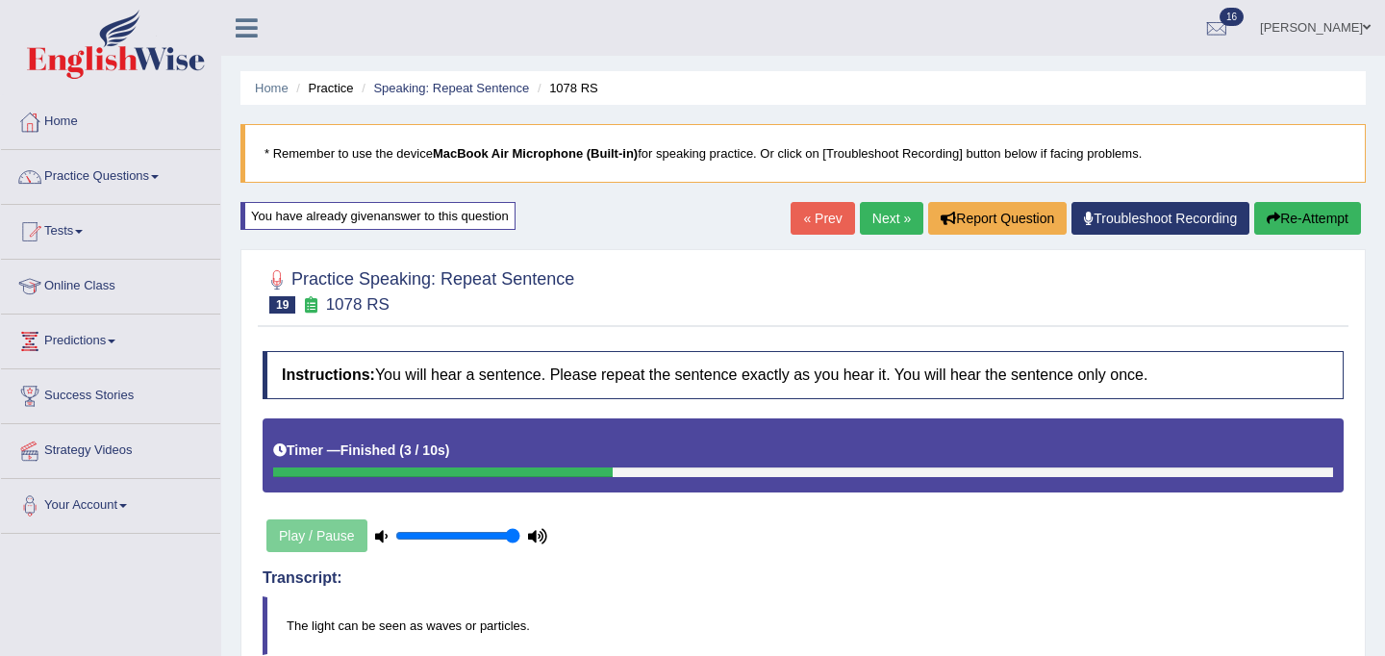
click at [893, 213] on link "Next »" at bounding box center [891, 218] width 63 height 33
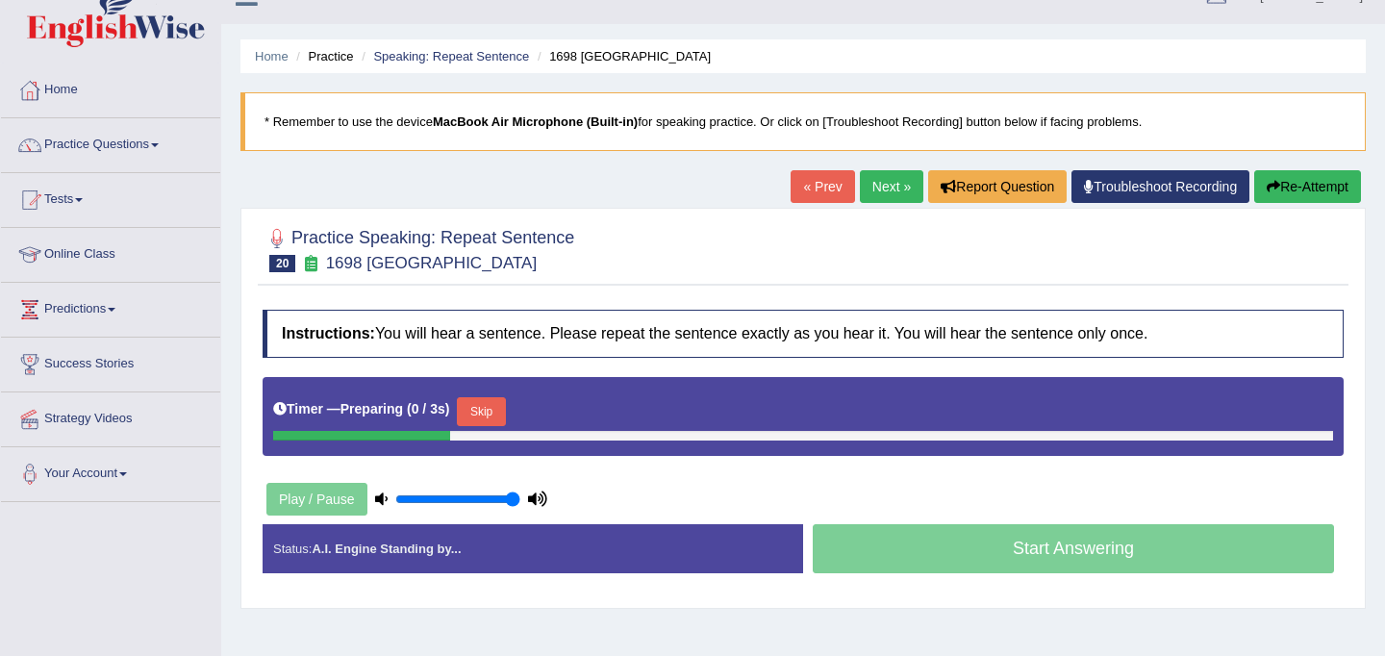
scroll to position [40, 0]
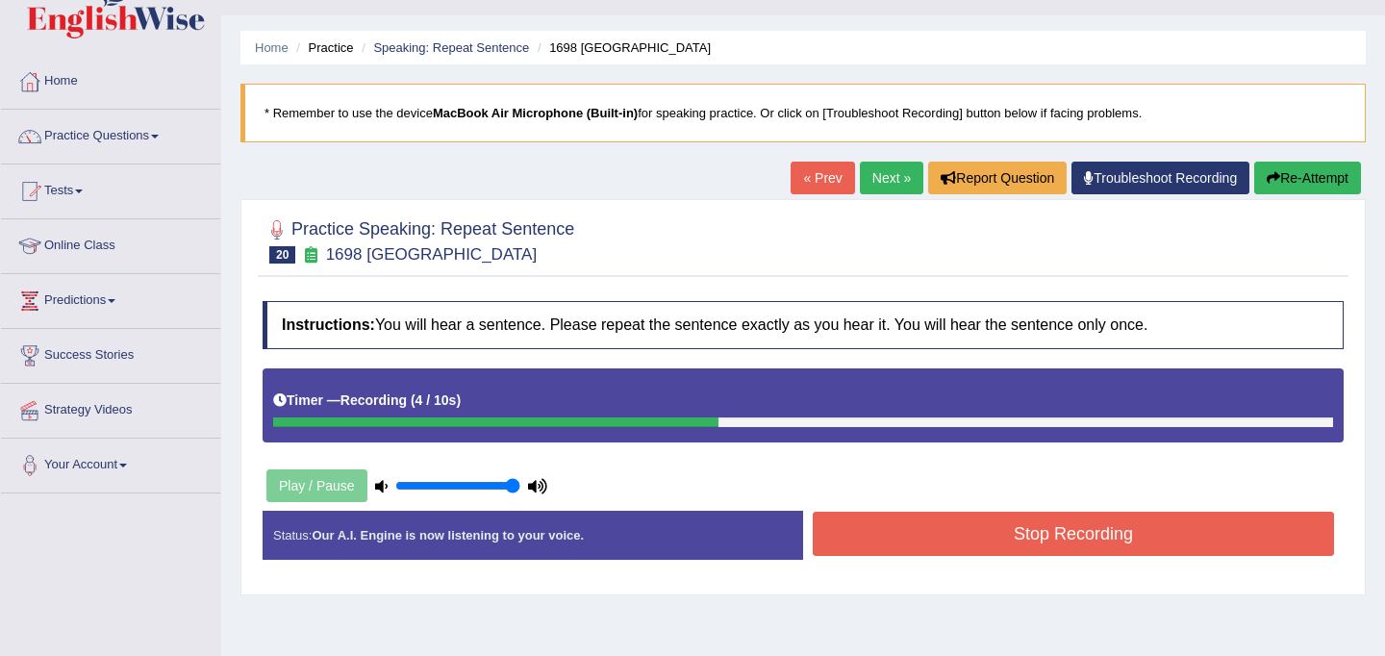
click at [944, 540] on button "Stop Recording" at bounding box center [1073, 534] width 521 height 44
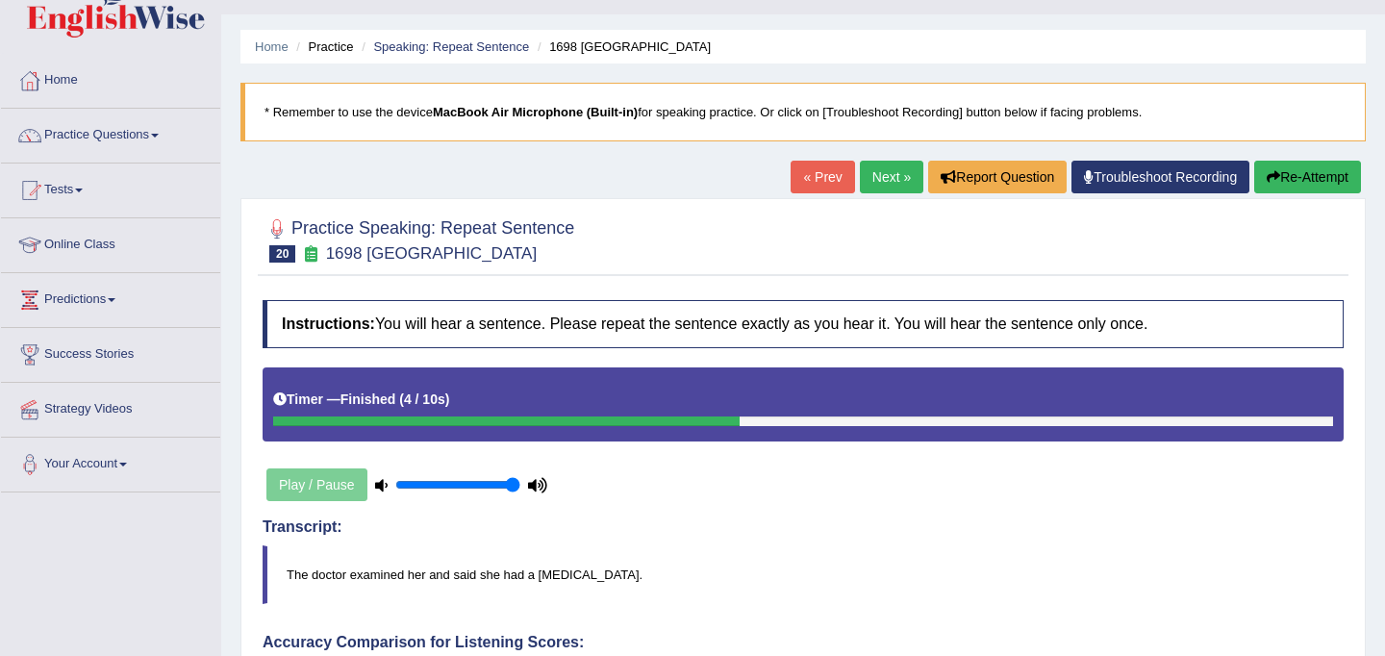
scroll to position [0, 0]
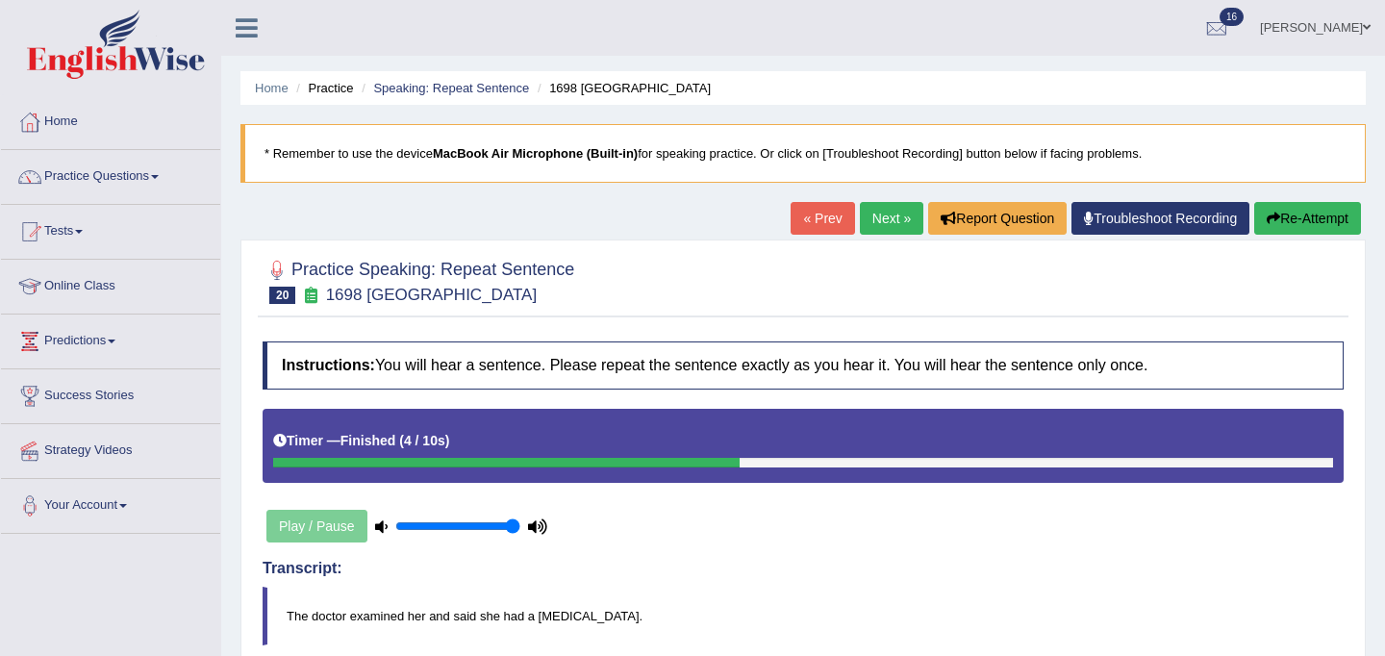
click at [876, 217] on link "Next »" at bounding box center [891, 218] width 63 height 33
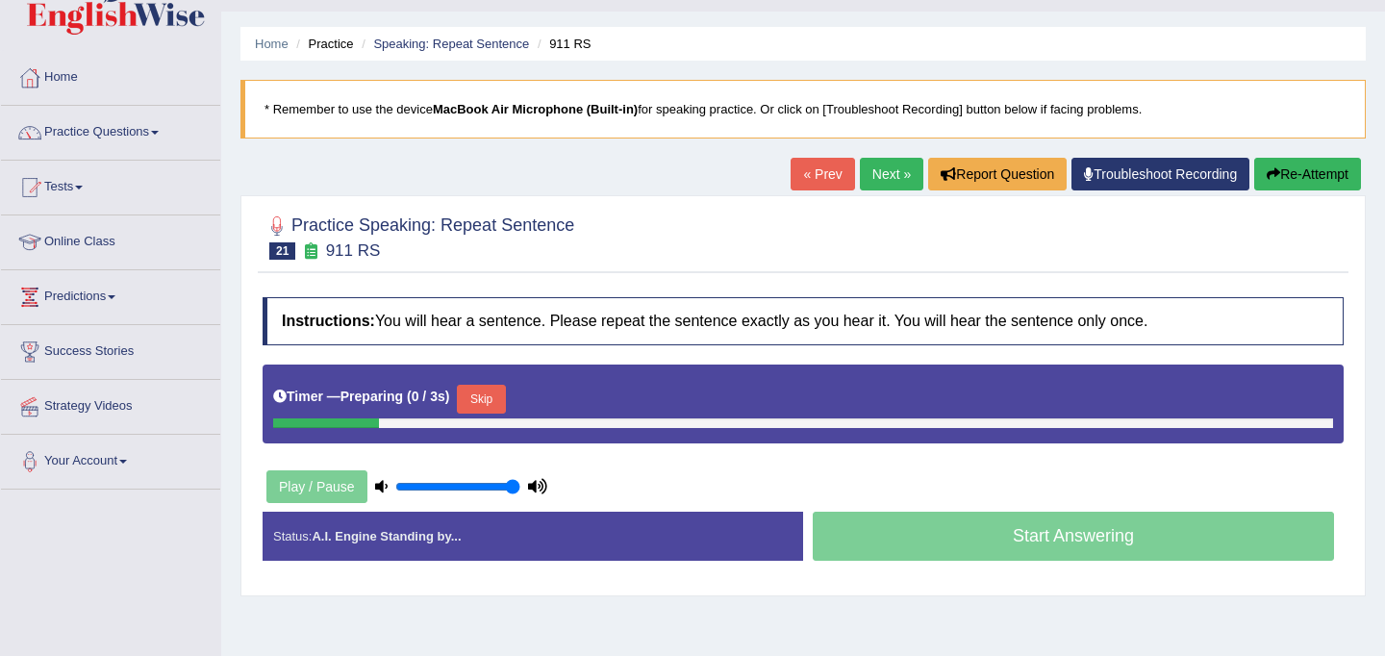
scroll to position [57, 0]
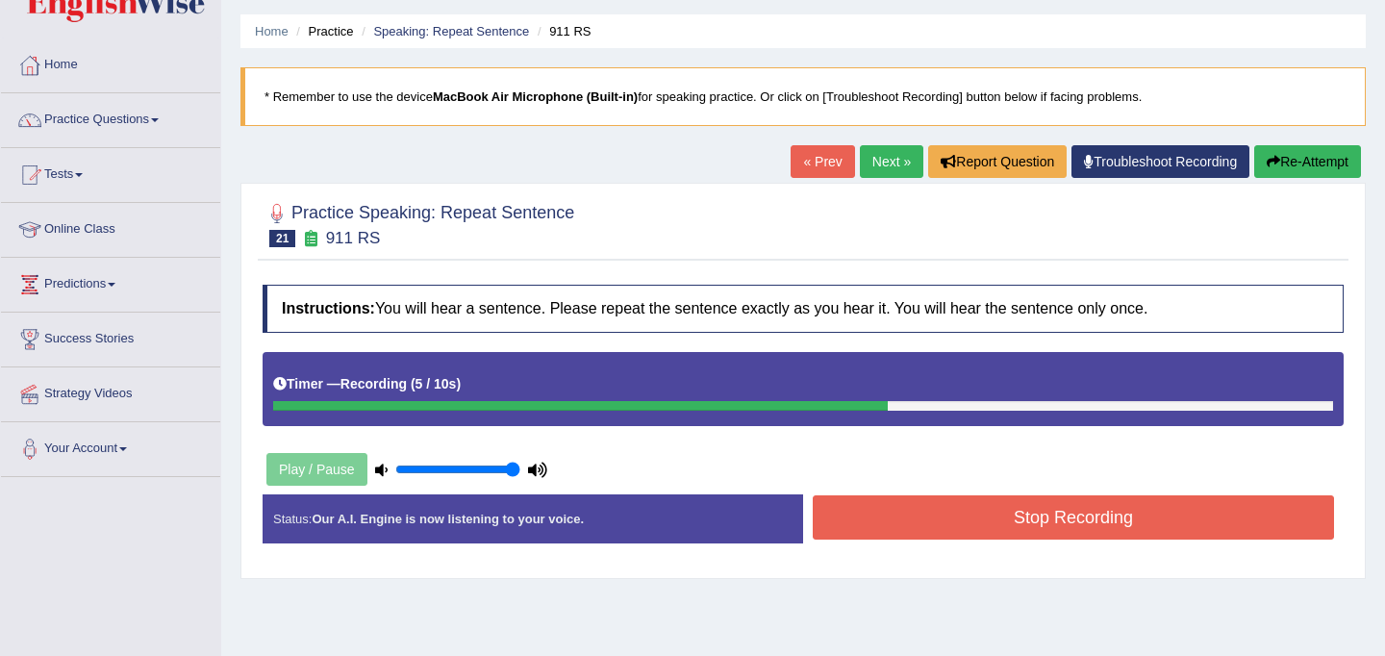
click at [891, 527] on button "Stop Recording" at bounding box center [1073, 517] width 521 height 44
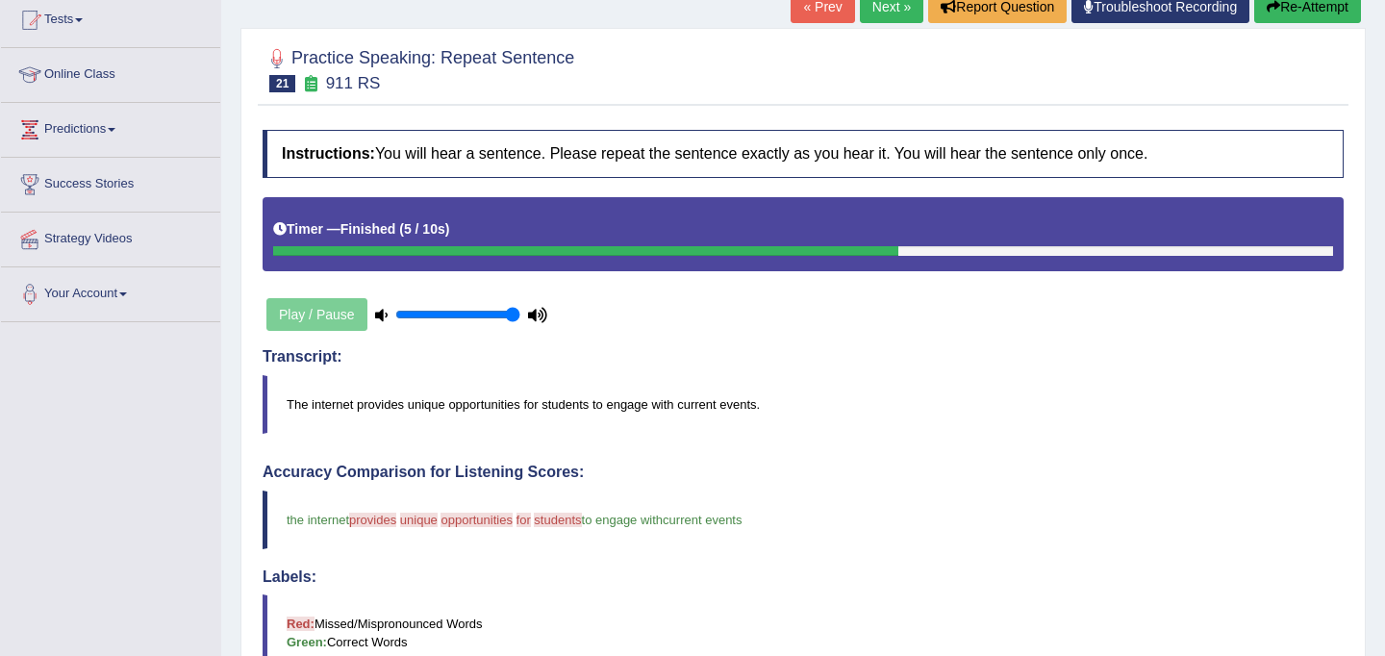
scroll to position [205, 0]
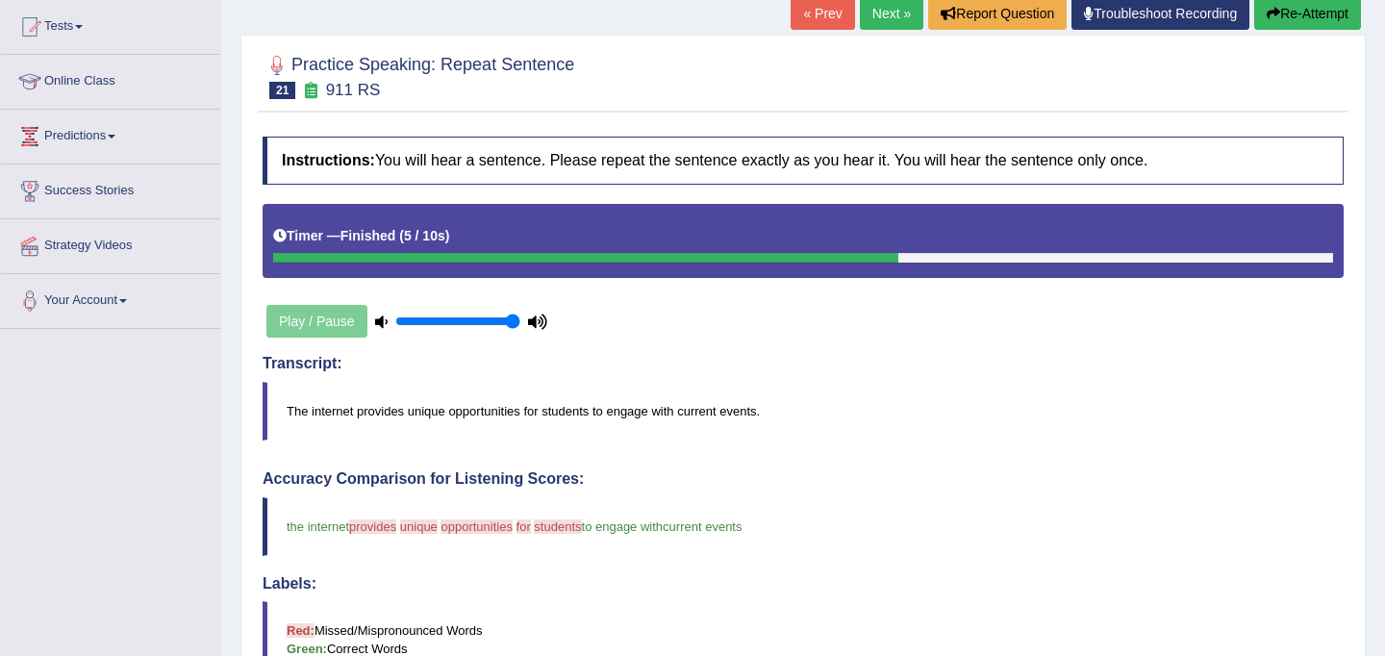
click at [1286, 12] on button "Re-Attempt" at bounding box center [1307, 13] width 107 height 33
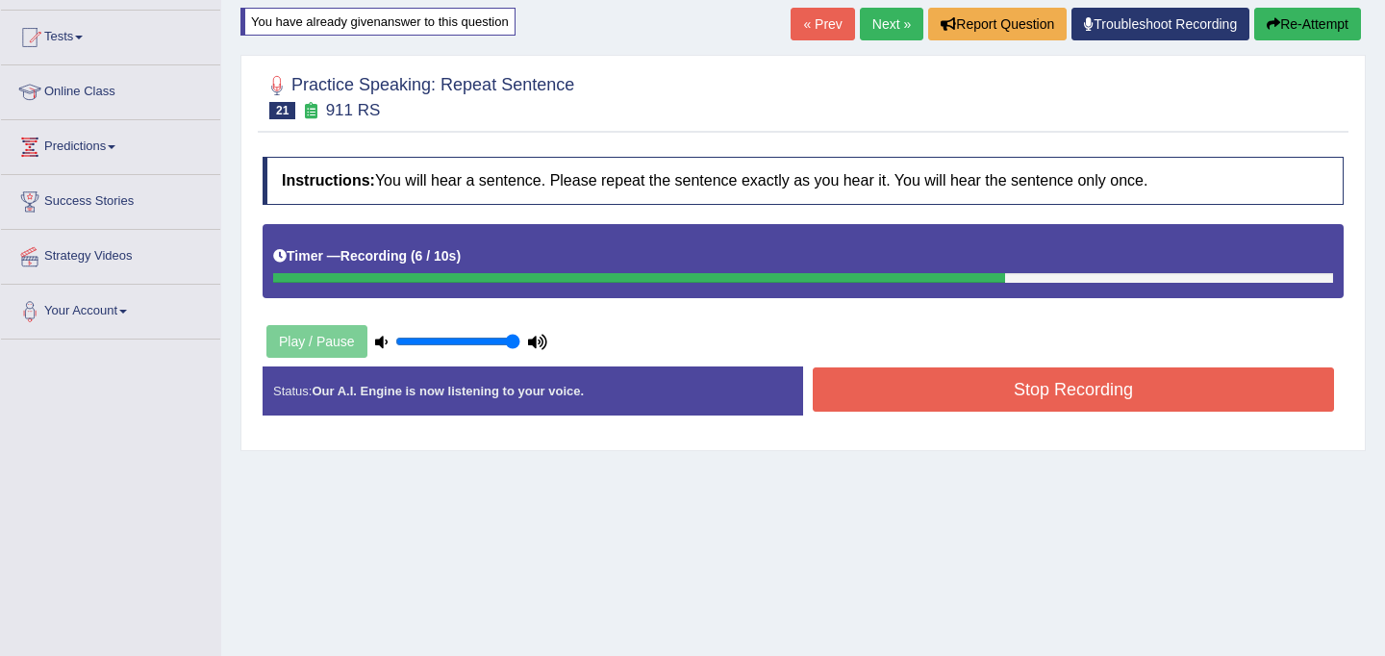
click at [1081, 388] on button "Stop Recording" at bounding box center [1073, 389] width 521 height 44
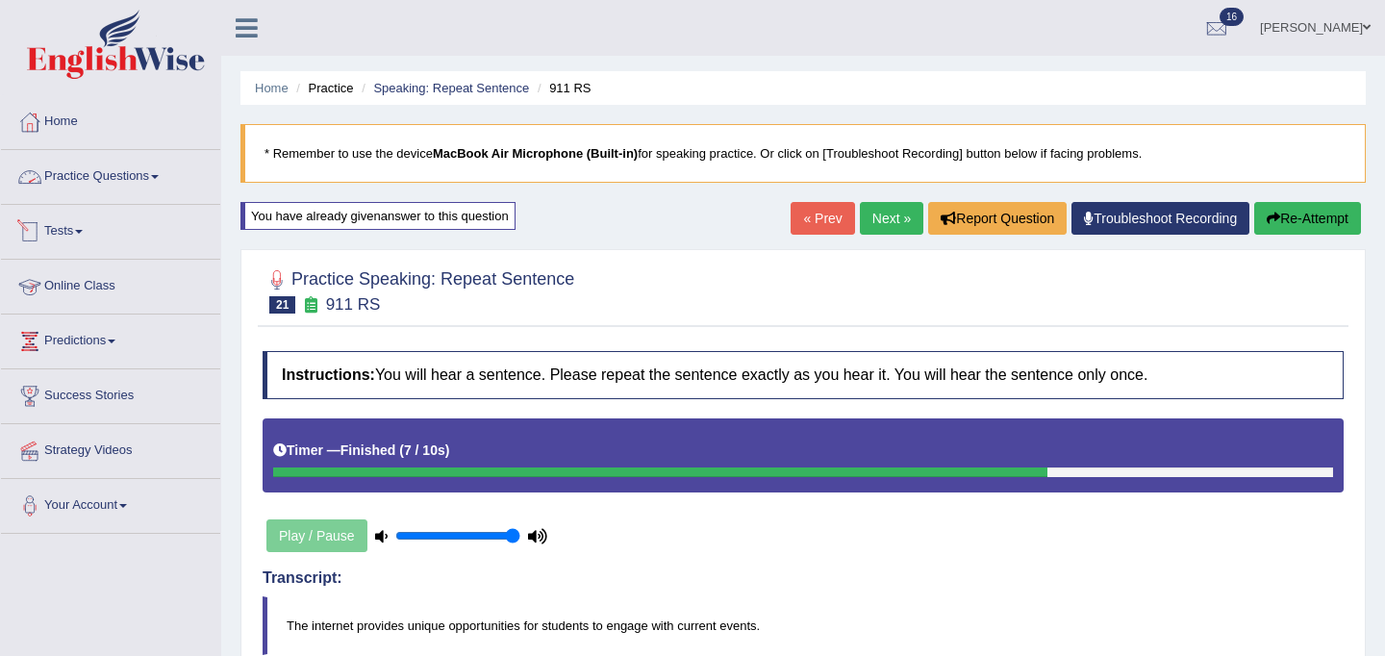
click at [122, 176] on link "Practice Questions" at bounding box center [110, 174] width 219 height 48
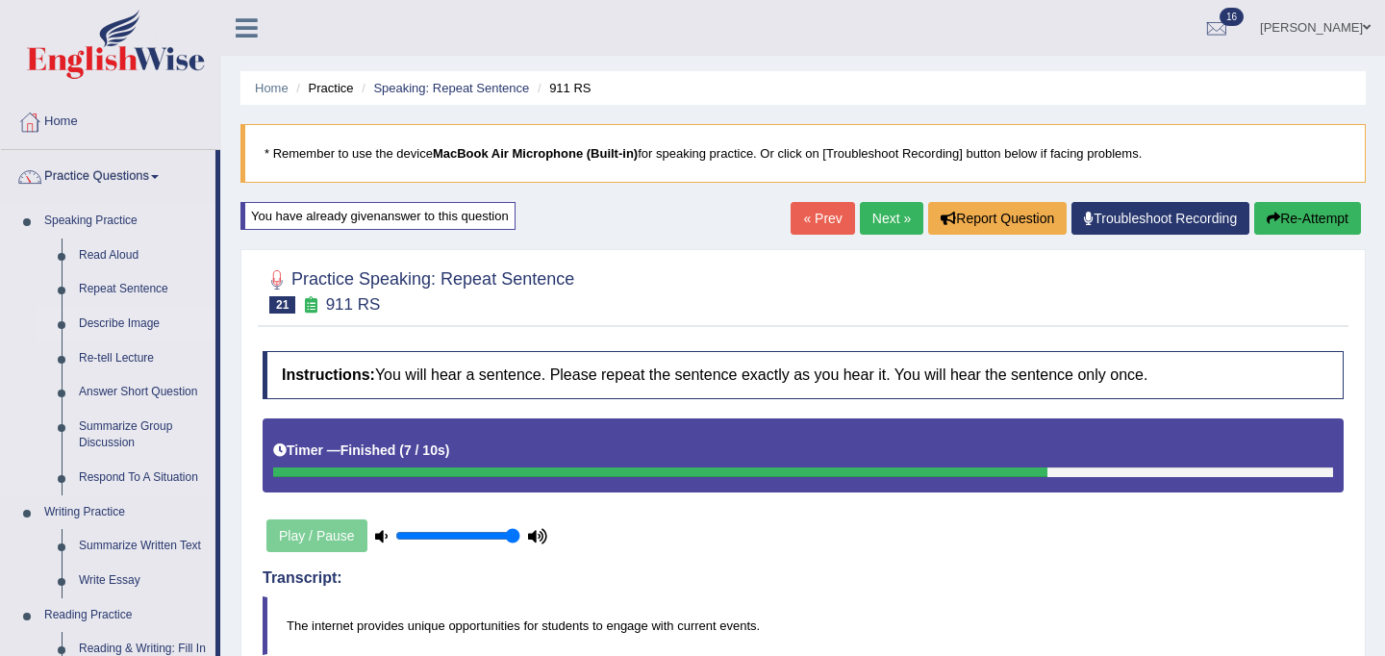
click at [122, 322] on link "Describe Image" at bounding box center [142, 324] width 145 height 35
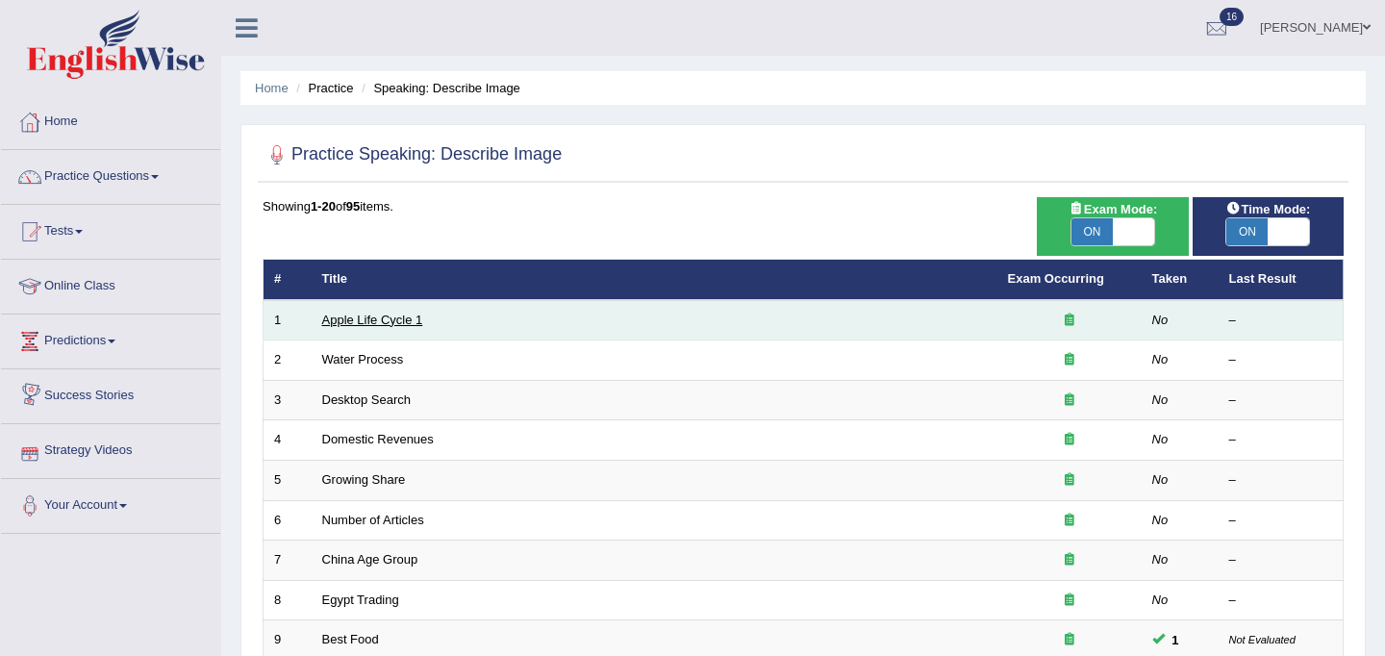
click at [406, 326] on link "Apple Life Cycle 1" at bounding box center [372, 320] width 101 height 14
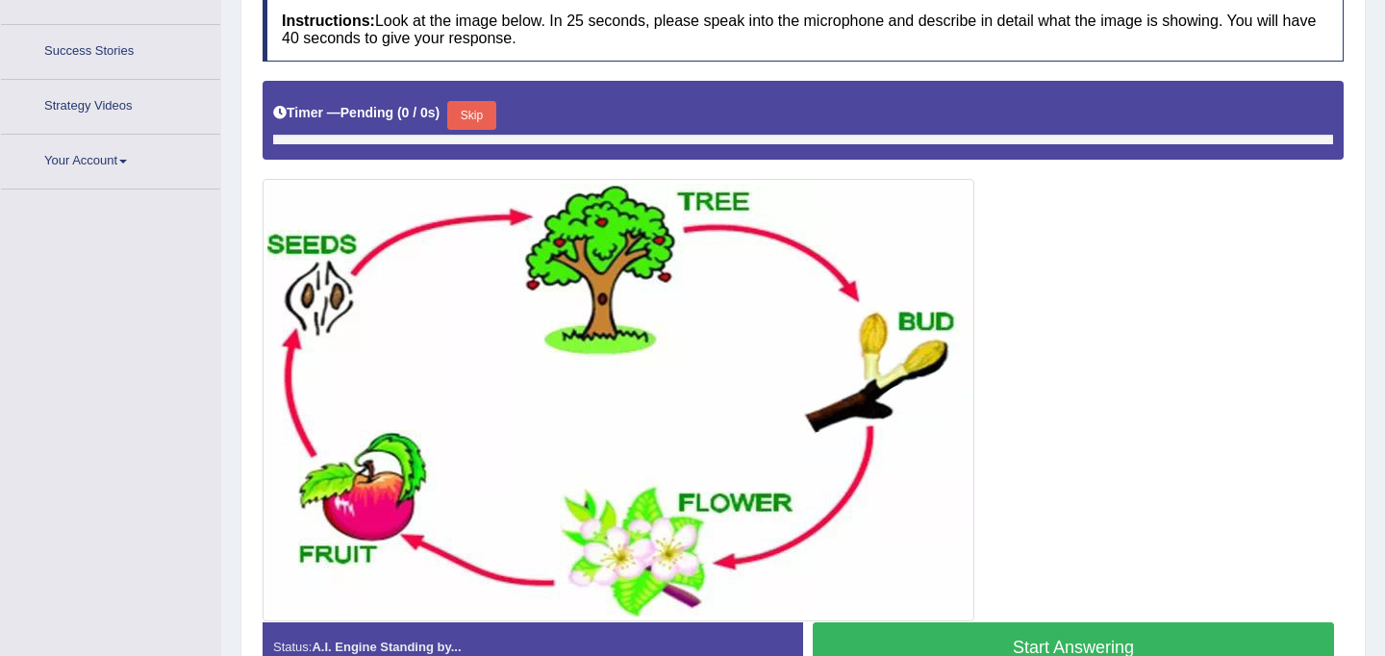
scroll to position [401, 0]
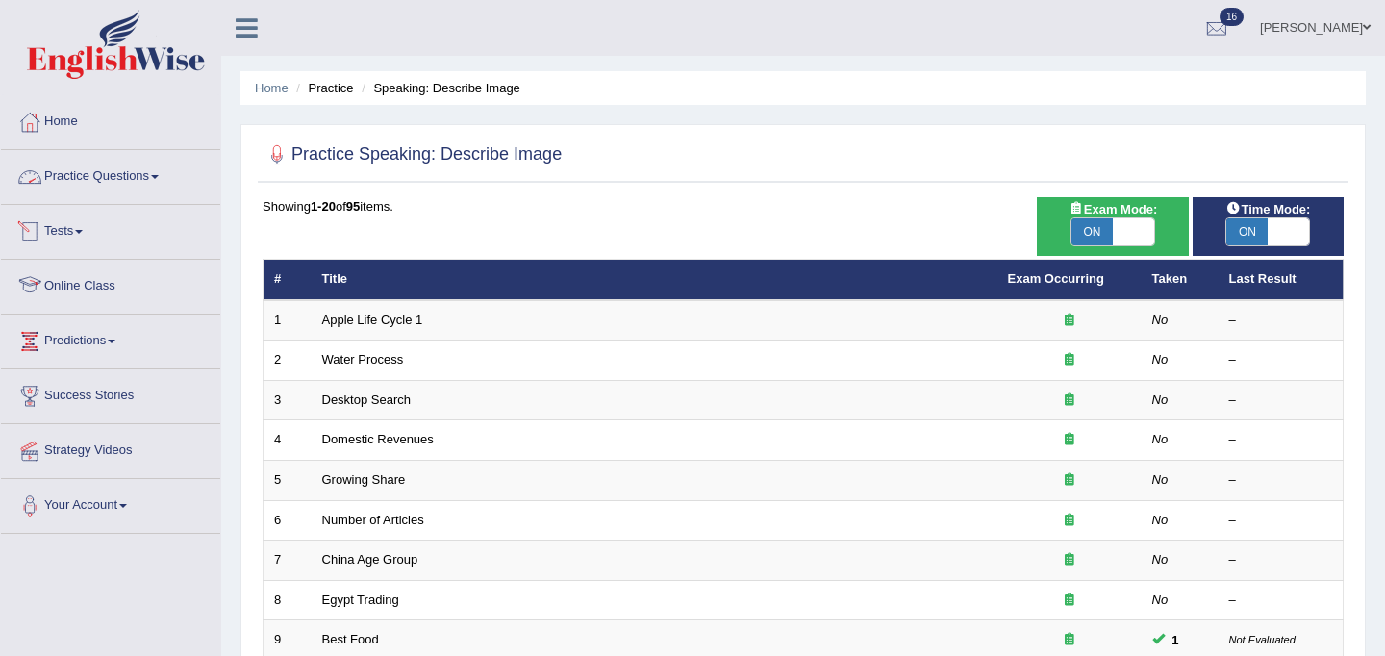
click at [108, 175] on link "Practice Questions" at bounding box center [110, 174] width 219 height 48
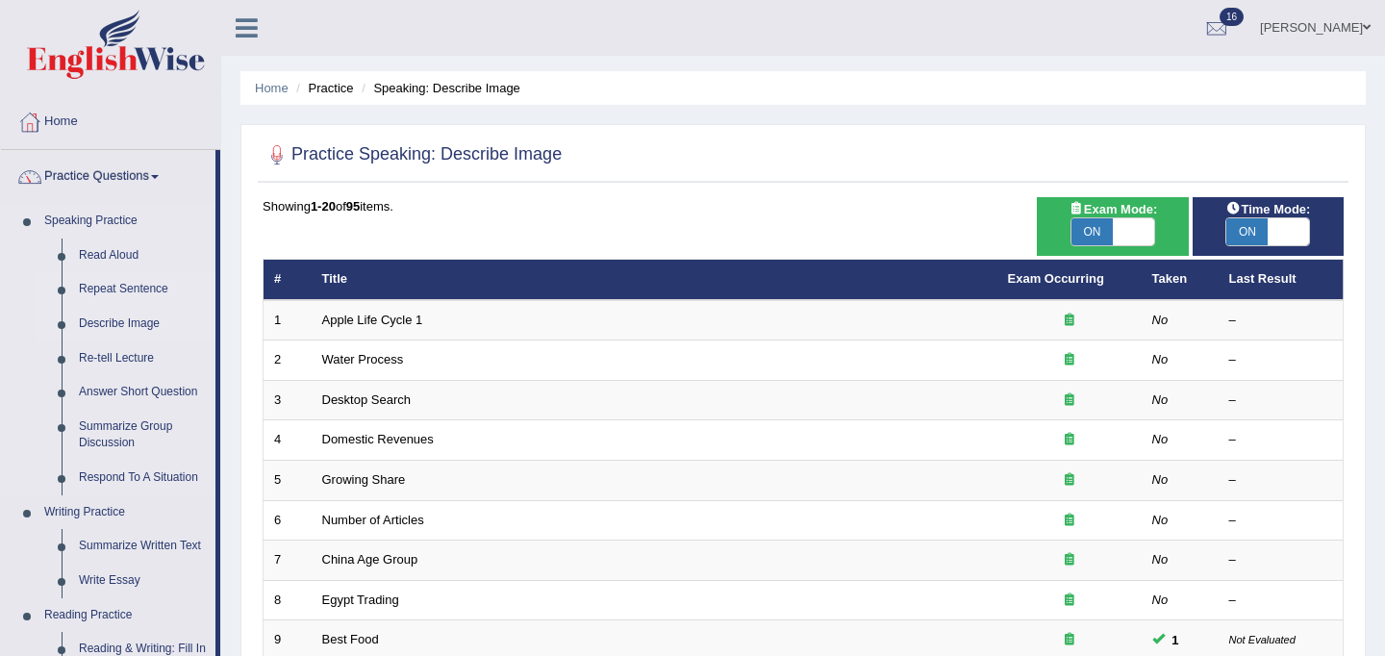
click at [102, 291] on link "Repeat Sentence" at bounding box center [142, 289] width 145 height 35
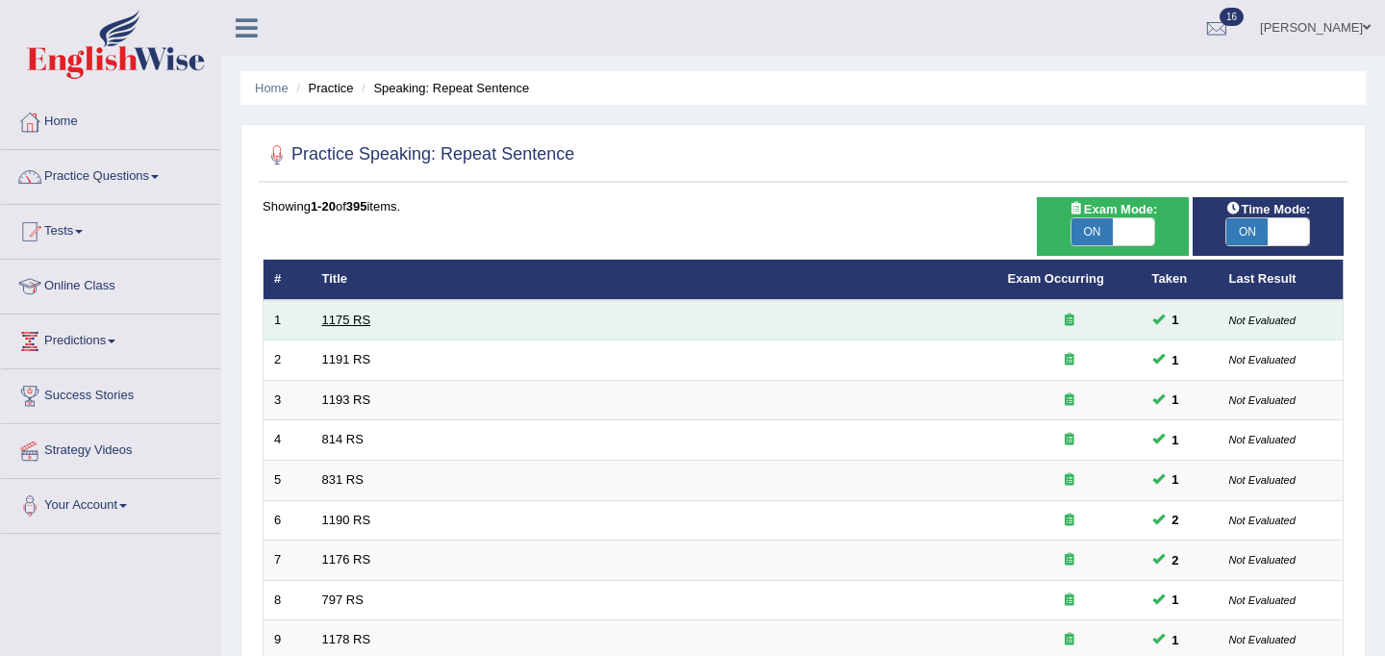
click at [357, 323] on link "1175 RS" at bounding box center [346, 320] width 49 height 14
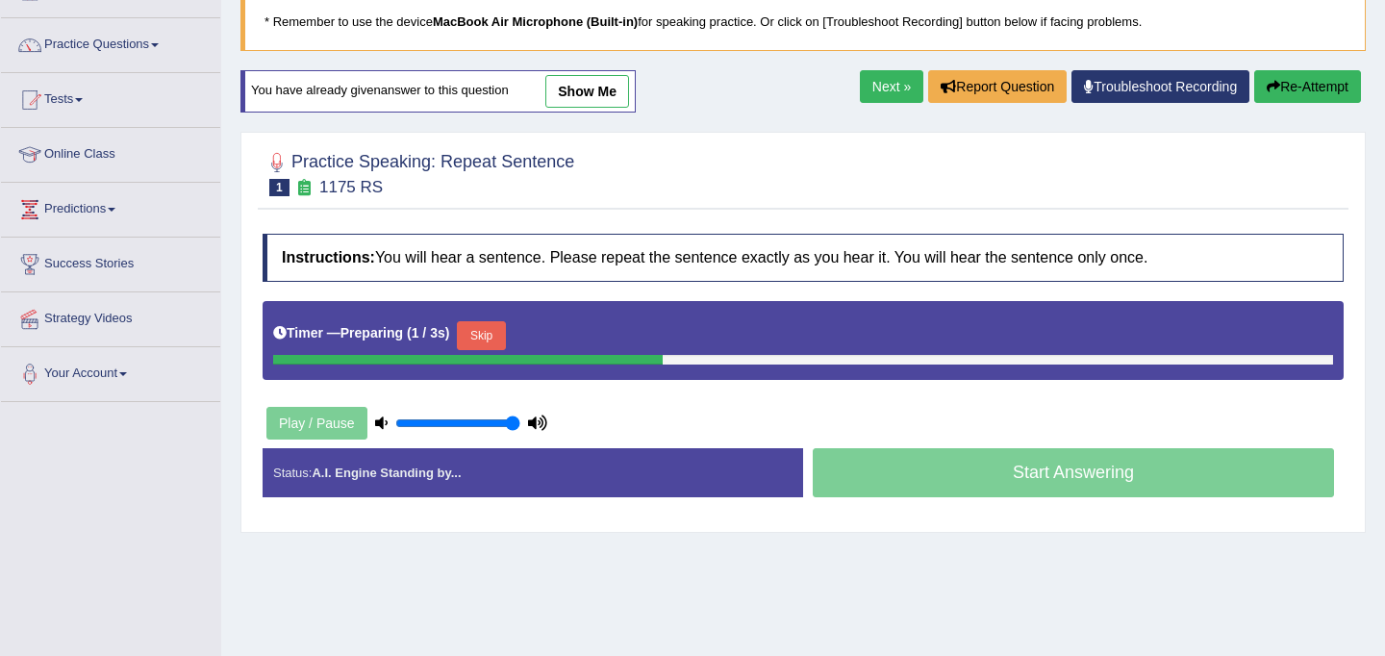
scroll to position [207, 0]
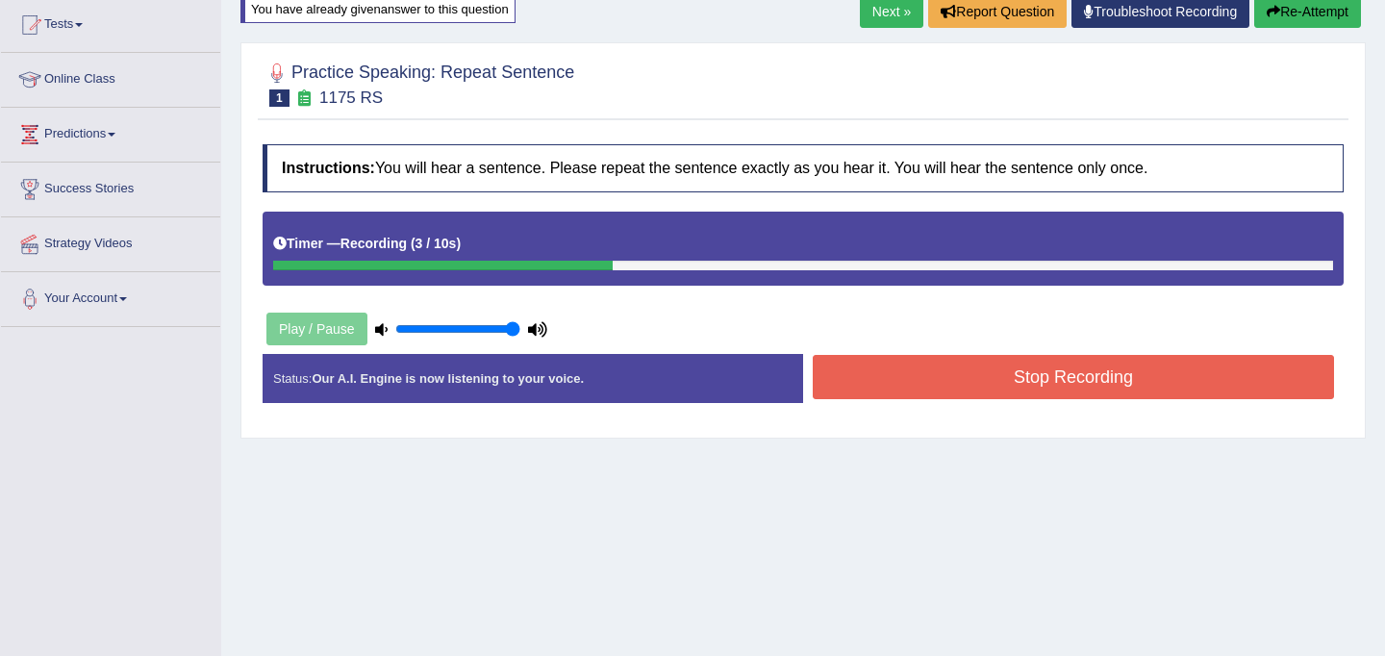
click at [924, 388] on button "Stop Recording" at bounding box center [1073, 377] width 521 height 44
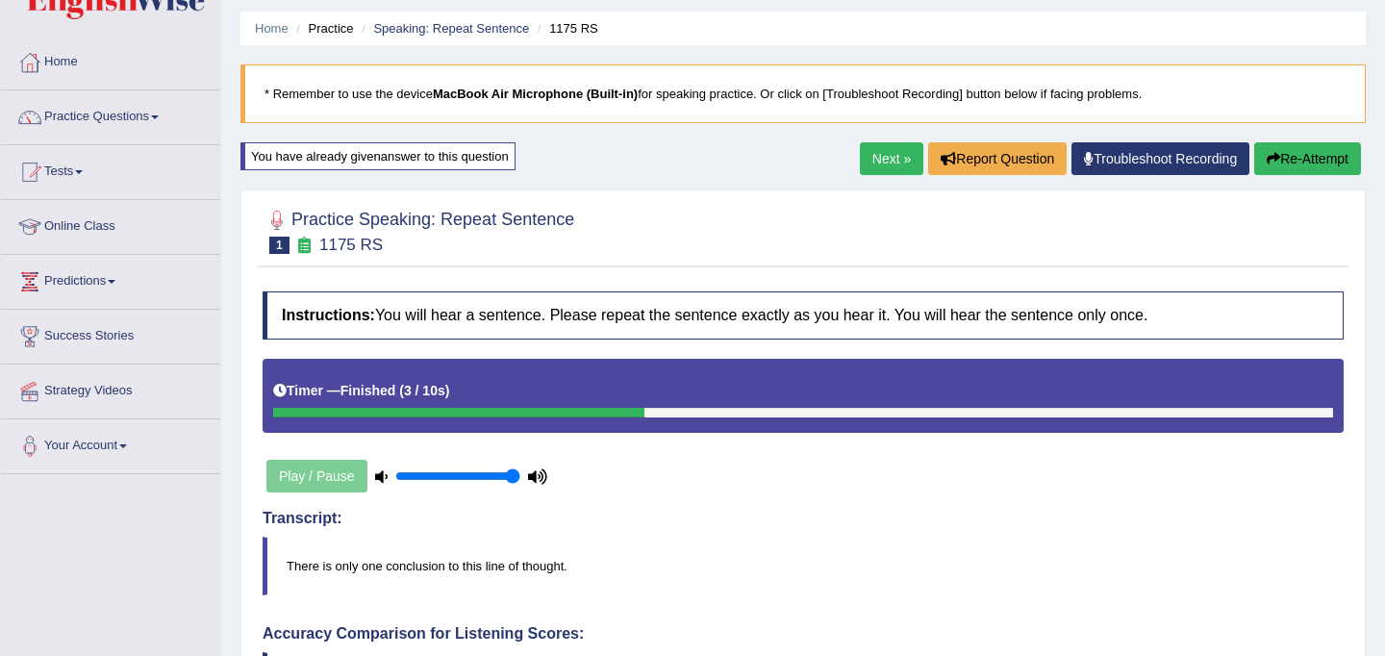
scroll to position [17, 0]
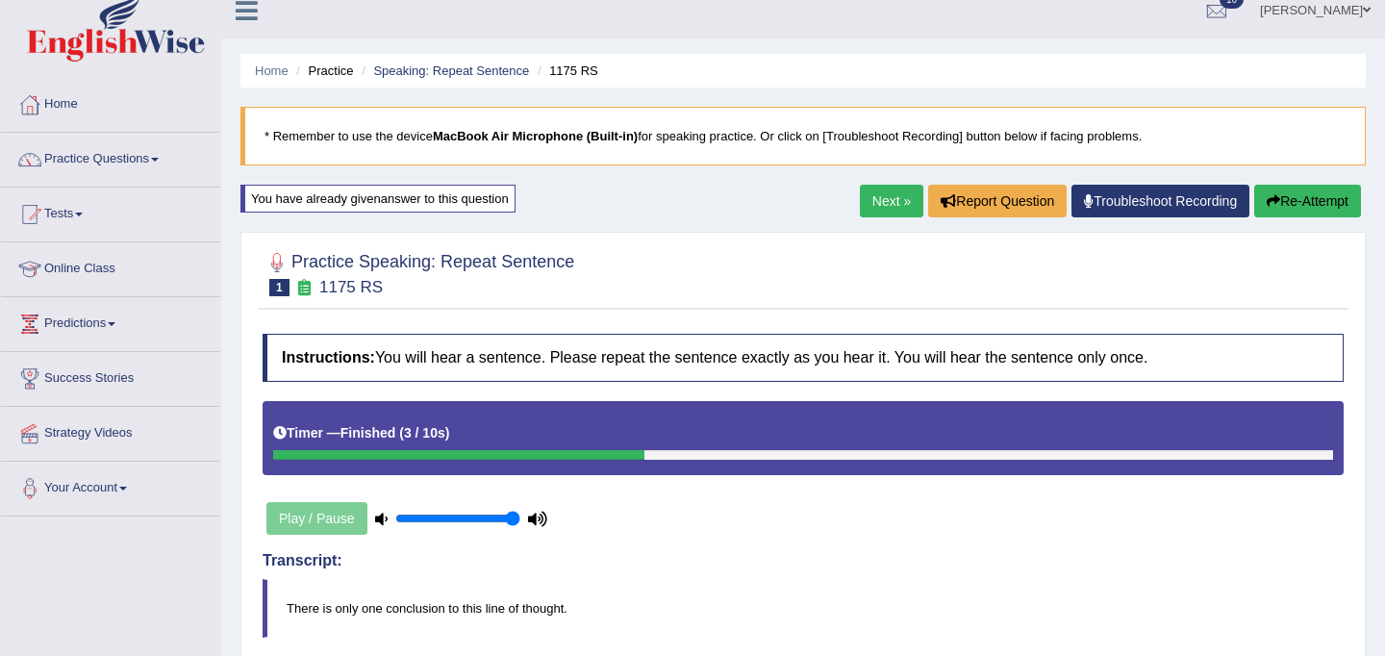
click at [877, 204] on link "Next »" at bounding box center [891, 201] width 63 height 33
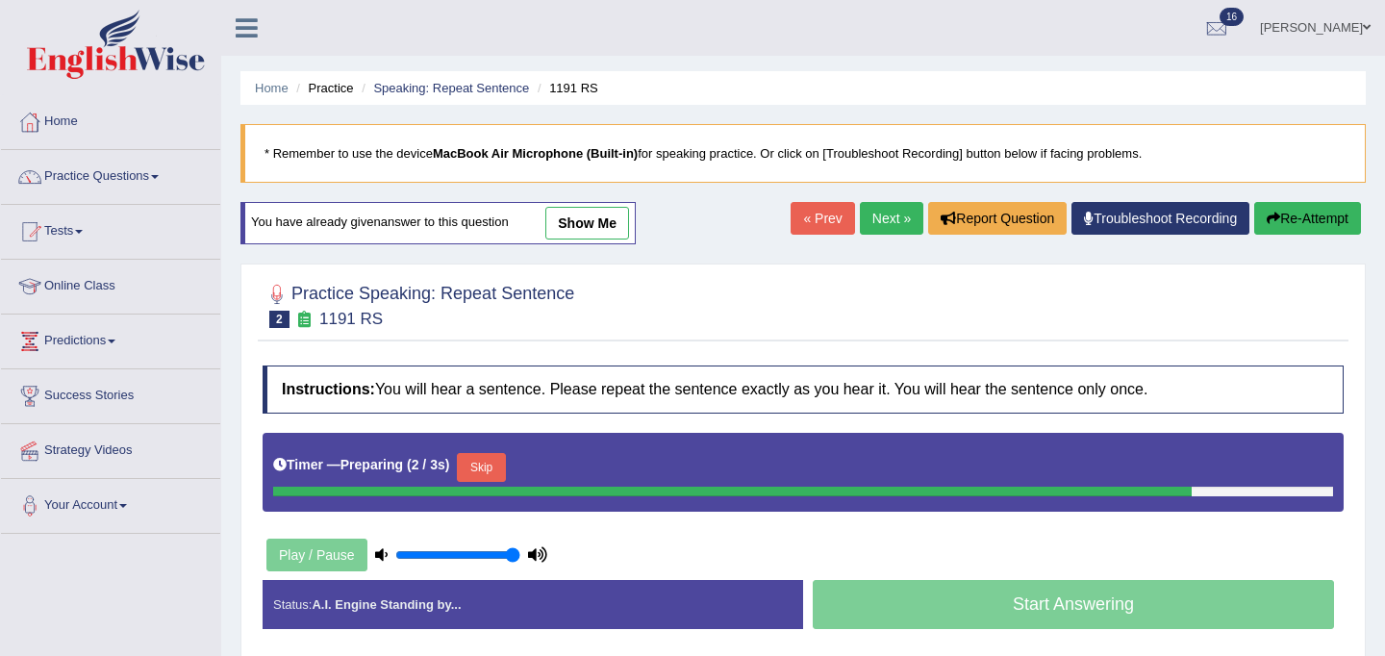
click at [503, 472] on button "Skip" at bounding box center [481, 467] width 48 height 29
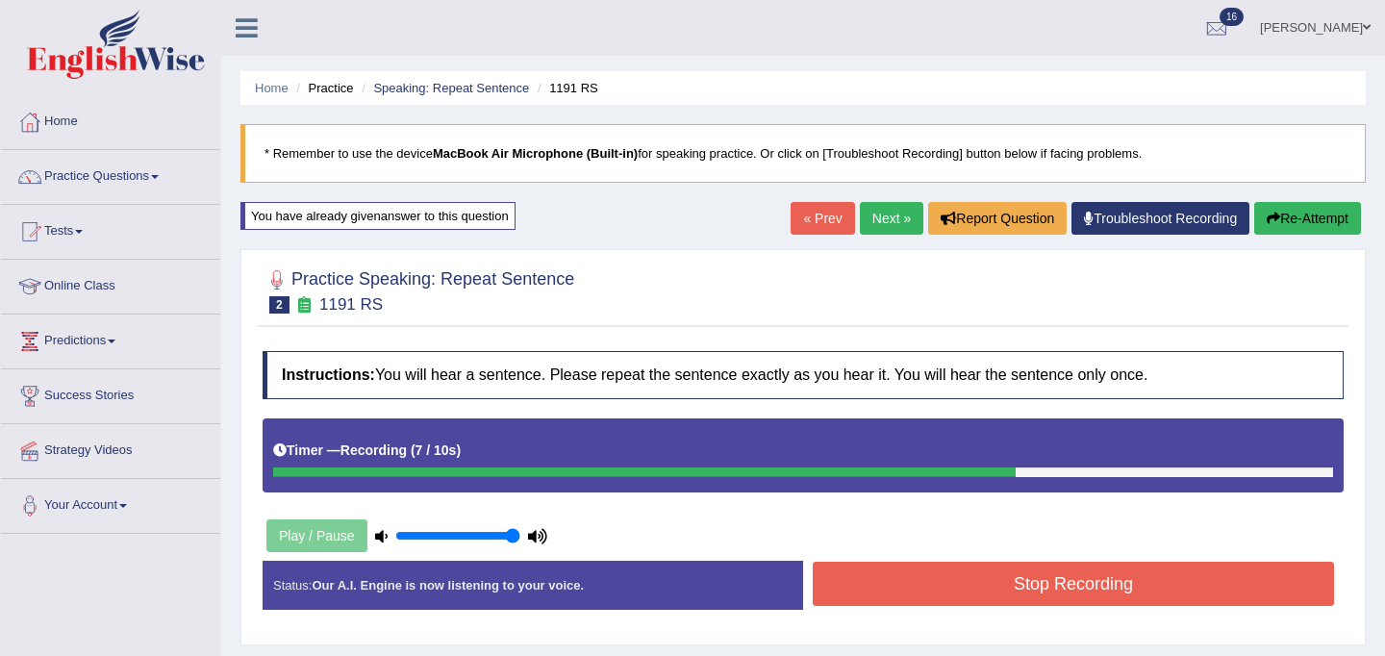
click at [921, 576] on button "Stop Recording" at bounding box center [1073, 584] width 521 height 44
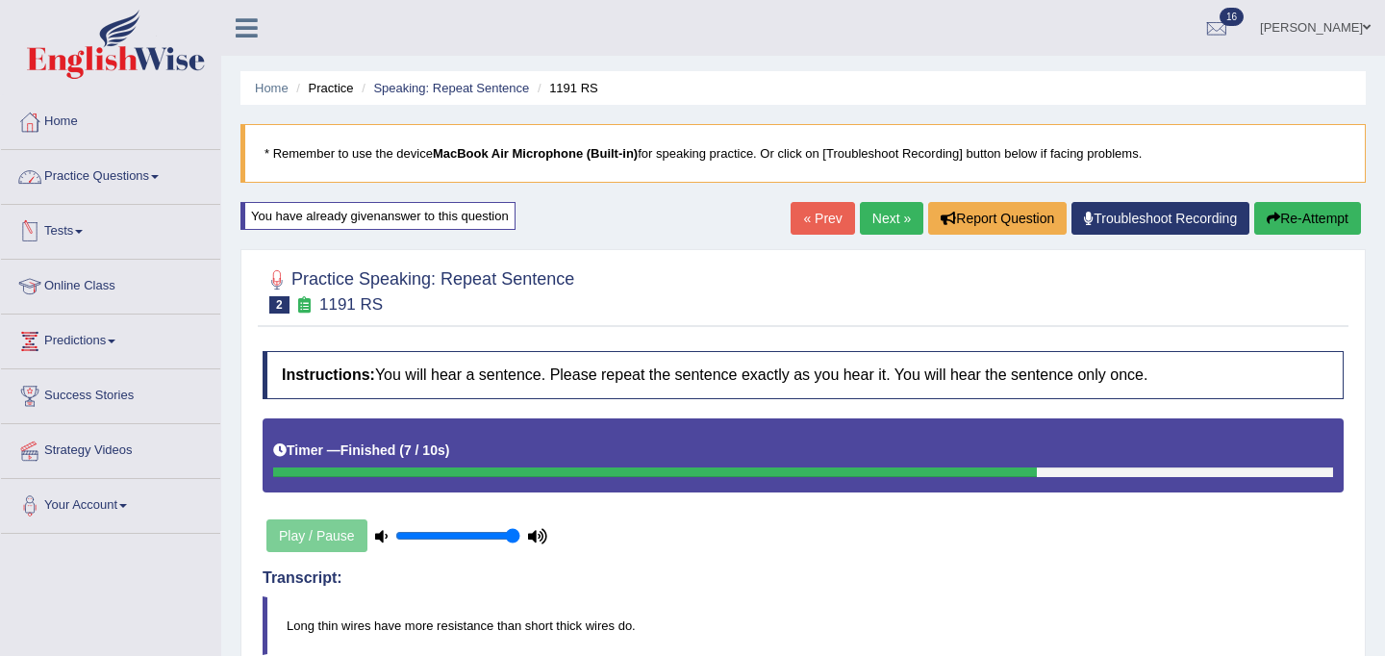
click at [88, 176] on link "Practice Questions" at bounding box center [110, 174] width 219 height 48
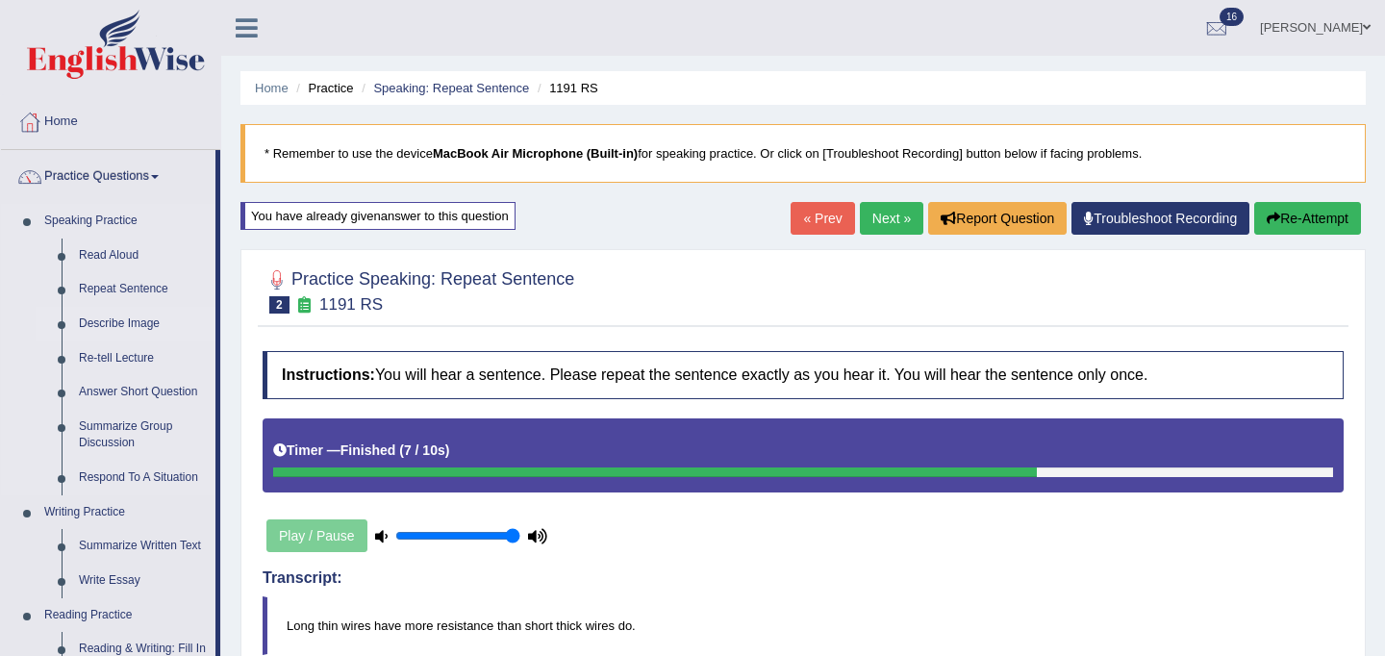
click at [127, 318] on link "Describe Image" at bounding box center [142, 324] width 145 height 35
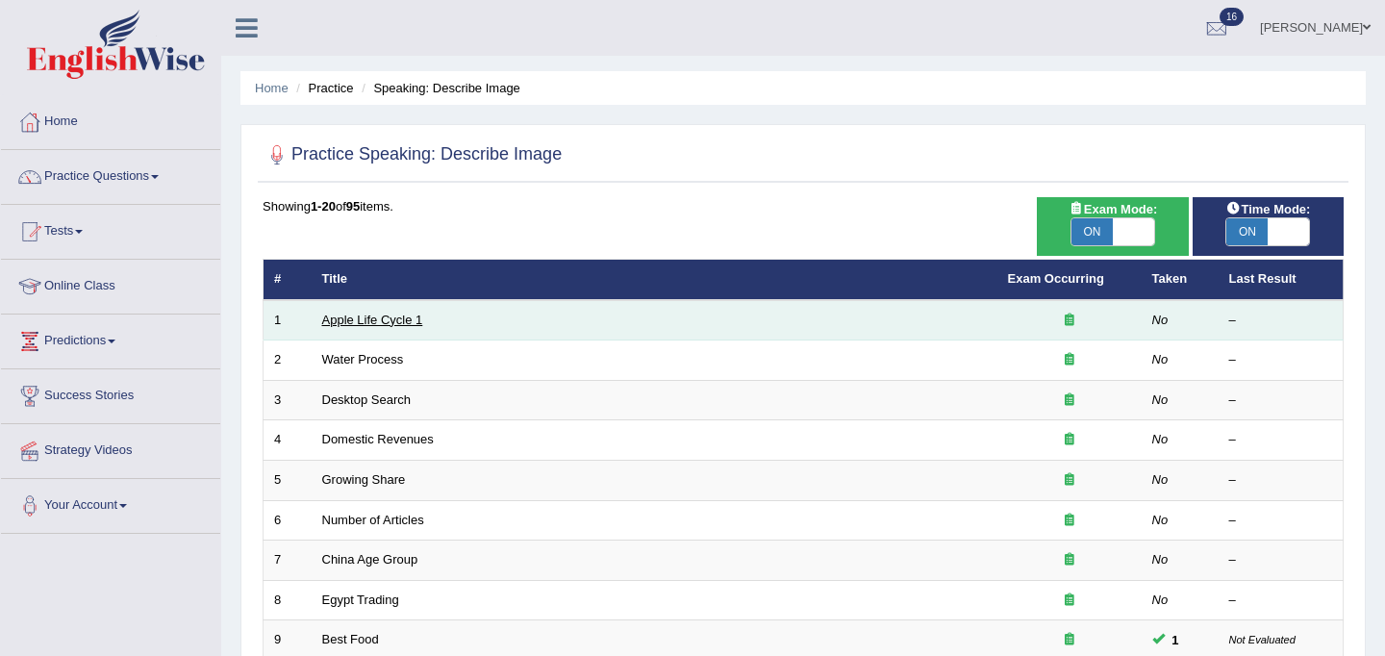
click at [358, 315] on link "Apple Life Cycle 1" at bounding box center [372, 320] width 101 height 14
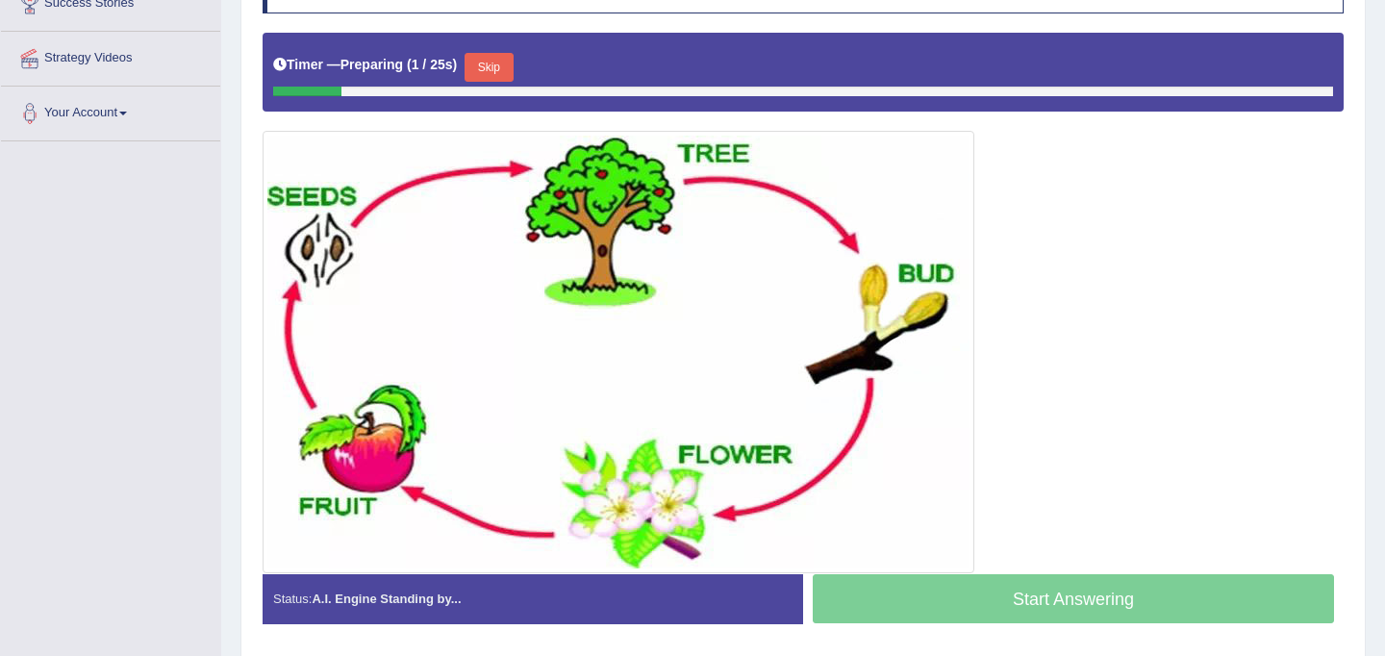
scroll to position [388, 0]
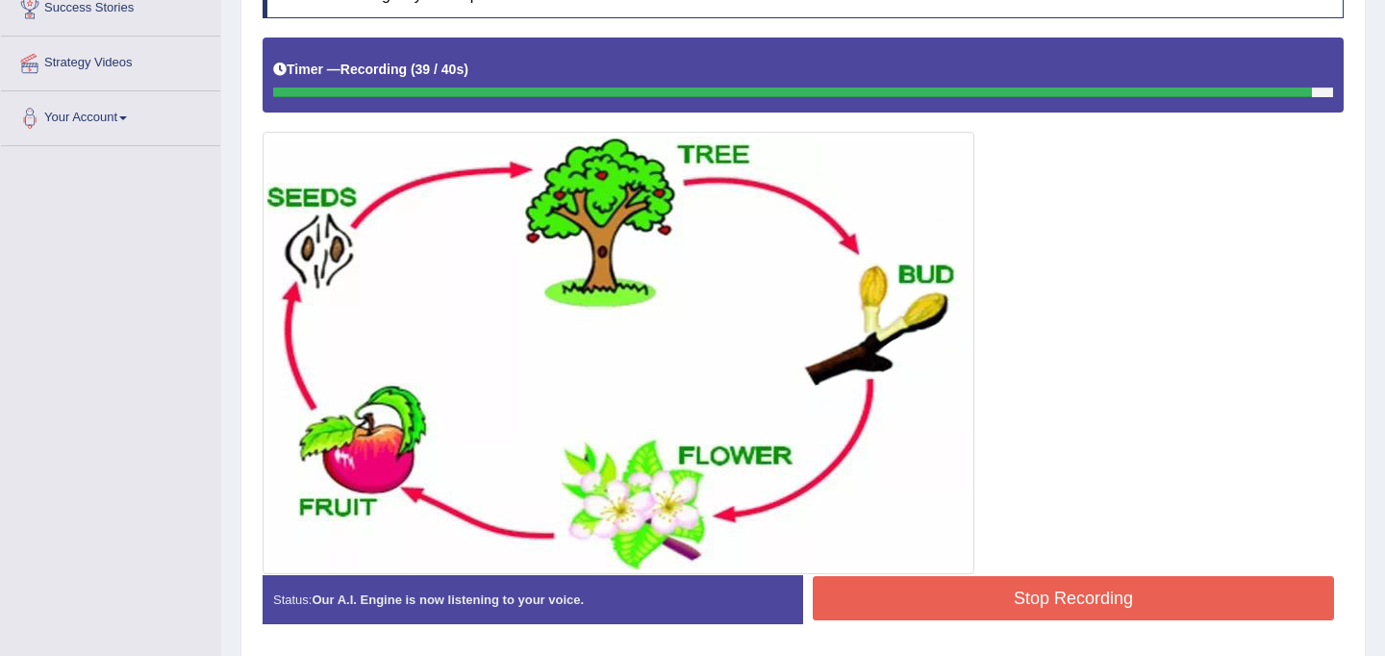
click at [995, 594] on button "Stop Recording" at bounding box center [1073, 598] width 521 height 44
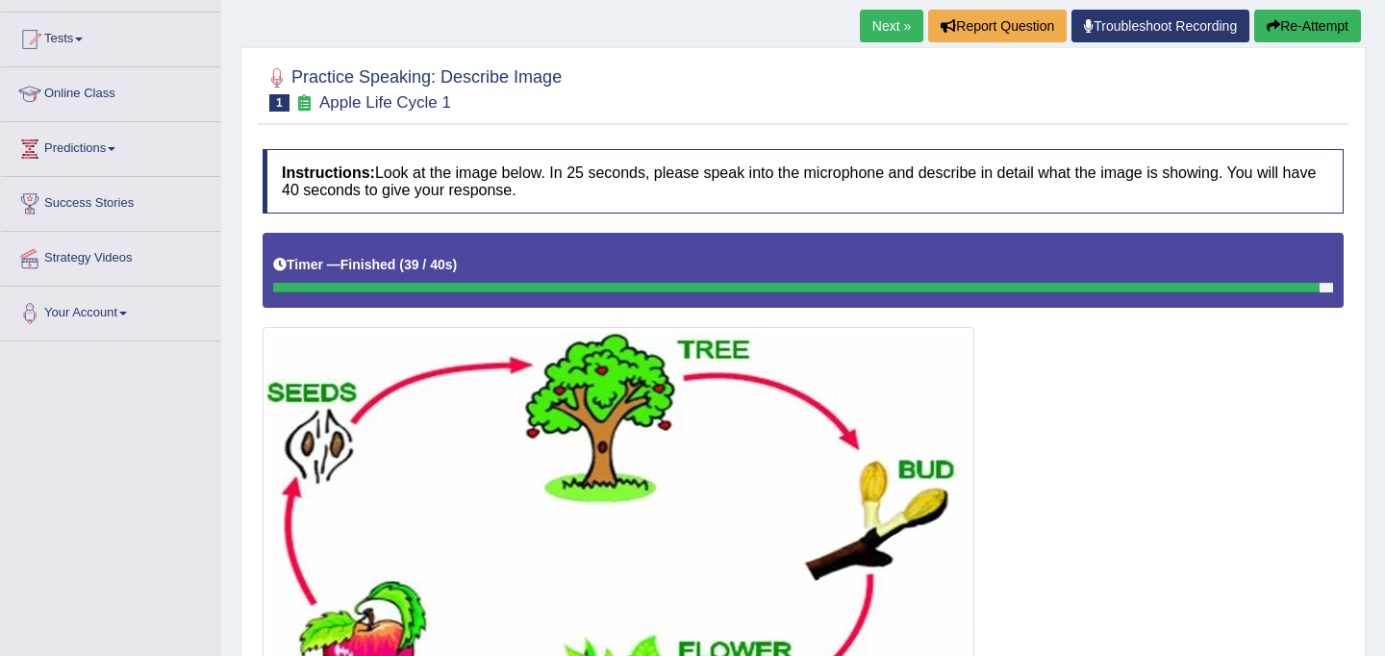
scroll to position [136, 0]
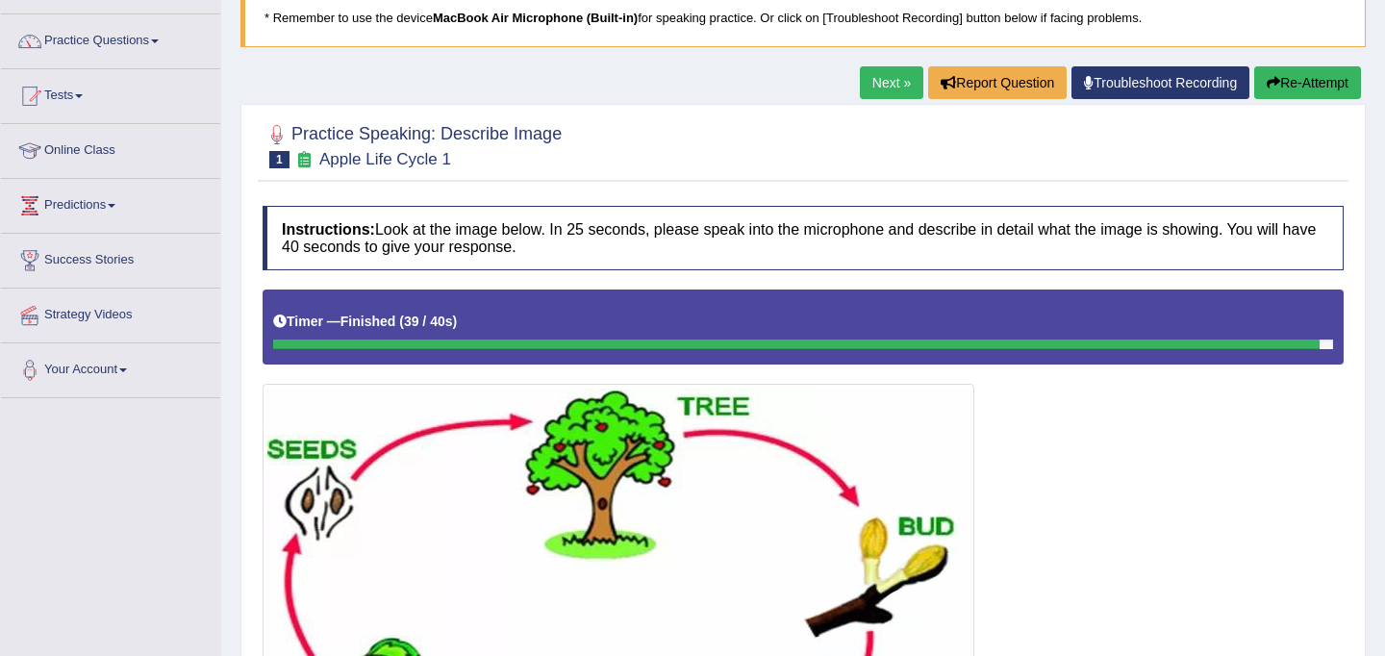
click at [863, 82] on link "Next »" at bounding box center [891, 82] width 63 height 33
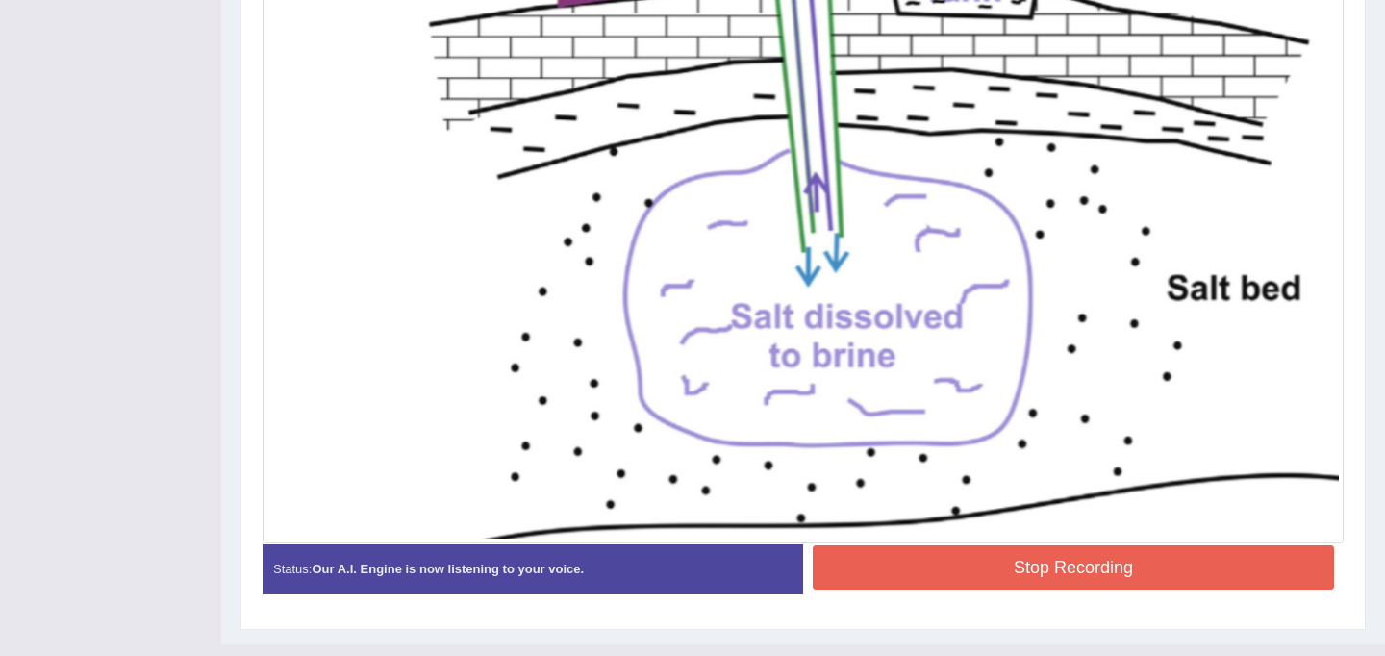
scroll to position [744, 0]
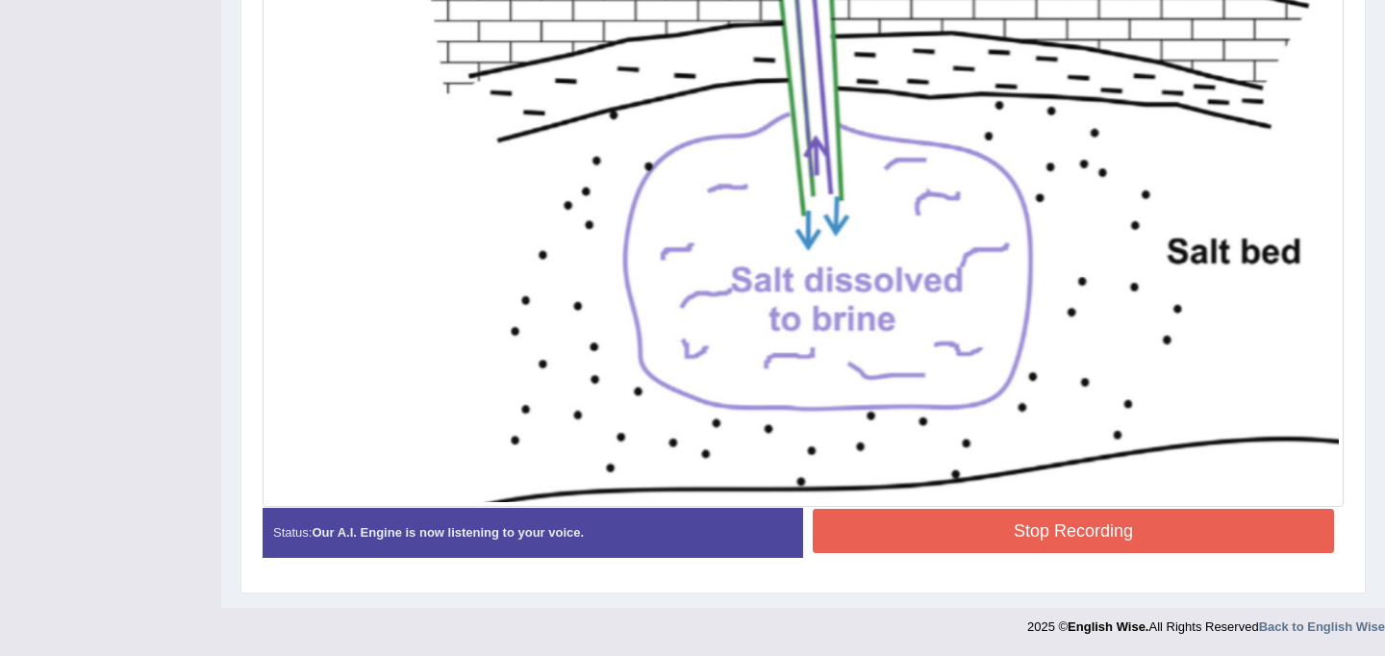
click at [982, 539] on button "Stop Recording" at bounding box center [1073, 531] width 521 height 44
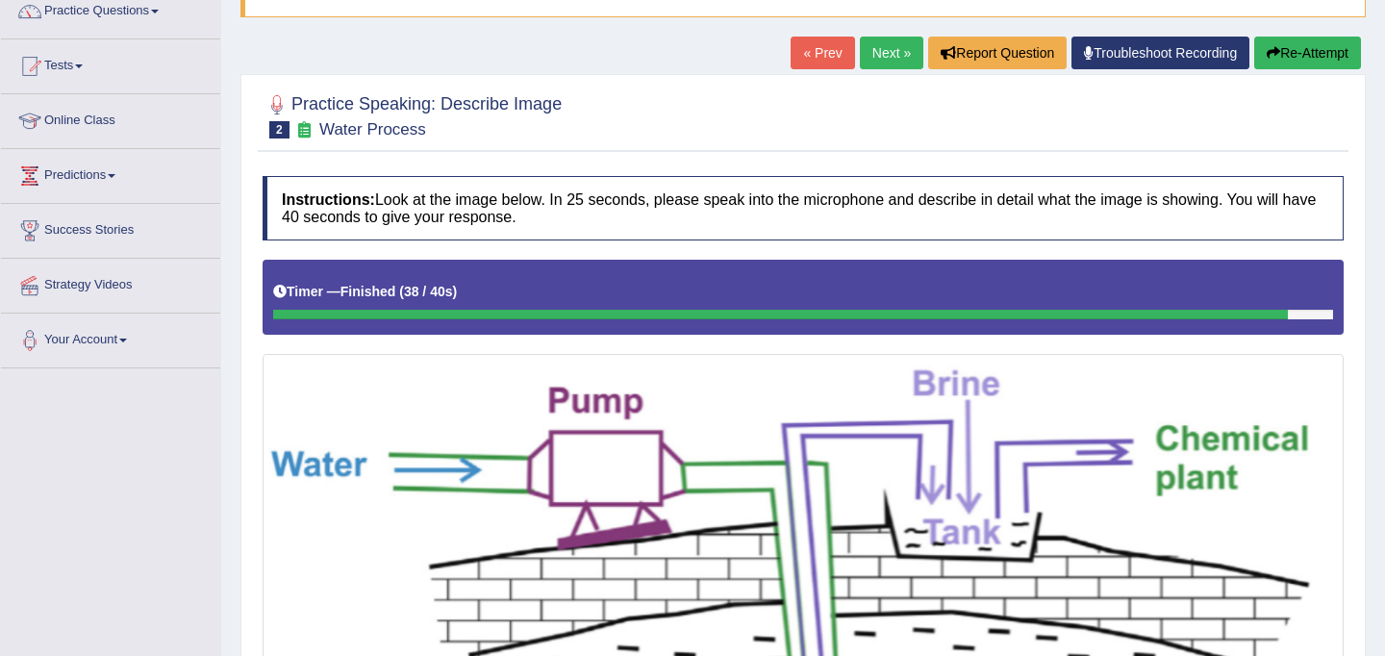
scroll to position [4, 0]
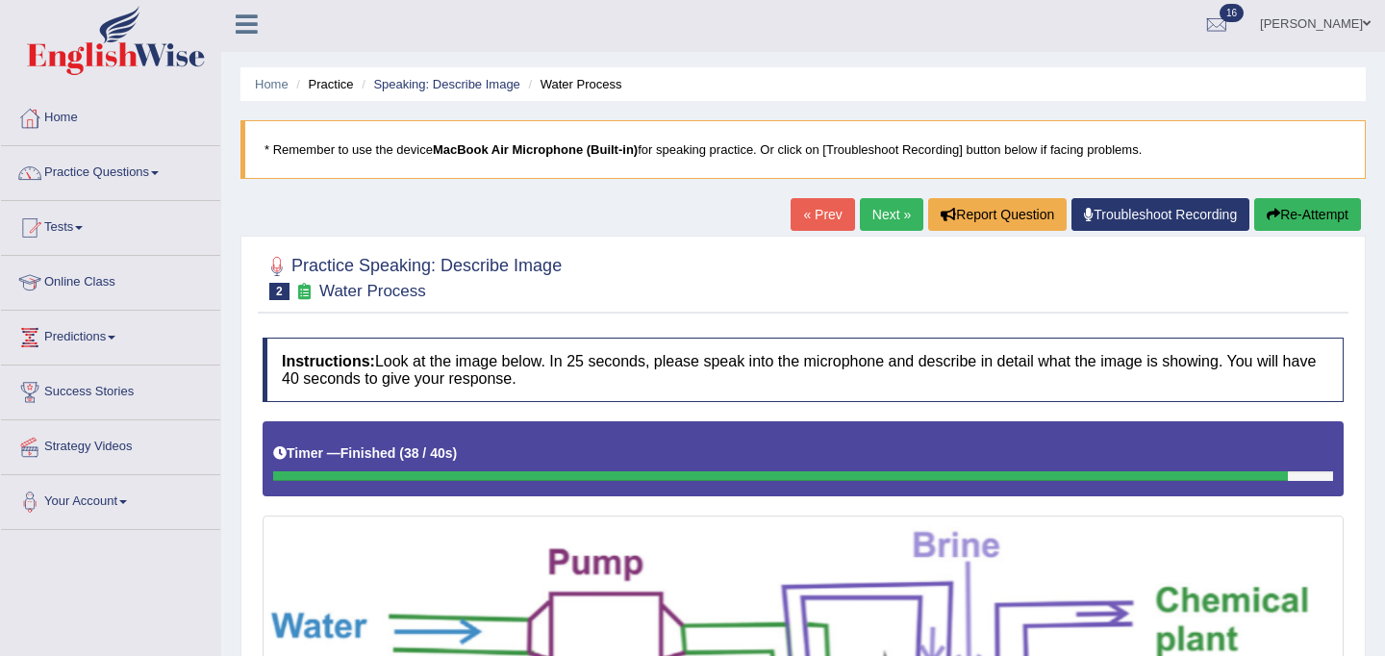
click at [871, 222] on link "Next »" at bounding box center [891, 214] width 63 height 33
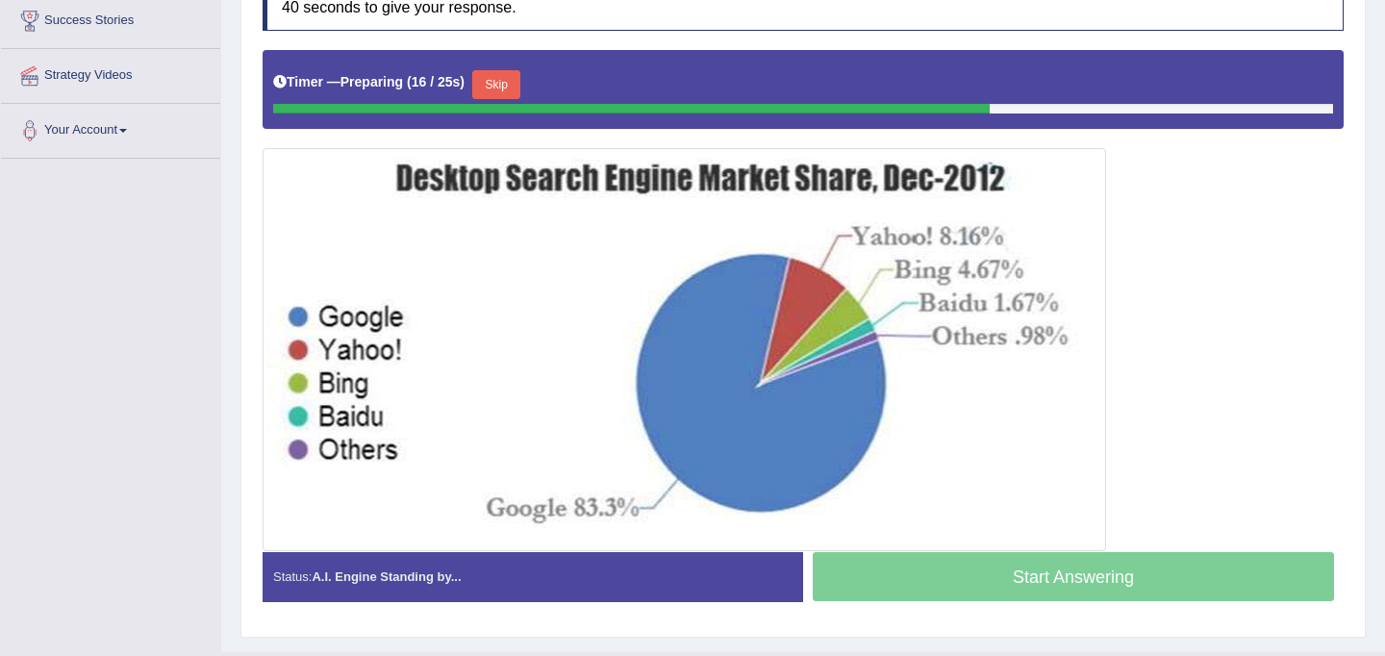
scroll to position [358, 0]
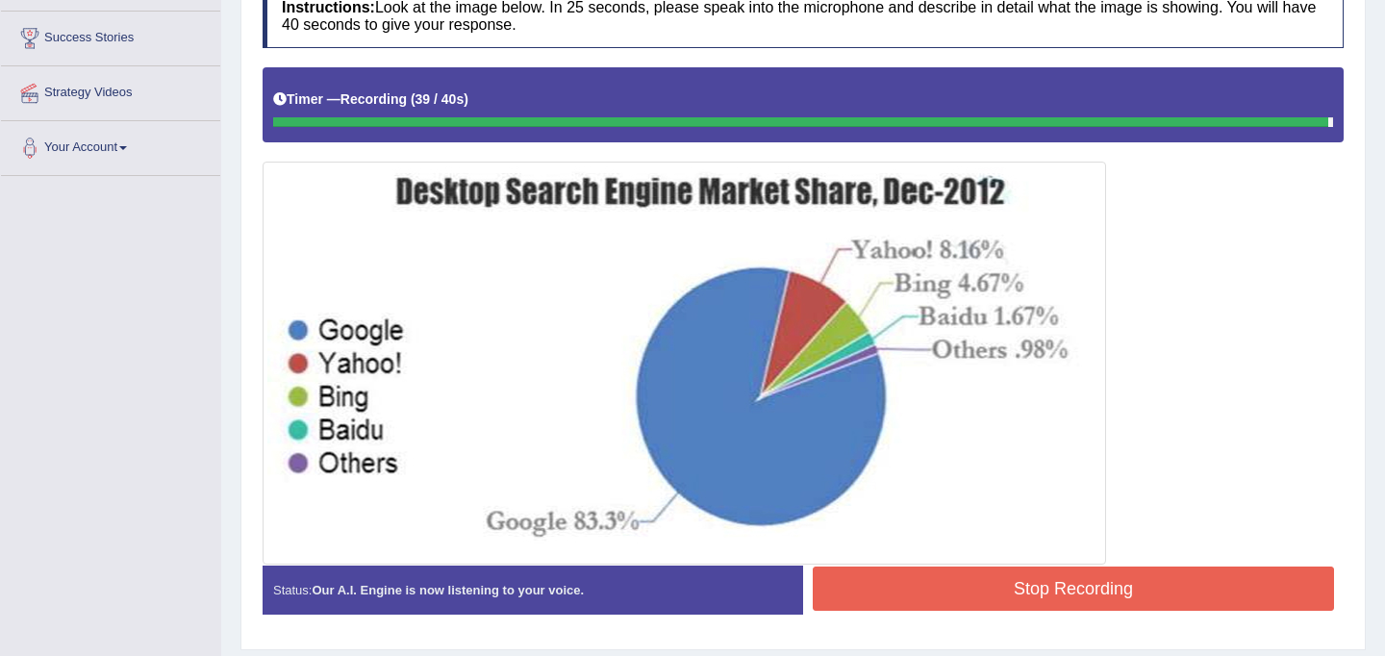
click at [976, 590] on button "Stop Recording" at bounding box center [1073, 588] width 521 height 44
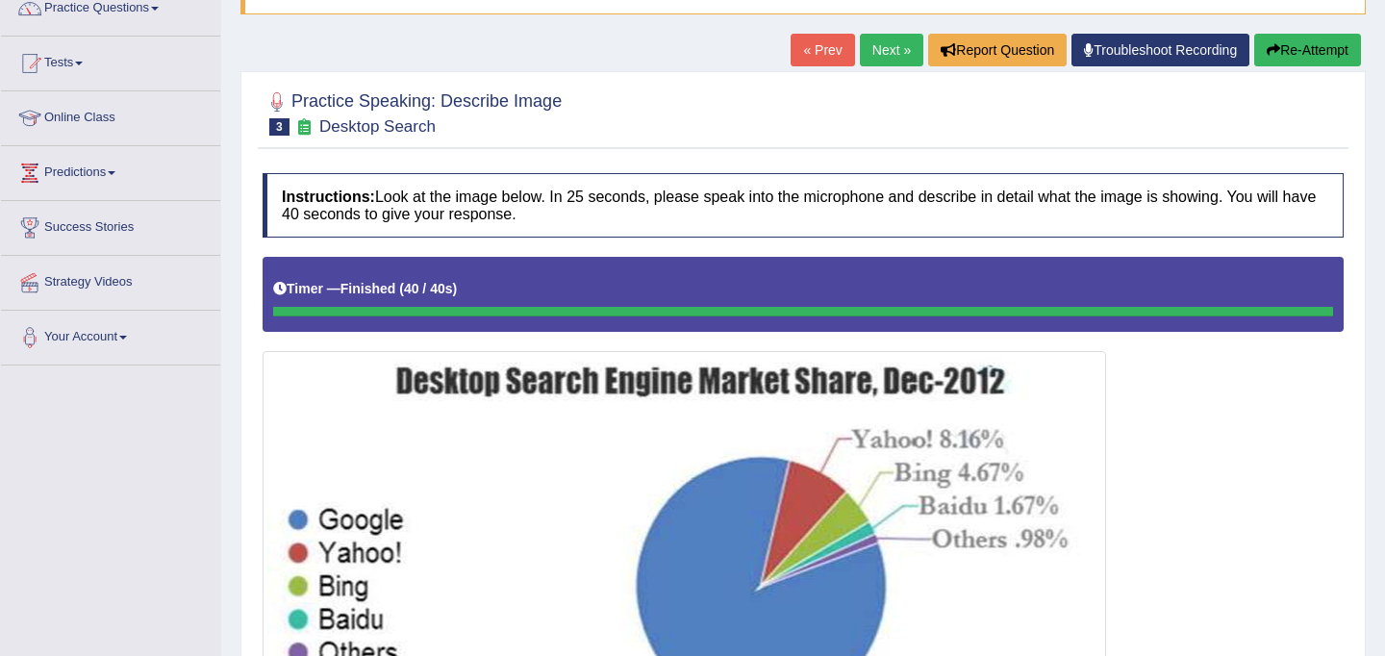
scroll to position [165, 0]
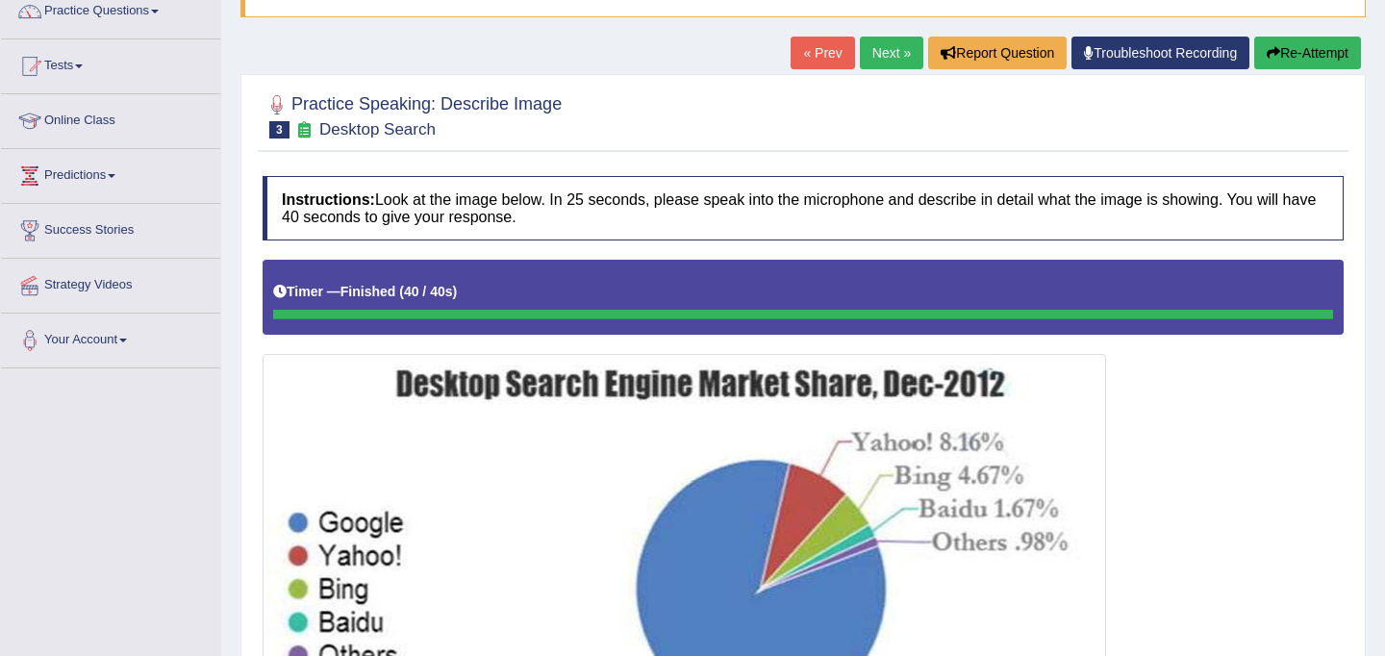
click at [1290, 50] on button "Re-Attempt" at bounding box center [1307, 53] width 107 height 33
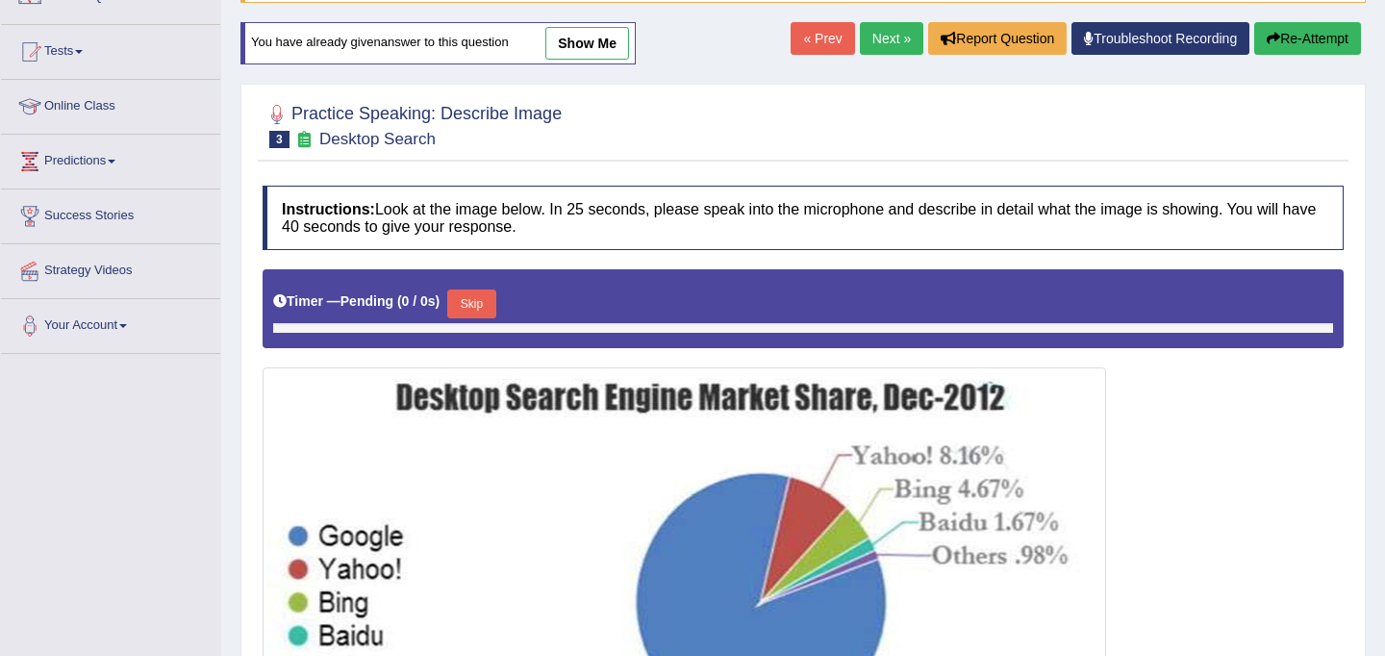
scroll to position [165, 0]
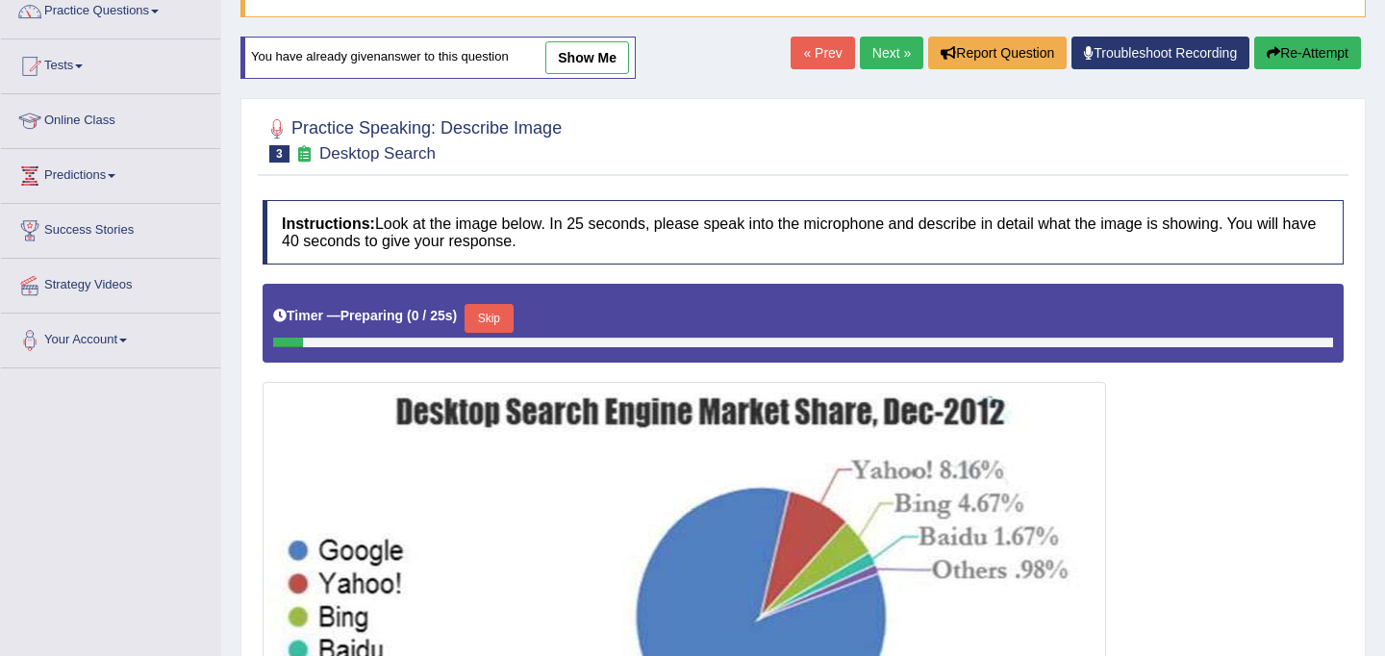
click at [499, 314] on button "Skip" at bounding box center [489, 318] width 48 height 29
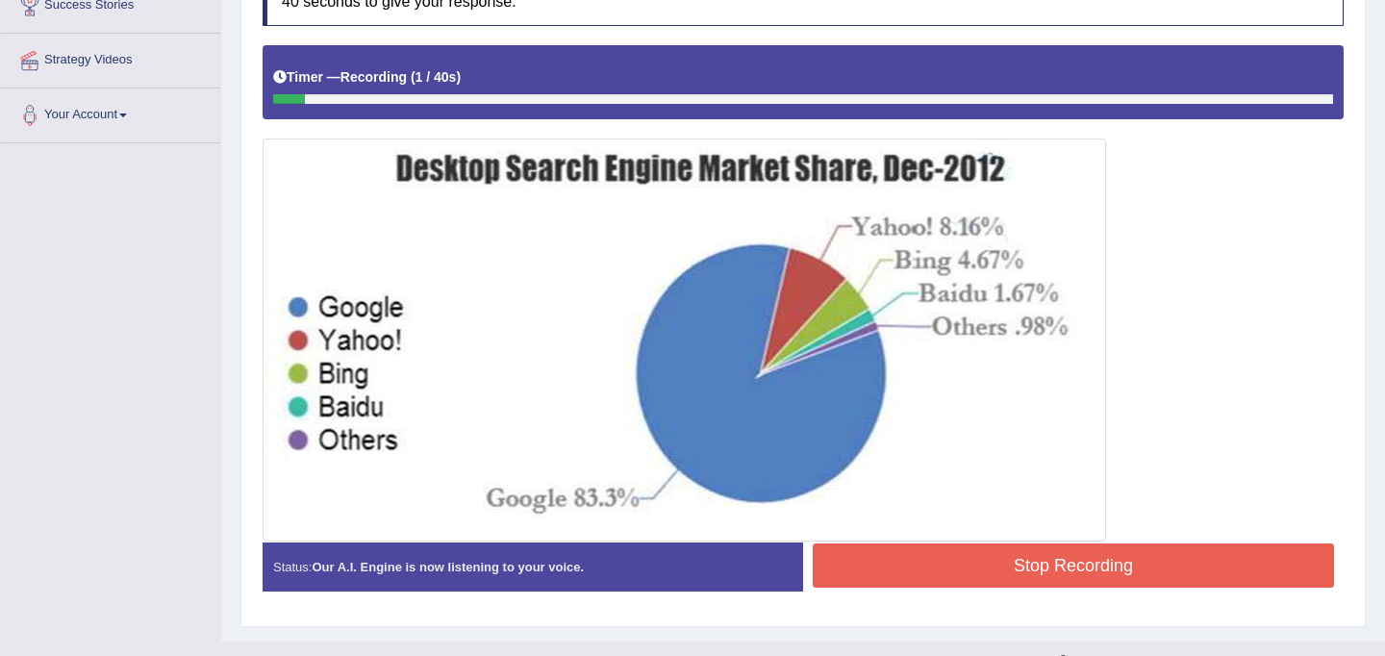
scroll to position [394, 0]
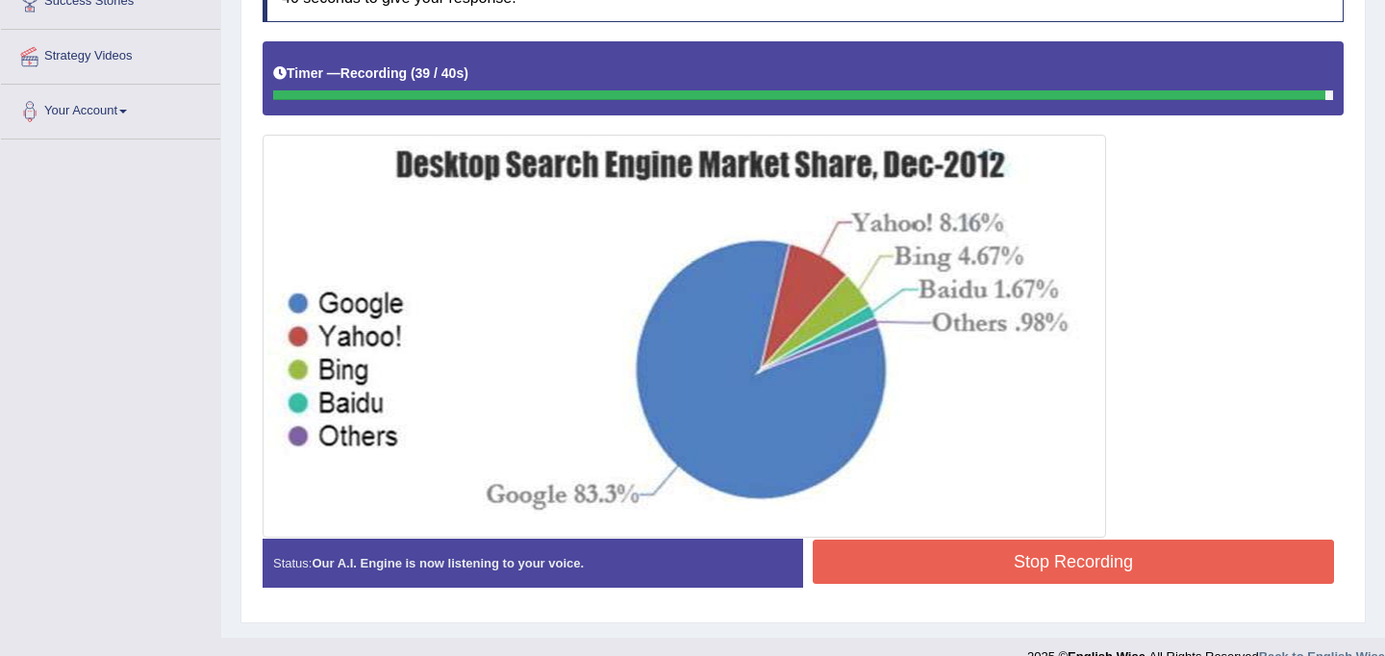
click at [979, 560] on button "Stop Recording" at bounding box center [1073, 562] width 521 height 44
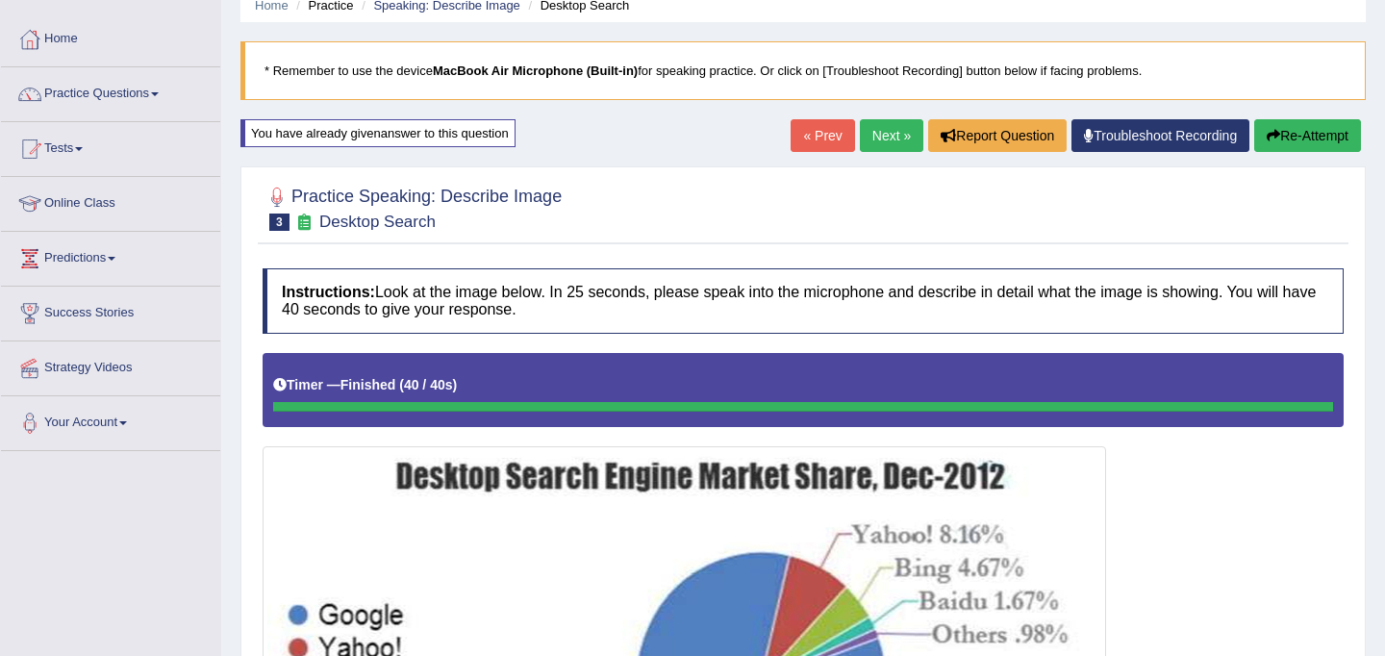
scroll to position [0, 0]
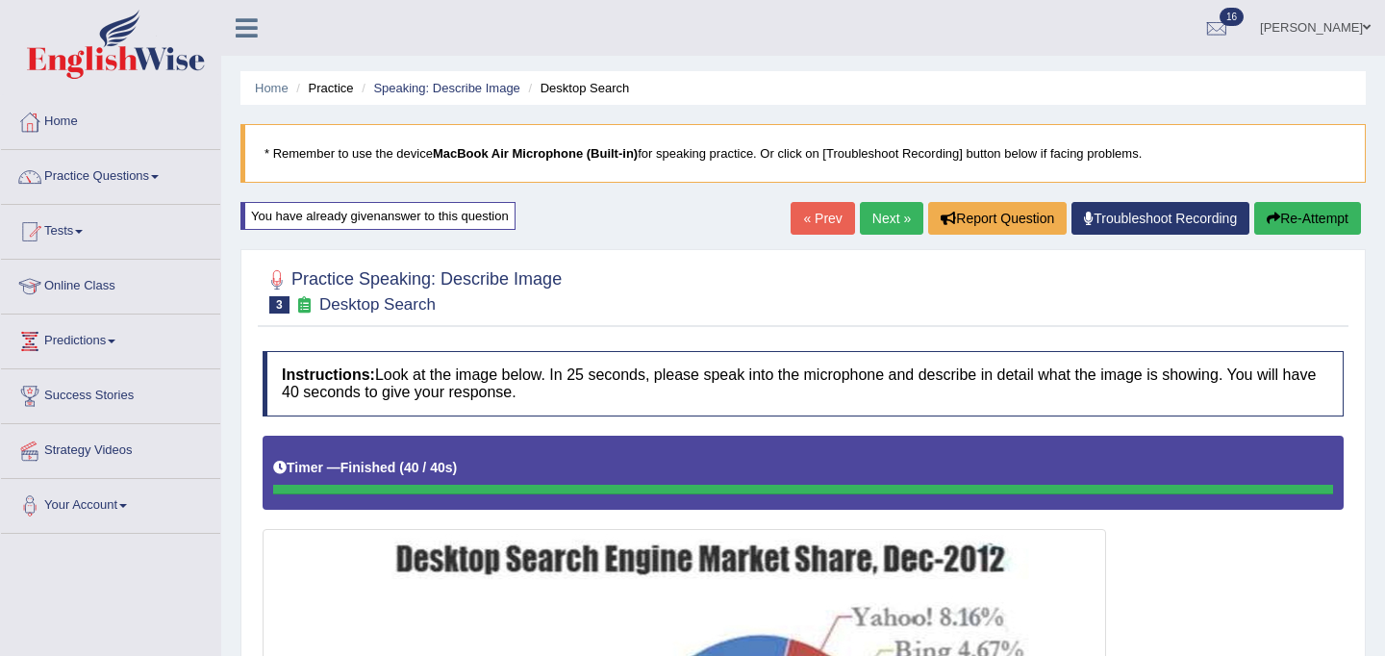
click at [868, 210] on link "Next »" at bounding box center [891, 218] width 63 height 33
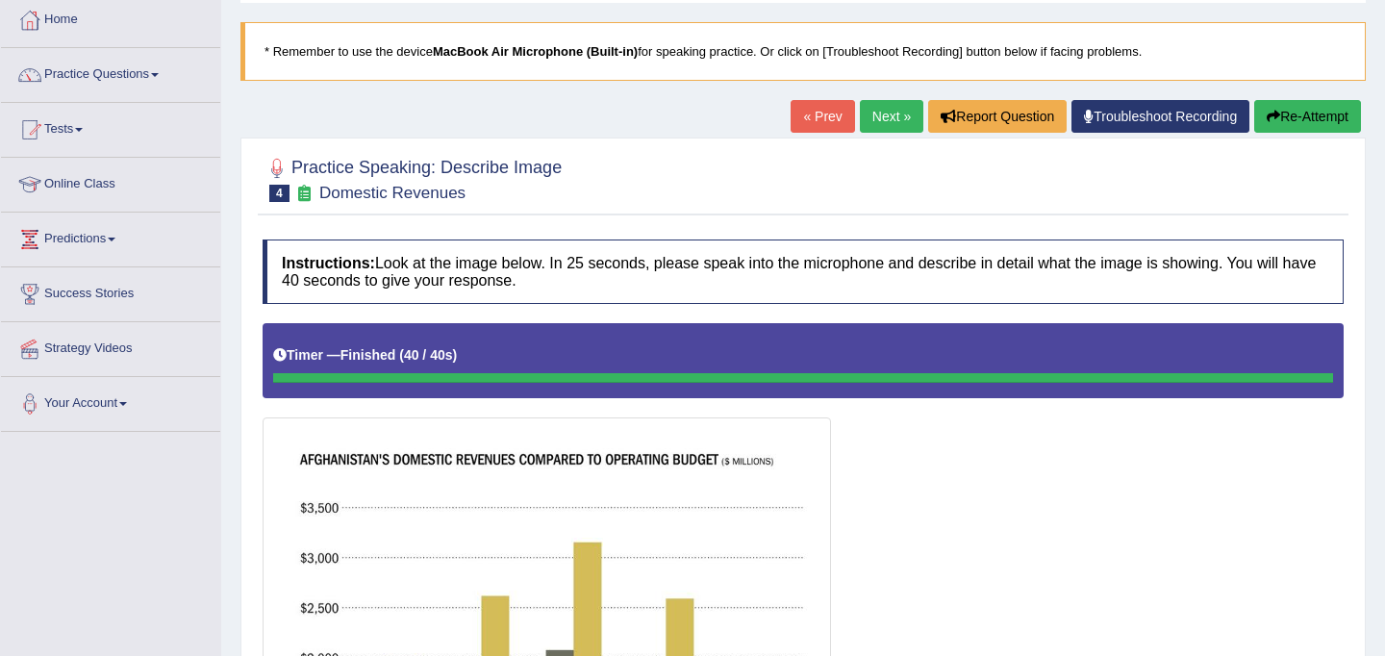
scroll to position [88, 0]
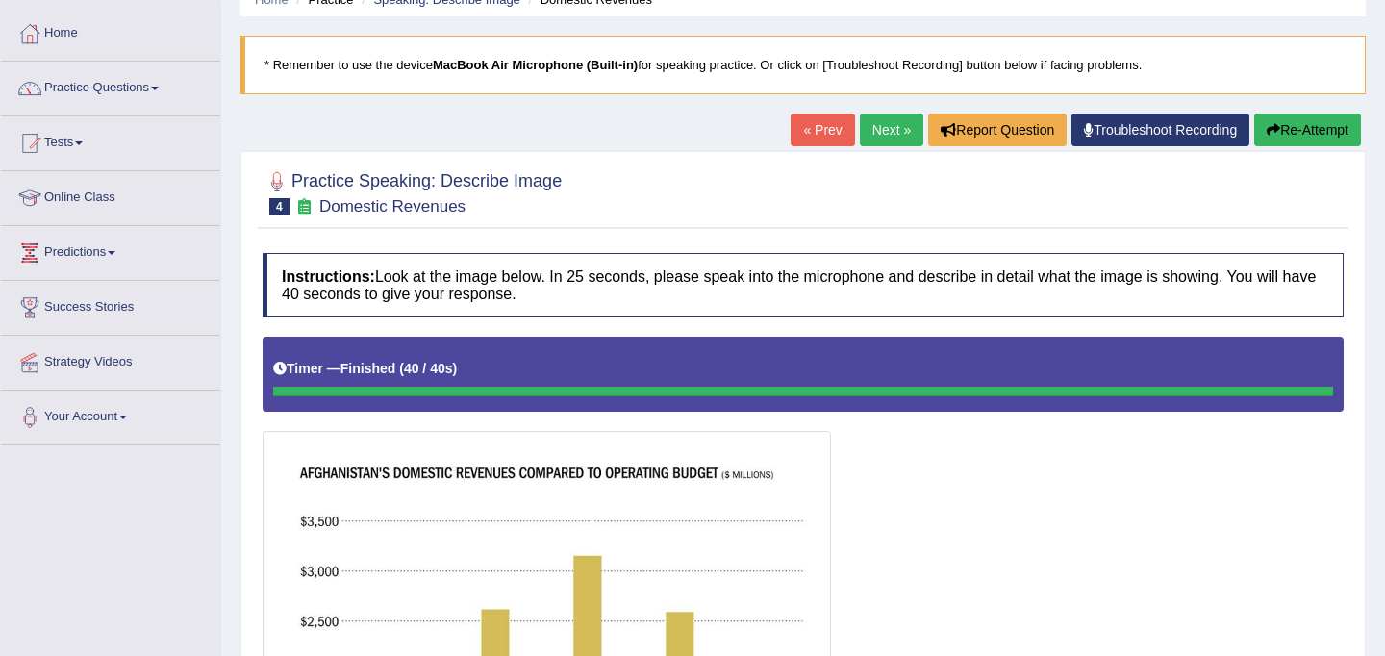
click at [1273, 137] on button "Re-Attempt" at bounding box center [1307, 129] width 107 height 33
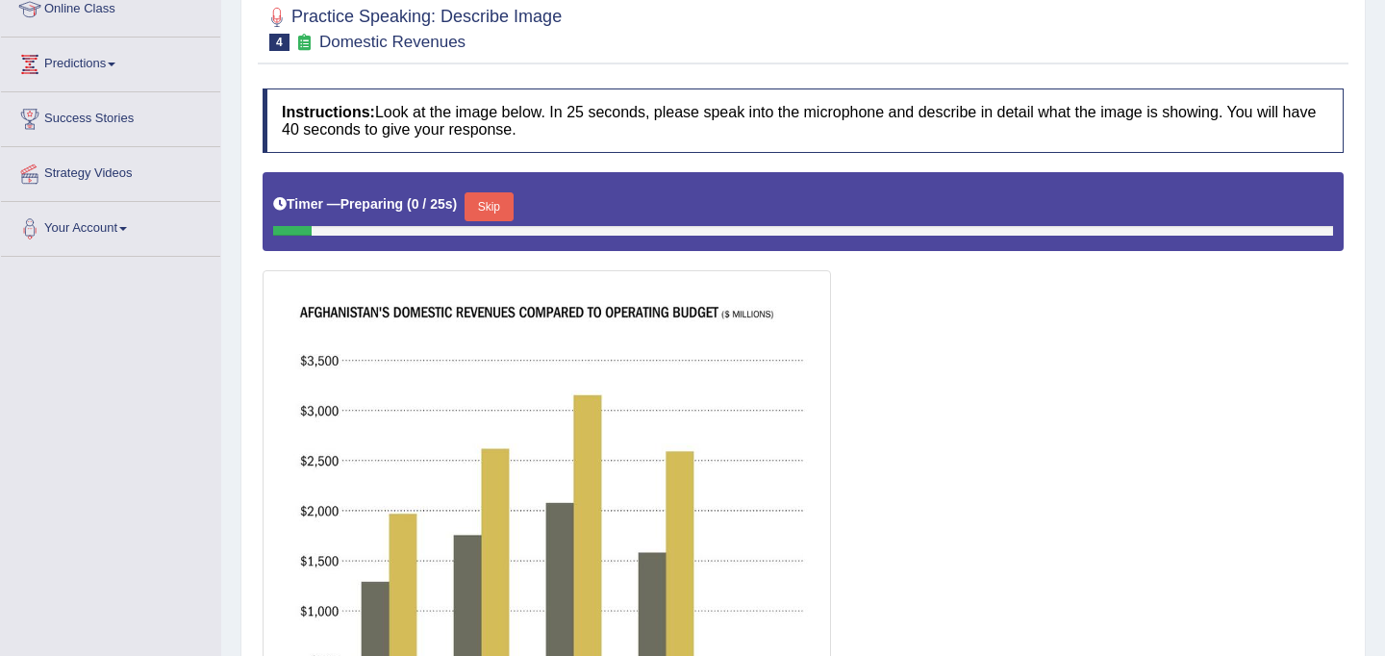
scroll to position [394, 0]
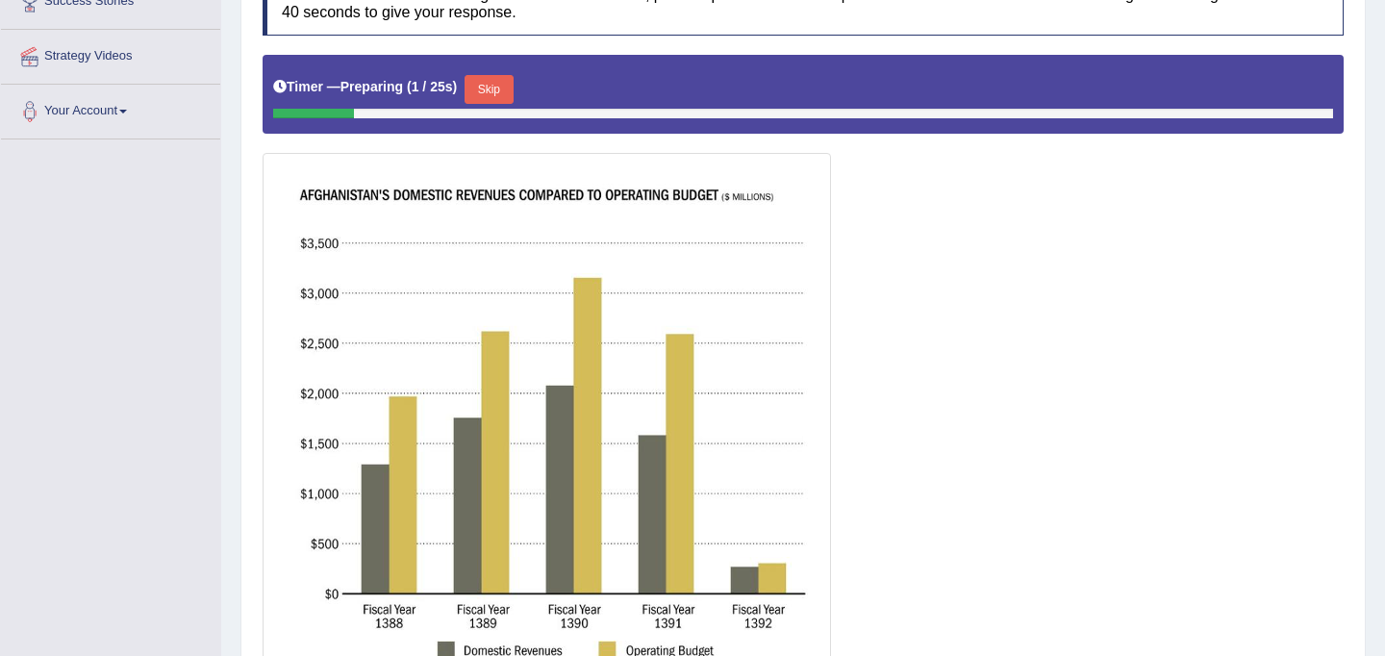
click at [492, 89] on button "Skip" at bounding box center [489, 89] width 48 height 29
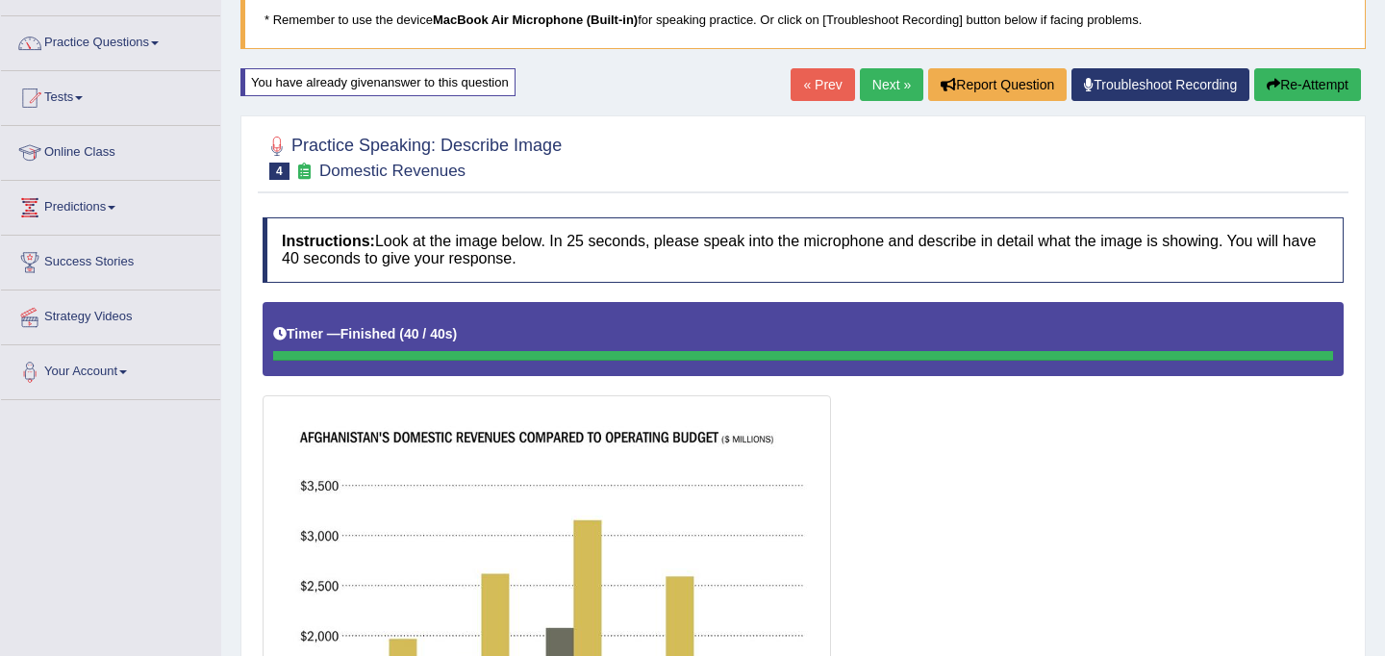
scroll to position [92, 0]
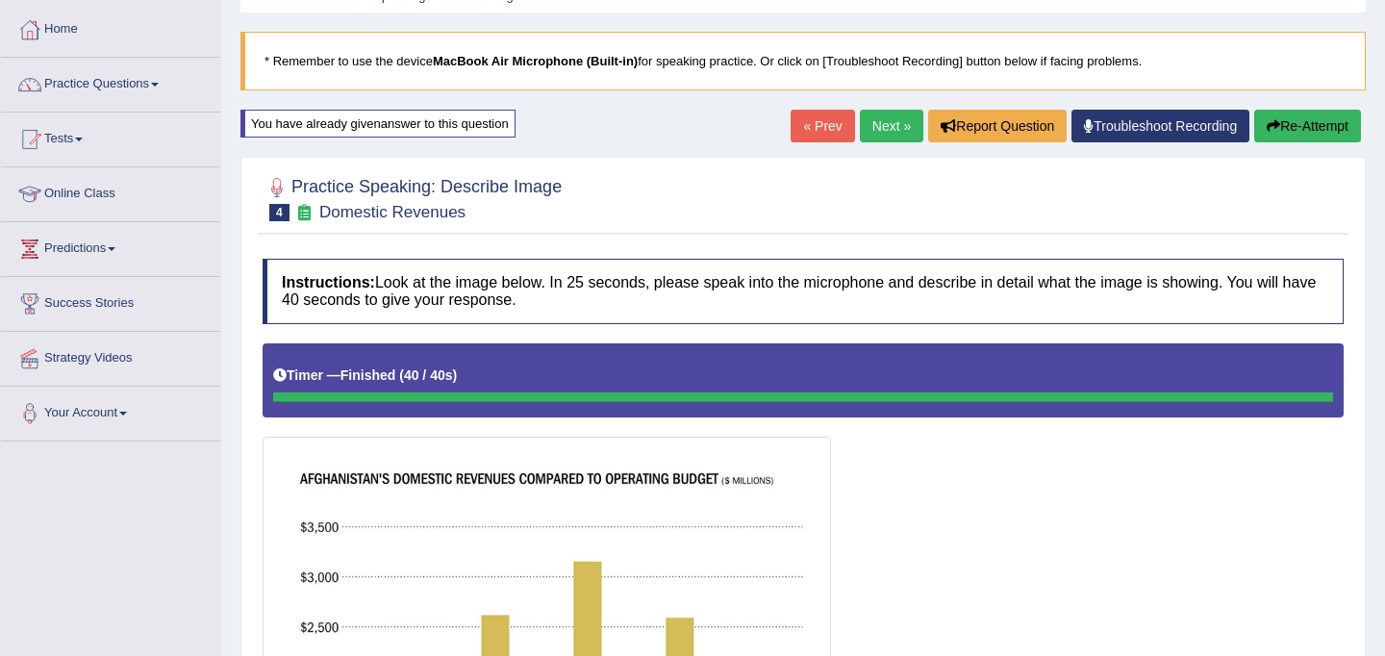
click at [1324, 121] on button "Re-Attempt" at bounding box center [1307, 126] width 107 height 33
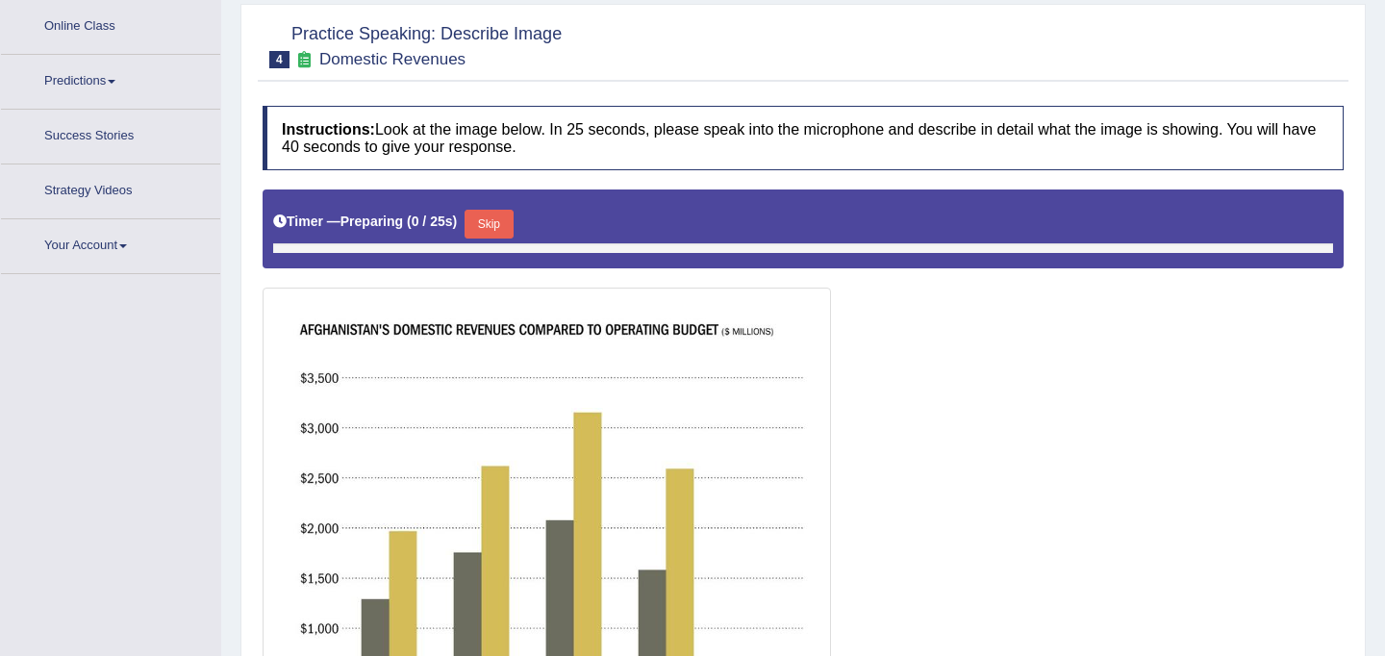
scroll to position [310, 0]
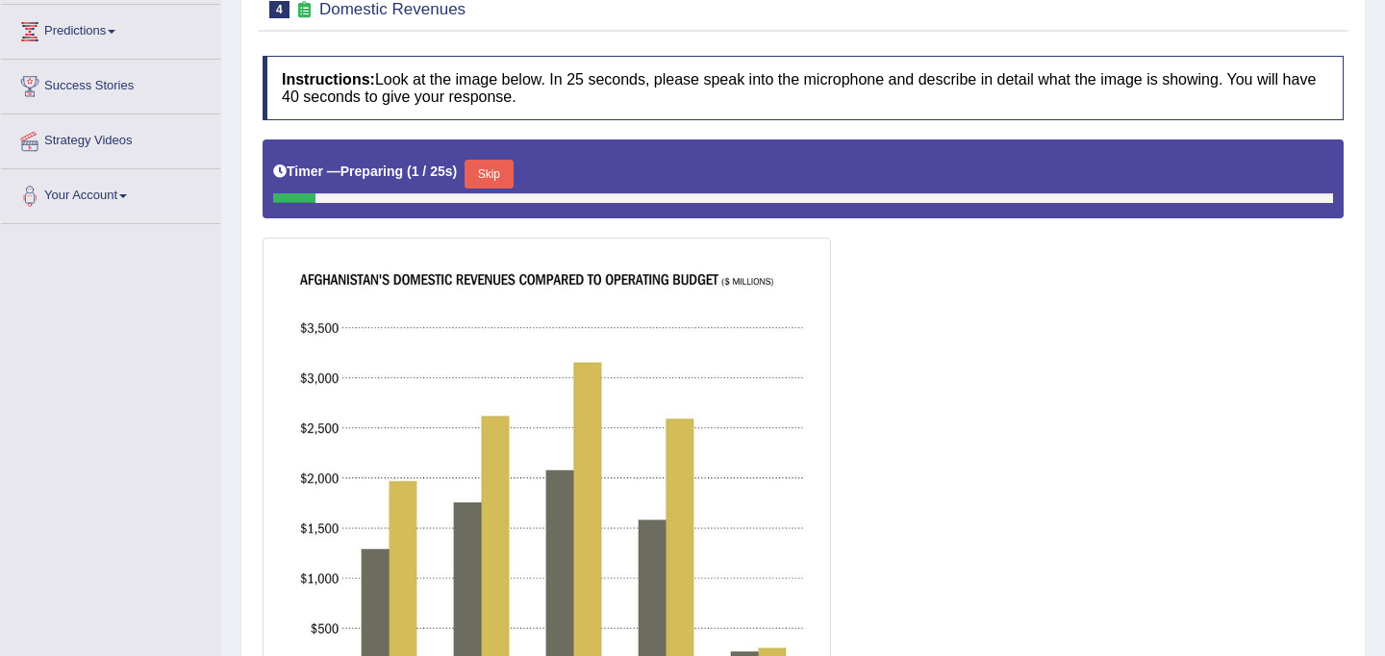
click at [500, 181] on button "Skip" at bounding box center [489, 174] width 48 height 29
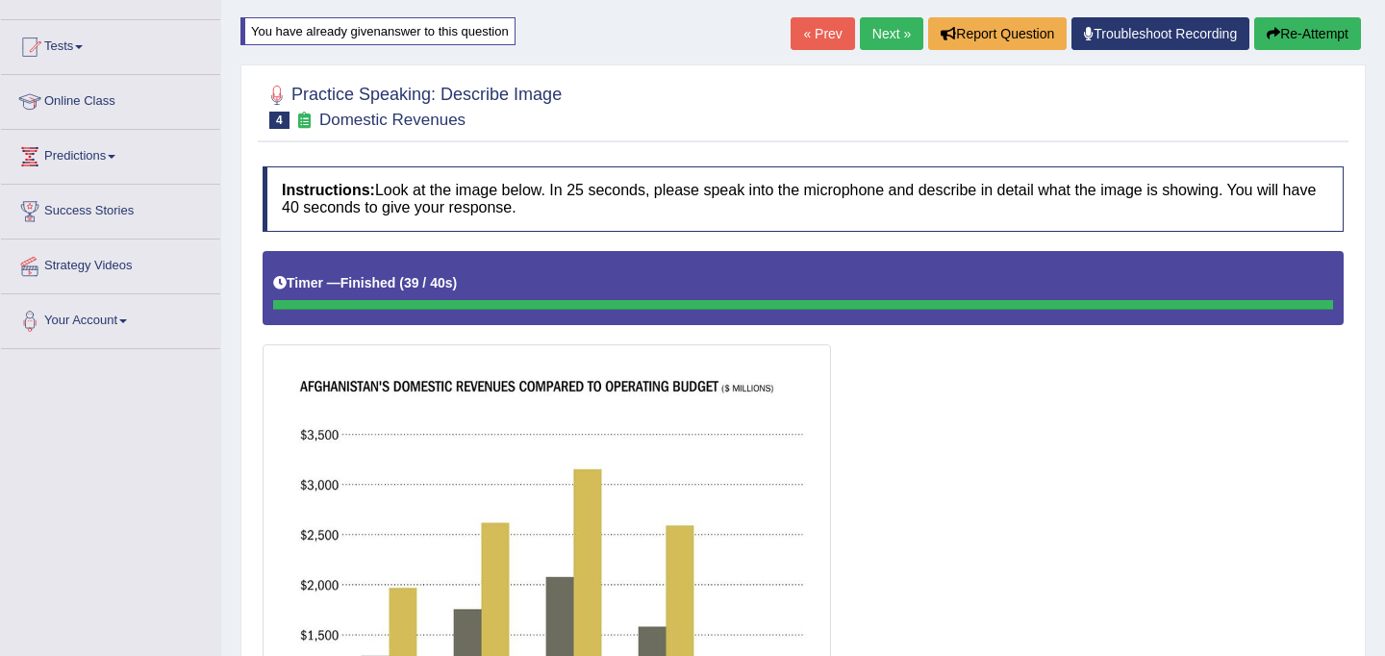
scroll to position [40, 0]
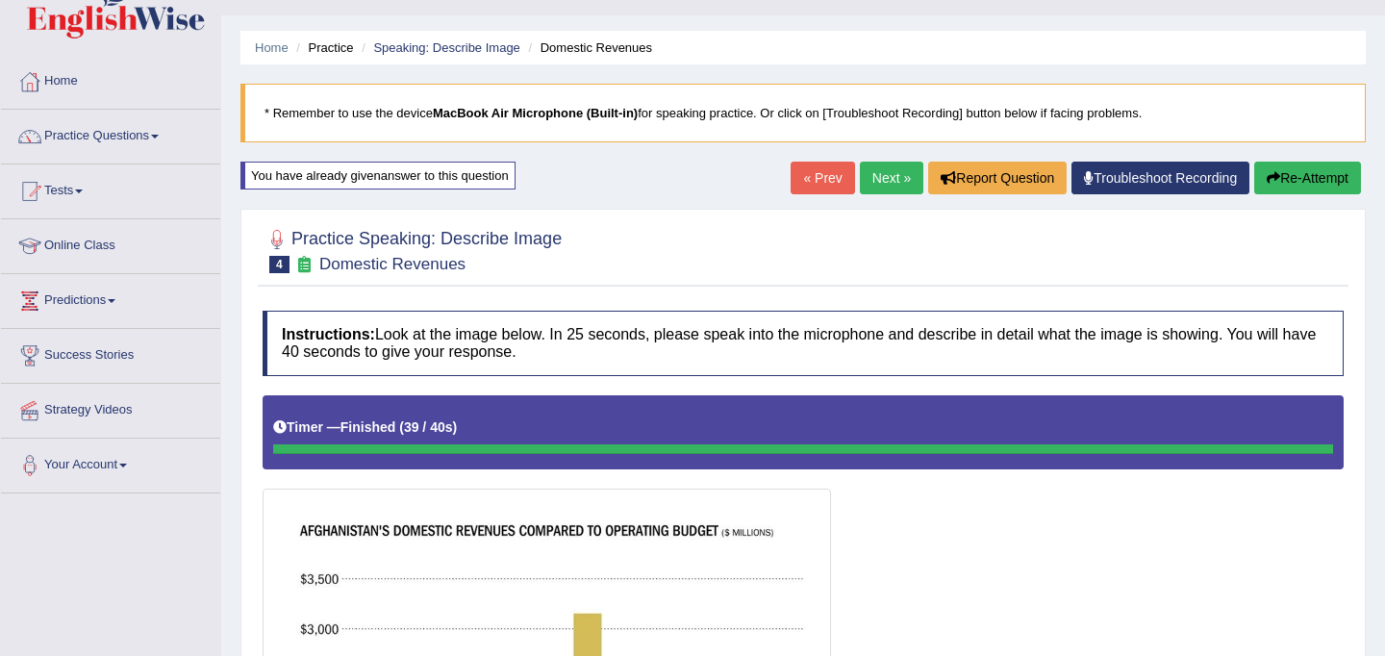
click at [888, 163] on link "Next »" at bounding box center [891, 178] width 63 height 33
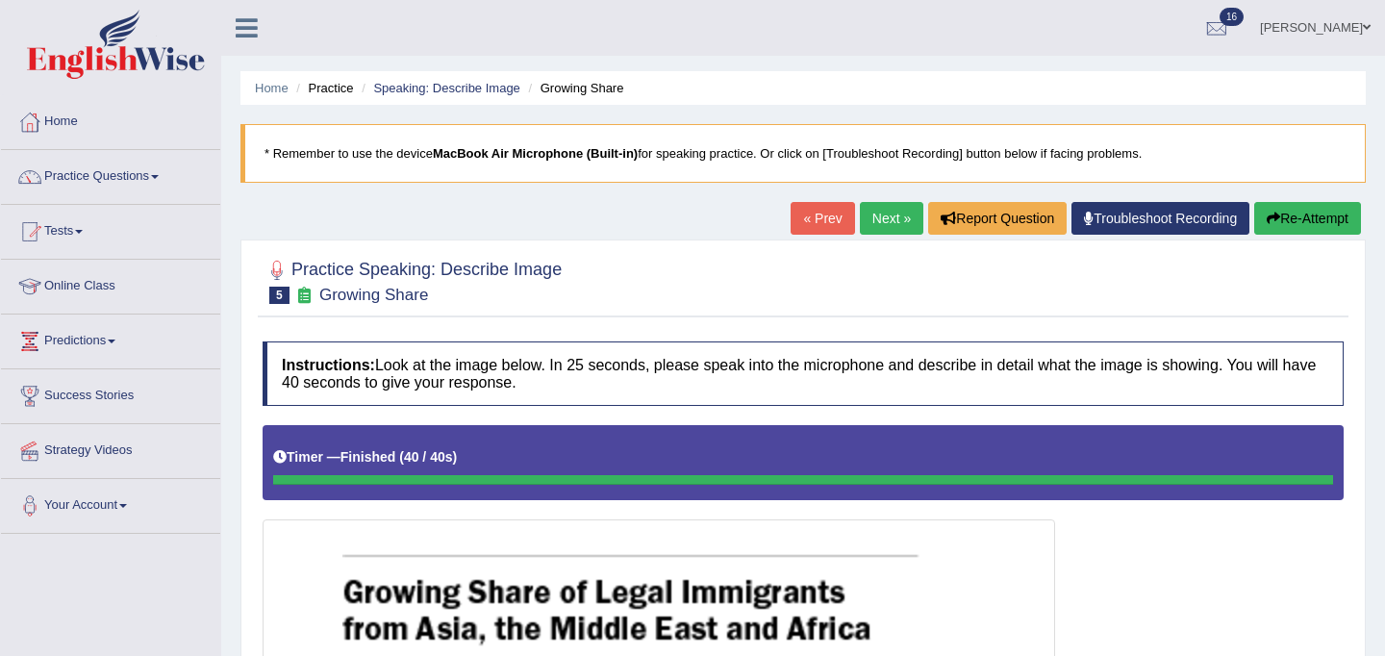
click at [885, 213] on link "Next »" at bounding box center [891, 218] width 63 height 33
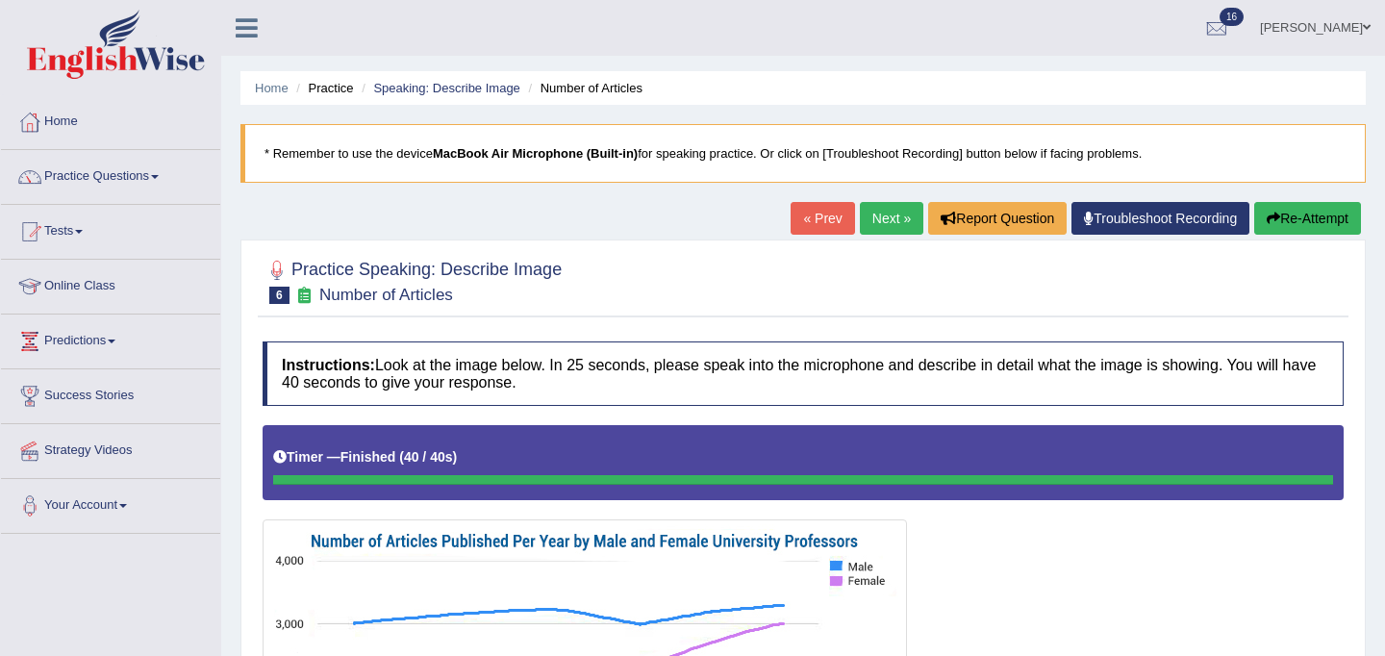
click at [878, 218] on link "Next »" at bounding box center [891, 218] width 63 height 33
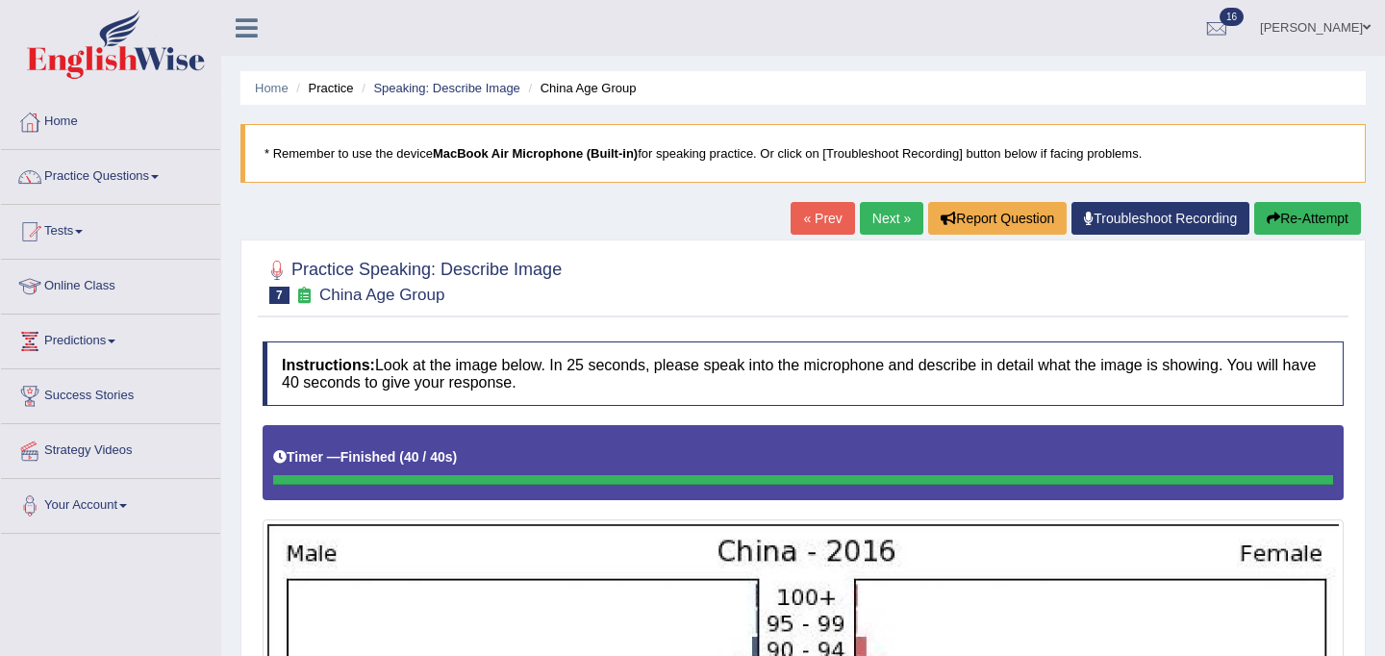
click at [885, 216] on link "Next »" at bounding box center [891, 218] width 63 height 33
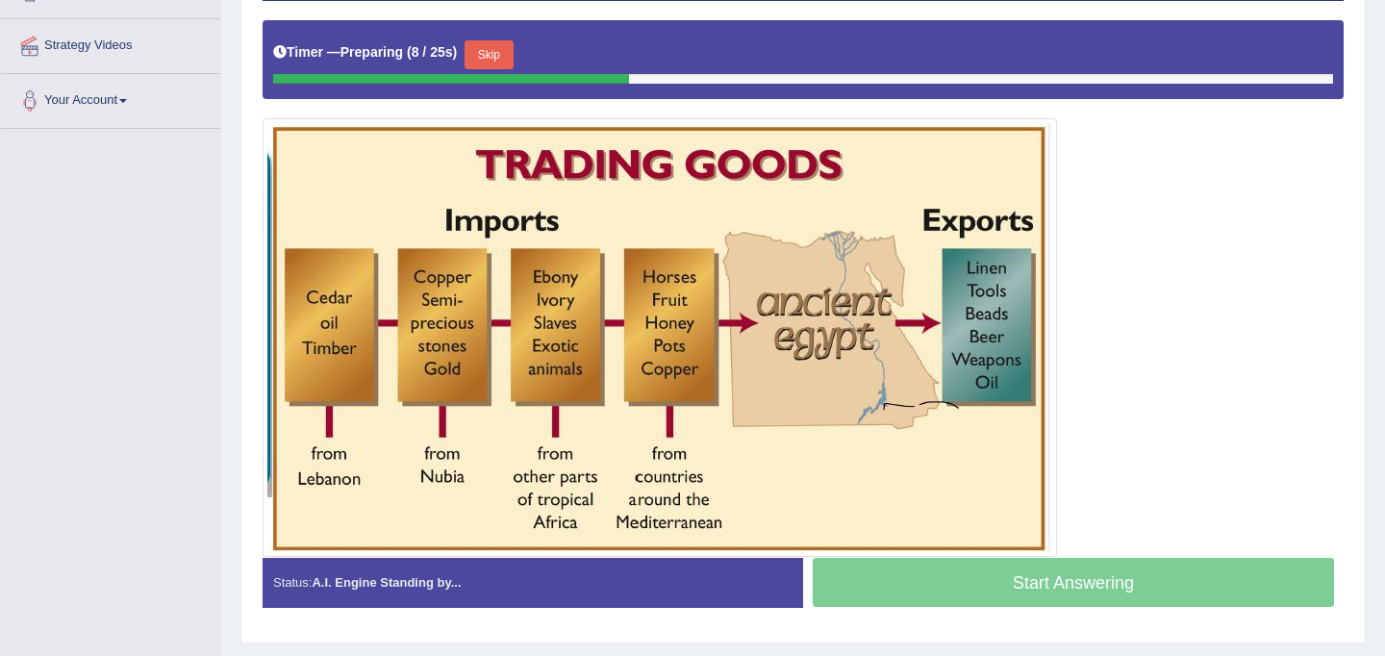
scroll to position [403, 0]
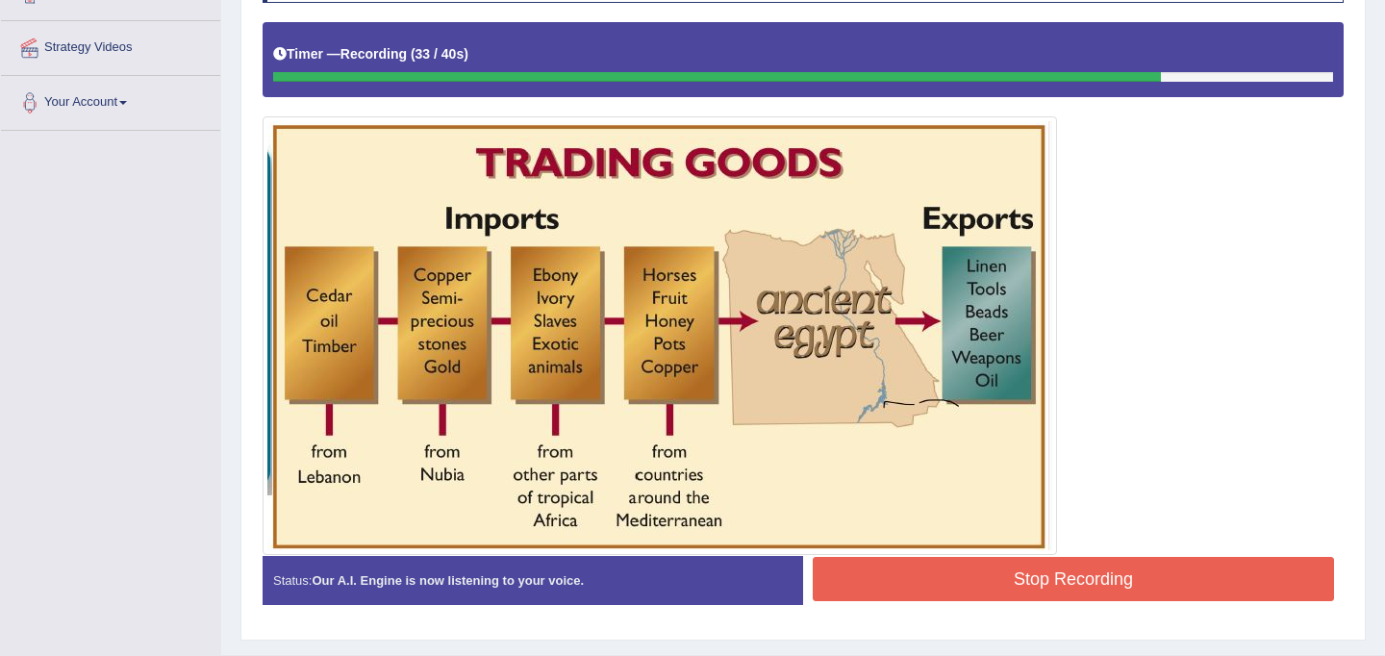
click at [1069, 582] on button "Stop Recording" at bounding box center [1073, 579] width 521 height 44
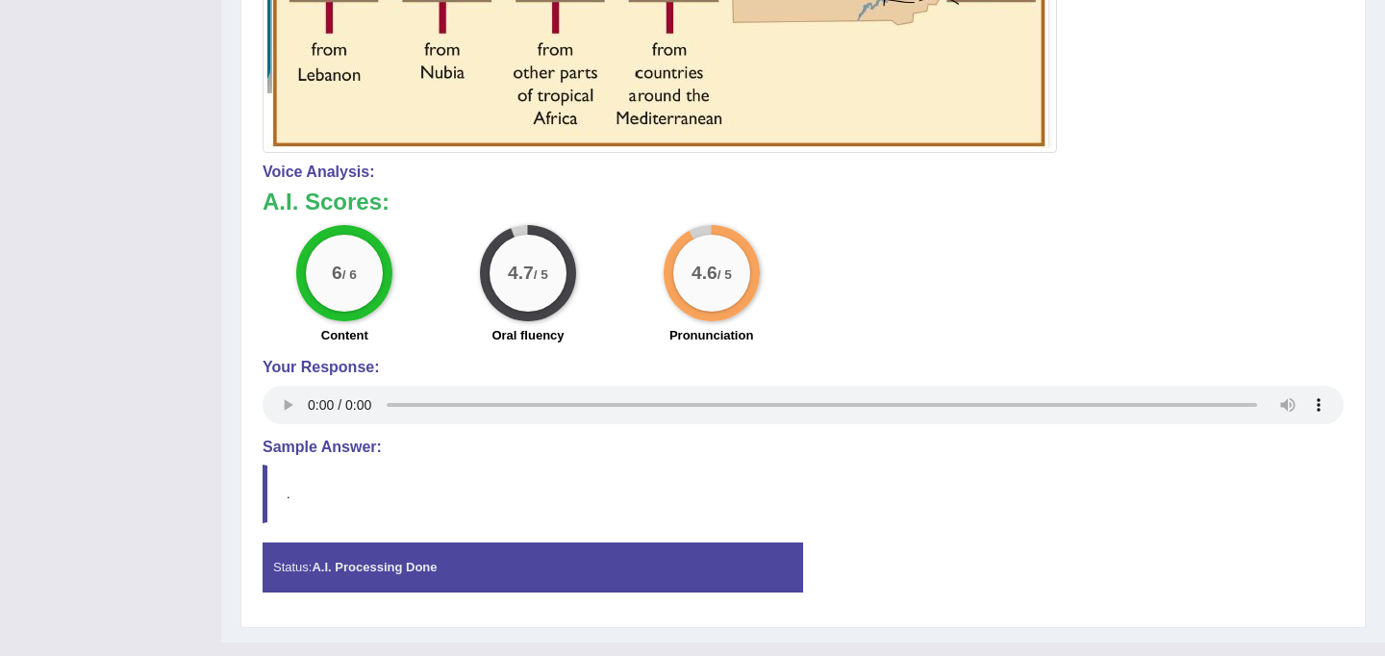
scroll to position [840, 0]
